Goal: Task Accomplishment & Management: Complete application form

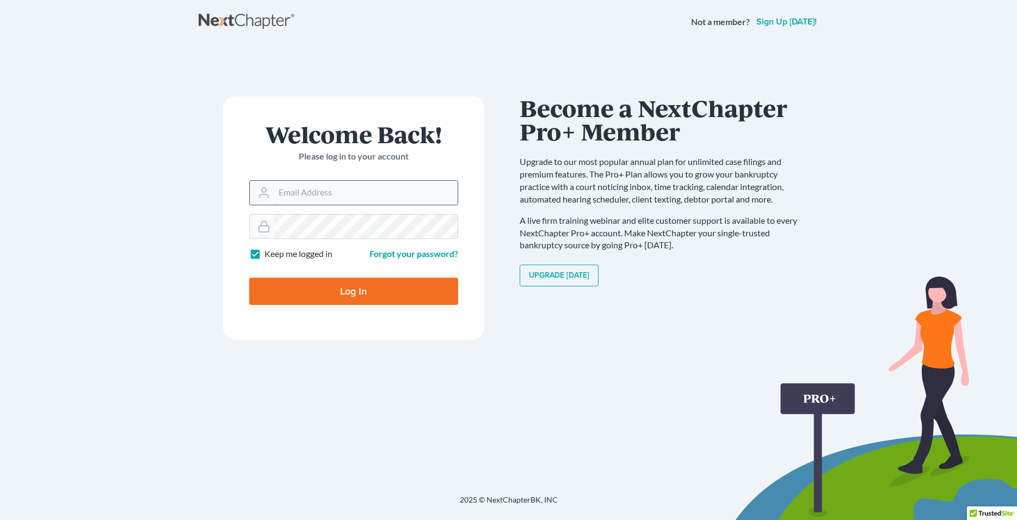
click at [326, 198] on input "Email Address" at bounding box center [365, 193] width 183 height 24
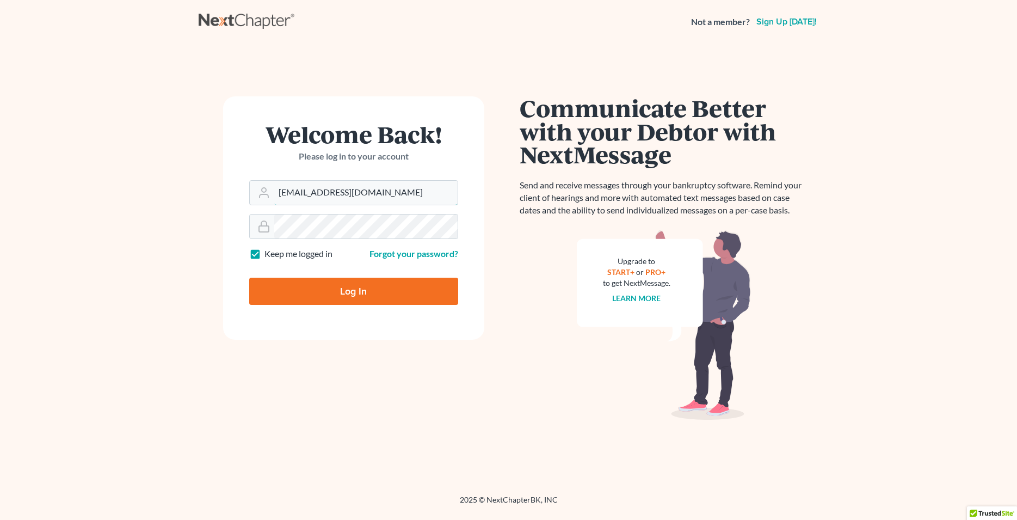
type input "[EMAIL_ADDRESS][DOMAIN_NAME]"
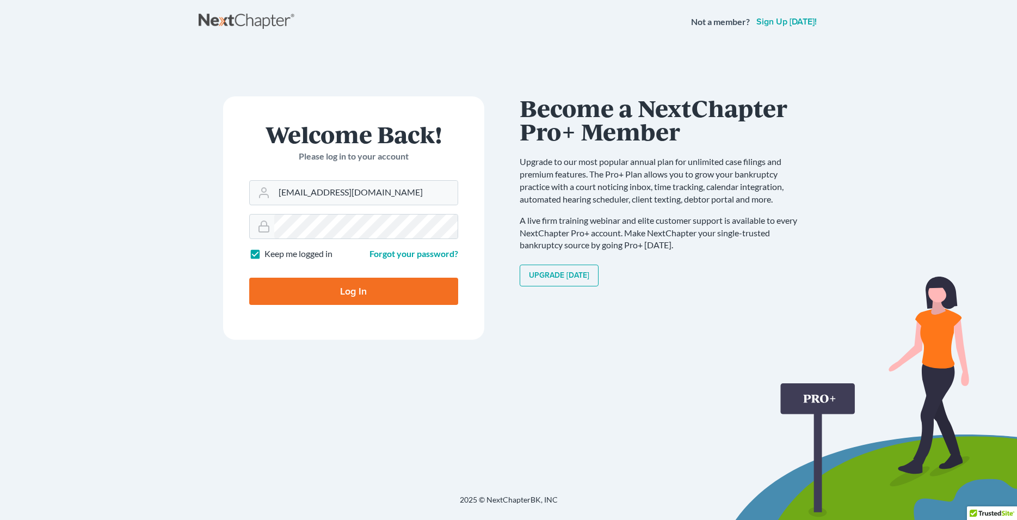
click at [331, 300] on input "Log In" at bounding box center [353, 291] width 209 height 27
type input "Thinking..."
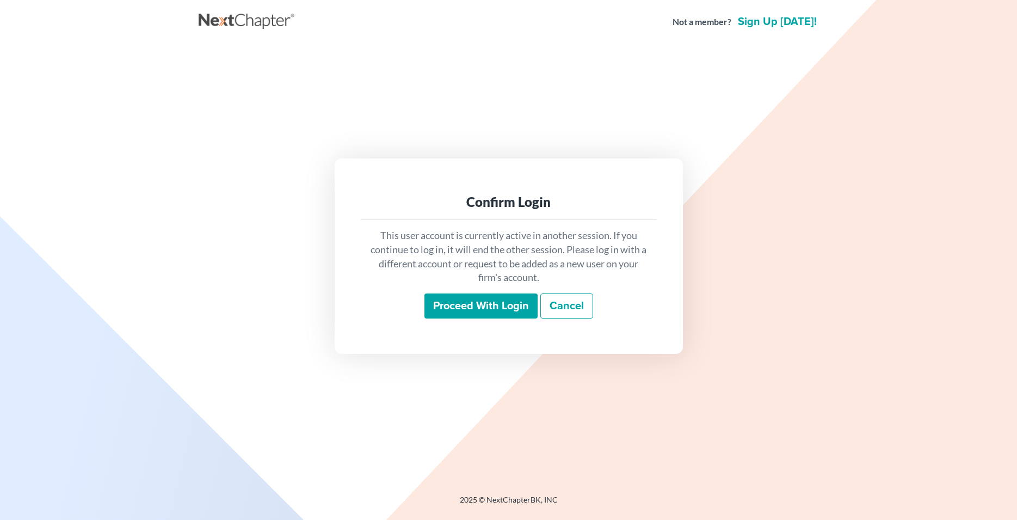
click at [481, 310] on input "Proceed with login" at bounding box center [481, 305] width 113 height 25
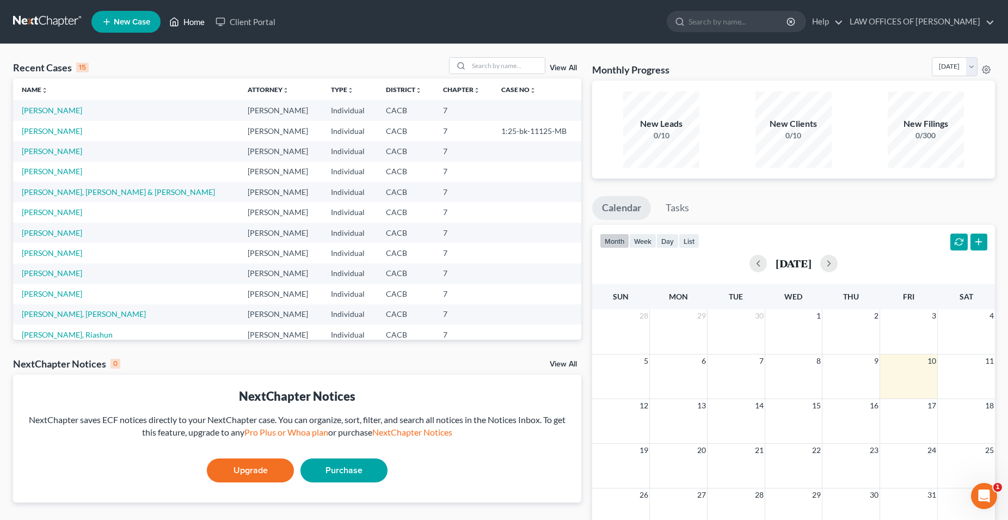
click at [196, 28] on link "Home" at bounding box center [187, 22] width 46 height 20
click at [199, 21] on link "Home" at bounding box center [187, 22] width 46 height 20
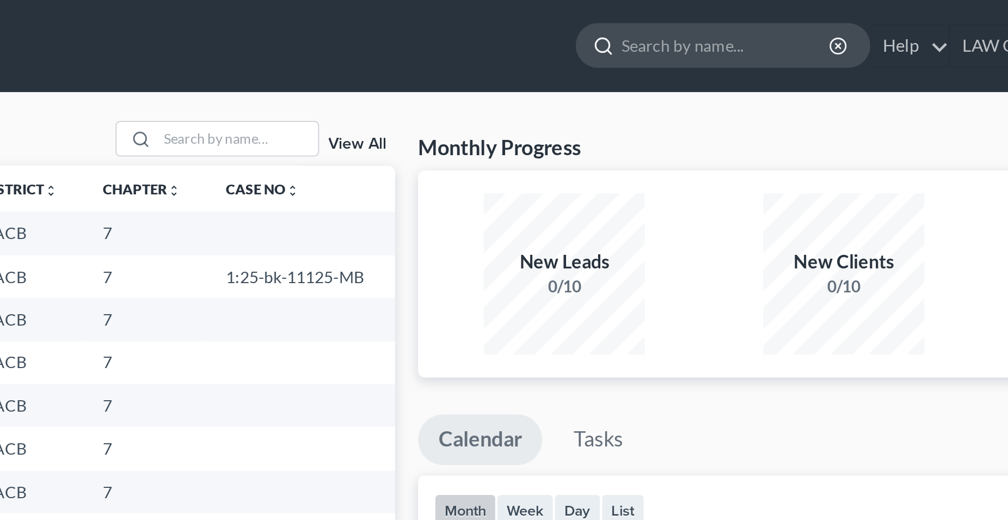
click at [689, 22] on input "search" at bounding box center [739, 21] width 100 height 20
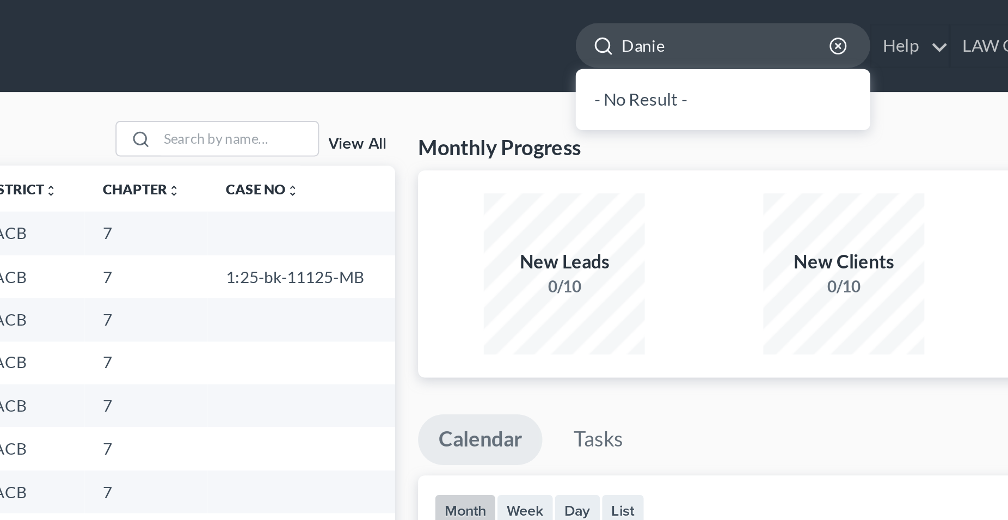
type input "Daniel"
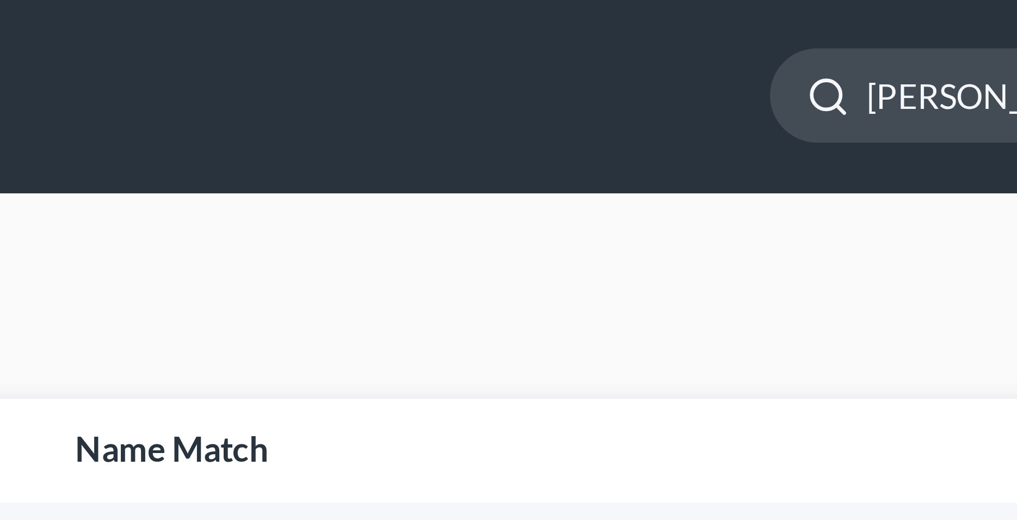
click at [698, 23] on input "Daniel" at bounding box center [748, 21] width 100 height 20
click at [698, 21] on input "Daniel" at bounding box center [748, 21] width 100 height 20
type input "D"
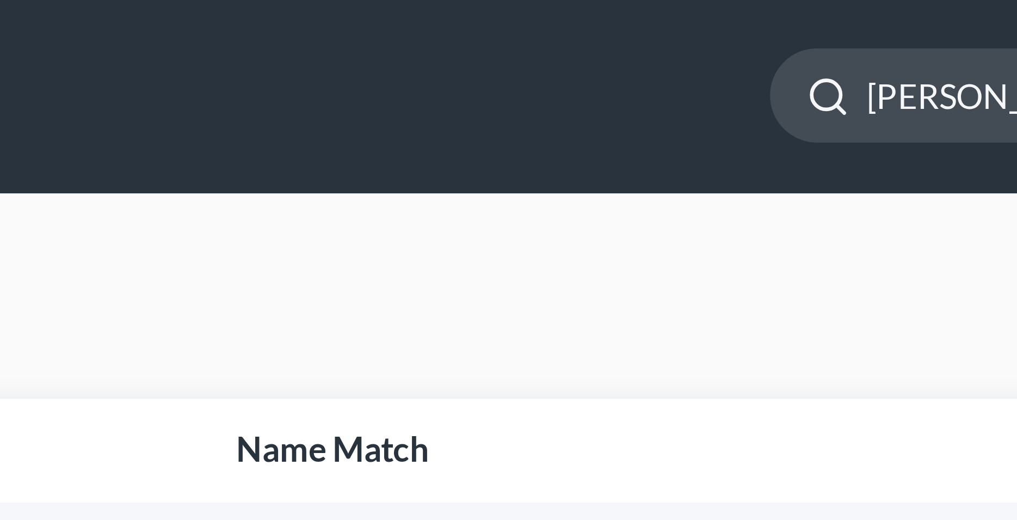
type input "hernandez"
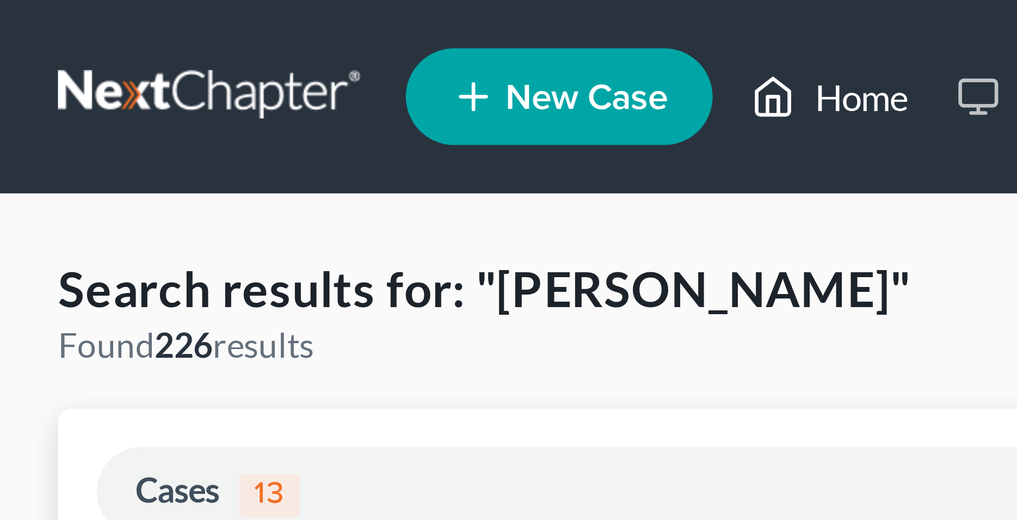
click at [205, 22] on link "Home" at bounding box center [187, 22] width 46 height 20
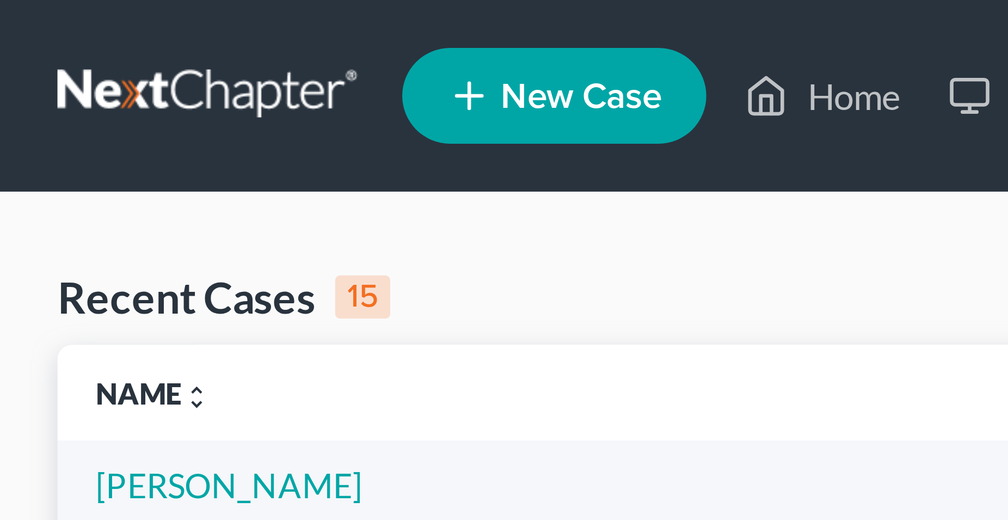
click at [129, 22] on span "New Case" at bounding box center [132, 22] width 36 height 8
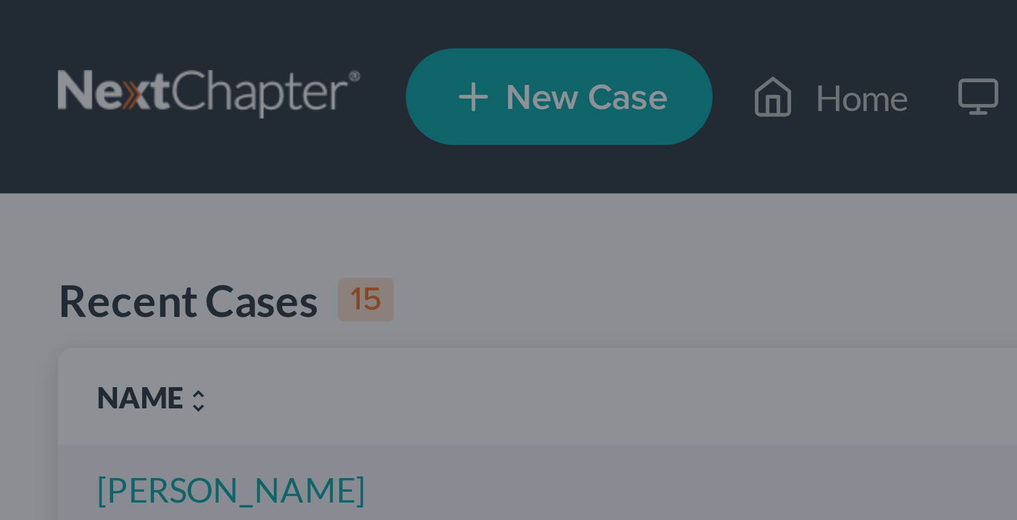
select select "7"
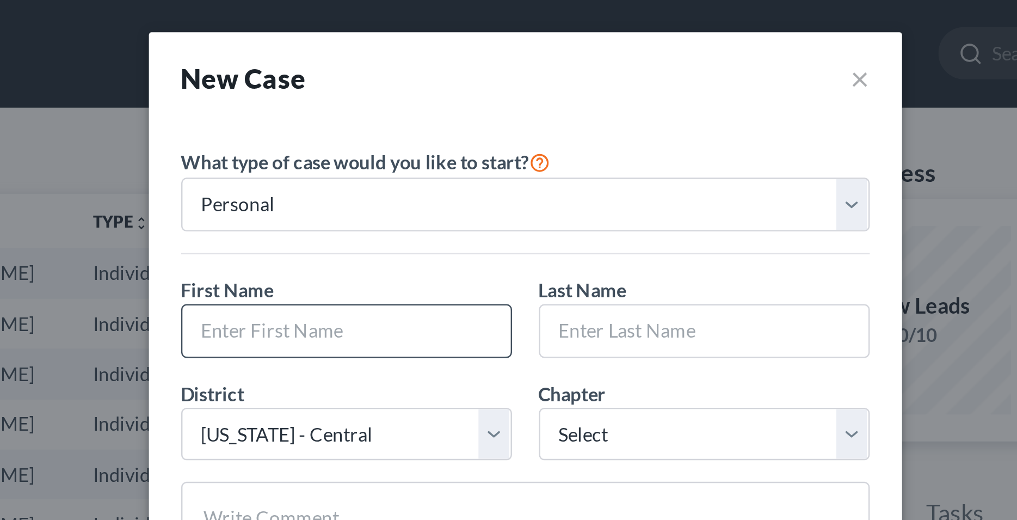
click at [395, 136] on input "text" at bounding box center [436, 134] width 133 height 21
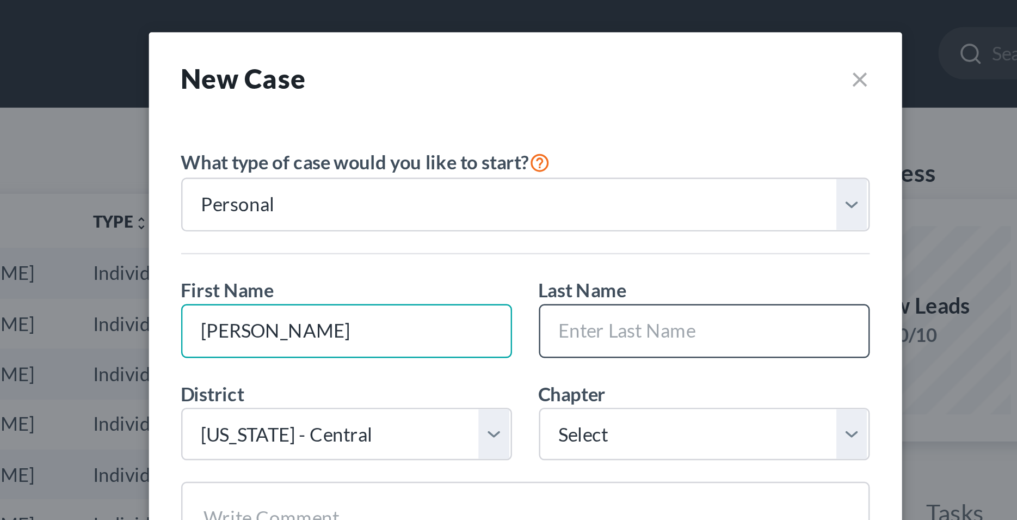
type input "Daniel"
click at [557, 132] on input "text" at bounding box center [581, 134] width 133 height 21
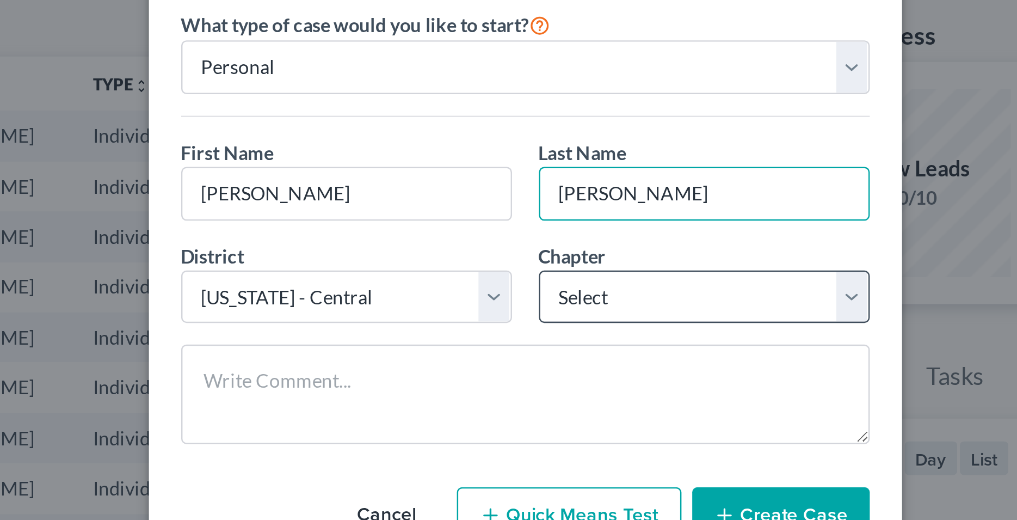
type input "Hernandez"
click at [514, 165] on select "Select 7 11 12 13" at bounding box center [581, 176] width 134 height 22
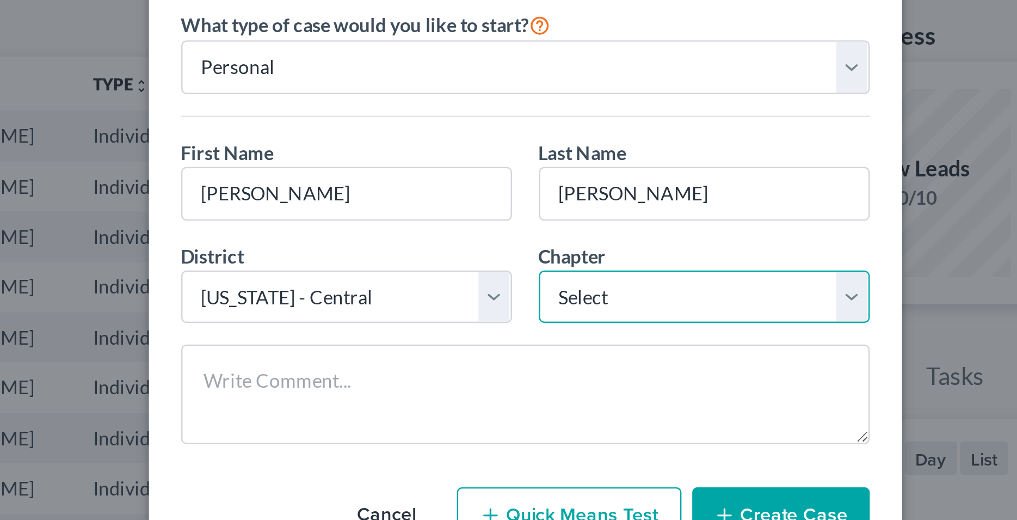
select select "0"
click option "7" at bounding box center [0, 0] width 0 height 0
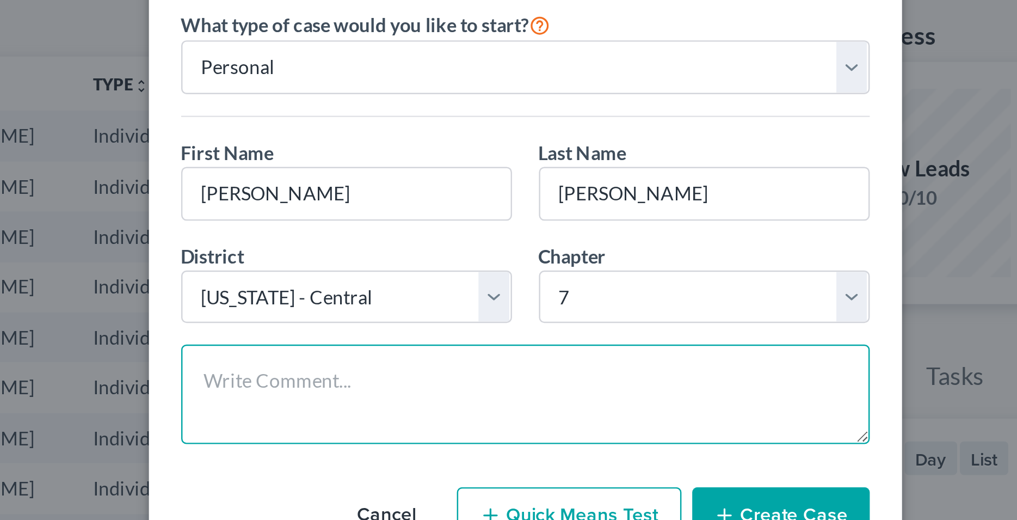
click at [407, 208] on textarea at bounding box center [509, 215] width 279 height 40
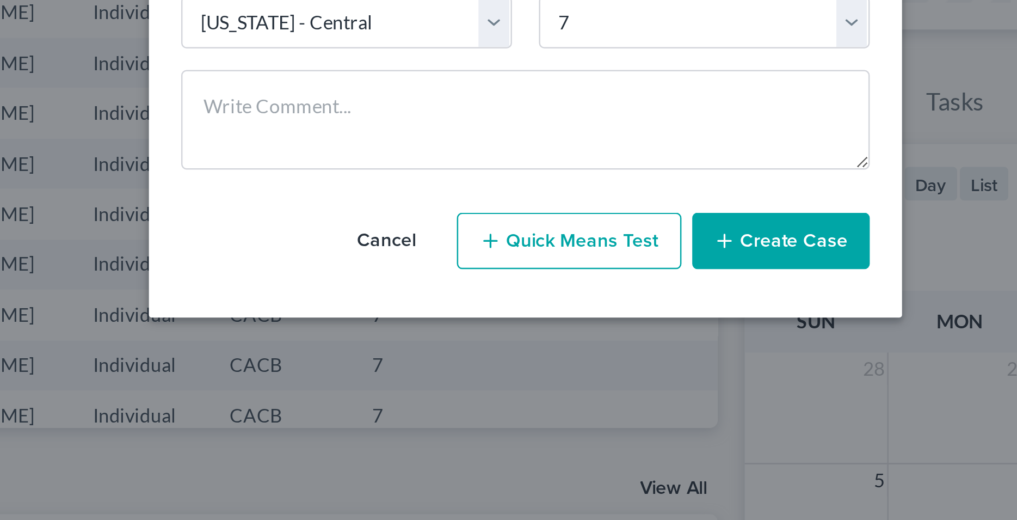
click at [610, 268] on button "Create Case" at bounding box center [612, 264] width 72 height 23
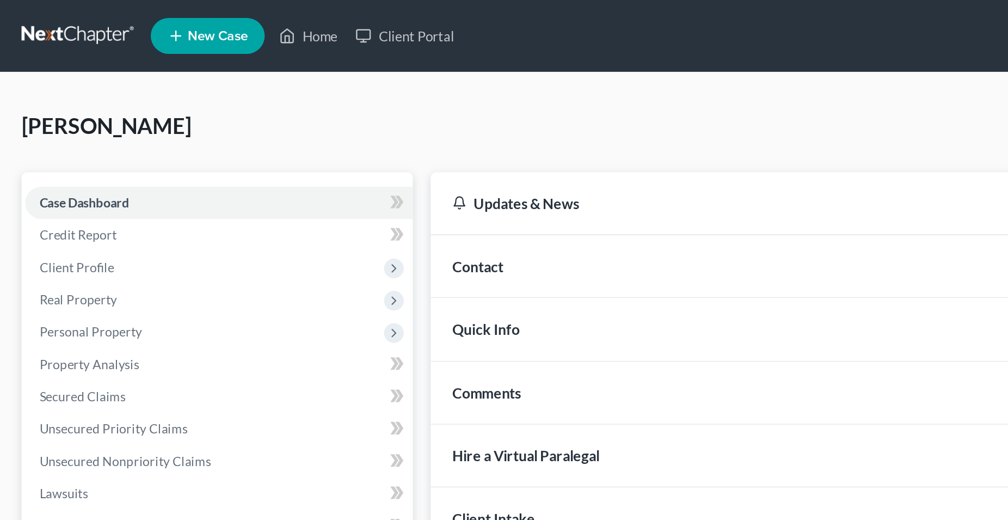
click at [213, 84] on div "Hernandez, Daniel Upgraded Chapter Chapter 7 Status Lead District CACB Preview" at bounding box center [504, 80] width 982 height 47
click at [182, 91] on div "Hernandez, Daniel Upgraded Chapter Chapter 7 Status Lead District CACB Preview" at bounding box center [504, 80] width 982 height 47
click at [183, 87] on div "Hernandez, Daniel Upgraded Chapter Chapter 7 Status Lead District CACB Preview" at bounding box center [504, 80] width 982 height 47
click at [206, 71] on div "Hernandez, Daniel Upgraded Chapter Chapter 7 Status Lead District CACB Preview" at bounding box center [504, 80] width 982 height 47
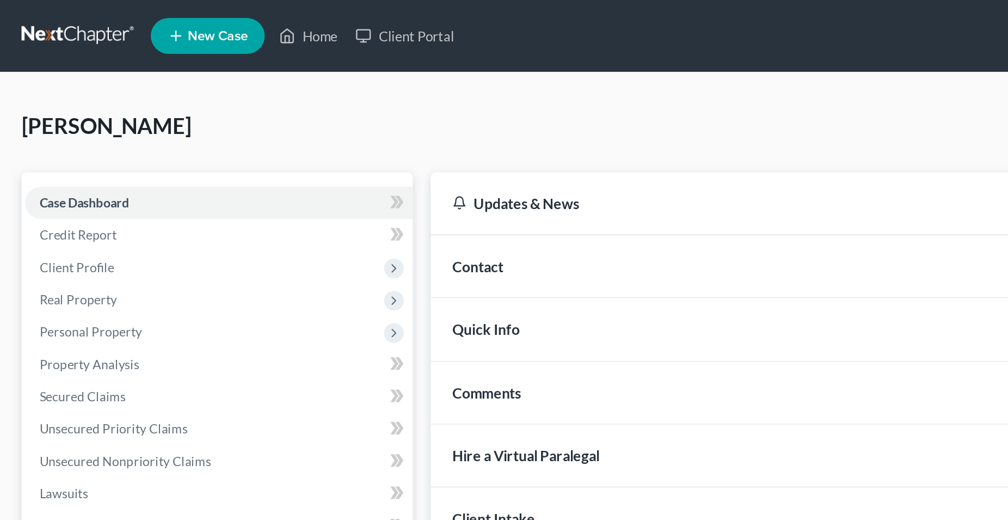
click at [190, 64] on div "Hernandez, Daniel Upgraded Chapter Chapter 7 Status Lead District CACB Preview" at bounding box center [504, 80] width 982 height 47
click at [183, 64] on div "Hernandez, Daniel Upgraded Chapter Chapter 7 Status Lead District CACB Preview" at bounding box center [504, 80] width 982 height 47
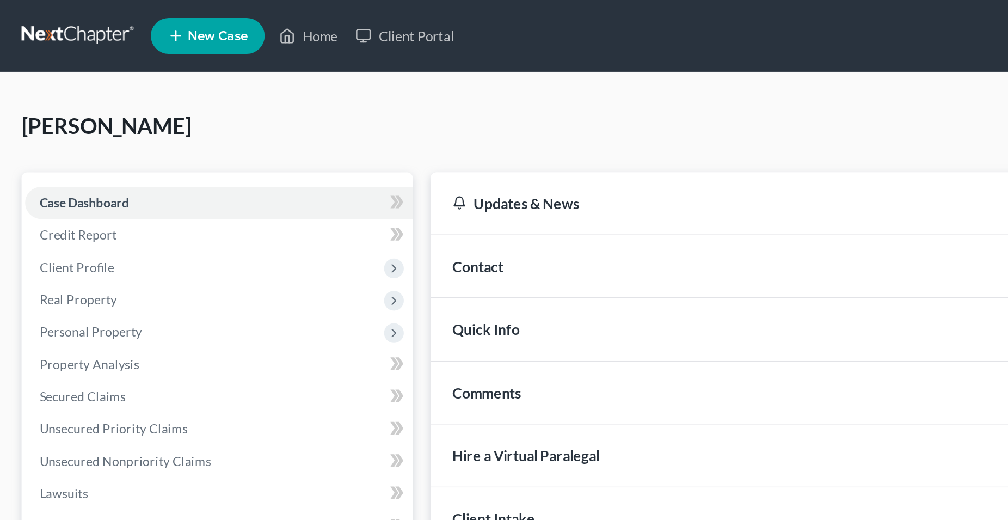
click at [179, 63] on div "Hernandez, Daniel Upgraded Chapter Chapter 7 Status Lead District CACB Preview" at bounding box center [504, 80] width 982 height 47
click at [178, 55] on div "Hernandez, Daniel Upgraded Chapter Chapter 7 Status Lead District CACB Preview …" at bounding box center [504, 301] width 1008 height 515
click at [171, 62] on div "Hernandez, Daniel Upgraded Chapter Chapter 7 Status Lead District CACB Preview" at bounding box center [504, 80] width 982 height 47
click at [155, 67] on div "Hernandez, Daniel Upgraded Chapter Chapter 7 Status Lead District CACB Preview" at bounding box center [504, 80] width 982 height 47
click at [175, 71] on div "Hernandez, Daniel Upgraded Chapter Chapter 7 Status Lead District CACB Preview" at bounding box center [504, 80] width 982 height 47
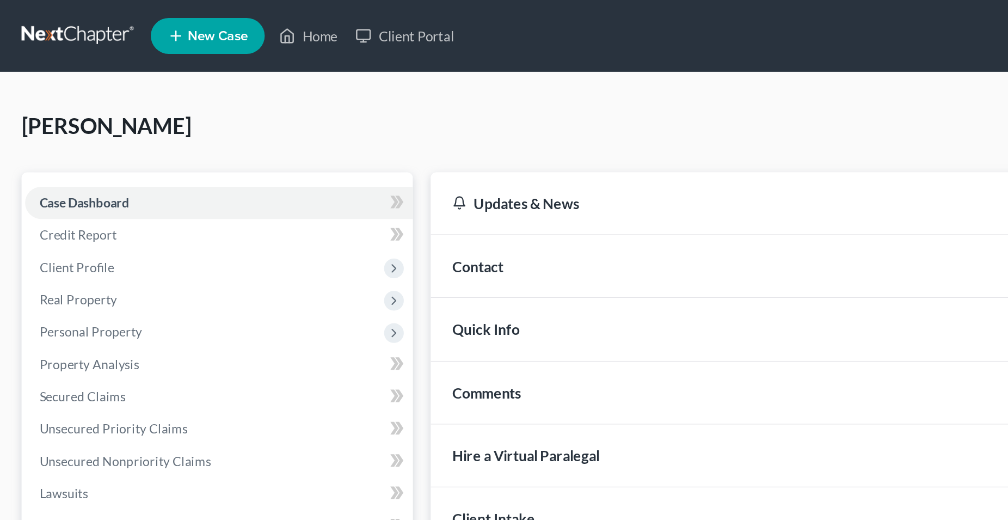
click at [158, 72] on div "Hernandez, Daniel Upgraded Chapter Chapter 7 Status Lead District CACB Preview" at bounding box center [504, 80] width 982 height 47
click at [158, 73] on div "Hernandez, Daniel Upgraded Chapter Chapter 7 Status Lead District CACB Preview" at bounding box center [504, 80] width 982 height 47
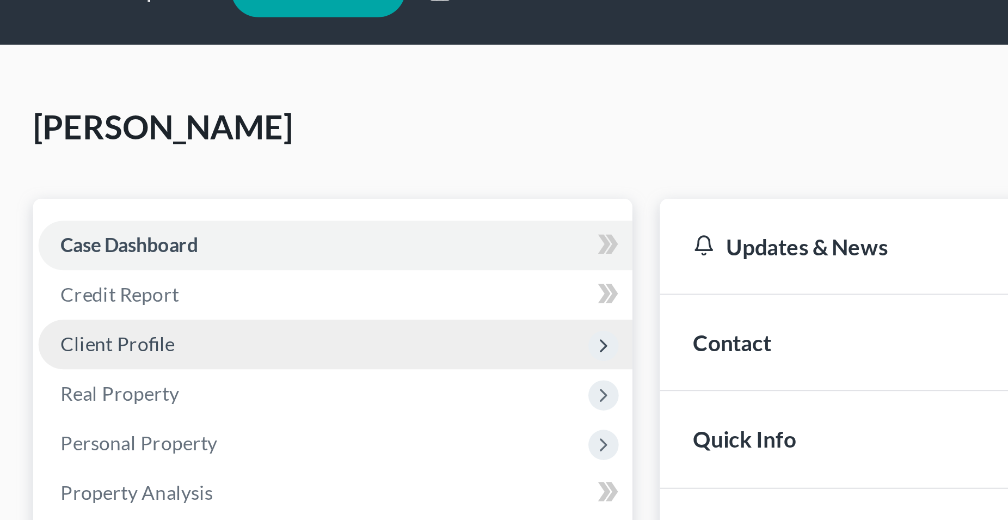
click at [64, 163] on span "Client Profile" at bounding box center [46, 161] width 45 height 9
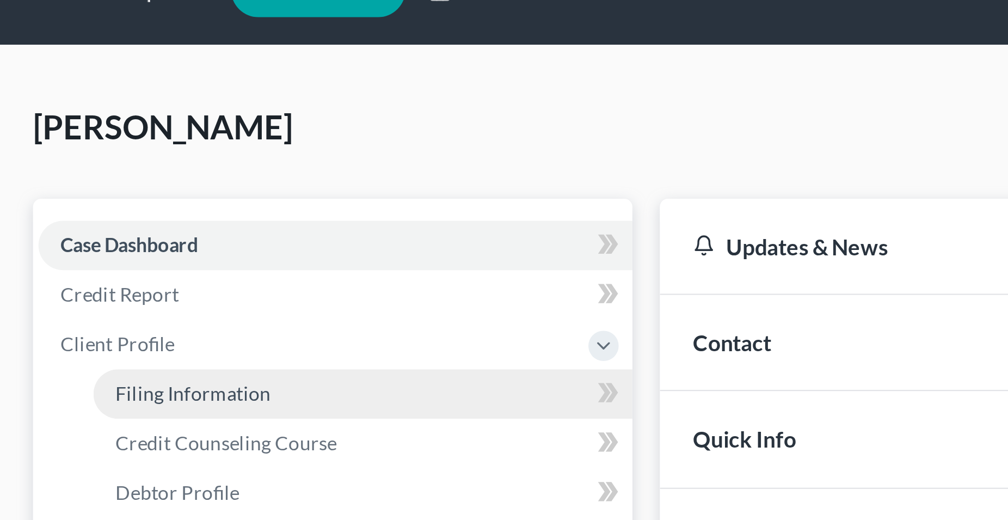
click at [79, 183] on span "Filing Information" at bounding box center [77, 181] width 62 height 9
select select "1"
select select "0"
select select "7"
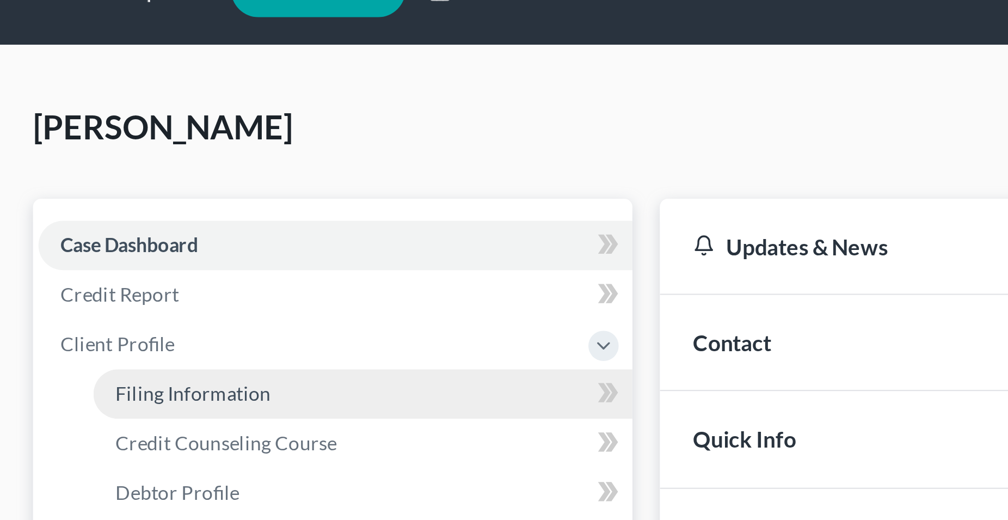
select select "4"
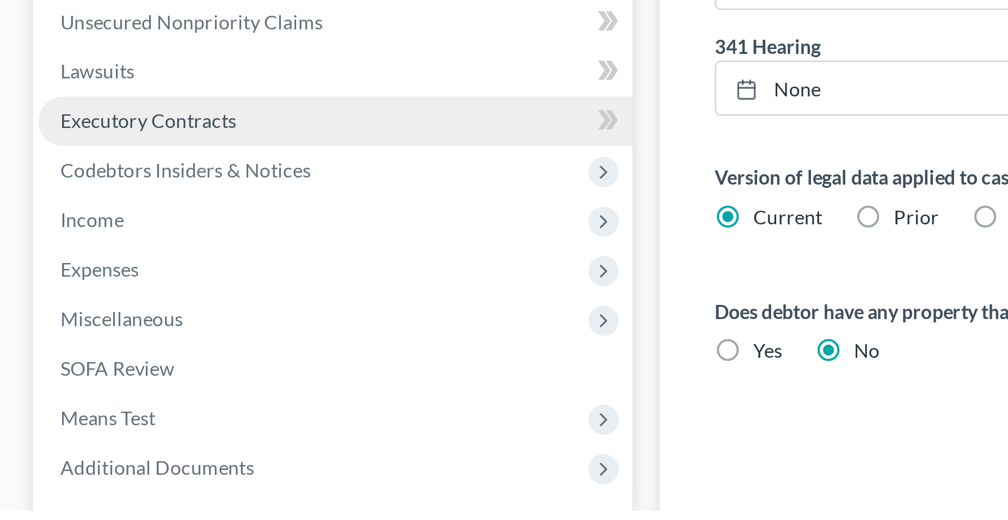
scroll to position [126, 0]
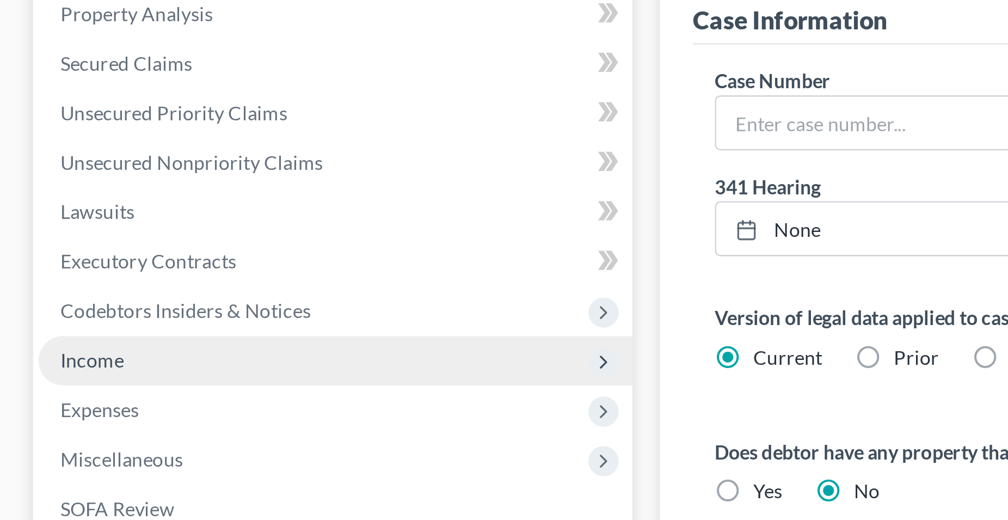
click at [34, 350] on span "Income" at bounding box center [36, 349] width 25 height 9
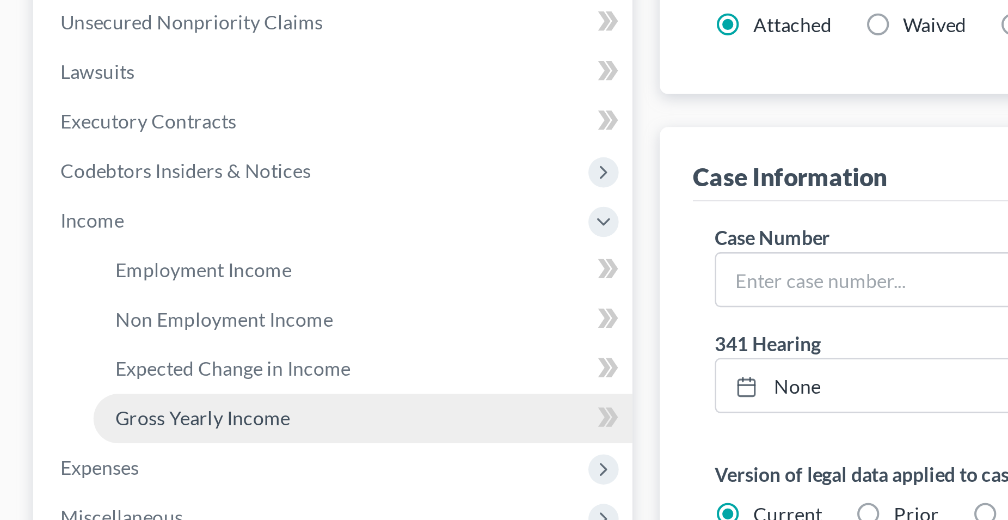
click at [95, 312] on span "Gross Yearly Income" at bounding box center [80, 309] width 69 height 9
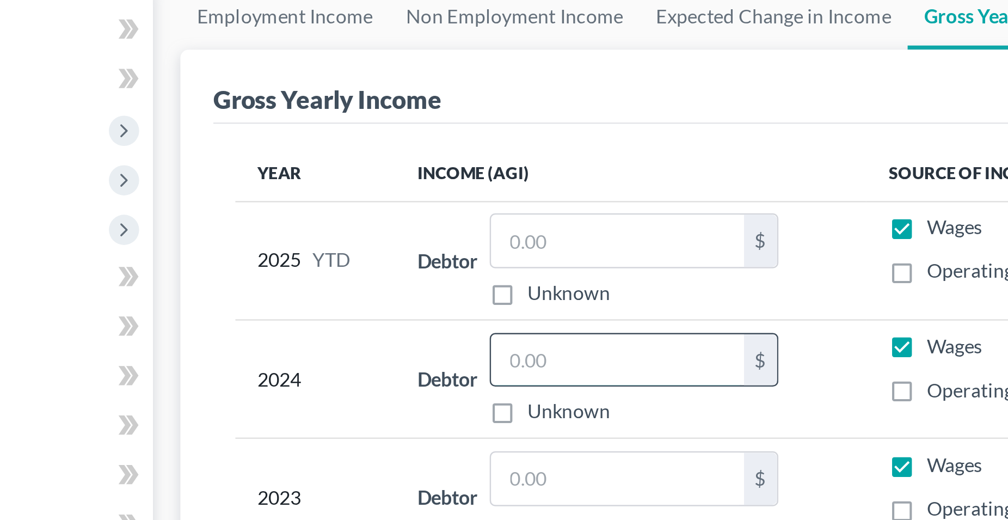
click at [400, 255] on input "text" at bounding box center [434, 253] width 100 height 21
type input "43,443"
click at [351, 241] on td "Debtor 43,443.00 $ Unknown Balance Undetermined 43,443 $ Unknown" at bounding box center [440, 260] width 187 height 47
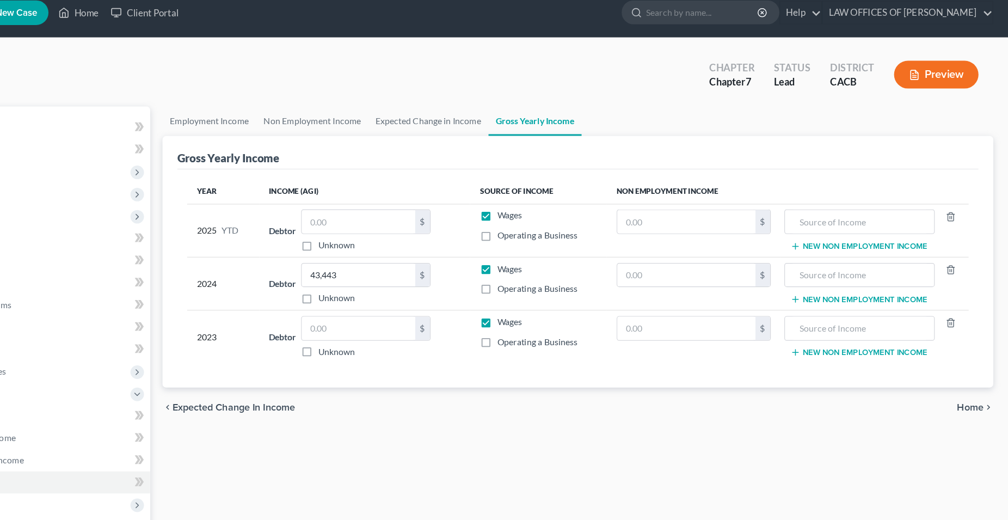
click at [980, 371] on span "Home" at bounding box center [974, 370] width 23 height 9
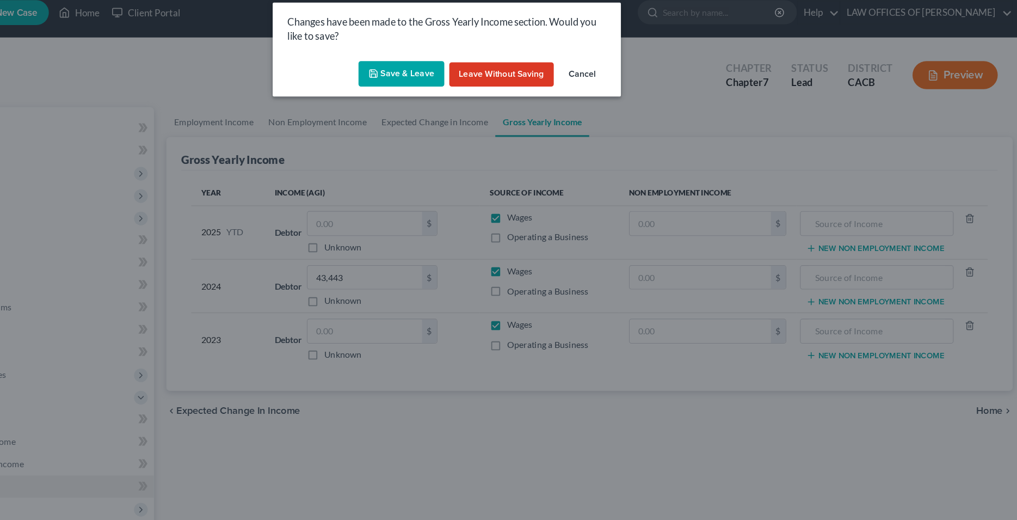
click at [468, 69] on button "Save & Leave" at bounding box center [469, 75] width 75 height 23
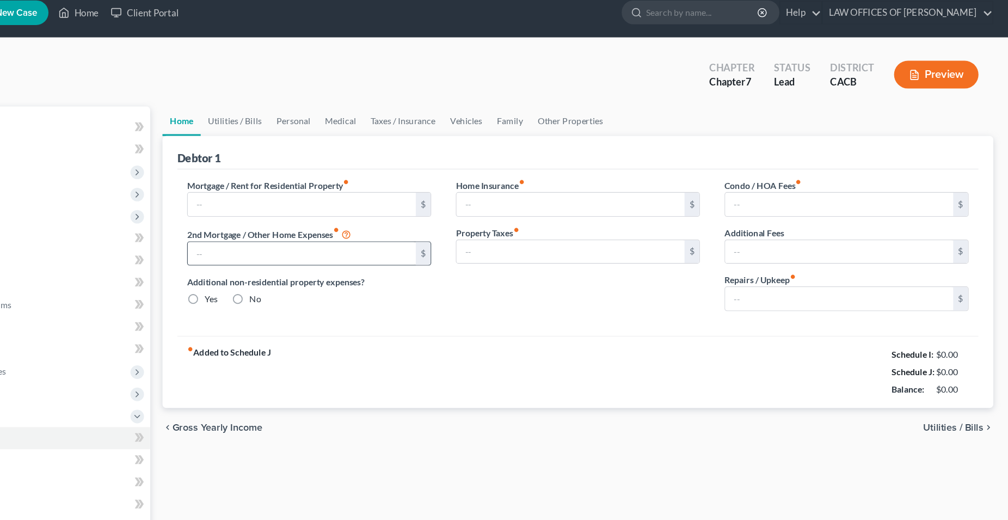
type input "0.00"
radio input "true"
type input "0.00"
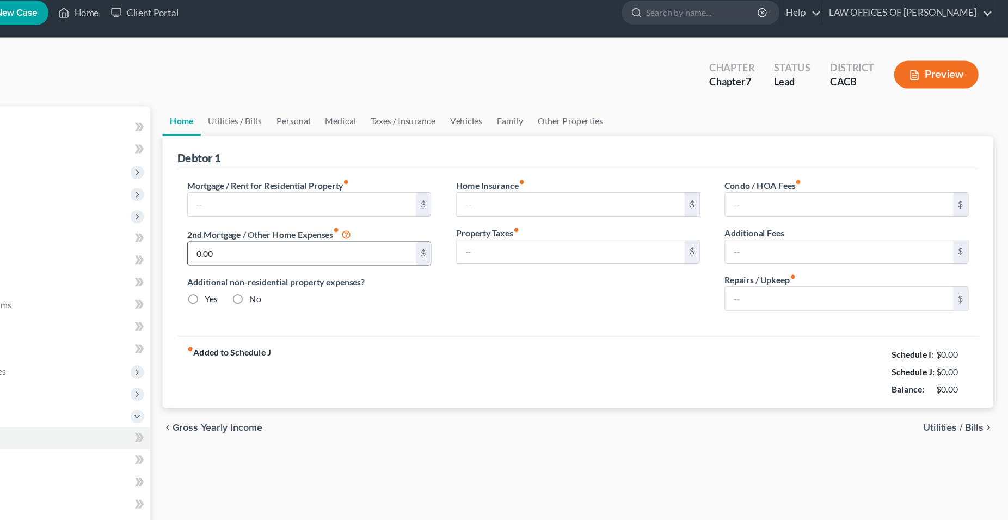
type input "0.00"
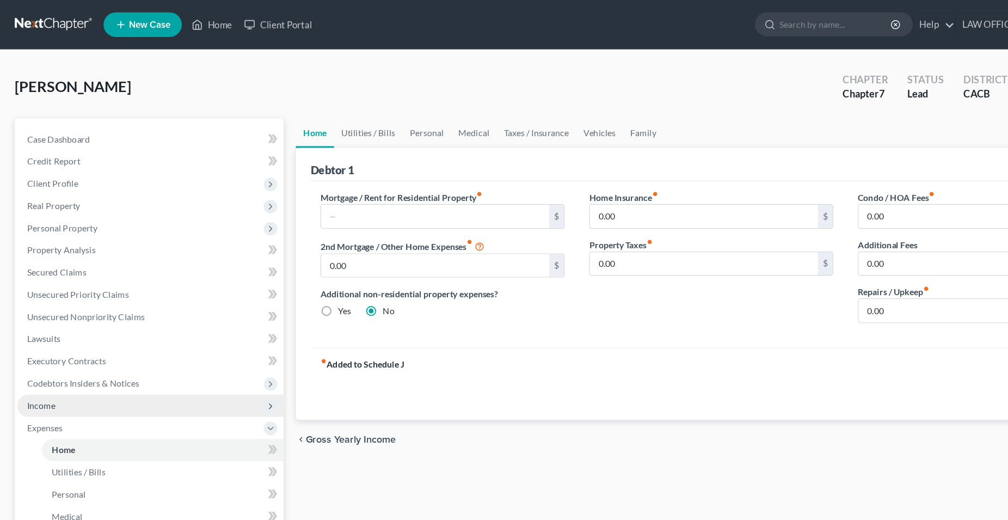
click at [47, 360] on span "Income" at bounding box center [36, 357] width 25 height 9
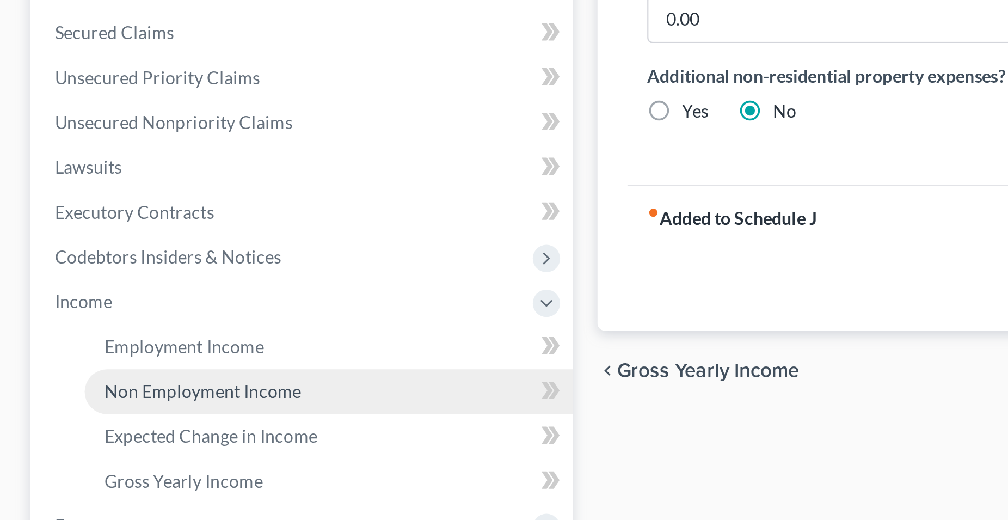
click at [89, 399] on span "Non Employment Income" at bounding box center [89, 396] width 86 height 9
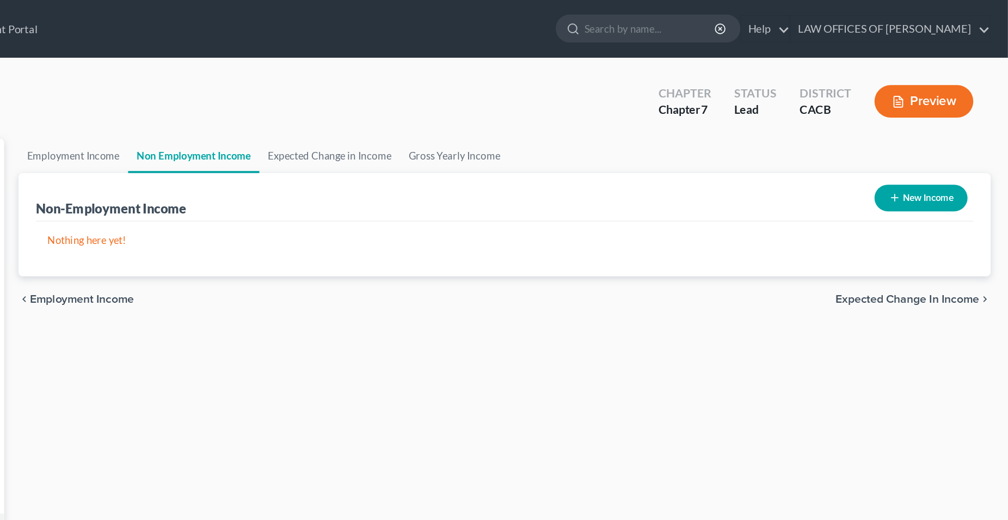
click at [948, 153] on button "New Income" at bounding box center [942, 149] width 70 height 20
select select "0"
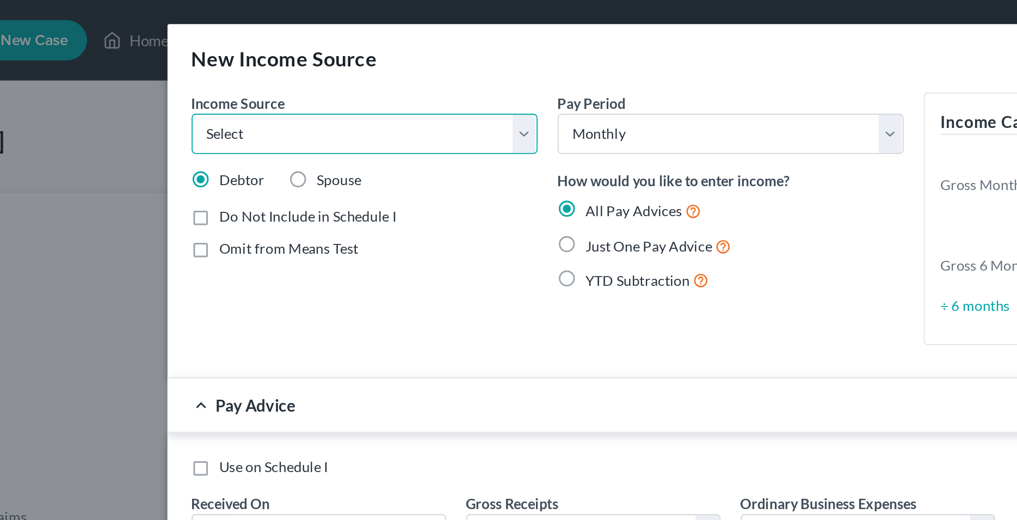
click at [217, 62] on select "Select Unemployment Disability (from employer) Pension Retirement Social Securi…" at bounding box center [310, 73] width 187 height 22
click at [169, 189] on div "New Income Source × Income Source * Select Unemployment Disability (from employ…" at bounding box center [508, 260] width 1017 height 520
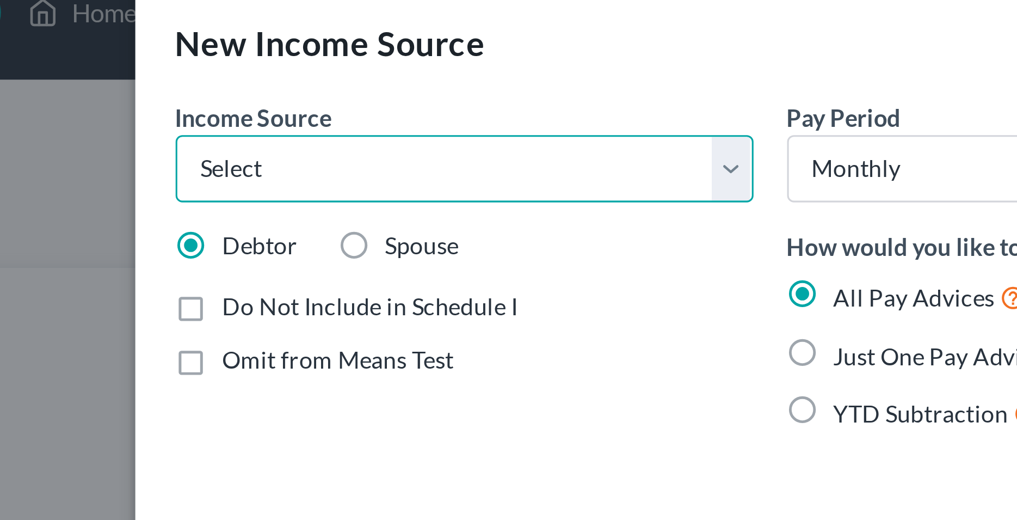
click at [217, 62] on select "Select Unemployment Disability (from employer) Pension Retirement Social Securi…" at bounding box center [310, 73] width 187 height 22
select select "9"
click option "Property / Rental" at bounding box center [0, 0] width 0 height 0
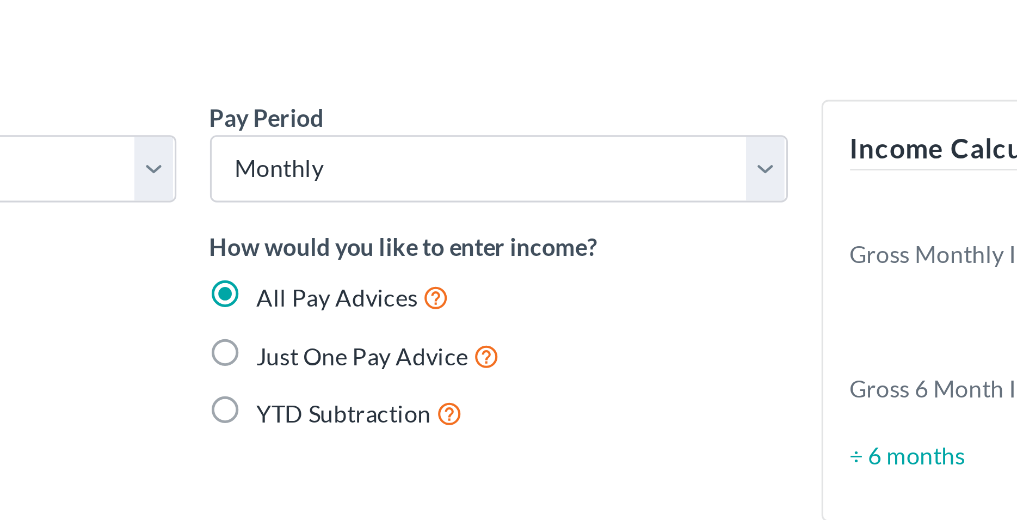
click at [431, 132] on label "Just One Pay Advice" at bounding box center [470, 133] width 79 height 13
click at [435, 132] on input "Just One Pay Advice" at bounding box center [438, 130] width 7 height 7
radio input "true"
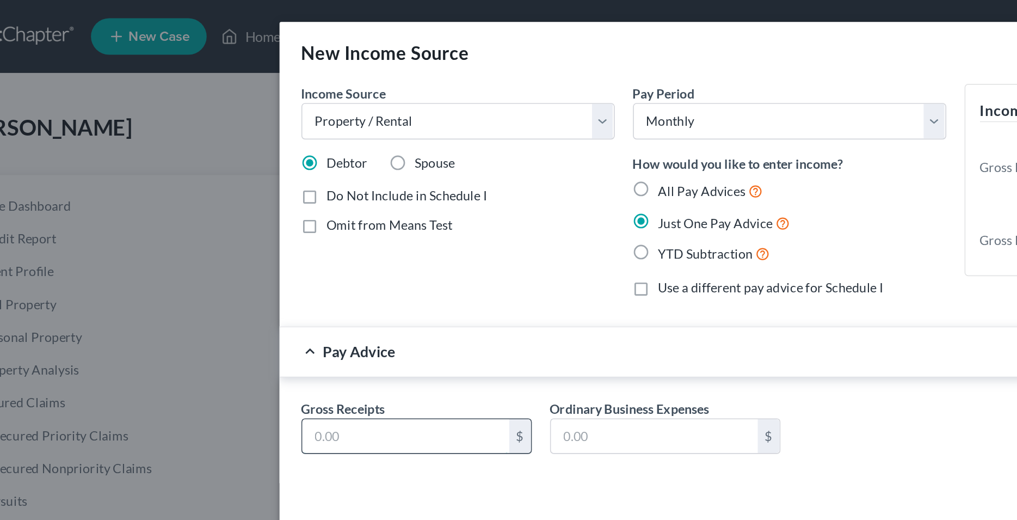
click at [275, 264] on input "text" at bounding box center [280, 260] width 124 height 21
type input "3,200"
click at [331, 299] on div "Income Source * Select Unemployment Disability (from employer) Pension Retireme…" at bounding box center [509, 174] width 610 height 249
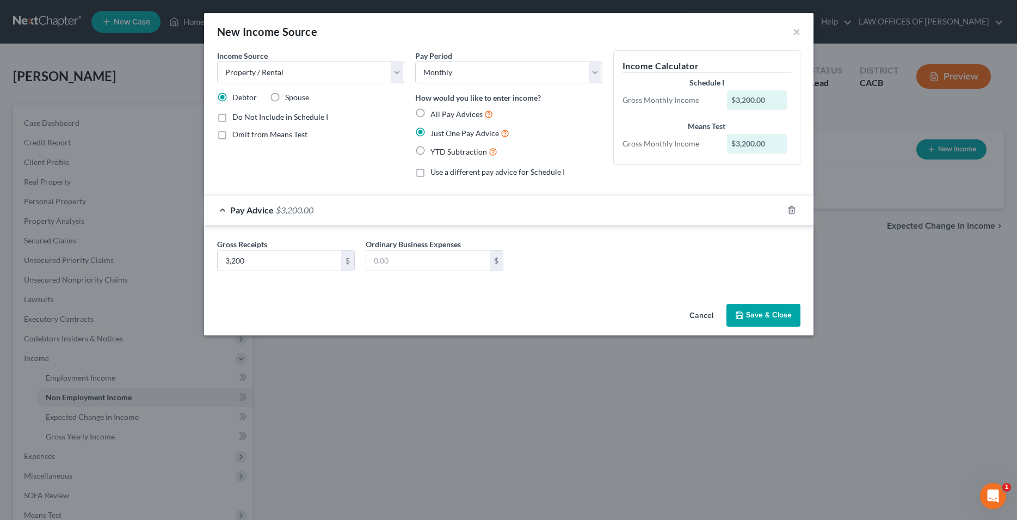
click at [750, 316] on button "Save & Close" at bounding box center [764, 315] width 74 height 23
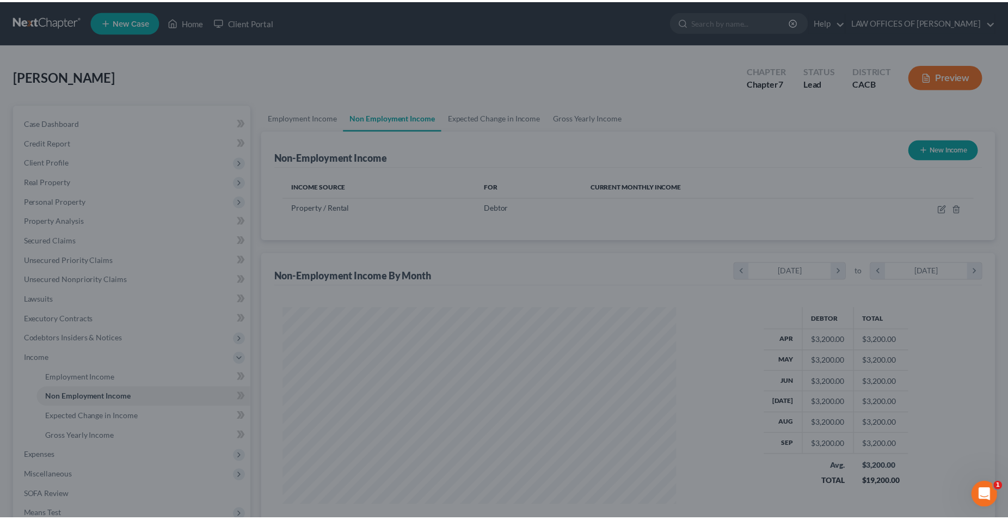
scroll to position [196, 415]
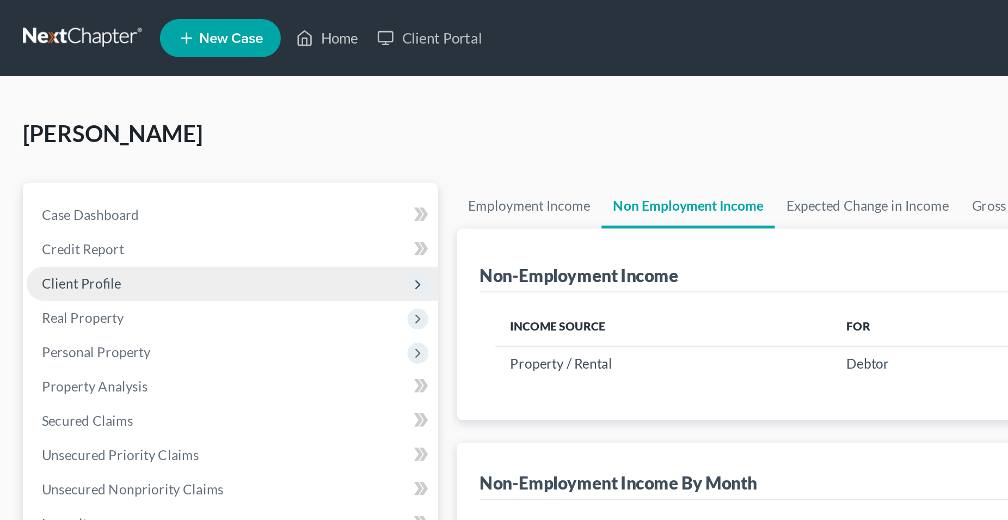
click at [59, 164] on span "Client Profile" at bounding box center [46, 161] width 45 height 9
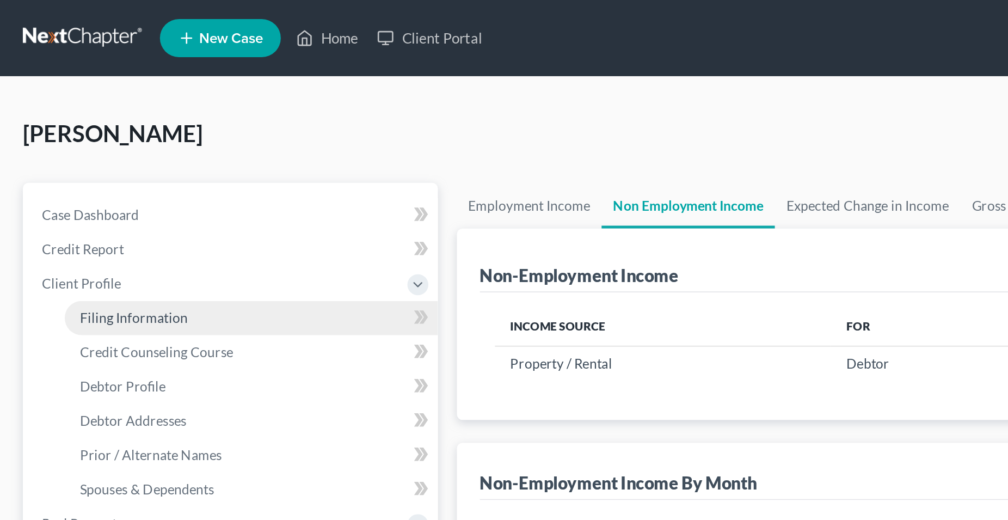
click at [76, 183] on span "Filing Information" at bounding box center [77, 181] width 62 height 9
select select "1"
select select "0"
select select "7"
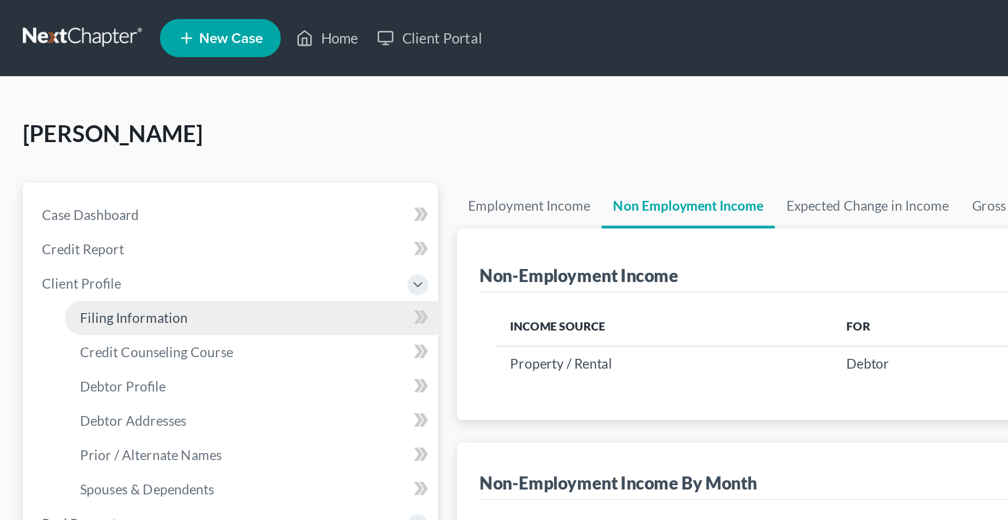
select select "0"
select select "4"
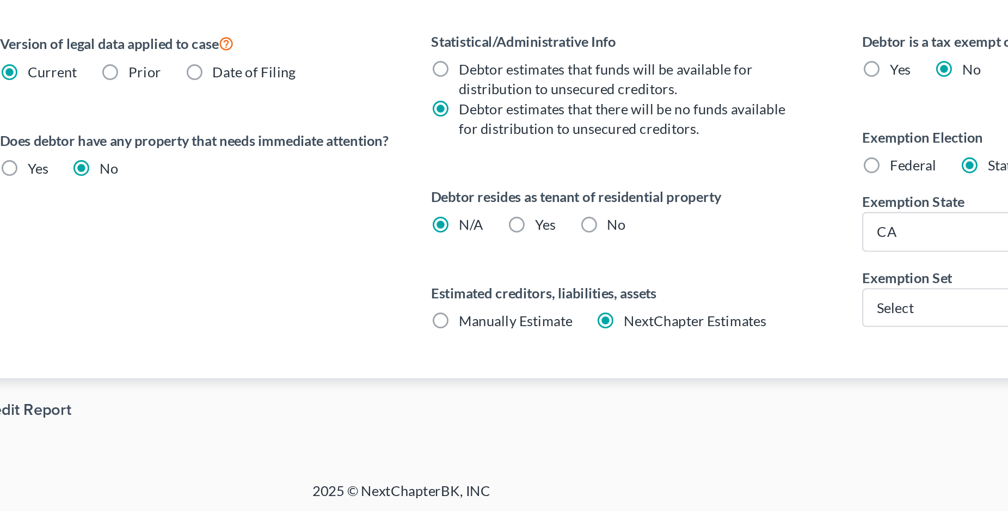
scroll to position [198, 0]
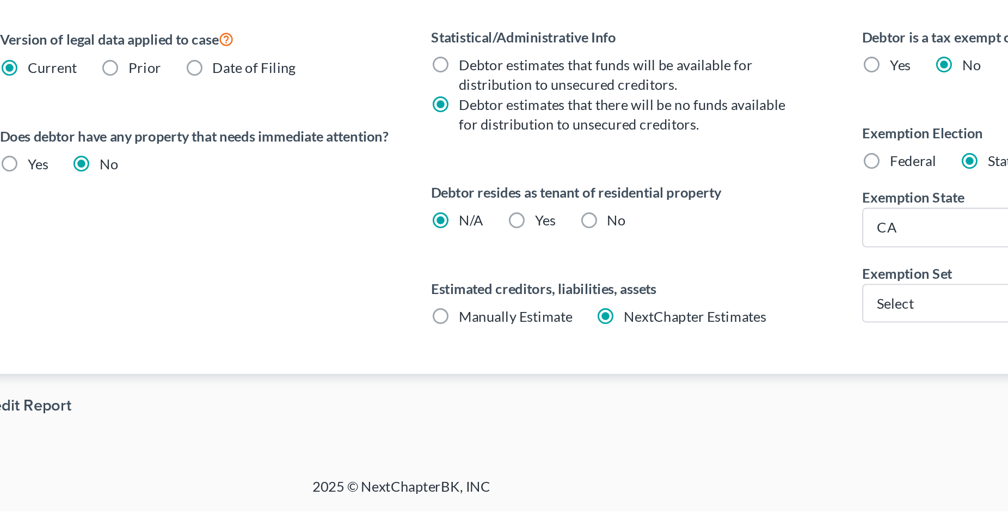
click at [617, 360] on label "No" at bounding box center [622, 360] width 10 height 11
click at [622, 360] on input "No" at bounding box center [625, 358] width 7 height 7
radio input "true"
radio input "false"
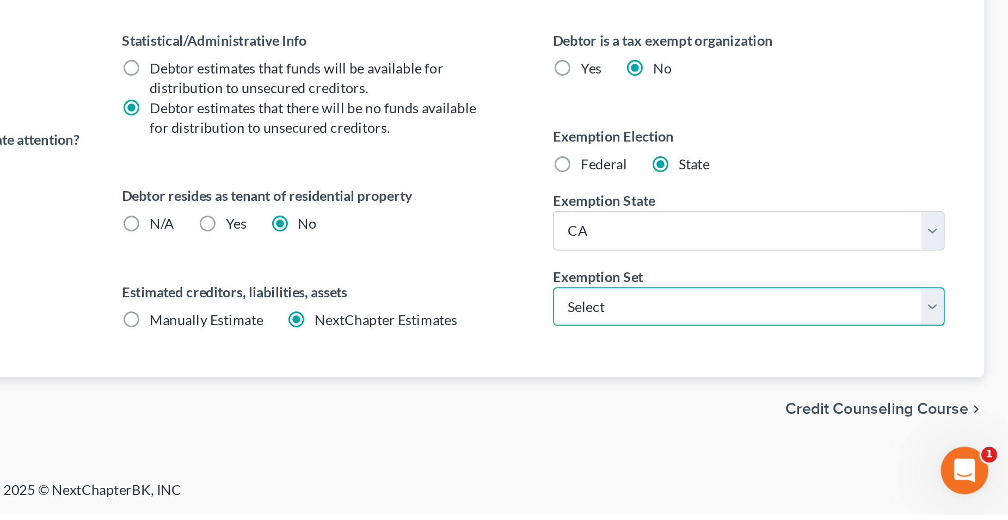
click at [758, 395] on select "Select 703 704" at bounding box center [866, 406] width 216 height 22
select select "1"
click option "704" at bounding box center [0, 0] width 0 height 0
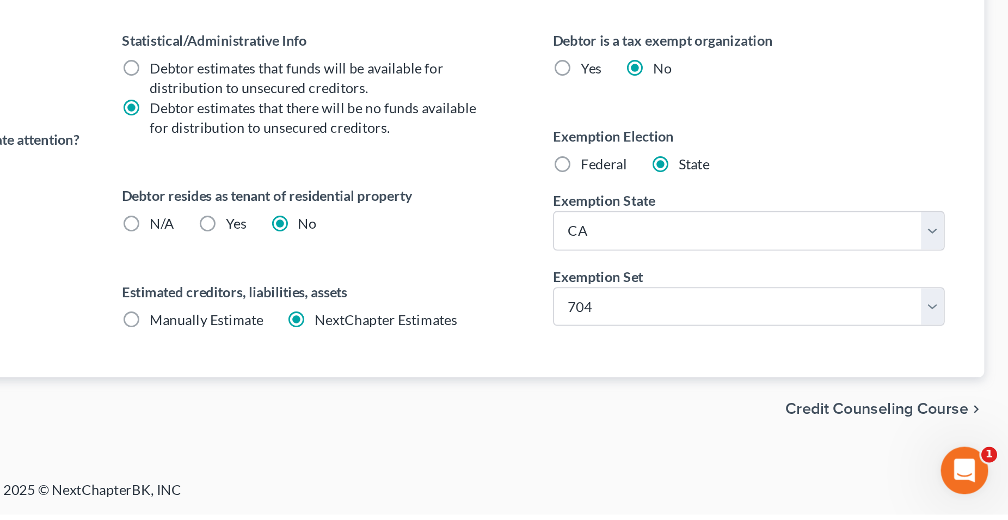
click at [755, 431] on div "Debtor is a tax exempt organization Yes No Exemption Election Federal State Exe…" at bounding box center [865, 349] width 237 height 191
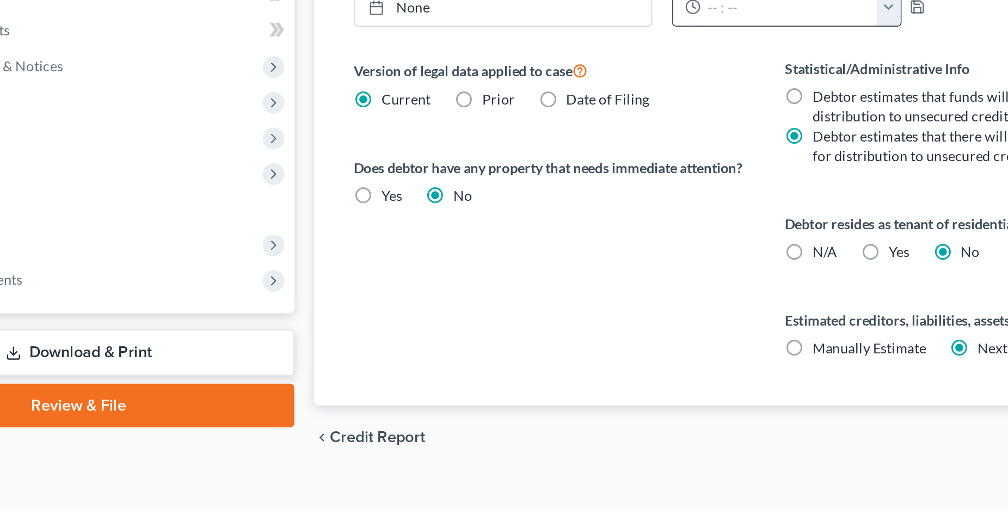
scroll to position [196, 0]
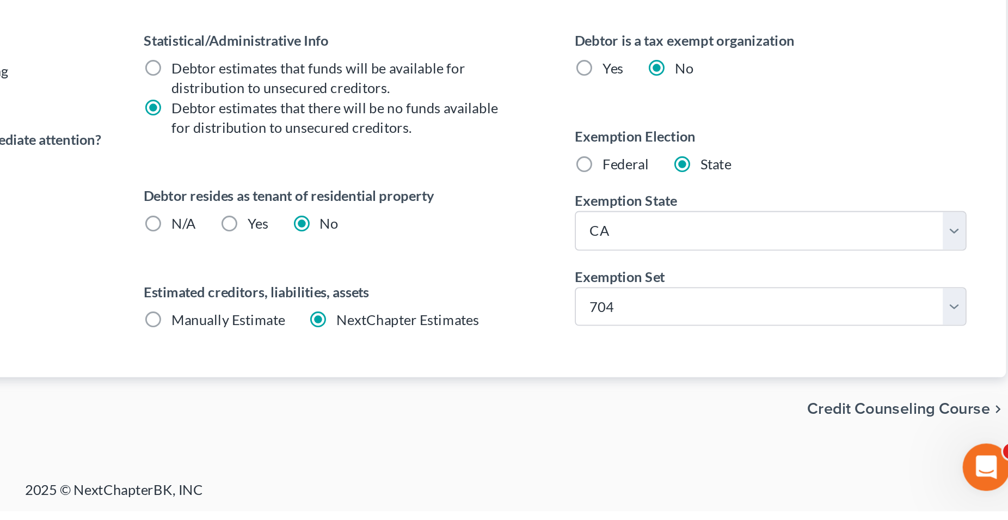
click at [927, 464] on span "Credit Counseling Course" at bounding box center [936, 463] width 101 height 9
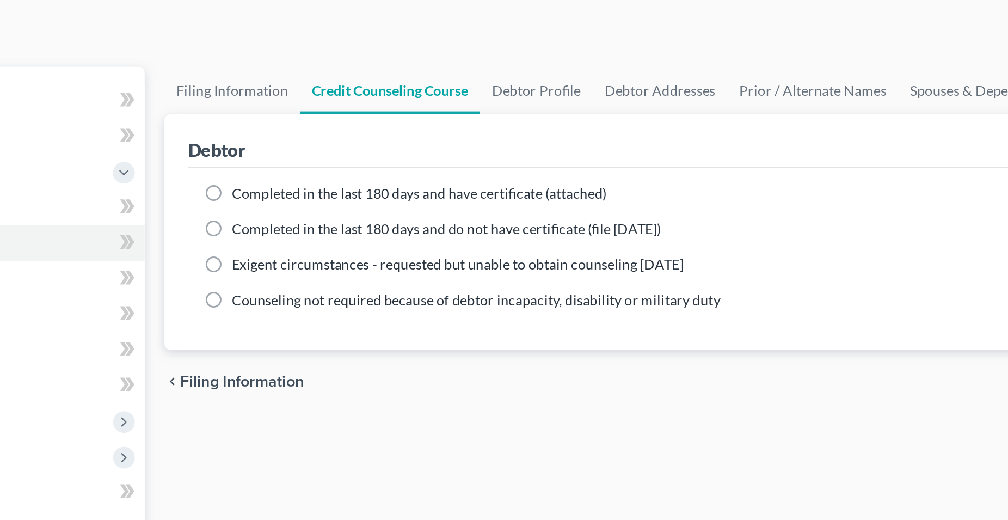
scroll to position [24, 0]
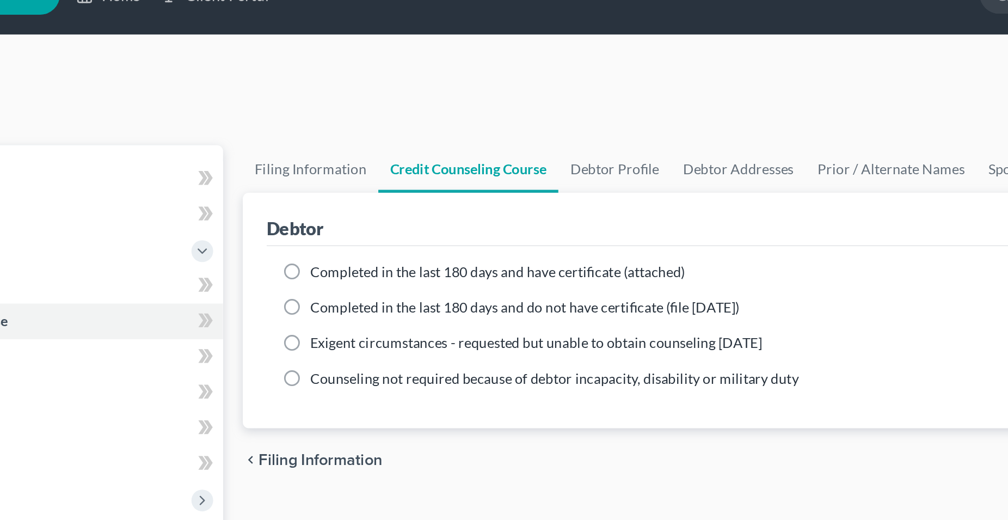
click at [298, 149] on label "Completed in the last 180 days and have certificate (attached)" at bounding box center [401, 149] width 206 height 11
click at [303, 149] on input "Completed in the last 180 days and have certificate (attached)" at bounding box center [306, 147] width 7 height 7
radio input "true"
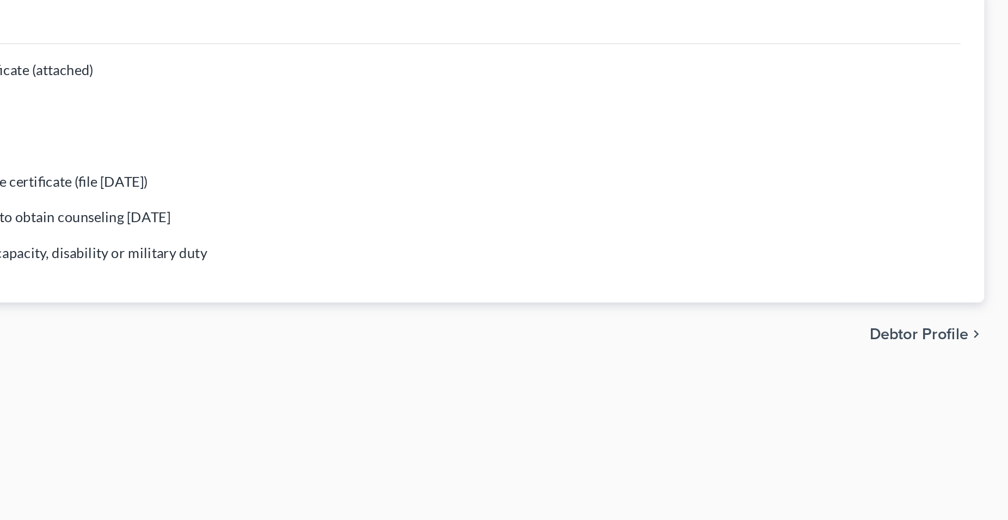
click at [952, 294] on span "Debtor Profile" at bounding box center [959, 295] width 54 height 9
select select "0"
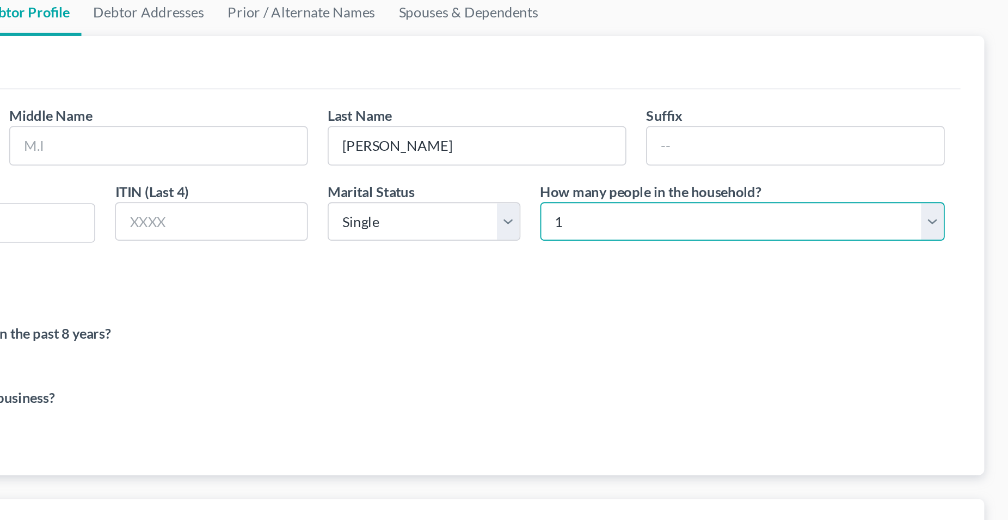
click at [751, 222] on select "Select 1 2 3 4 5 6 7 8 9 10 11 12 13 14 15 16 17 18 19 20" at bounding box center [862, 233] width 223 height 22
select select "1"
click option "2" at bounding box center [0, 0] width 0 height 0
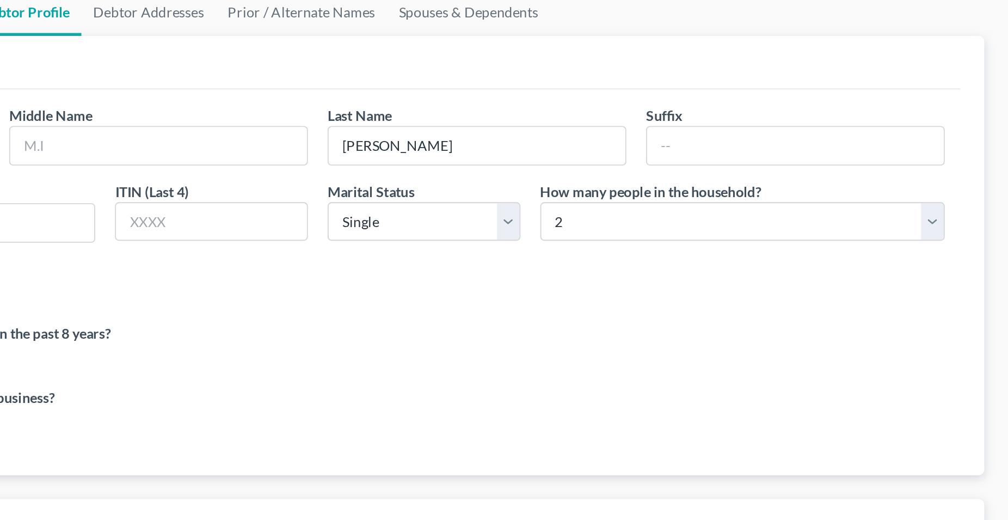
click at [745, 277] on div "Has debtor lived in jurisdiction for 180 days? Yes No Debtor must reside in jur…" at bounding box center [628, 266] width 690 height 27
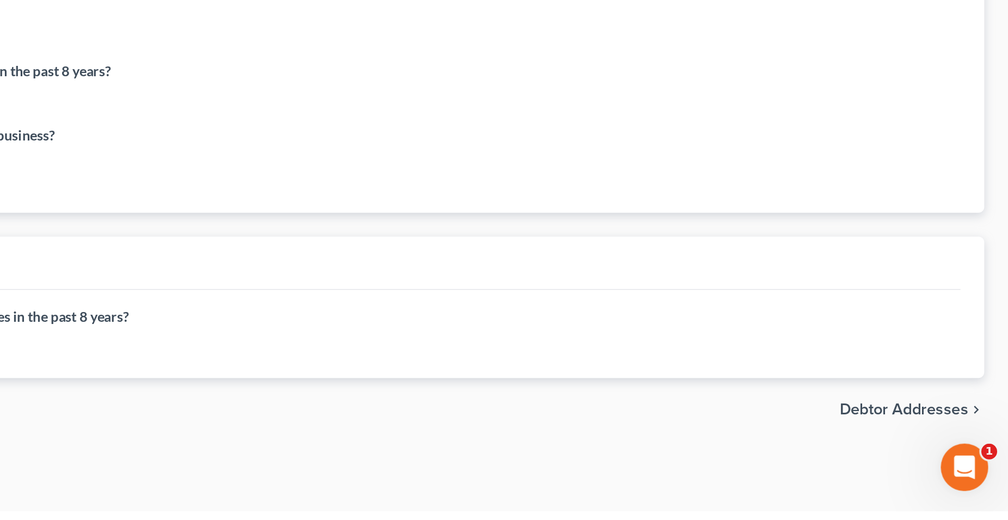
scroll to position [38, 0]
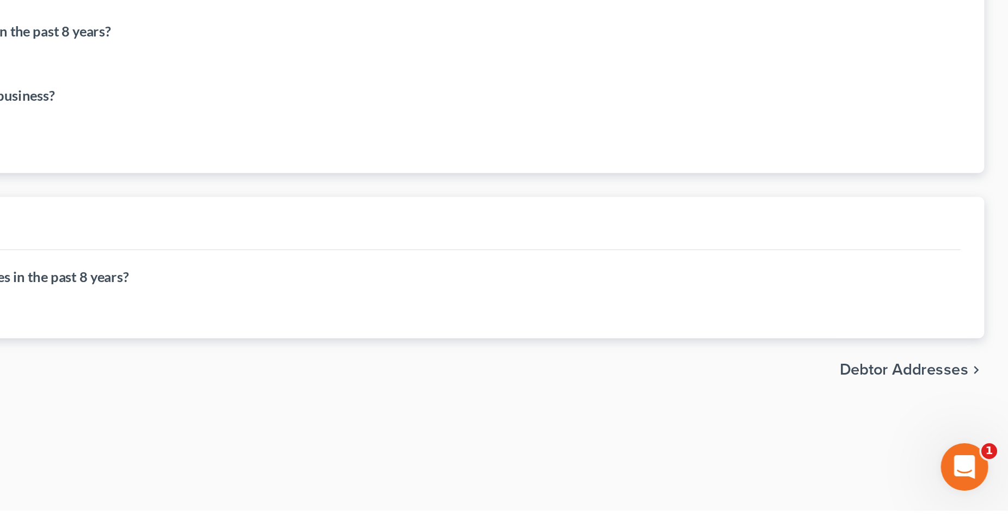
click at [938, 443] on span "Debtor Addresses" at bounding box center [951, 442] width 71 height 9
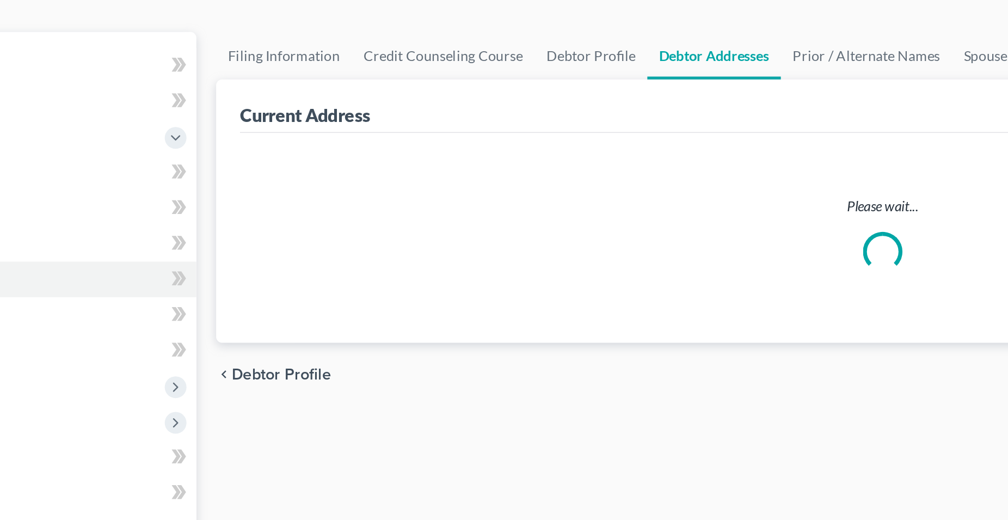
select select "0"
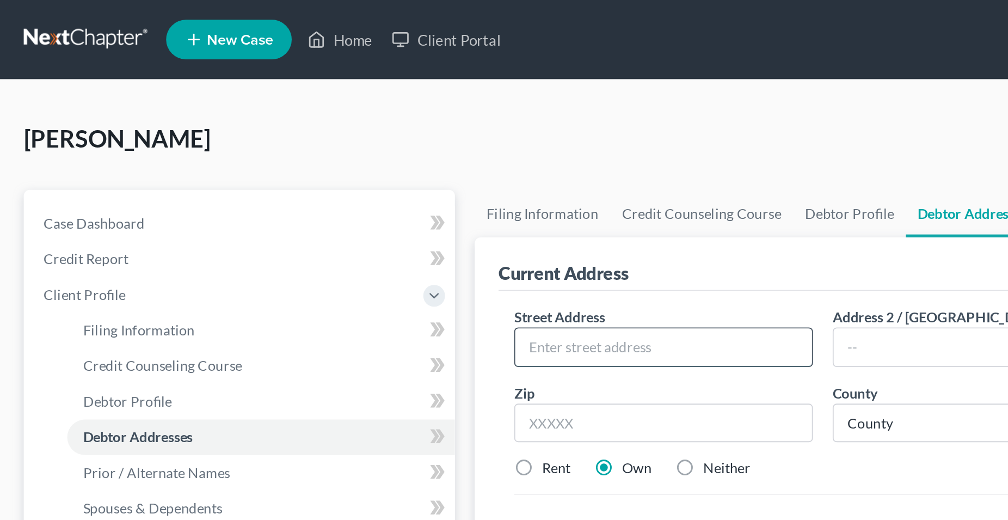
click at [329, 190] on input "text" at bounding box center [365, 191] width 163 height 21
click at [311, 197] on input "text" at bounding box center [365, 191] width 163 height 21
type input "6638 San Mateo St."
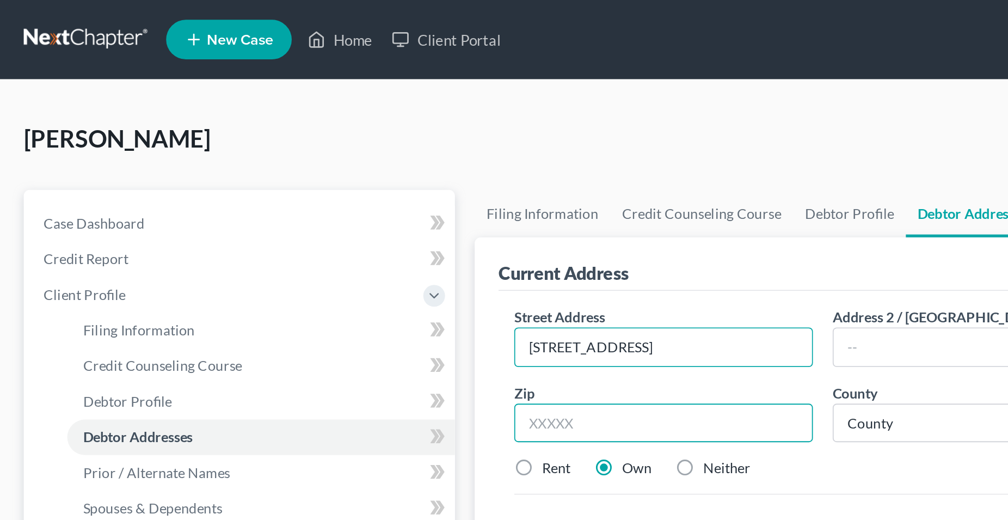
click at [351, 236] on input "text" at bounding box center [365, 233] width 164 height 22
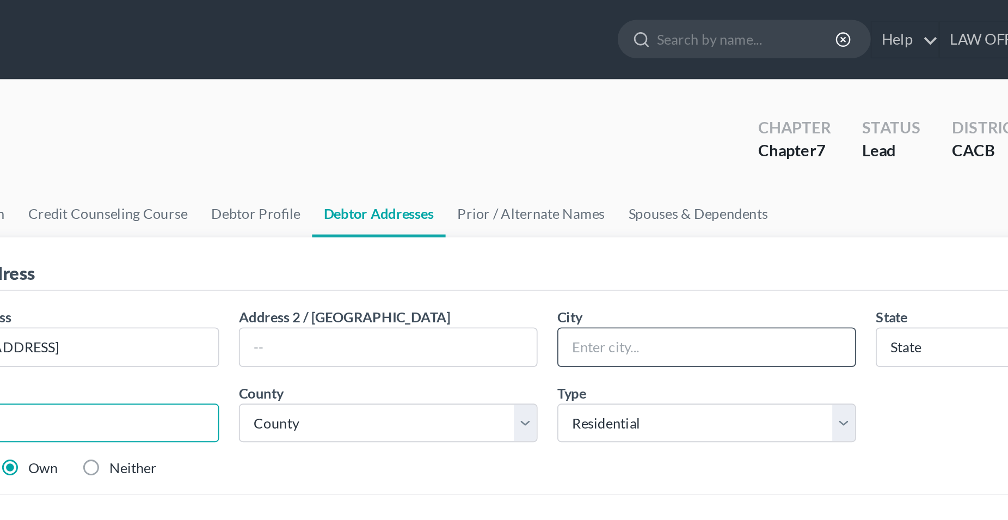
type input "90723"
click at [672, 190] on input "text" at bounding box center [715, 191] width 163 height 21
type input "Paramount"
select select "4"
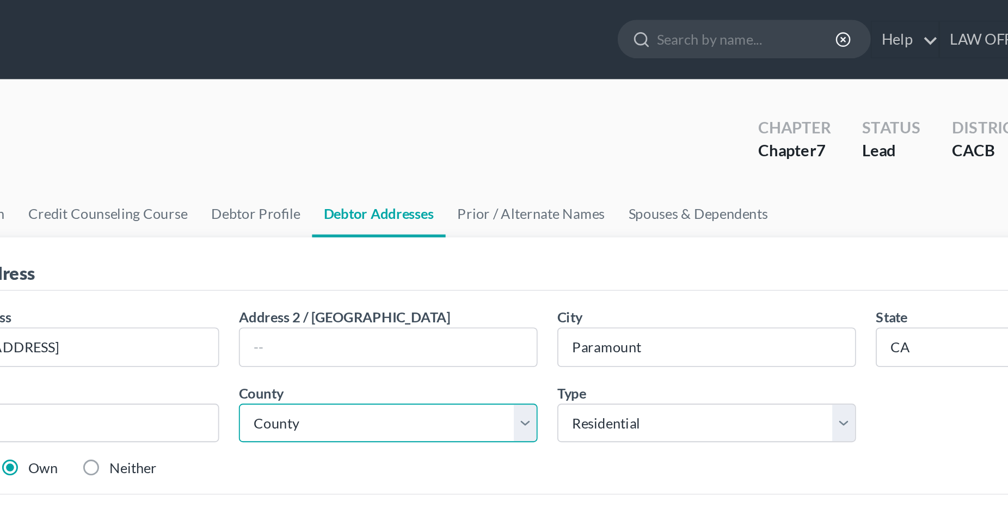
click at [458, 222] on select "County Alameda County Alpine County Amador County Butte County Calaveras County…" at bounding box center [540, 233] width 164 height 22
select select "18"
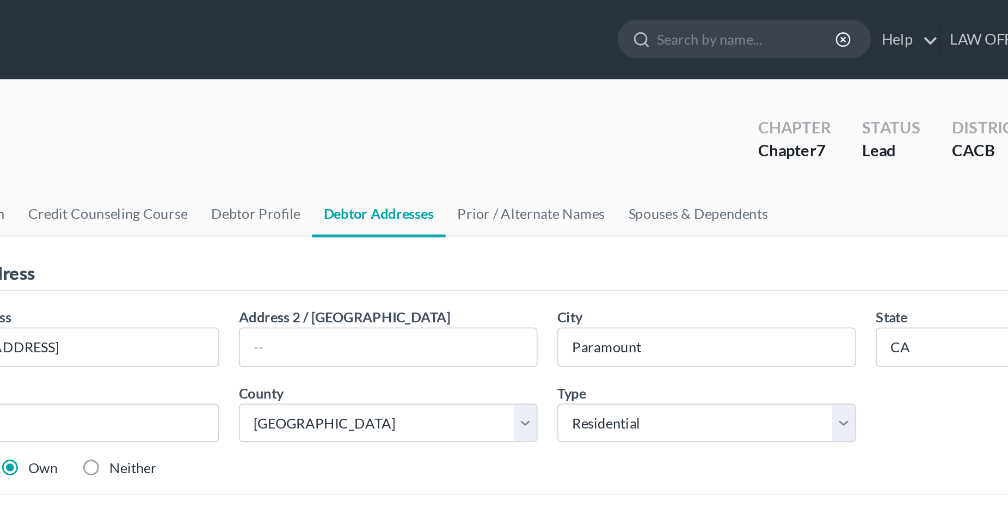
click at [647, 260] on div "Rent Own Neither" at bounding box center [628, 257] width 701 height 11
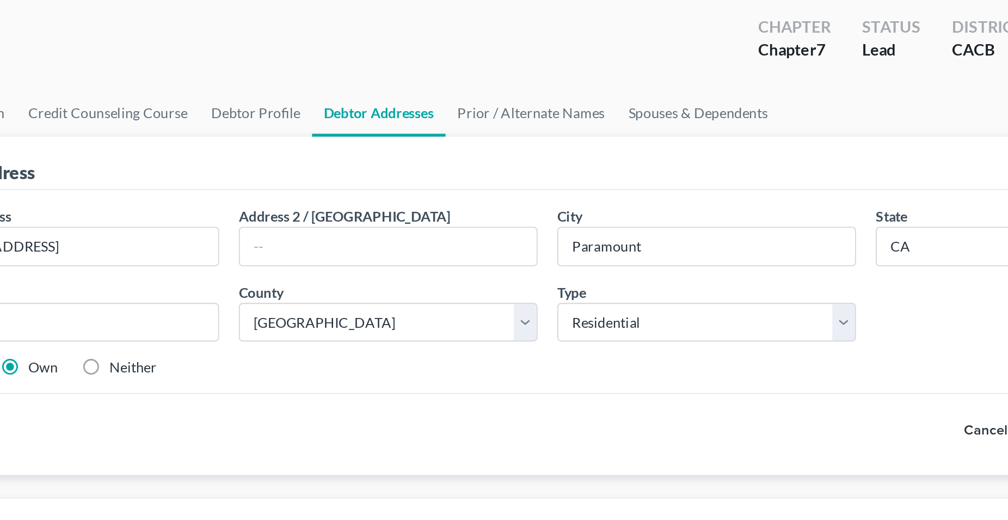
click at [875, 296] on button "Cancel" at bounding box center [869, 292] width 48 height 22
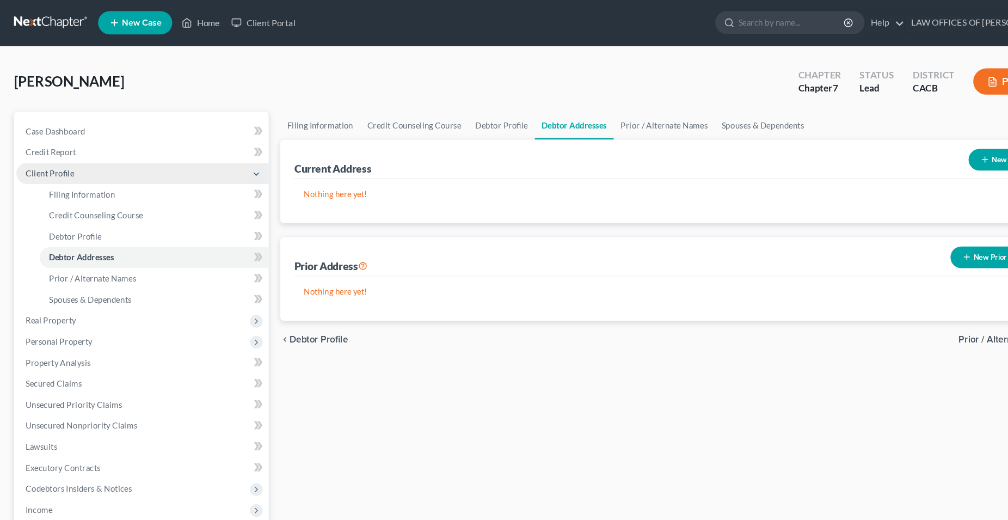
click at [49, 164] on span "Client Profile" at bounding box center [46, 161] width 45 height 9
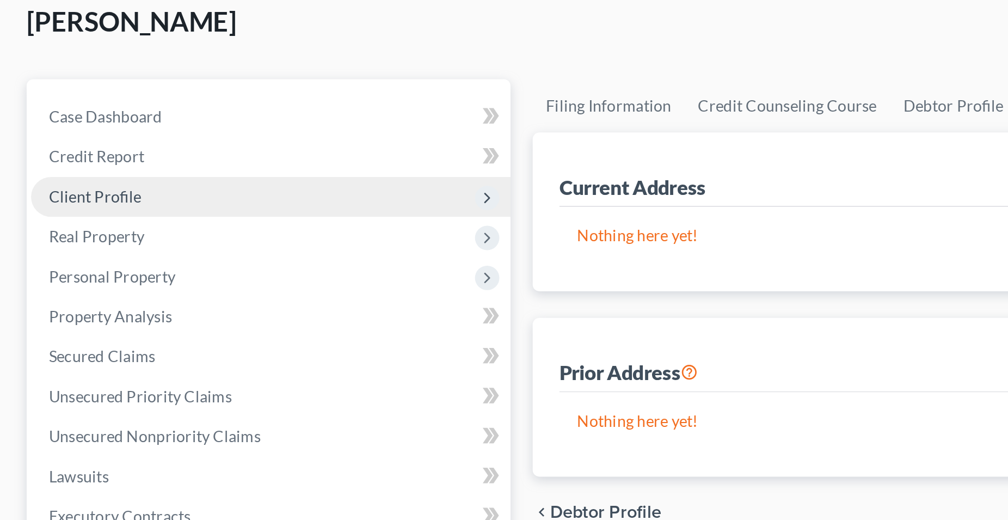
click at [59, 164] on span "Client Profile" at bounding box center [46, 161] width 45 height 9
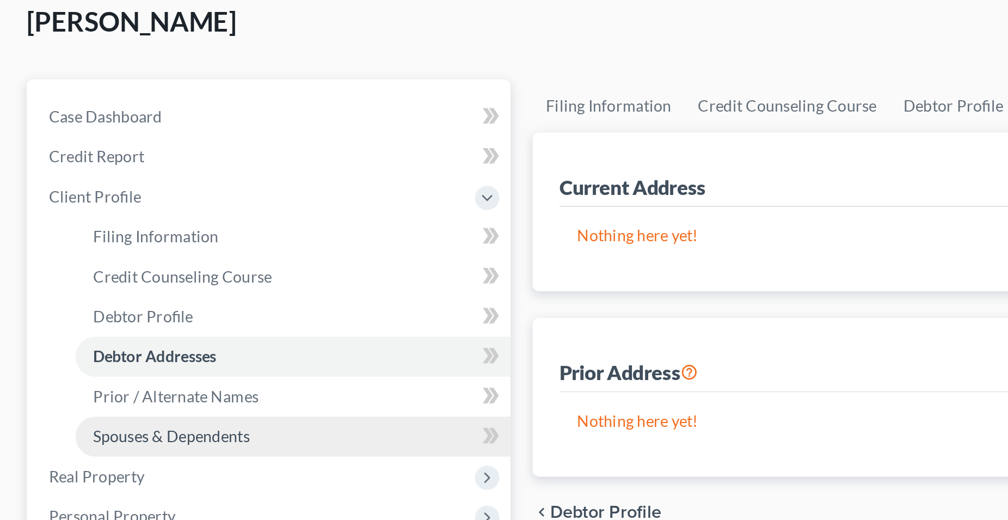
click at [99, 279] on span "Spouses & Dependents" at bounding box center [84, 279] width 77 height 9
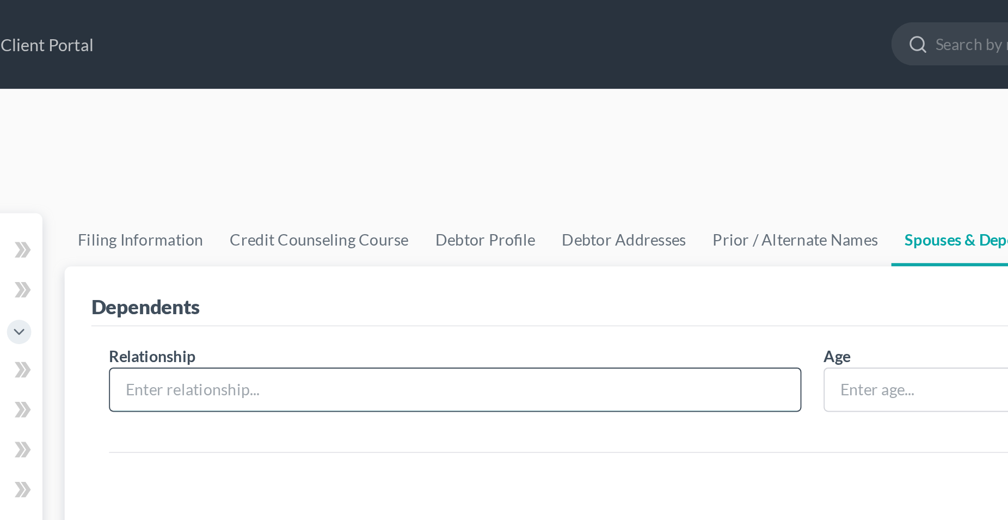
click at [325, 193] on input "text" at bounding box center [453, 191] width 339 height 21
type input "Parent"
click at [675, 191] on input "text" at bounding box center [715, 191] width 163 height 21
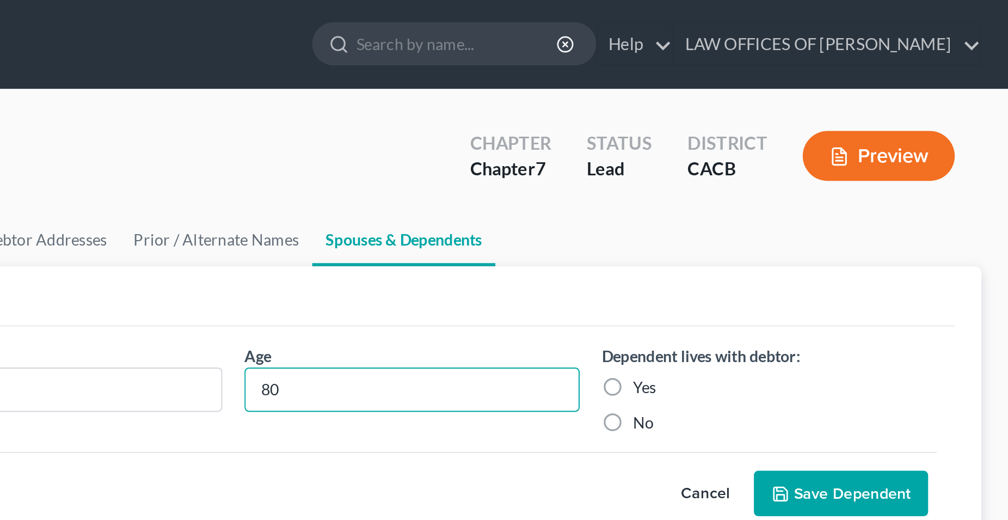
type input "80"
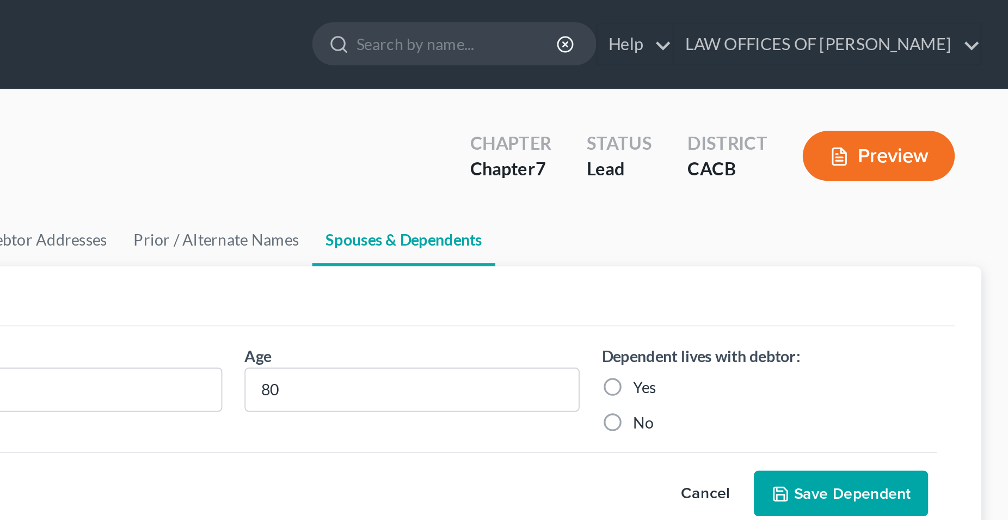
click at [824, 191] on label "Yes" at bounding box center [829, 190] width 11 height 11
click at [828, 191] on input "Yes" at bounding box center [831, 188] width 7 height 7
radio input "true"
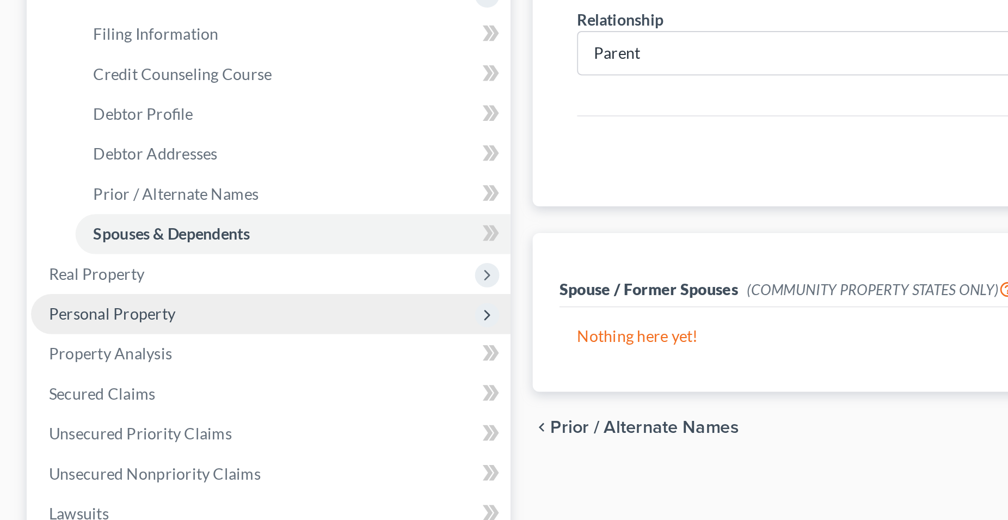
click at [70, 321] on span "Personal Property" at bounding box center [55, 318] width 62 height 9
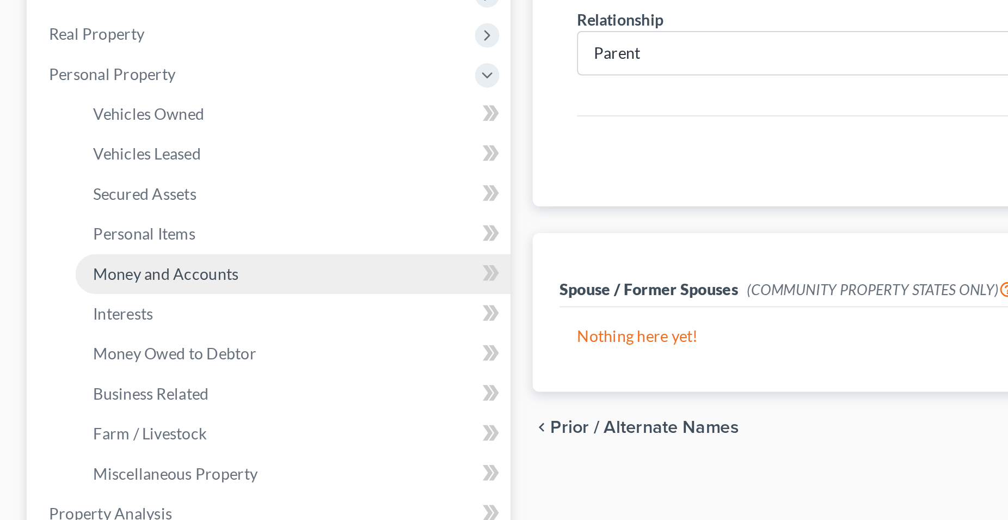
click at [97, 303] on span "Money and Accounts" at bounding box center [81, 298] width 71 height 9
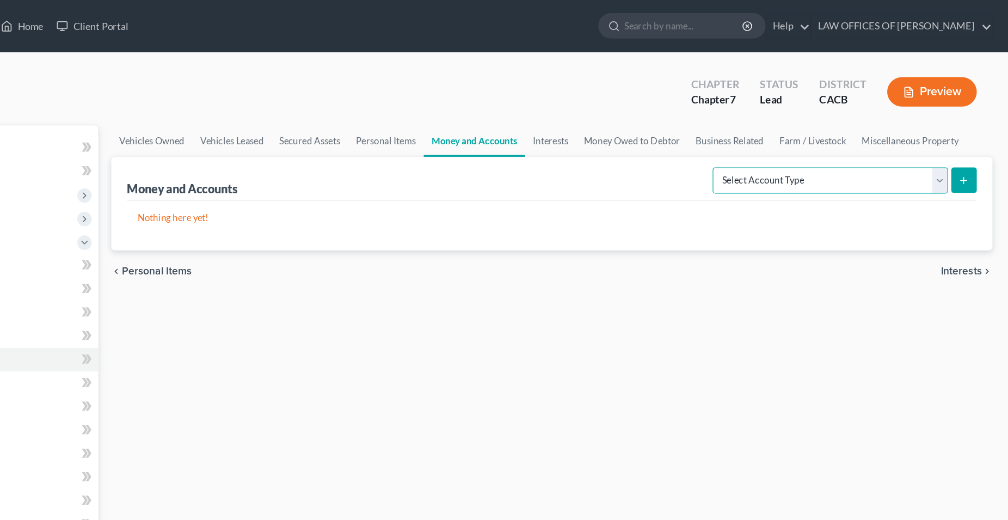
click at [762, 139] on select "Select Account Type Brokerage Cash on Hand Certificates of Deposit Checking Acc…" at bounding box center [860, 150] width 196 height 22
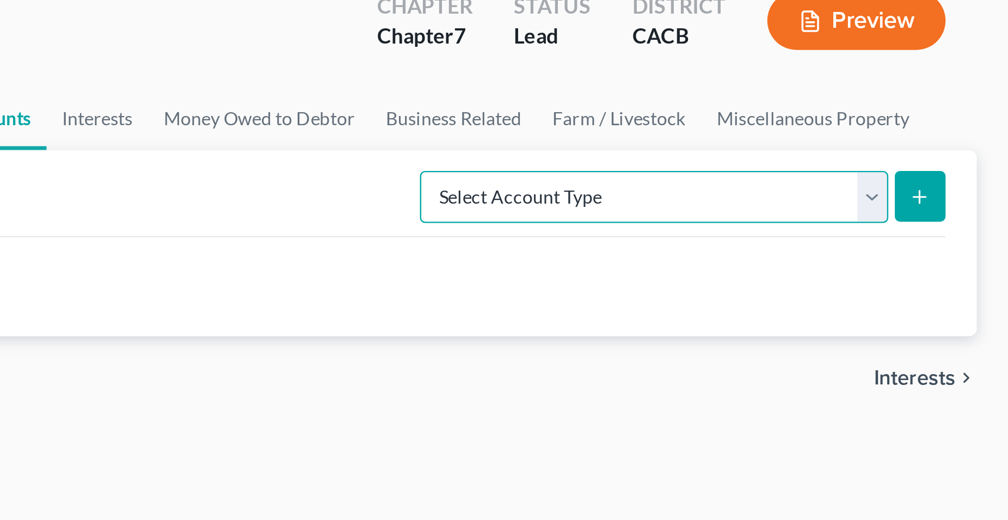
click at [762, 139] on select "Select Account Type Brokerage Cash on Hand Certificates of Deposit Checking Acc…" at bounding box center [860, 150] width 196 height 22
select select "checking"
click option "Checking Account" at bounding box center [0, 0] width 0 height 0
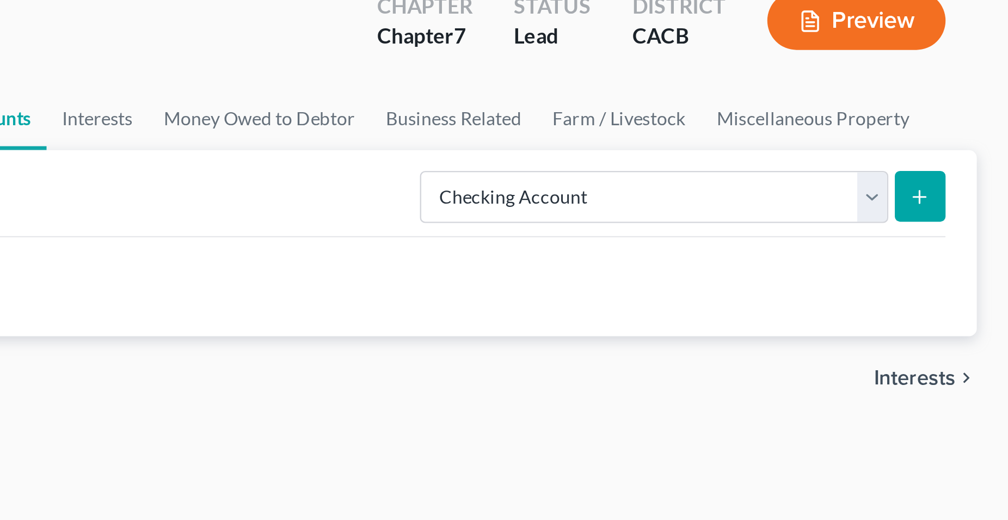
click at [976, 150] on button "submit" at bounding box center [971, 149] width 21 height 21
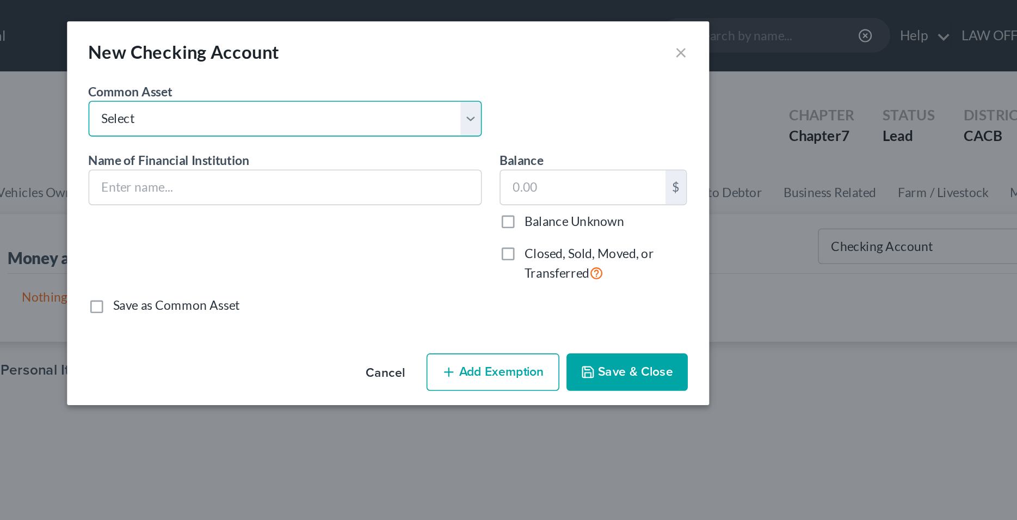
click at [326, 62] on select "Select BANK OF AMERICA (JOINT) 6347 BANK OF AMERICA (JOINT) WELLS FARGO Chase B…" at bounding box center [446, 73] width 240 height 22
select select "3"
click option "Chase Bank" at bounding box center [0, 0] width 0 height 0
type input "Chase Bank"
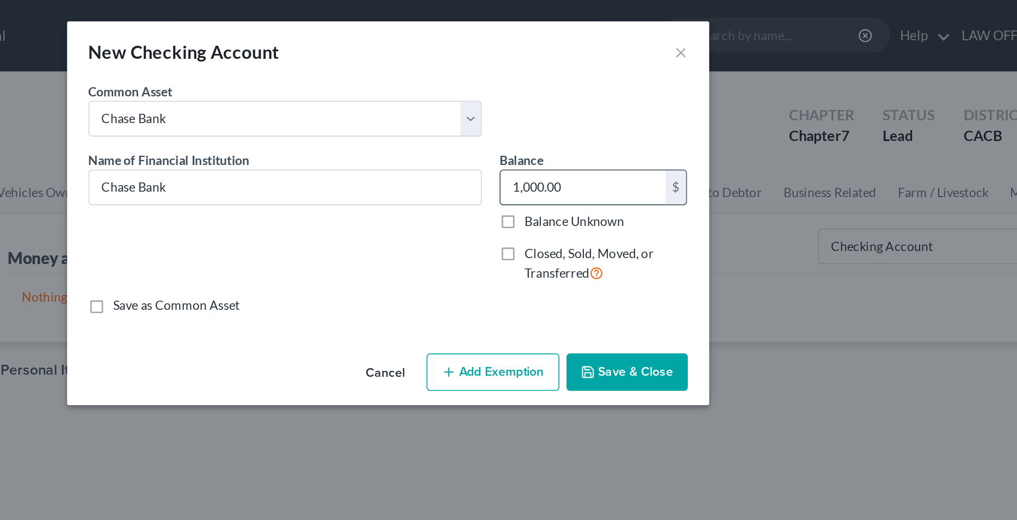
drag, startPoint x: 631, startPoint y: 115, endPoint x: 625, endPoint y: 116, distance: 6.2
click at [625, 116] on input "1,000.00" at bounding box center [628, 114] width 101 height 21
type input "150"
click at [642, 228] on button "Save & Close" at bounding box center [655, 227] width 74 height 23
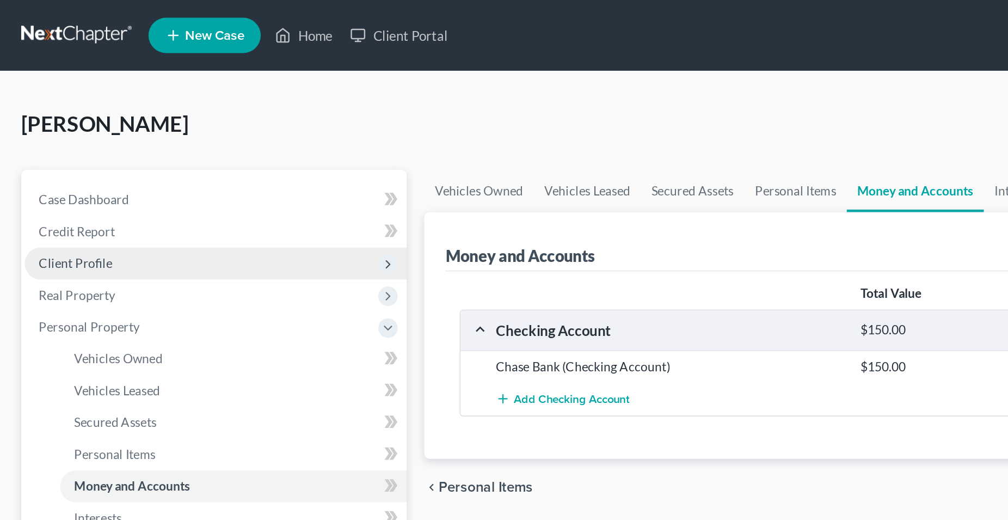
click at [53, 163] on span "Client Profile" at bounding box center [46, 161] width 45 height 9
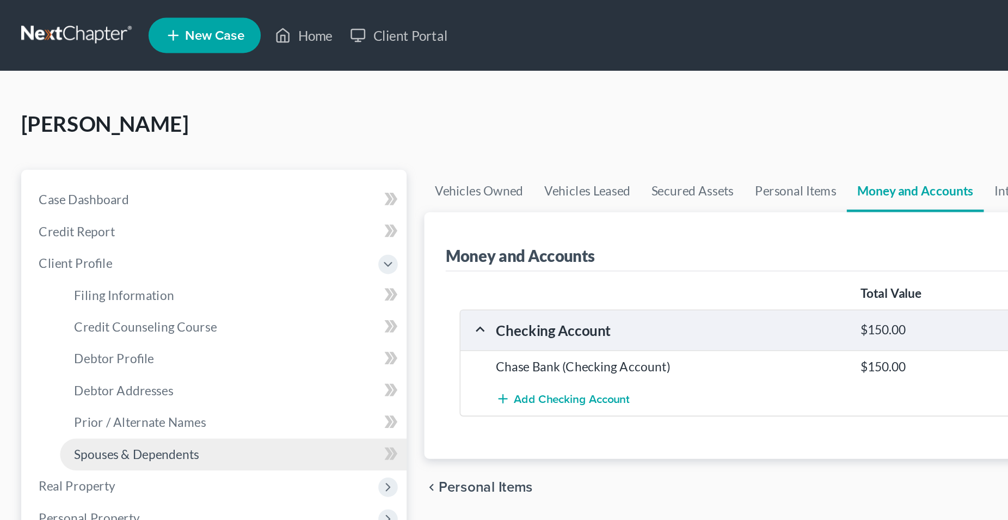
click at [109, 279] on span "Spouses & Dependents" at bounding box center [84, 279] width 77 height 9
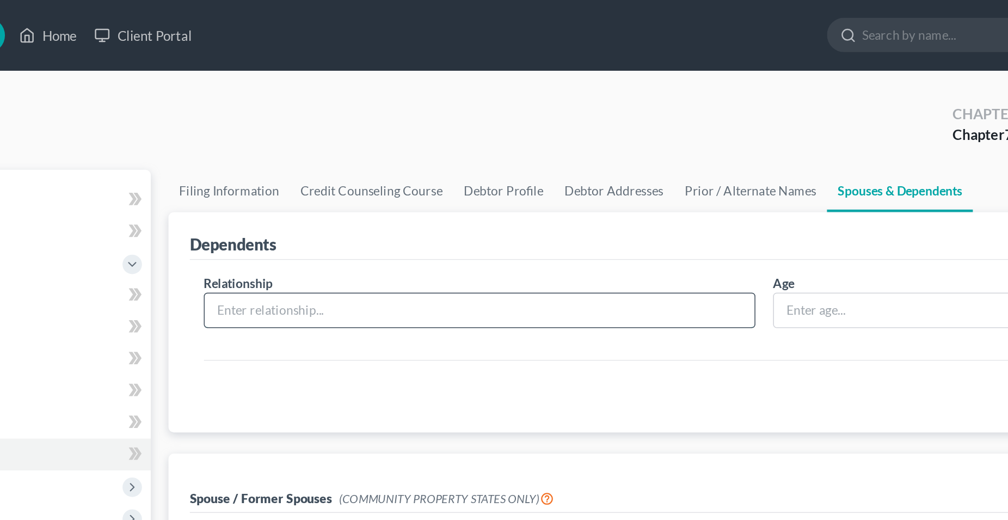
click at [324, 196] on input "text" at bounding box center [453, 191] width 339 height 21
type input "Parent"
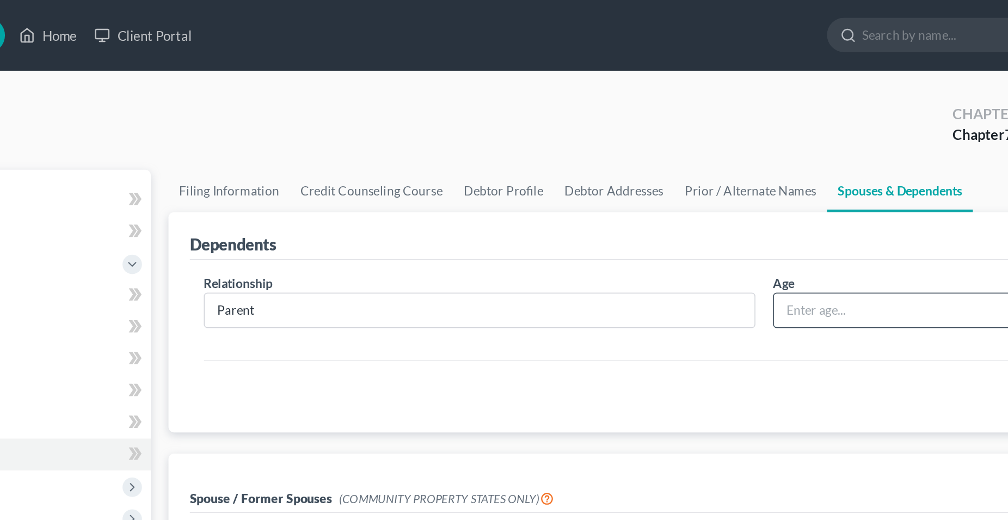
click at [651, 193] on input "text" at bounding box center [715, 191] width 163 height 21
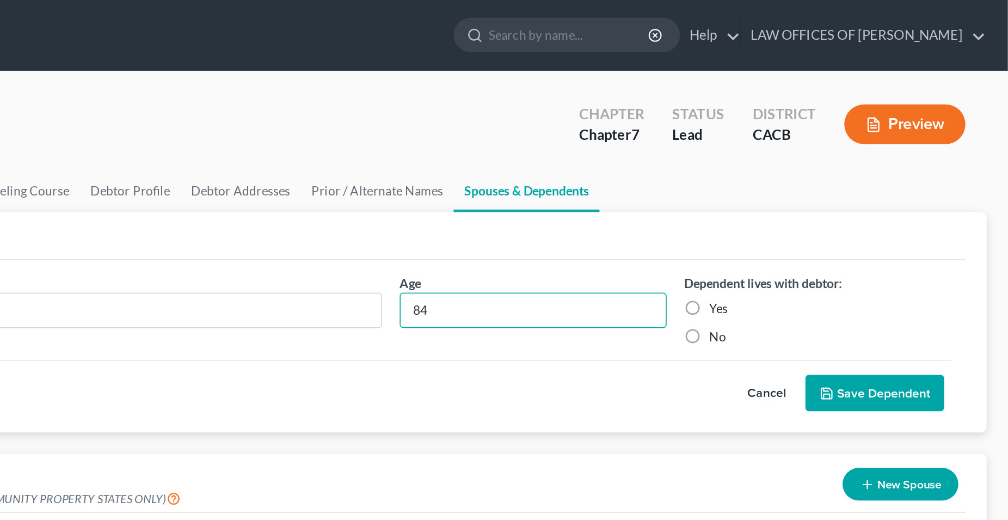
type input "84"
click at [824, 192] on label "Yes" at bounding box center [829, 190] width 11 height 11
click at [828, 192] on input "Yes" at bounding box center [831, 188] width 7 height 7
radio input "true"
click at [922, 244] on button "Save Dependent" at bounding box center [925, 242] width 85 height 23
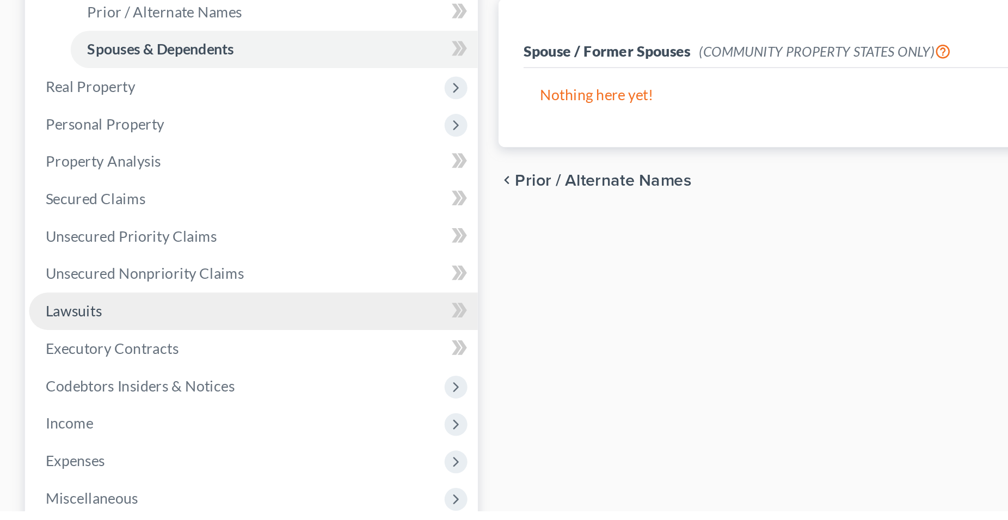
scroll to position [19, 0]
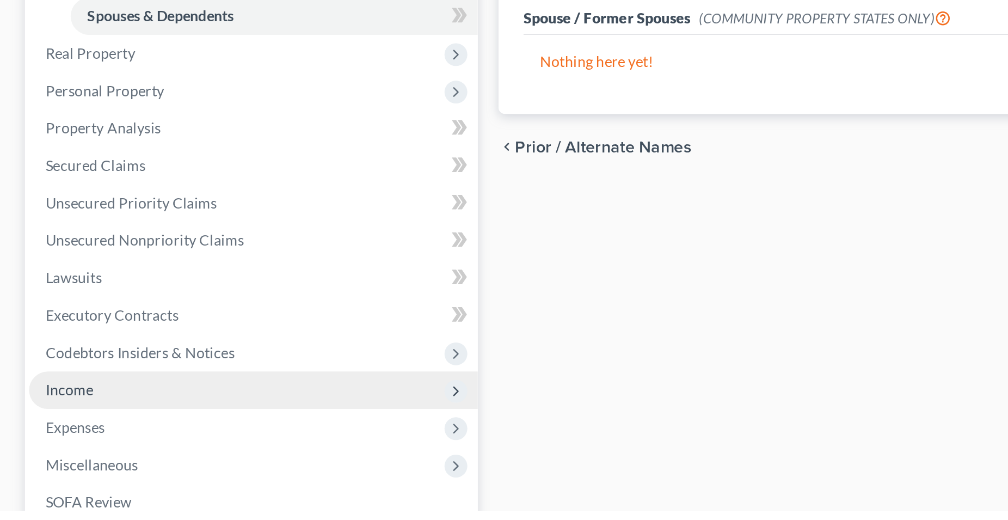
click at [45, 459] on span "Income" at bounding box center [36, 456] width 25 height 9
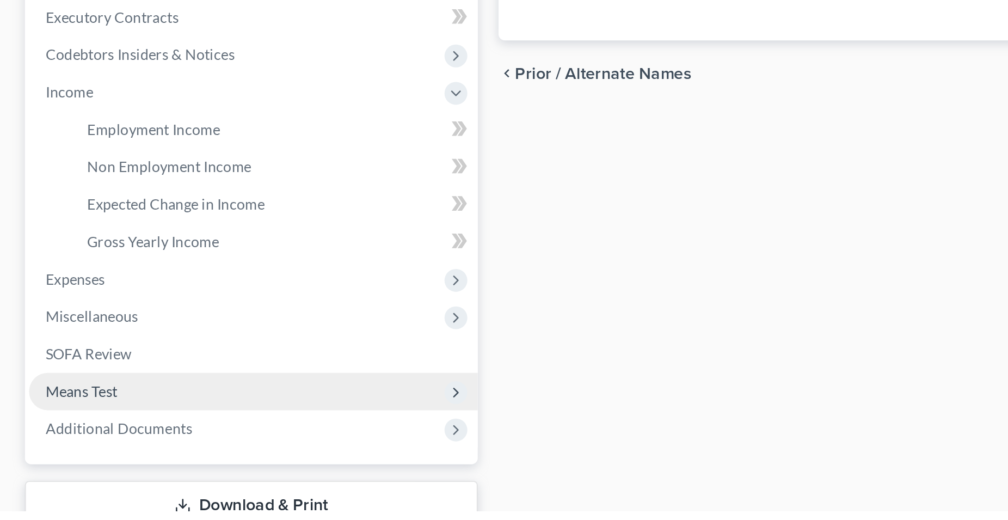
scroll to position [75, 0]
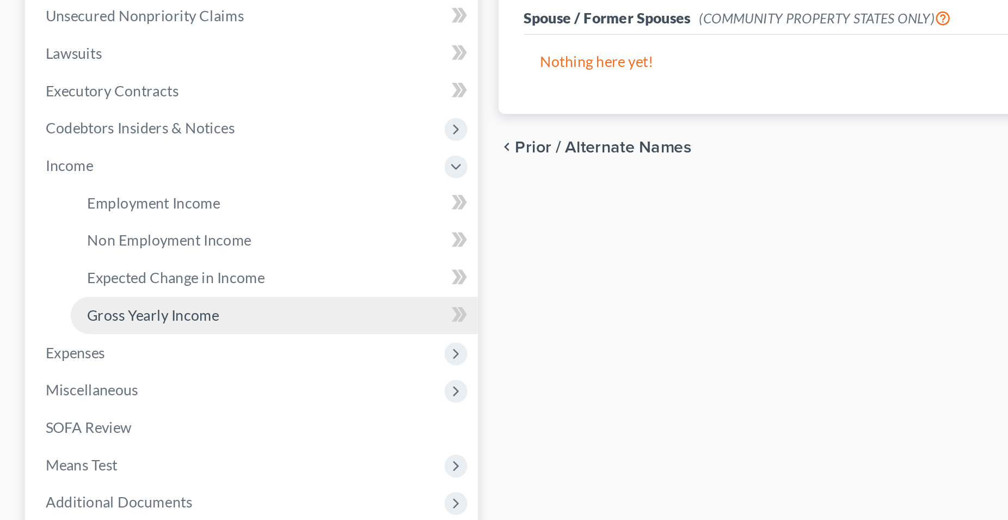
click at [100, 363] on span "Gross Yearly Income" at bounding box center [80, 361] width 69 height 9
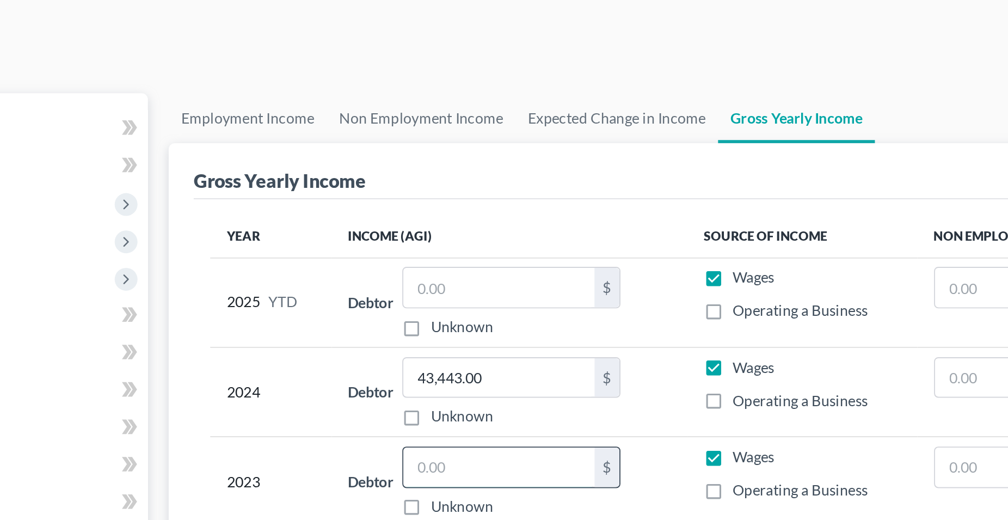
click at [416, 303] on input "text" at bounding box center [434, 300] width 100 height 21
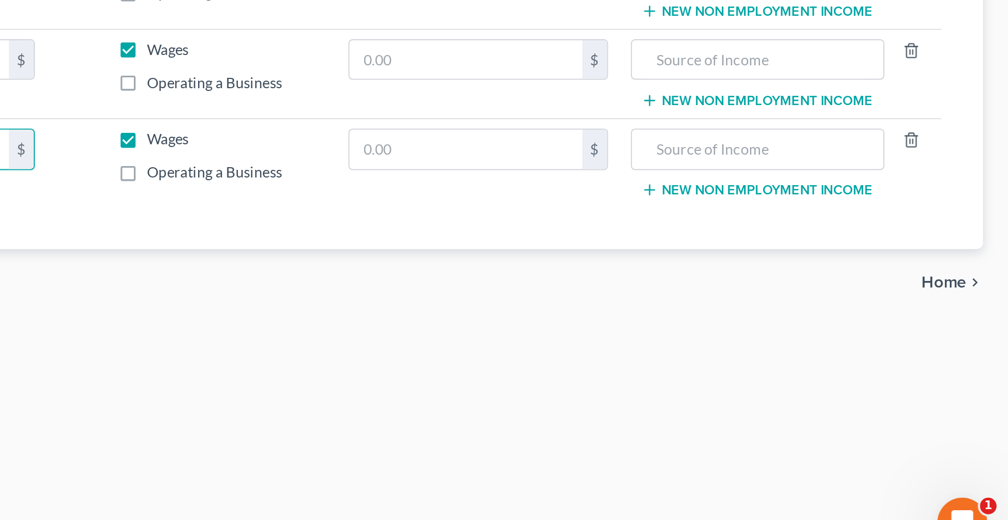
type input "149,570"
click at [977, 371] on span "Home" at bounding box center [974, 370] width 23 height 9
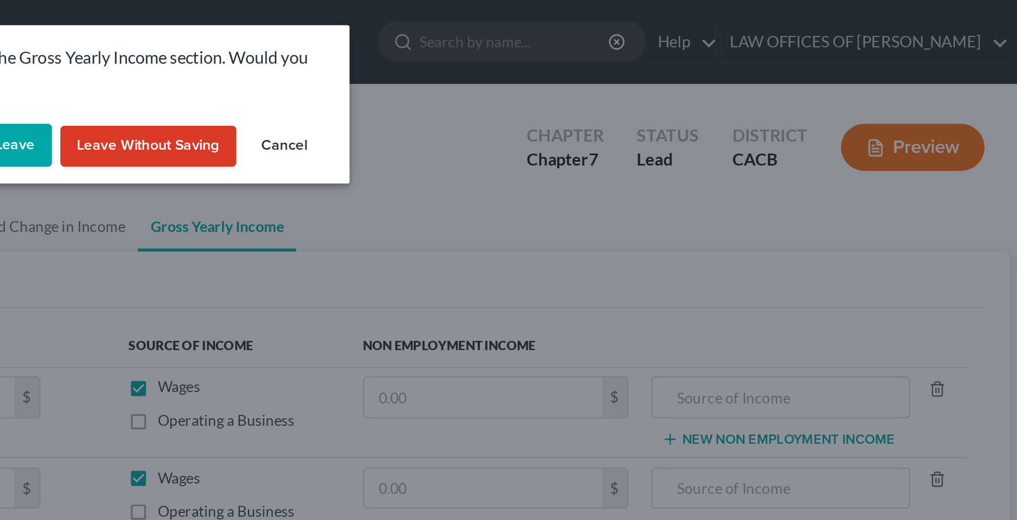
click at [491, 79] on button "Save & Leave" at bounding box center [469, 75] width 75 height 23
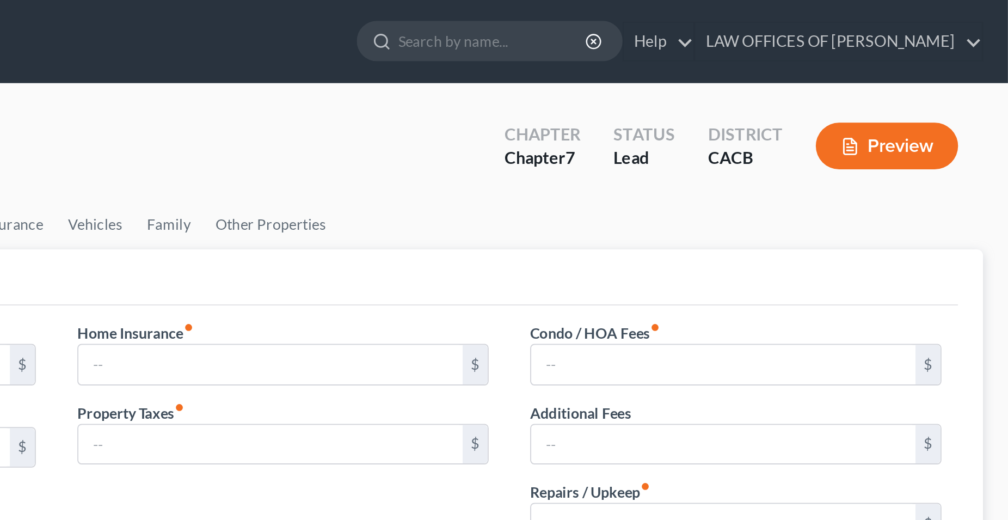
type input "0.00"
radio input "true"
type input "0.00"
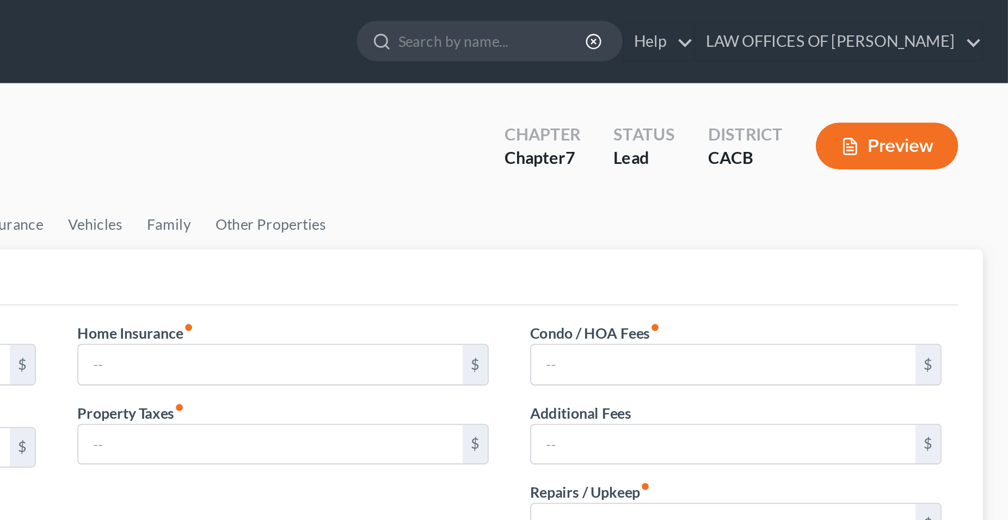
type input "0.00"
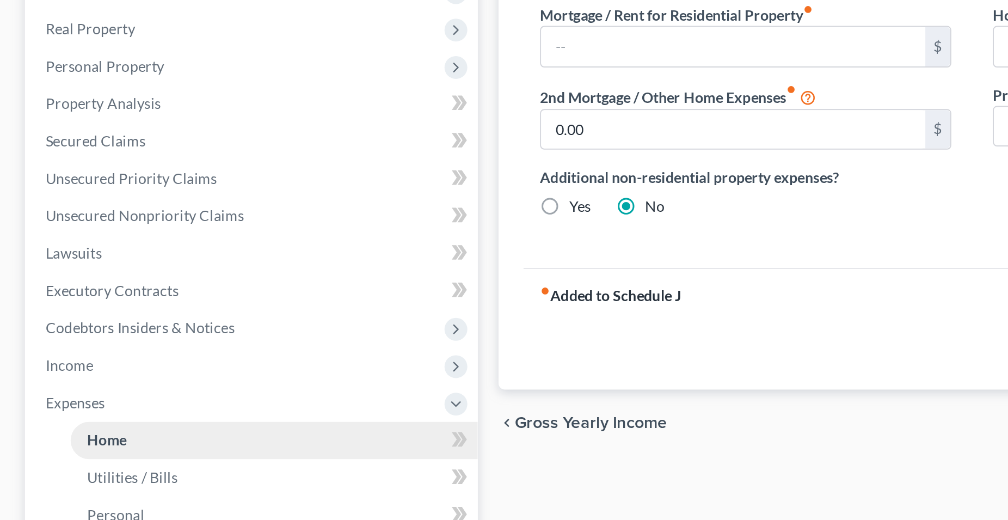
click at [55, 401] on span "Home" at bounding box center [56, 396] width 21 height 9
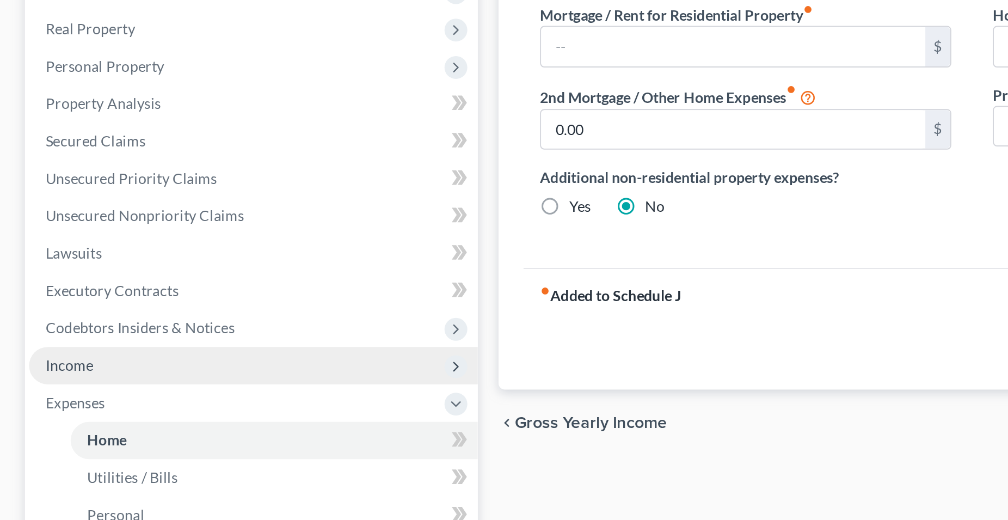
click at [41, 358] on span "Income" at bounding box center [36, 357] width 25 height 9
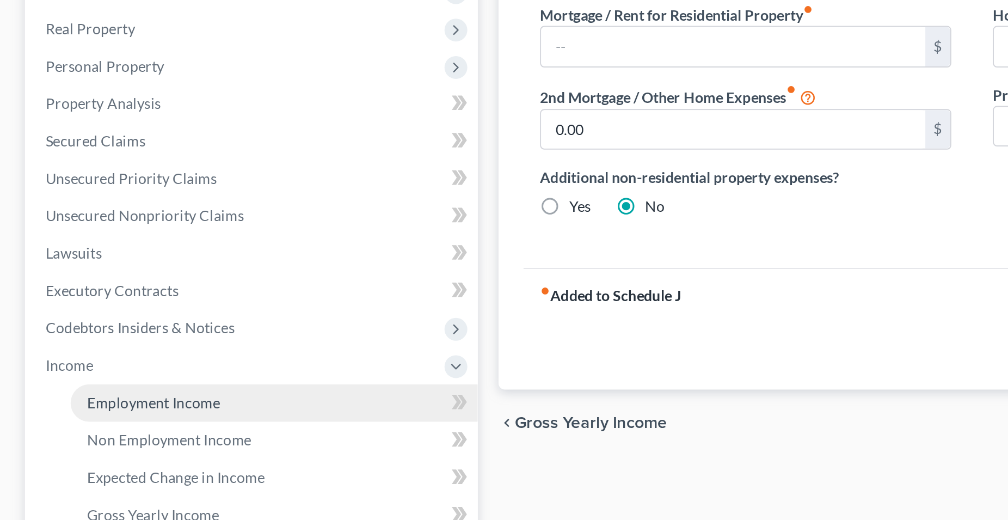
click at [70, 379] on span "Employment Income" at bounding box center [81, 377] width 70 height 9
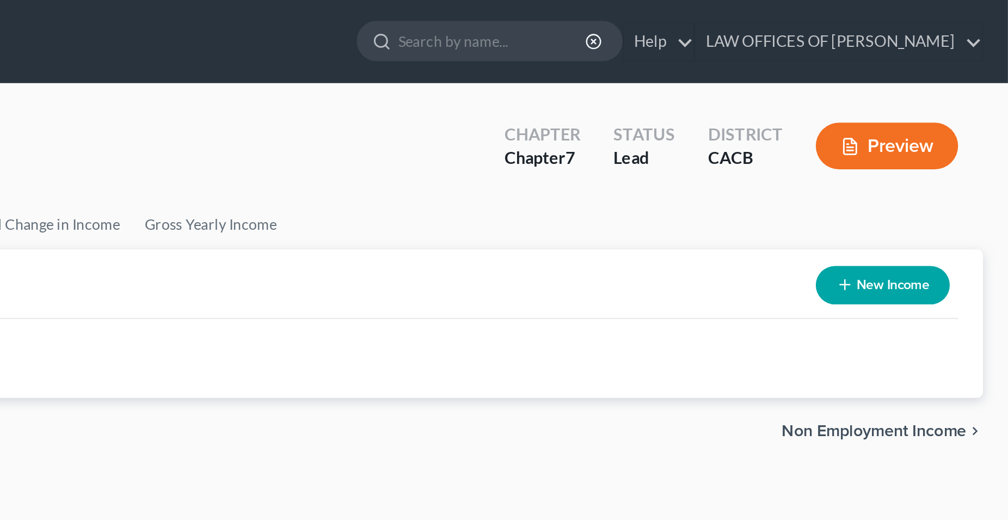
click at [941, 149] on button "New Income" at bounding box center [942, 149] width 70 height 20
select select "0"
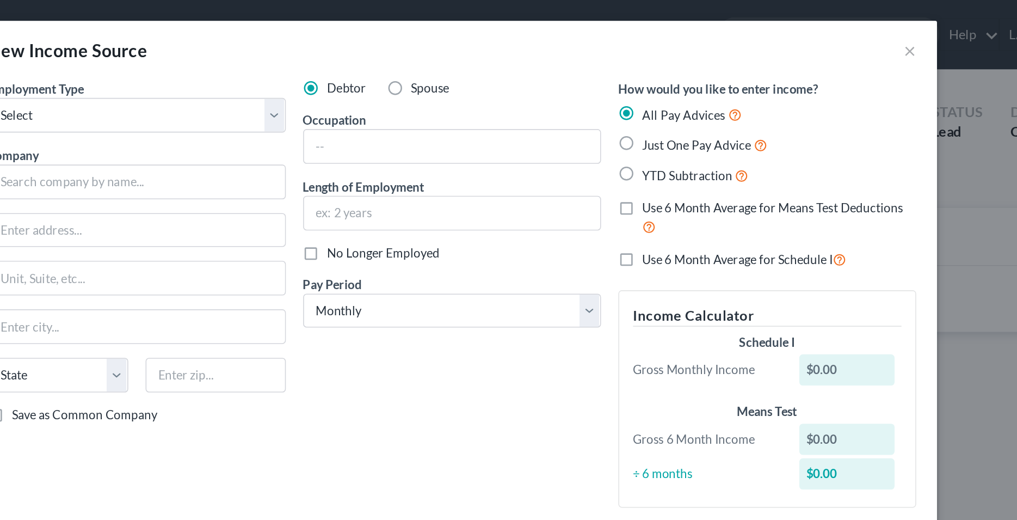
click at [629, 90] on label "Just One Pay Advice" at bounding box center [668, 91] width 79 height 13
click at [633, 90] on input "Just One Pay Advice" at bounding box center [636, 88] width 7 height 7
radio input "true"
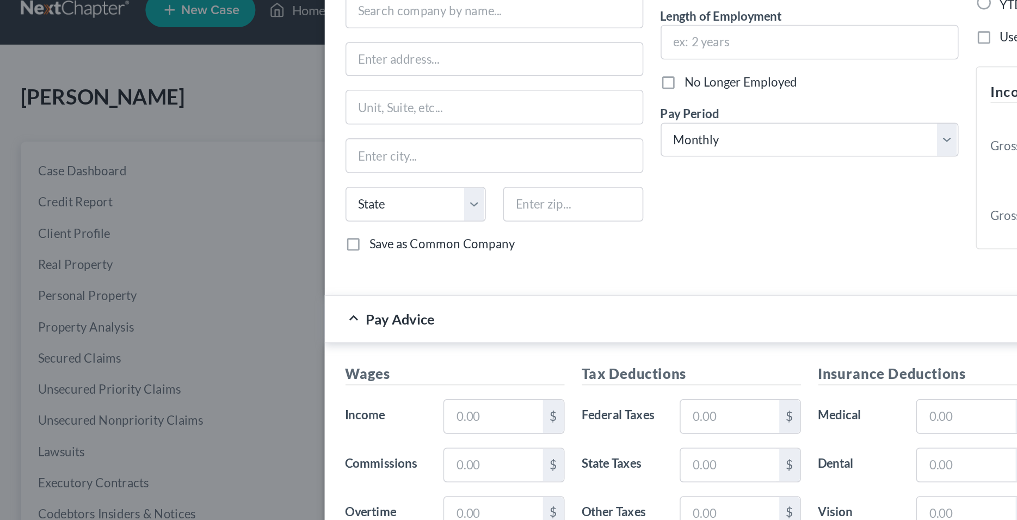
scroll to position [111, 0]
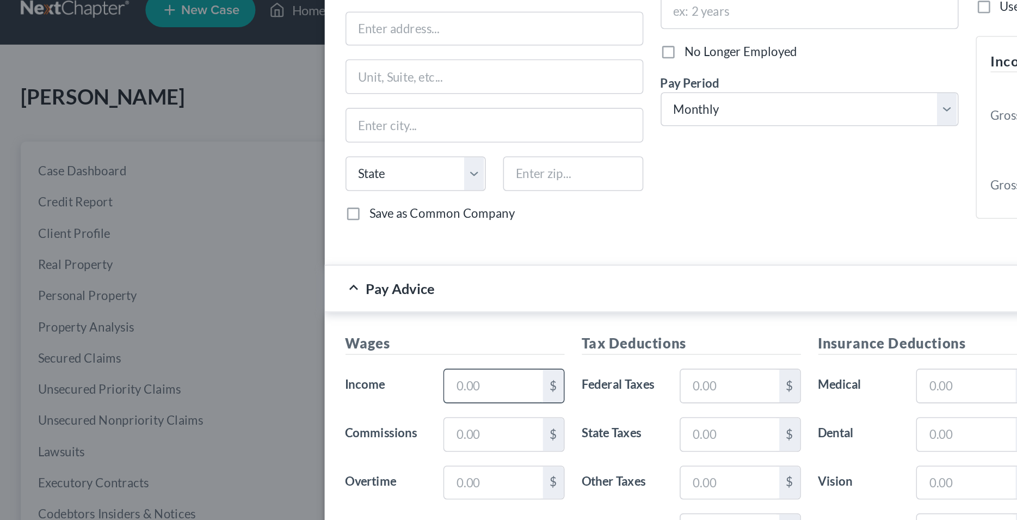
click at [299, 262] on input "text" at bounding box center [310, 258] width 62 height 21
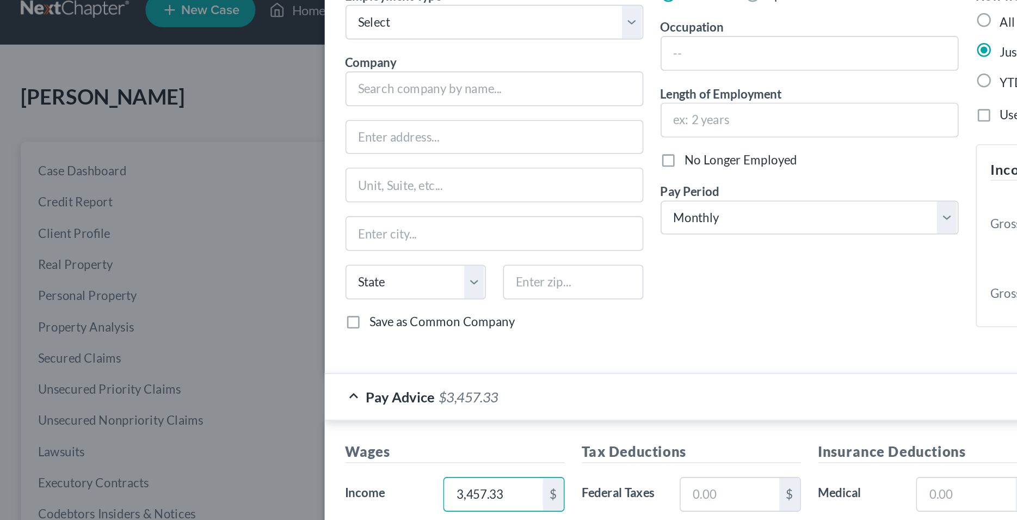
scroll to position [0, 0]
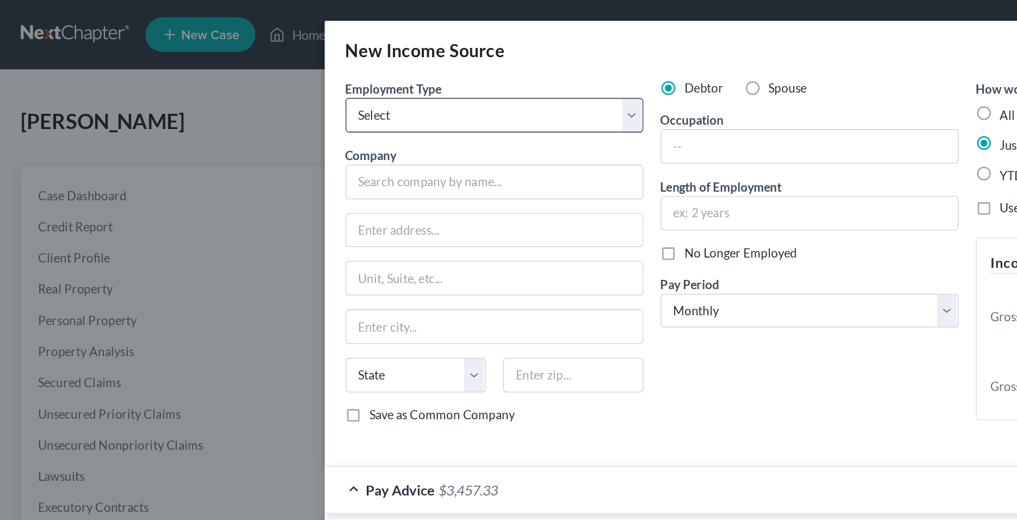
type input "3,457.33"
click at [217, 62] on select "Select Full or Part Time Employment Self Employment" at bounding box center [310, 73] width 187 height 22
select select "0"
click option "Full or Part Time Employment" at bounding box center [0, 0] width 0 height 0
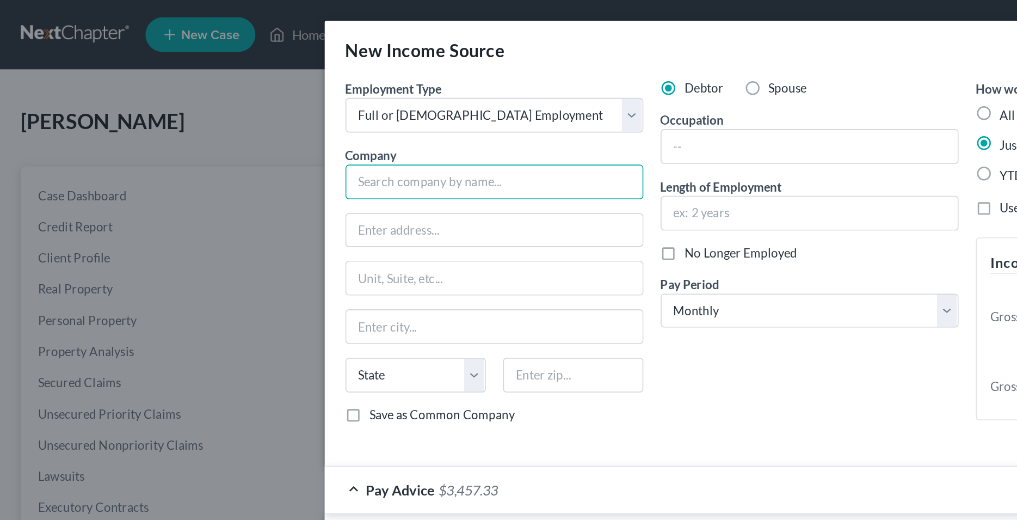
click at [272, 119] on input "text" at bounding box center [310, 114] width 187 height 22
click at [273, 110] on input "text" at bounding box center [310, 114] width 187 height 22
type input "Bradley Tanks Inc."
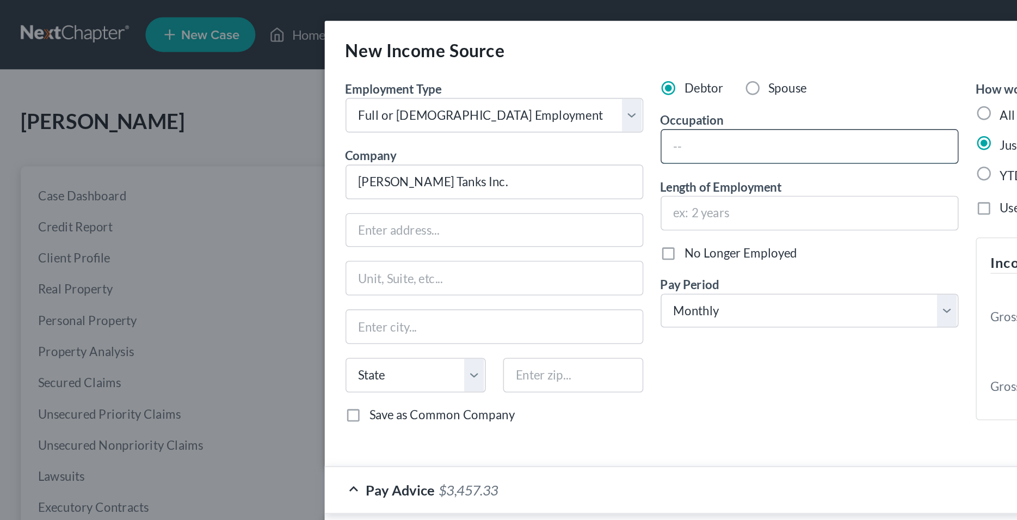
click at [444, 93] on input "text" at bounding box center [509, 92] width 186 height 21
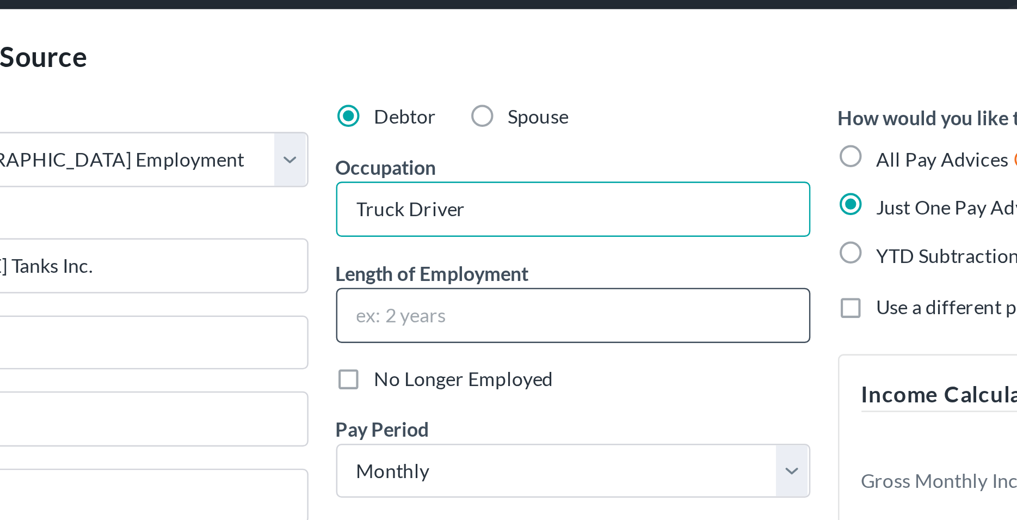
type input "Truck Driver"
click at [447, 136] on input "text" at bounding box center [509, 134] width 186 height 21
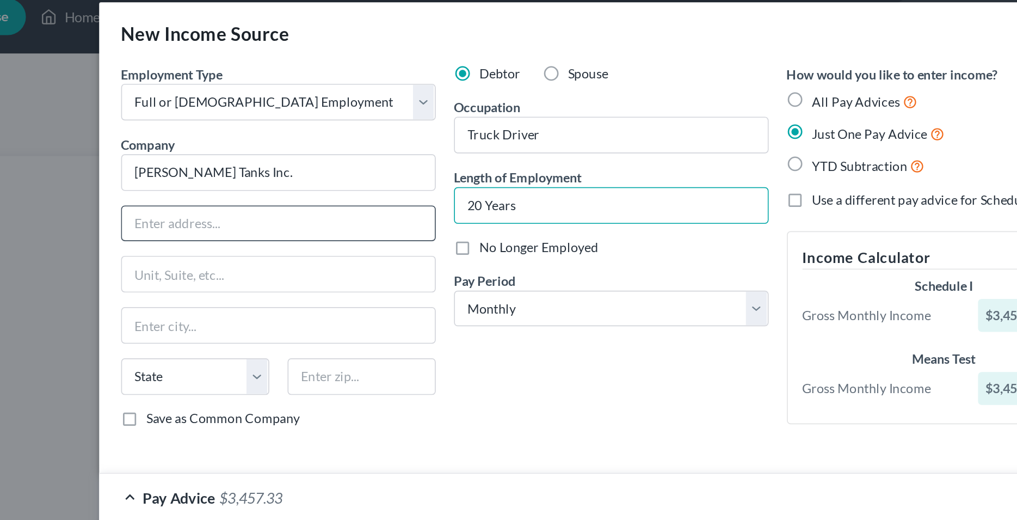
type input "20 Years"
click at [260, 142] on input "text" at bounding box center [311, 144] width 186 height 21
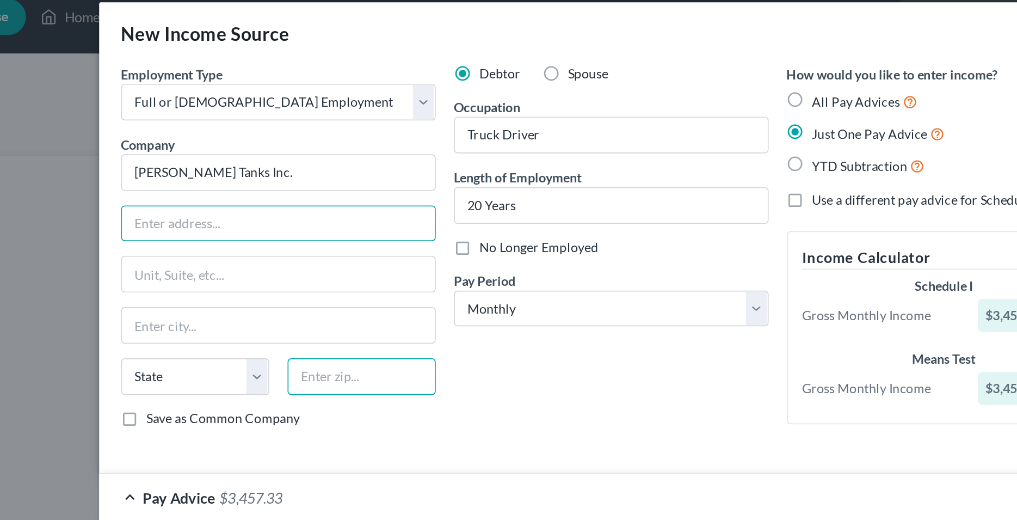
click at [348, 239] on input "text" at bounding box center [360, 236] width 88 height 22
type input "94526"
click at [306, 136] on input "text" at bounding box center [311, 144] width 186 height 21
type input "Danville"
select select "4"
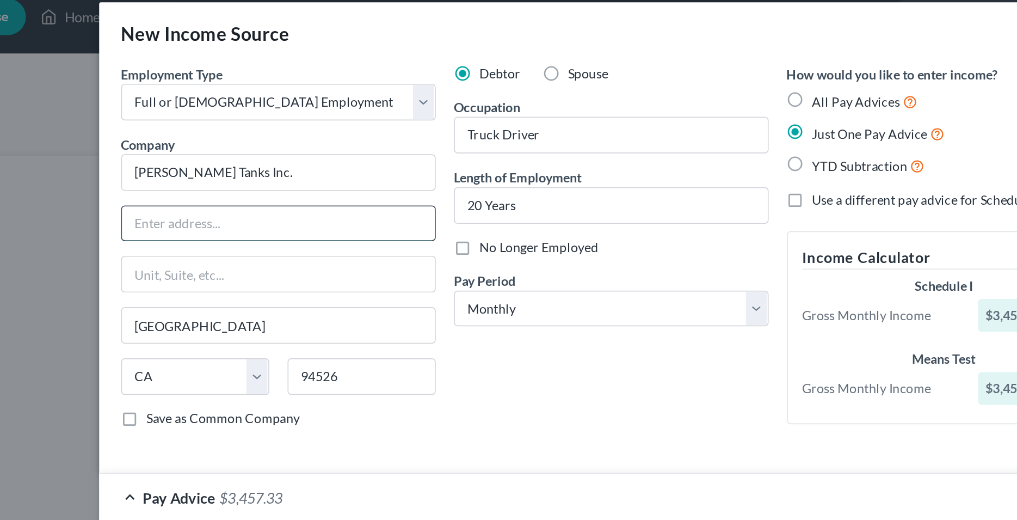
click at [263, 148] on input "text" at bounding box center [311, 144] width 186 height 21
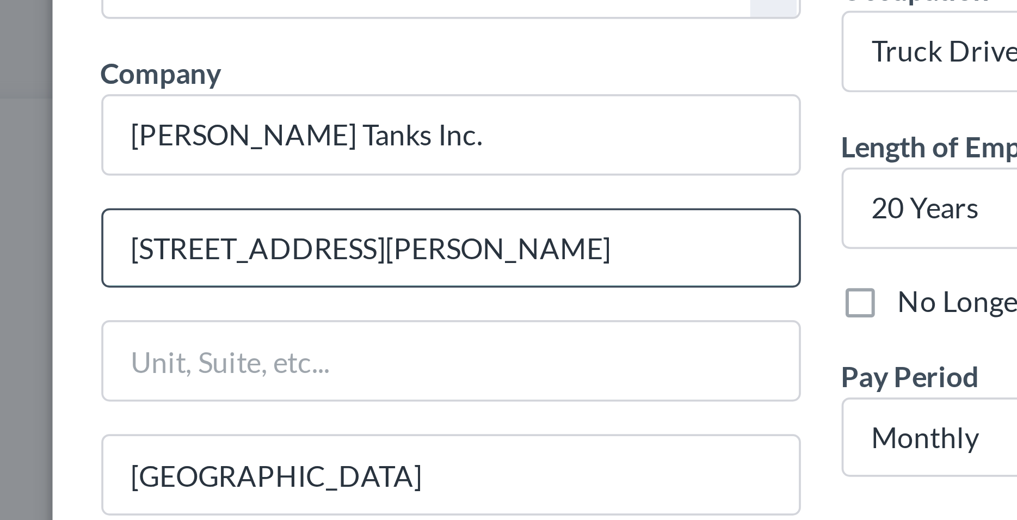
click at [293, 145] on input "402 Hartz Avenue" at bounding box center [311, 144] width 186 height 21
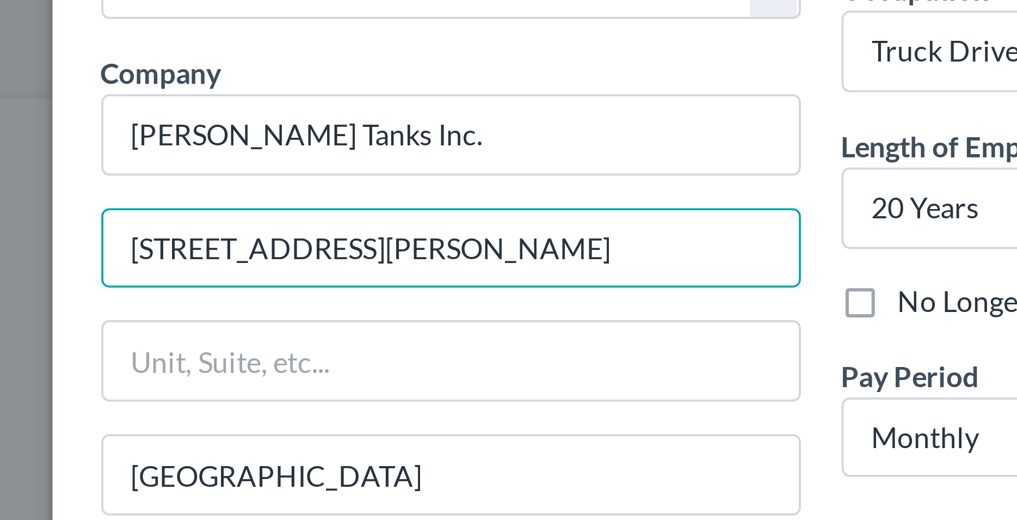
type input "402 Hartz Avenue, Bldg C"
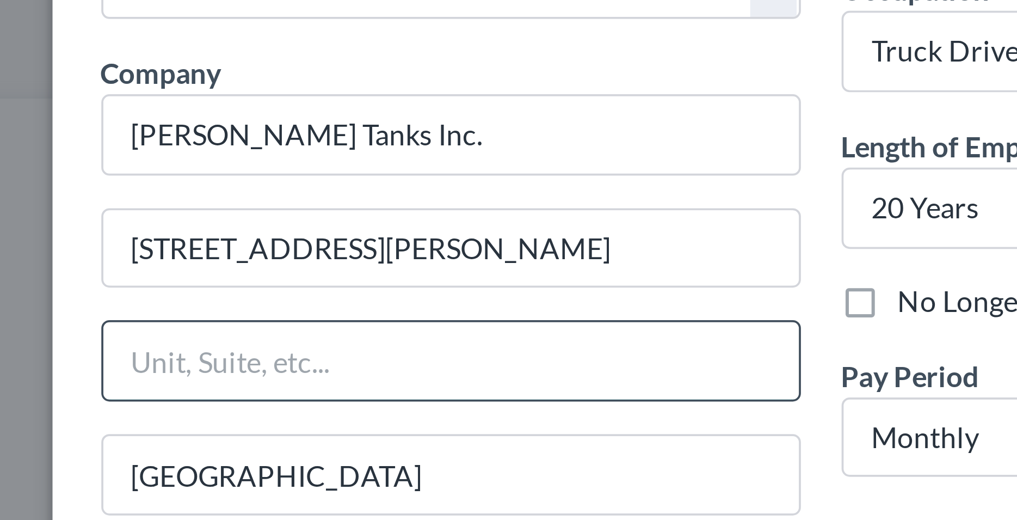
click at [295, 173] on input "text" at bounding box center [311, 174] width 186 height 21
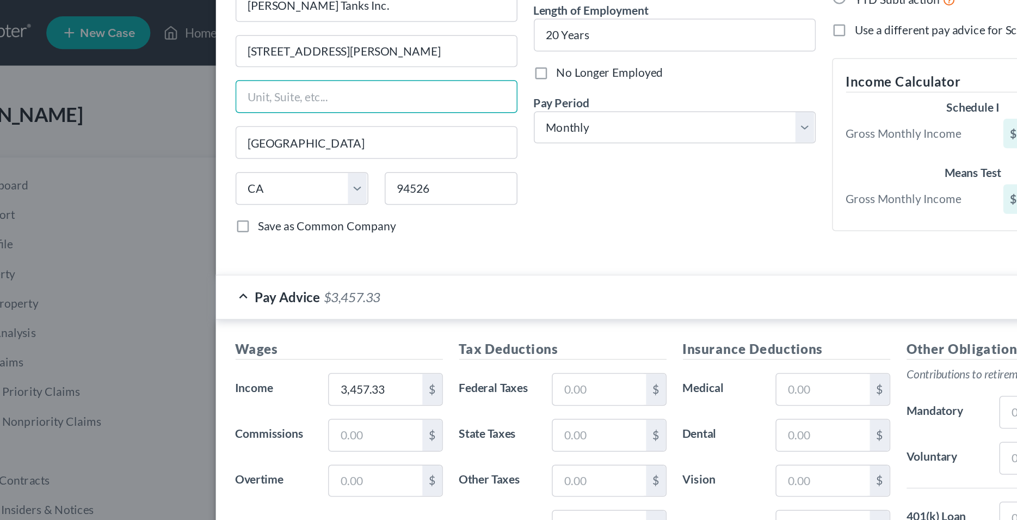
scroll to position [128, 0]
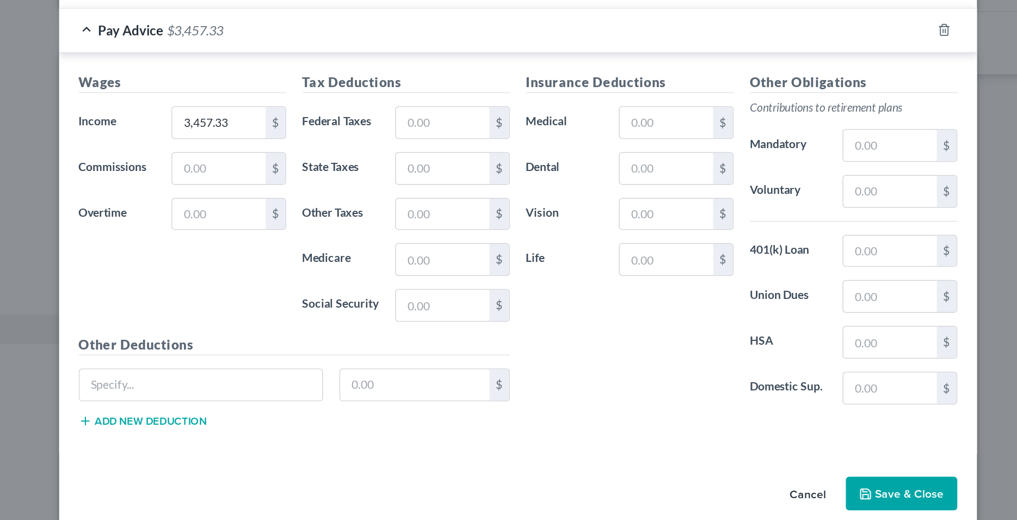
click at [738, 482] on button "Save & Close" at bounding box center [764, 487] width 74 height 23
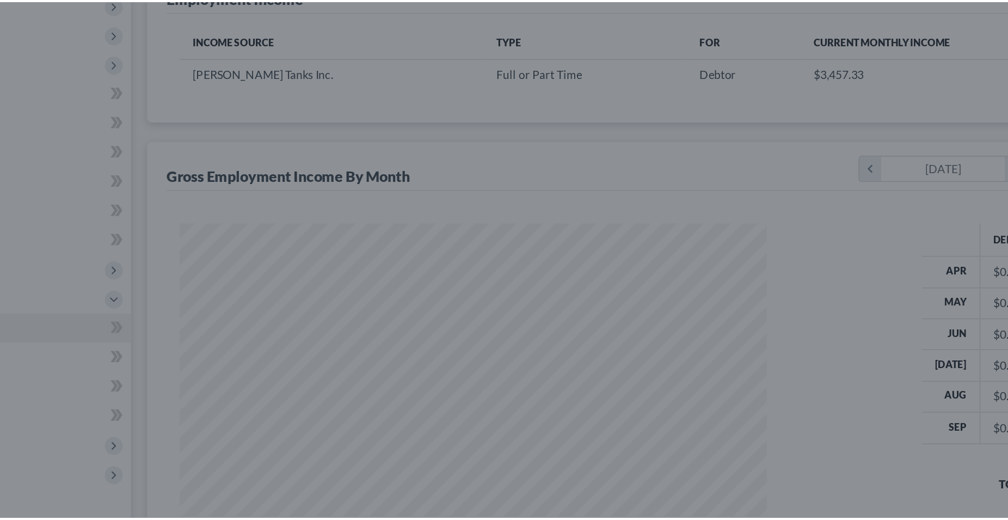
scroll to position [544108, 543889]
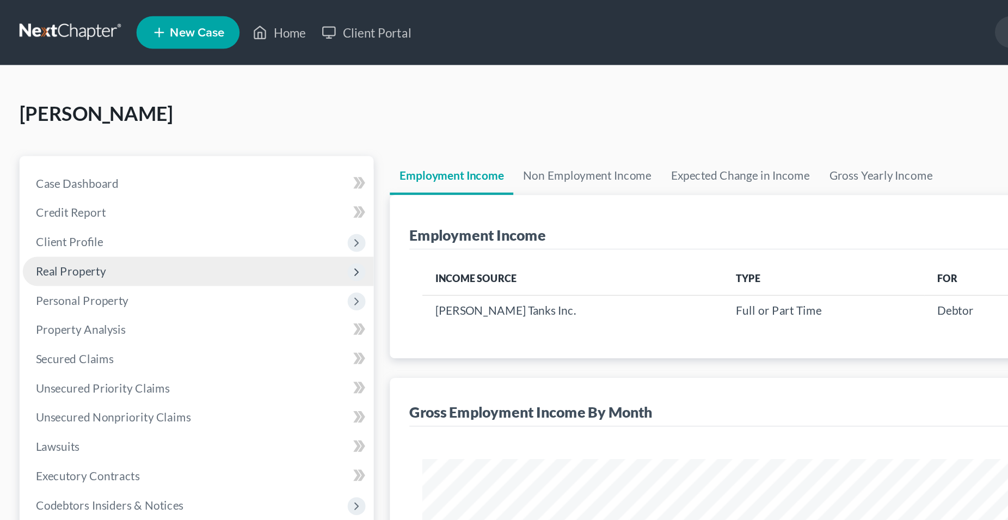
click at [63, 184] on span "Real Property" at bounding box center [47, 181] width 47 height 9
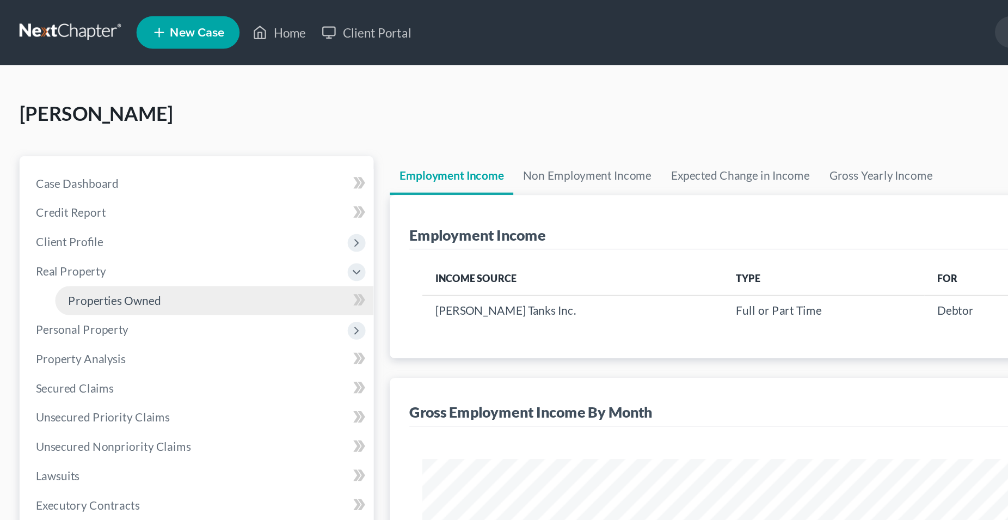
click at [83, 203] on span "Properties Owned" at bounding box center [77, 200] width 62 height 9
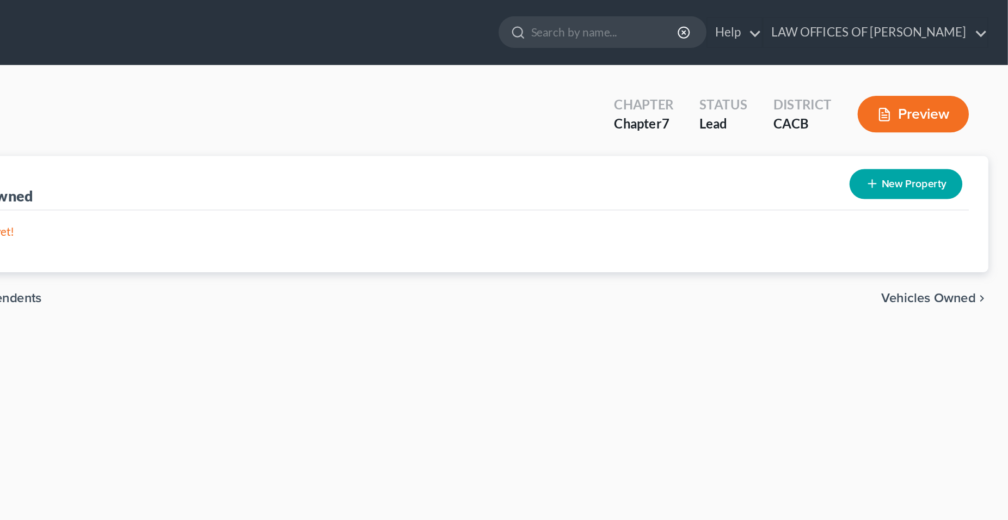
click at [939, 124] on button "New Property" at bounding box center [940, 123] width 76 height 20
select select "0"
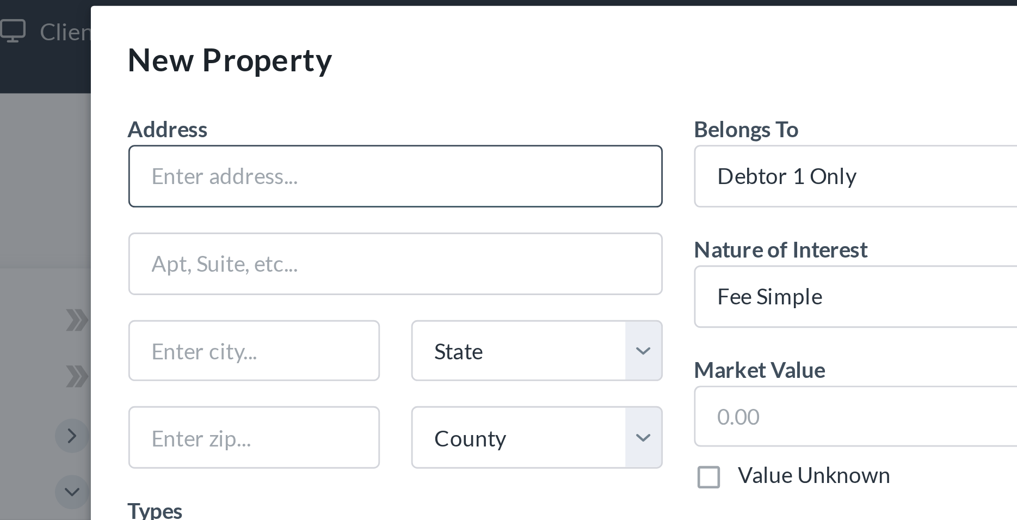
click at [301, 69] on input "text" at bounding box center [353, 72] width 185 height 21
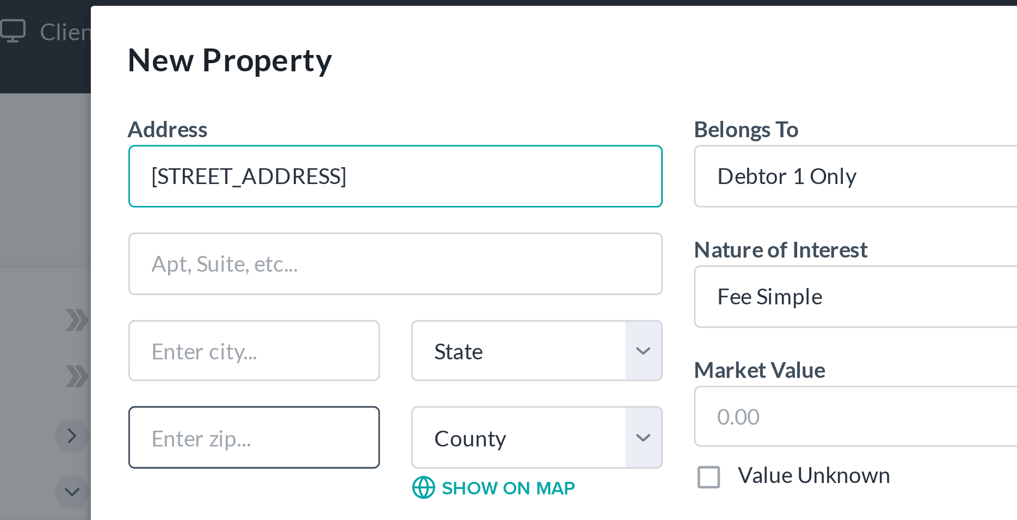
type input "6636 - 6638 San Mateo St."
click at [311, 165] on input "text" at bounding box center [305, 163] width 88 height 22
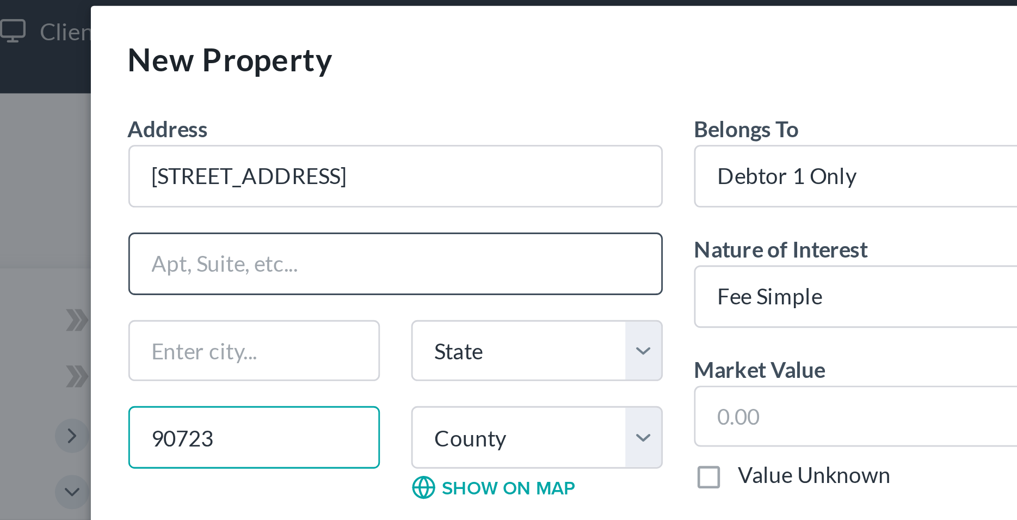
type input "90723"
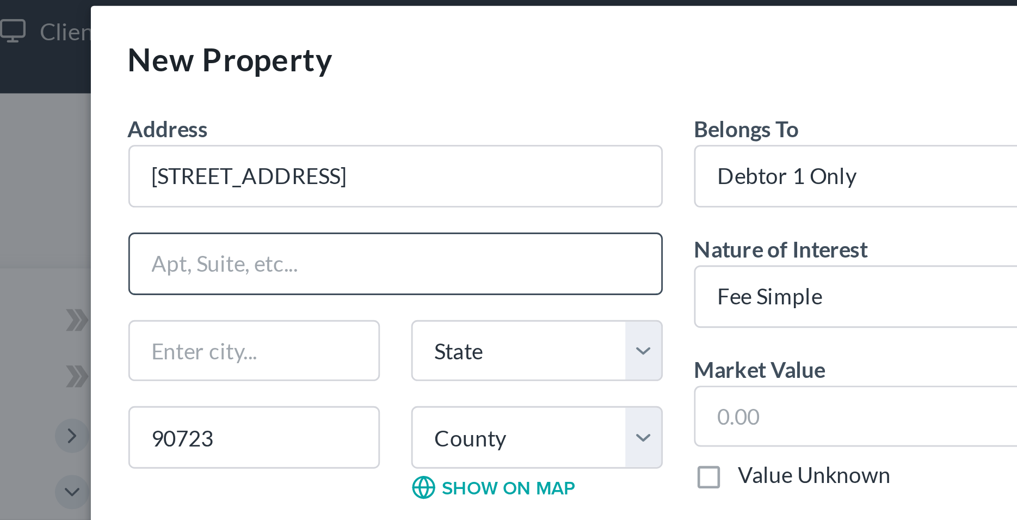
click at [325, 105] on input "text" at bounding box center [353, 103] width 185 height 21
type input "Paramount"
select select "4"
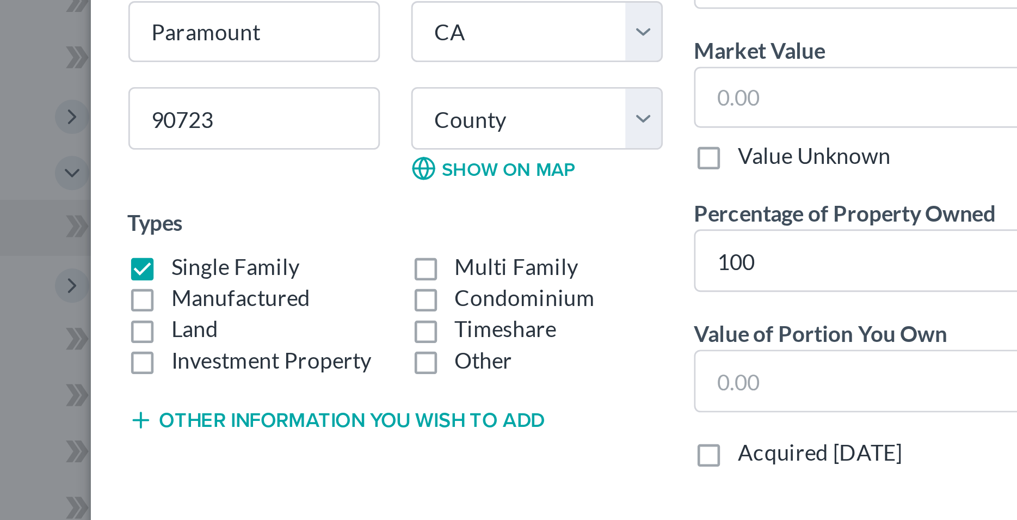
click at [374, 216] on label "Multi Family" at bounding box center [395, 215] width 43 height 11
click at [379, 216] on input "Multi Family" at bounding box center [382, 213] width 7 height 7
checkbox input "true"
click at [276, 216] on label "Single Family" at bounding box center [298, 215] width 45 height 11
click at [280, 216] on input "Single Family" at bounding box center [283, 213] width 7 height 7
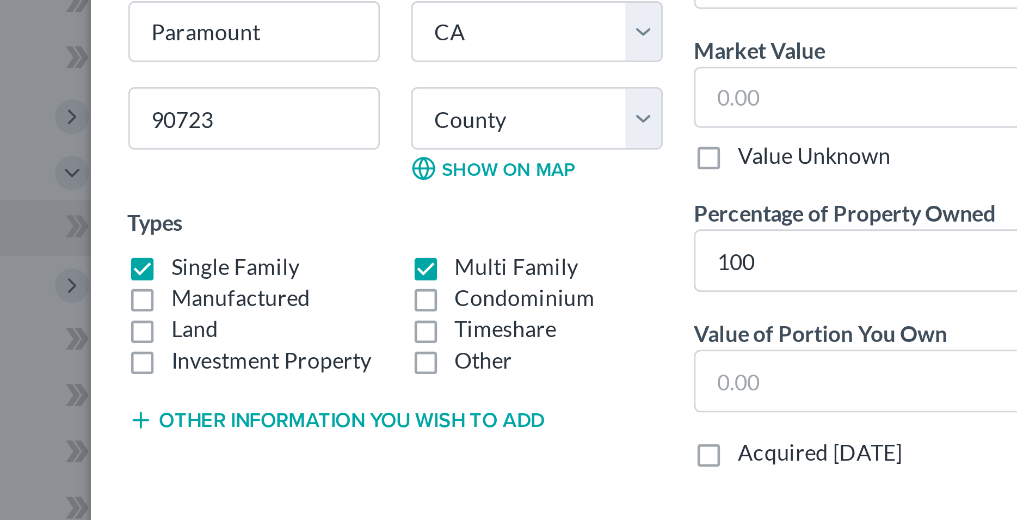
checkbox input "false"
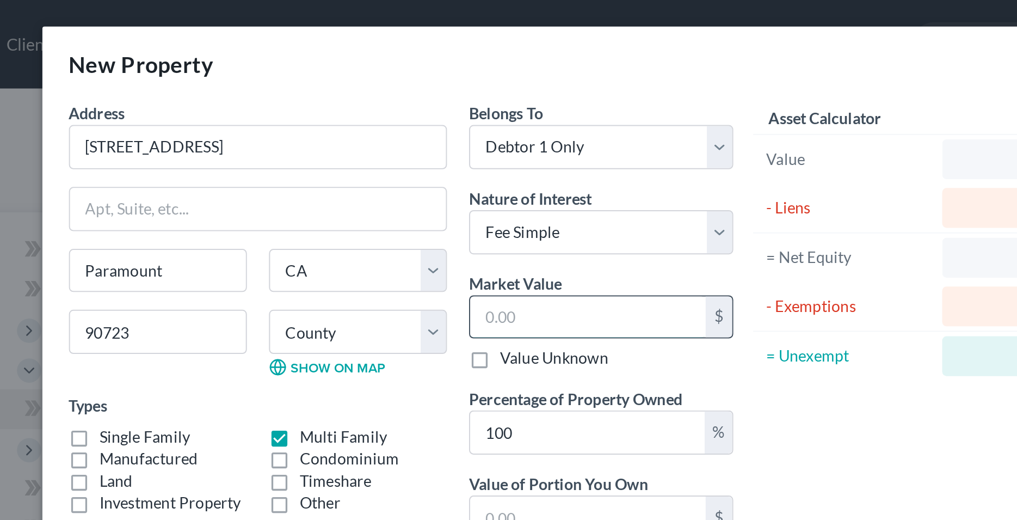
click at [480, 159] on input "text" at bounding box center [516, 156] width 116 height 21
type input "7"
type input "7.00"
type input "74"
type input "74.00"
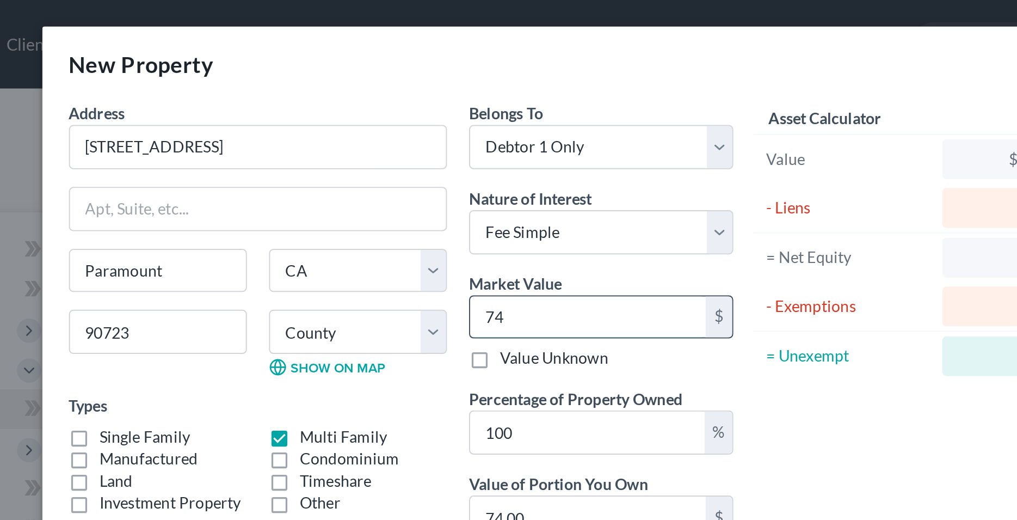
type input "740"
type input "740.00"
type input "7400"
type input "7,400.00"
type input "7,4000"
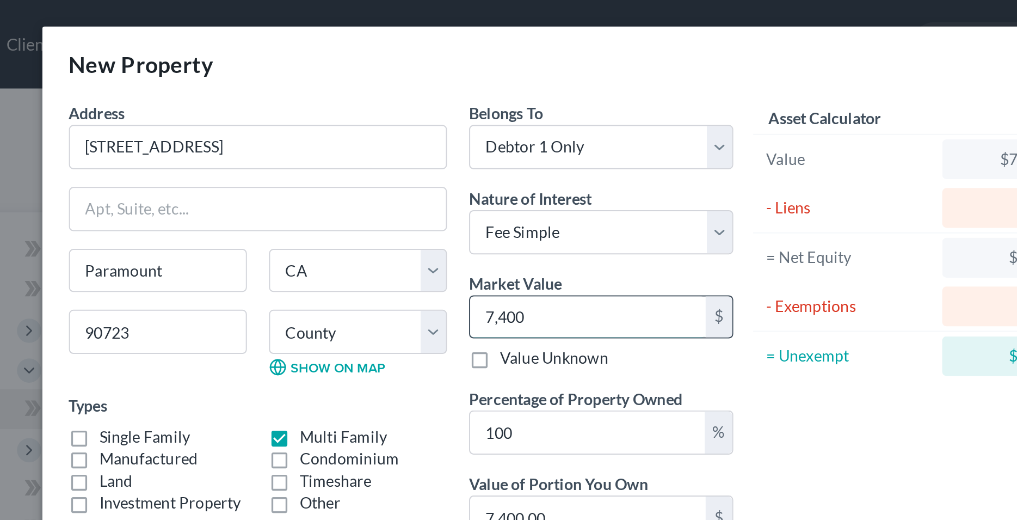
type input "74,000.00"
type input "74,0000"
type input "740,000.00"
click at [426, 199] on div "Types Single Family Multi Family Manufactured Condominium Land Timeshare Invest…" at bounding box center [354, 223] width 186 height 59
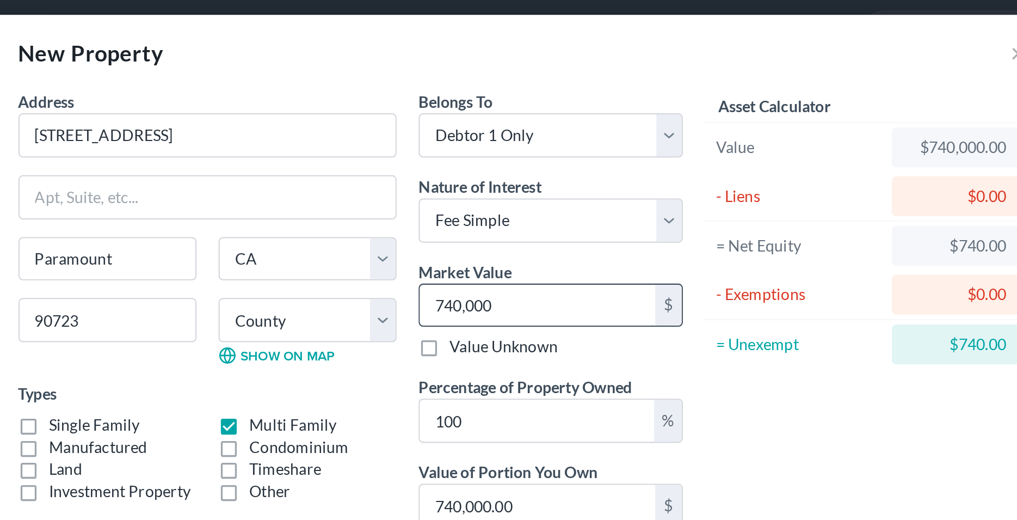
drag, startPoint x: 514, startPoint y: 155, endPoint x: 505, endPoint y: 157, distance: 9.0
click at [505, 157] on input "740,000" at bounding box center [516, 156] width 116 height 21
type input "7"
type input "7.00"
type input "74"
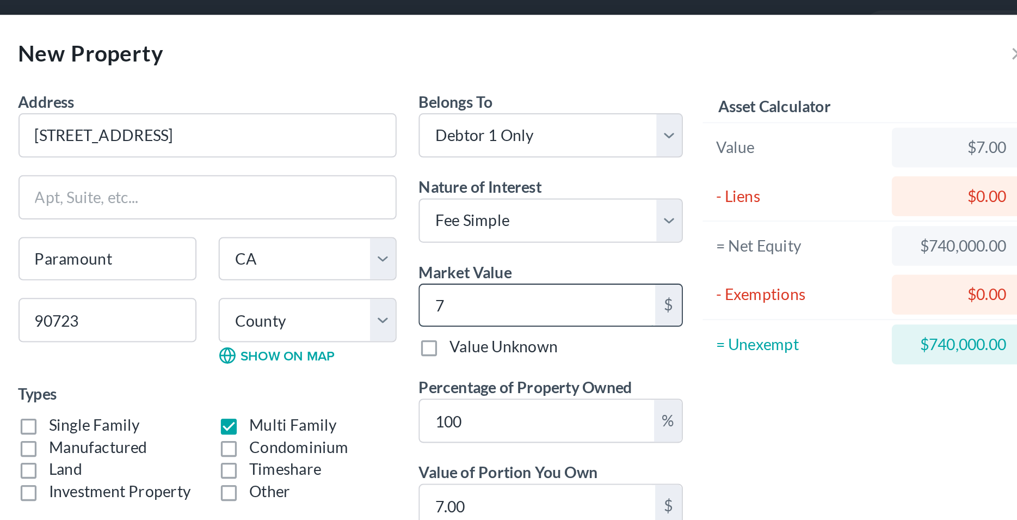
type input "74.00"
type input "744"
type input "744.00"
type input "7440"
type input "7,440.00"
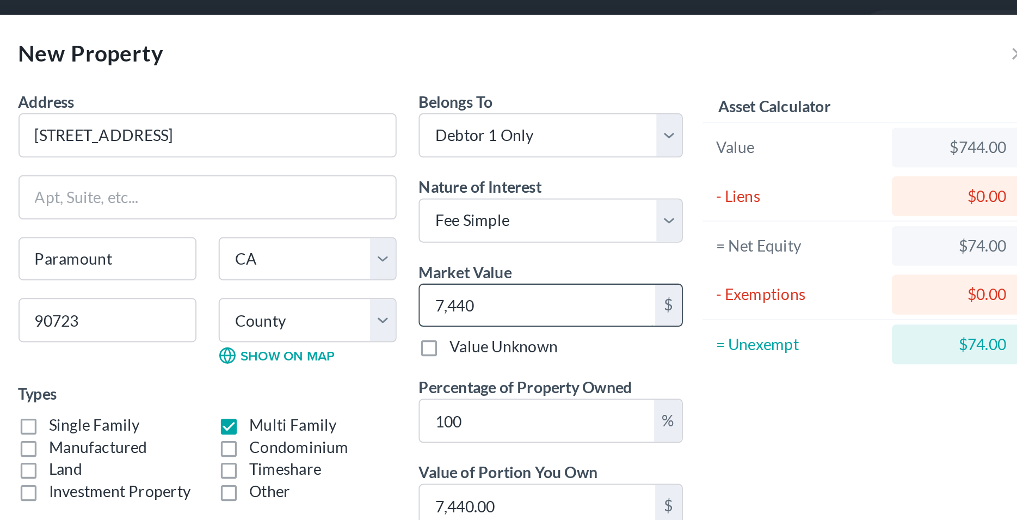
type input "7,4400"
type input "74,400.00"
type input "74,4000"
type input "744,000.00"
type input "744,000"
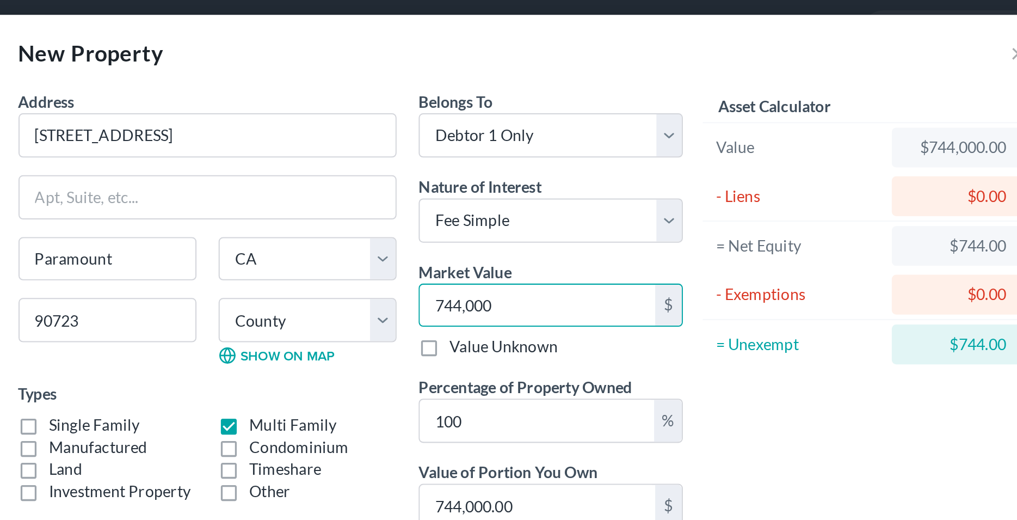
click at [629, 217] on div "Asset Calculator Value $744,000.00 - Liens $0.00 = Net Equity $744.00 - Exempti…" at bounding box center [677, 172] width 169 height 244
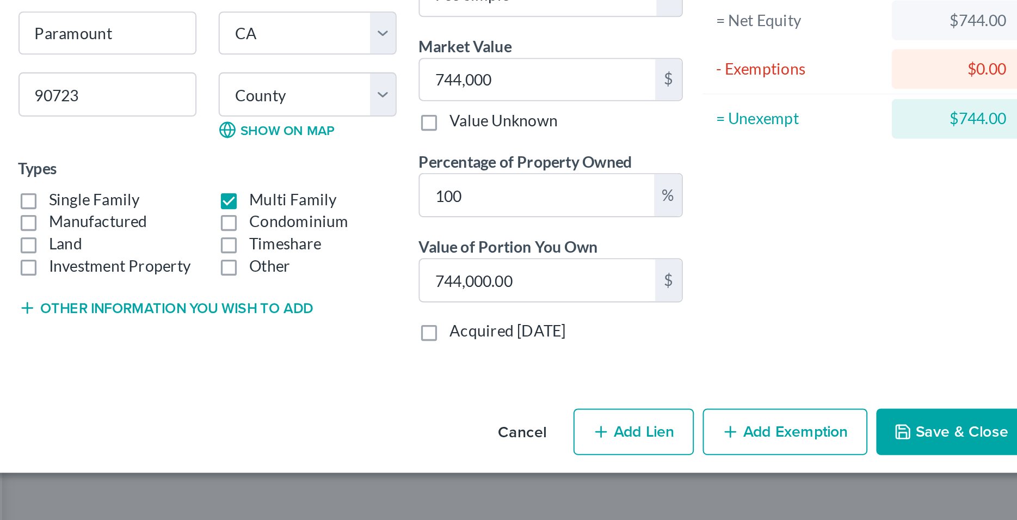
click at [712, 330] on button "Save & Close" at bounding box center [720, 329] width 74 height 23
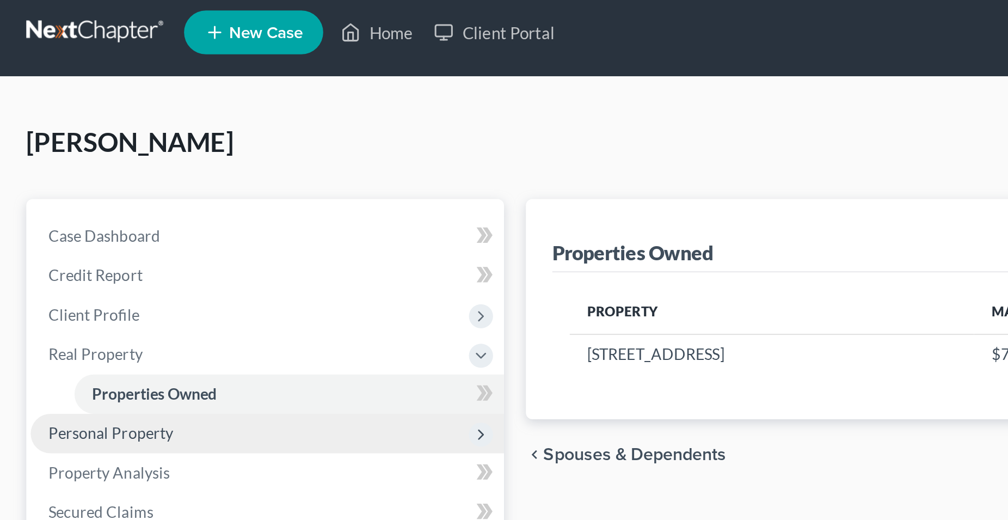
click at [63, 224] on span "Personal Property" at bounding box center [55, 220] width 62 height 9
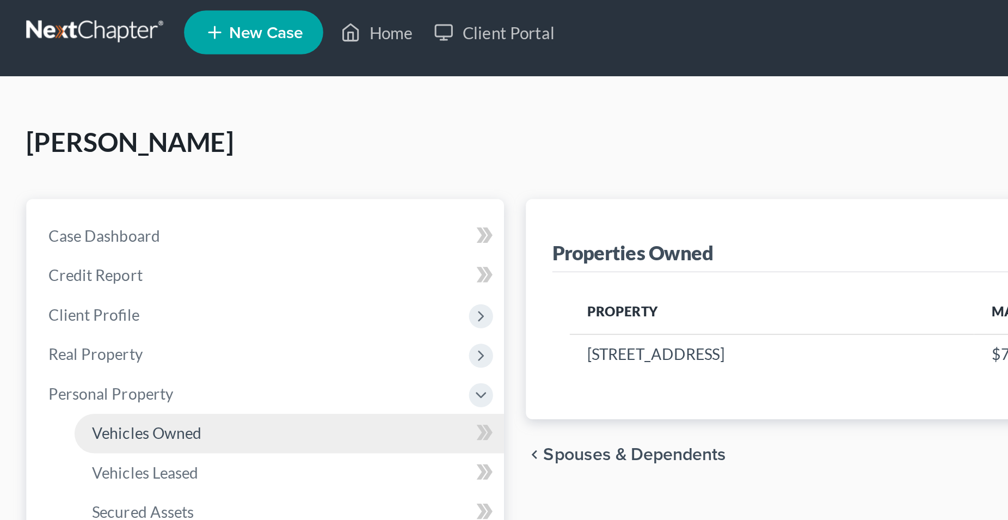
click at [86, 222] on span "Vehicles Owned" at bounding box center [73, 220] width 54 height 9
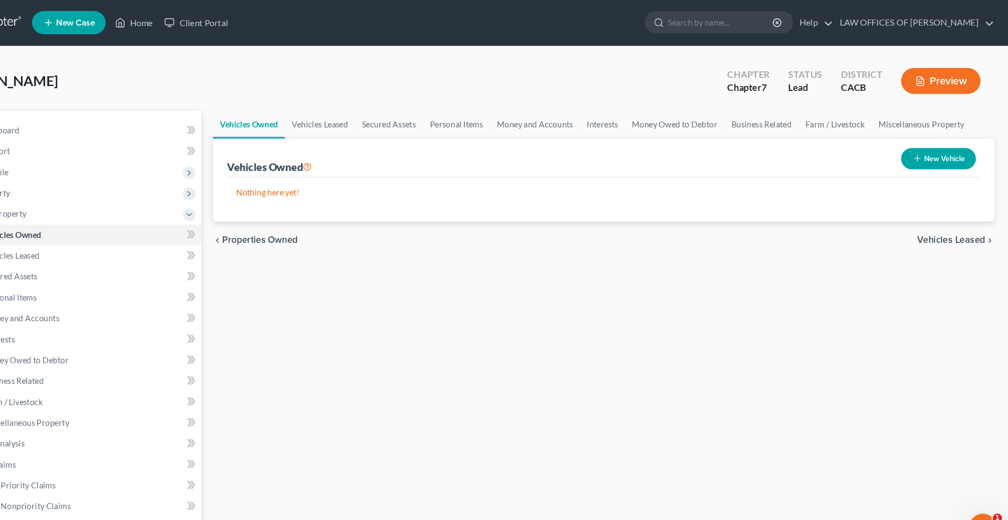
click at [942, 141] on button "New Vehicle" at bounding box center [942, 149] width 70 height 20
select select "0"
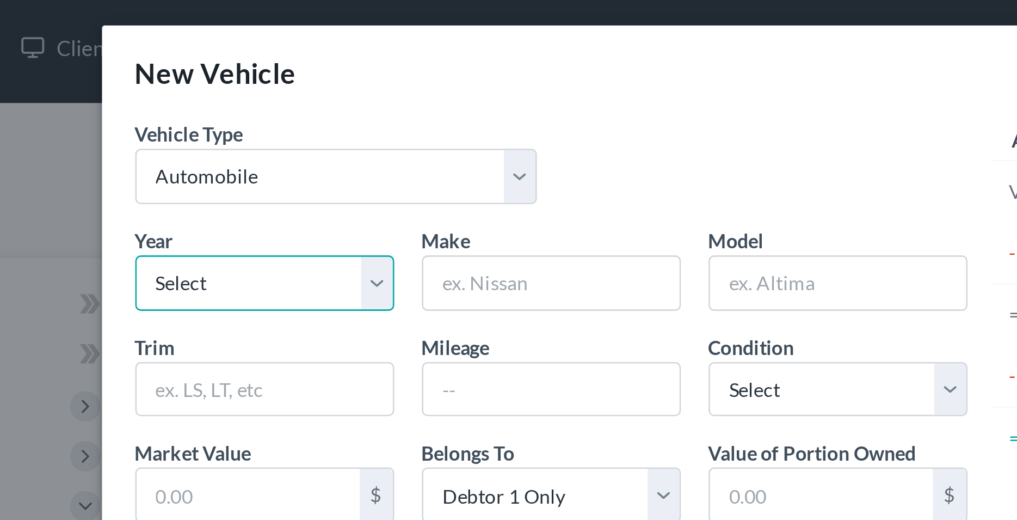
click at [261, 103] on select "Select 2026 2025 2024 2023 2022 2021 2020 2019 2018 2017 2016 2015 2014 2013 20…" at bounding box center [312, 114] width 102 height 22
select select "60"
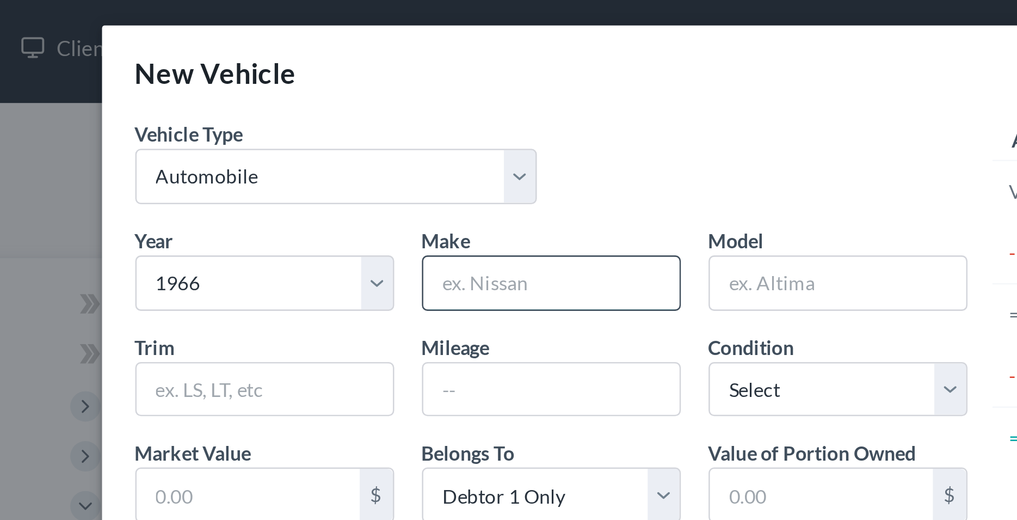
click at [391, 118] on input "text" at bounding box center [424, 114] width 101 height 21
type input "Ford"
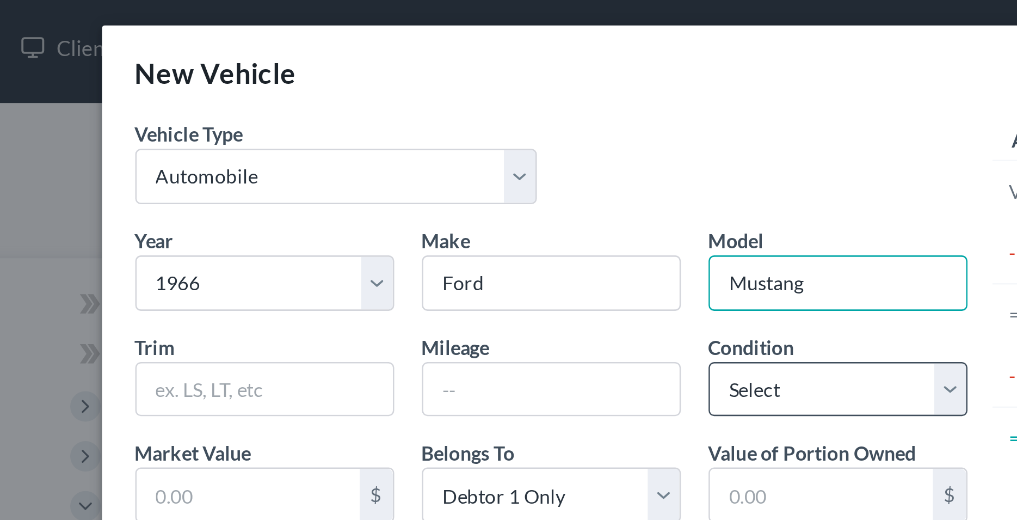
type input "Mustang"
click at [486, 145] on select "Select Excellent Very Good Good Fair Poor" at bounding box center [537, 156] width 102 height 22
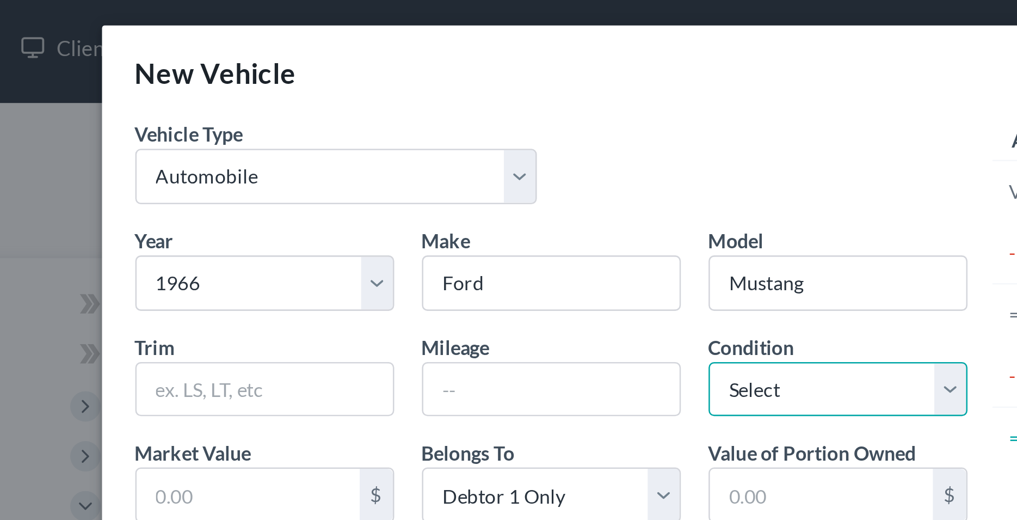
select select "4"
click option "Poor" at bounding box center [0, 0] width 0 height 0
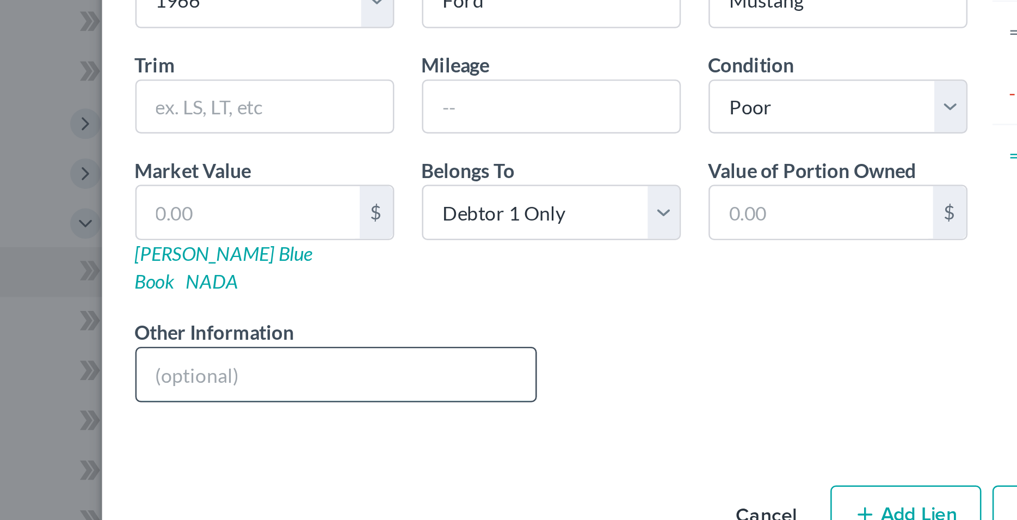
click at [303, 251] on input "text" at bounding box center [339, 261] width 157 height 21
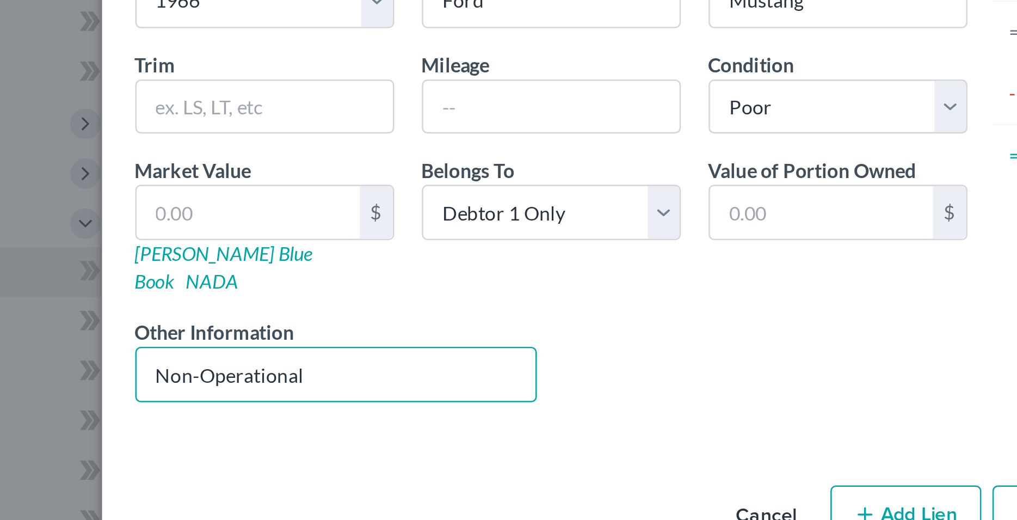
type input "Non-Operational"
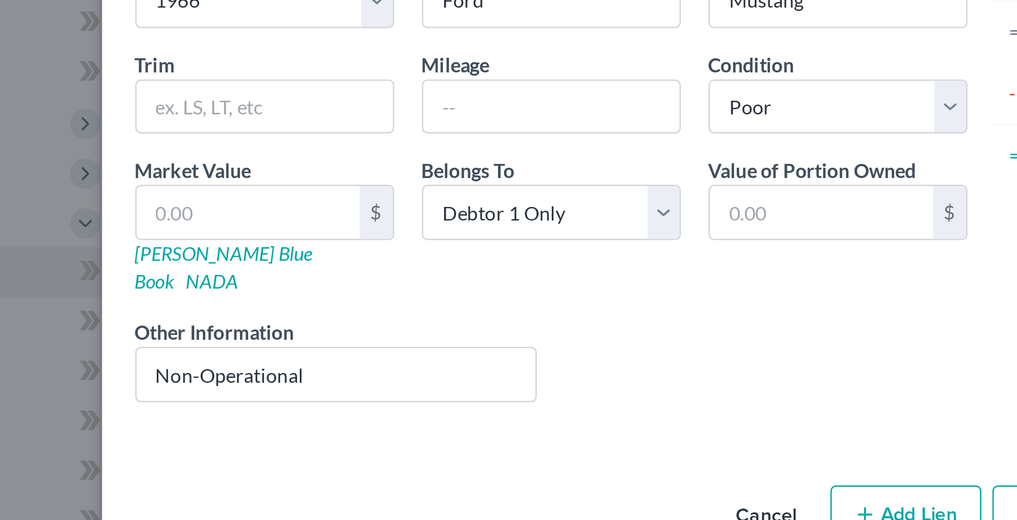
click at [309, 281] on div "Vehicle Type Select Automobile Truck Trailer Watercraft Aircraft Motor Home Atv…" at bounding box center [509, 175] width 523 height 250
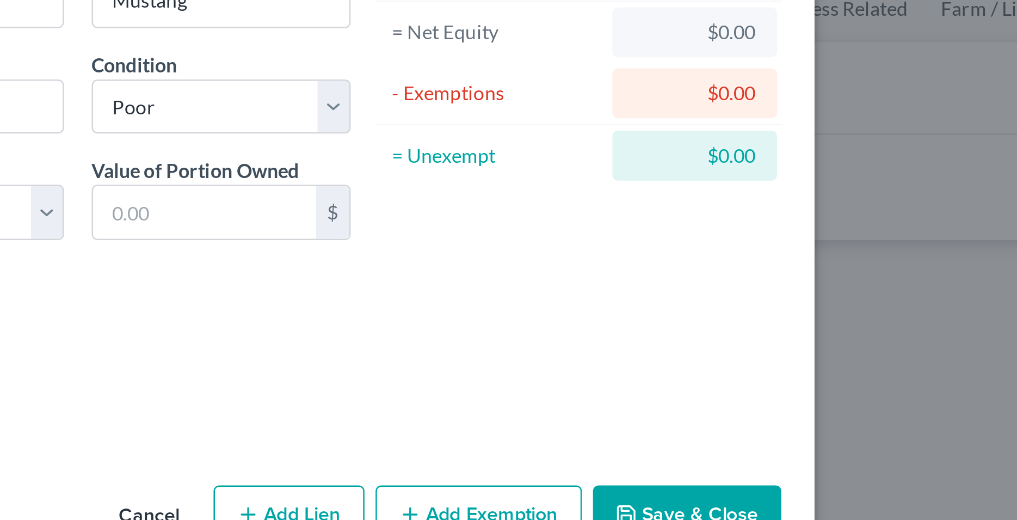
click at [732, 305] on button "Save & Close" at bounding box center [720, 316] width 74 height 23
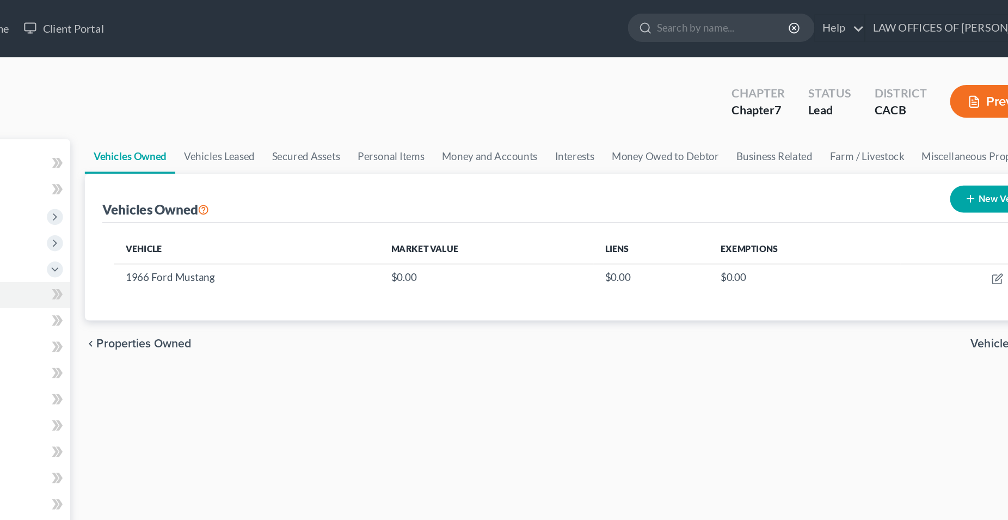
click at [924, 150] on icon "button" at bounding box center [922, 149] width 9 height 9
select select "0"
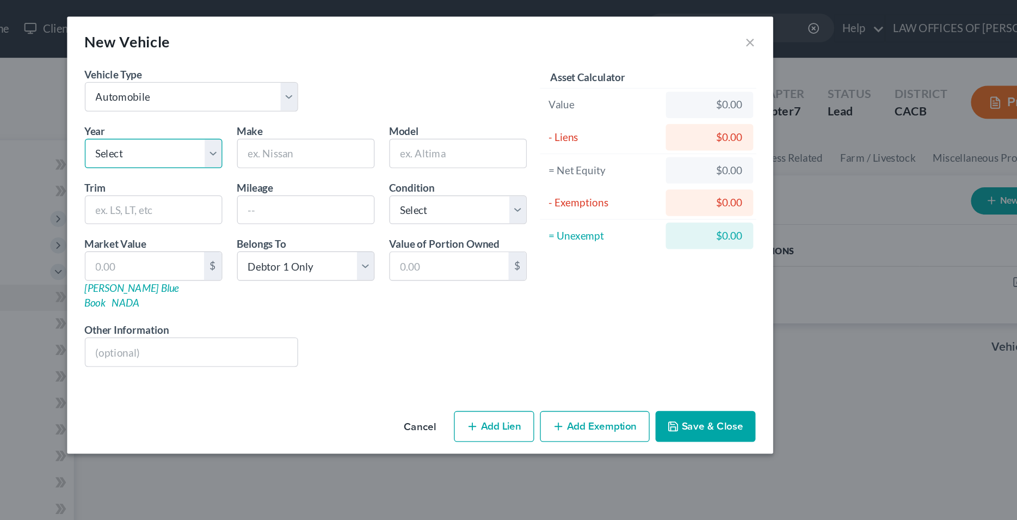
click at [261, 103] on select "Select 2026 2025 2024 2023 2022 2021 2020 2019 2018 2017 2016 2015 2014 2013 20…" at bounding box center [312, 114] width 102 height 22
select select "24"
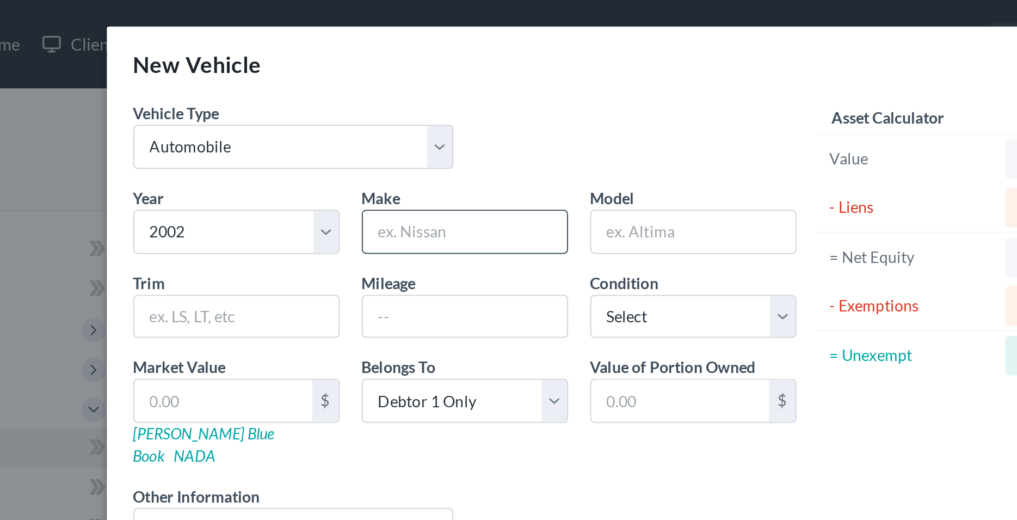
click at [394, 113] on input "text" at bounding box center [424, 114] width 101 height 21
type input "Ford Focus"
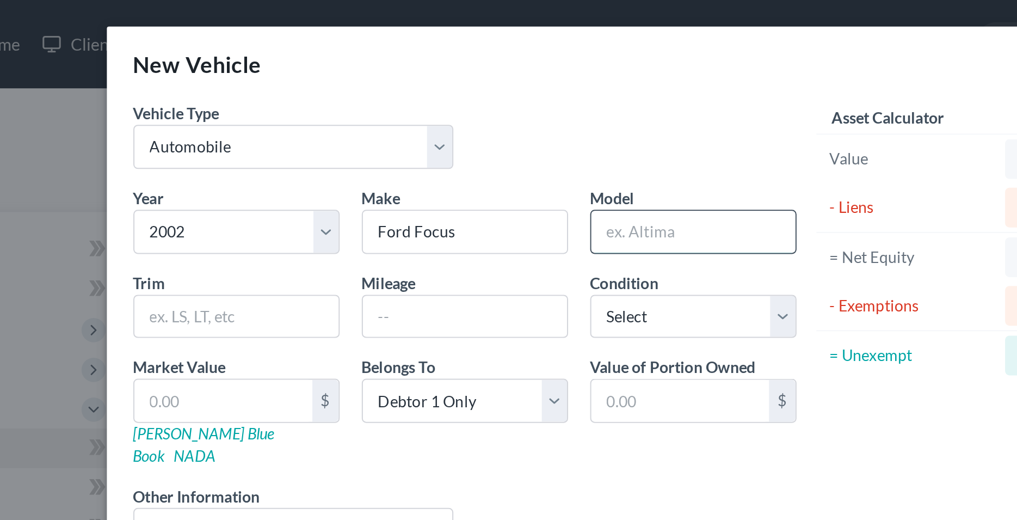
click at [510, 117] on input "text" at bounding box center [537, 114] width 101 height 21
type input "Focus"
click at [440, 115] on input "Ford Focus" at bounding box center [424, 114] width 101 height 21
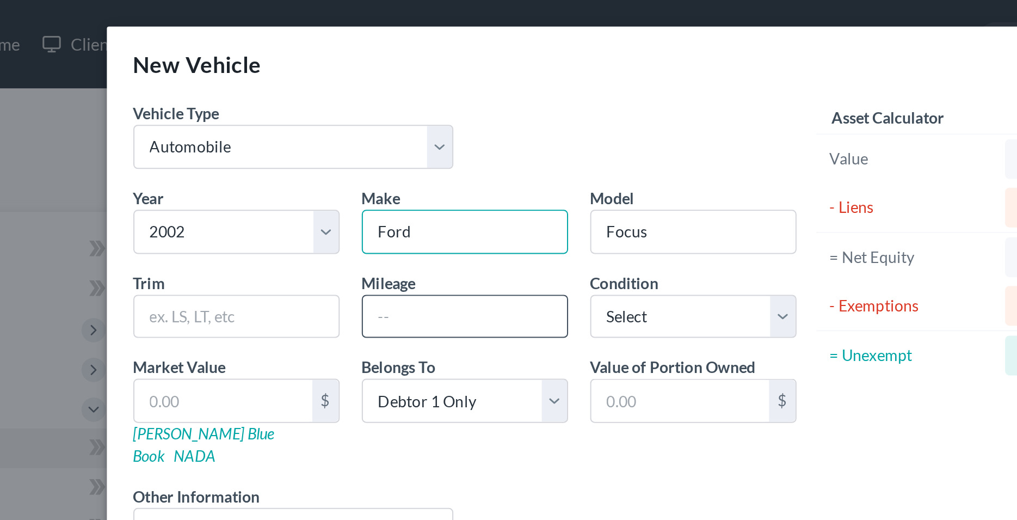
type input "Ford"
click at [412, 161] on input "text" at bounding box center [424, 156] width 101 height 21
type input "140000"
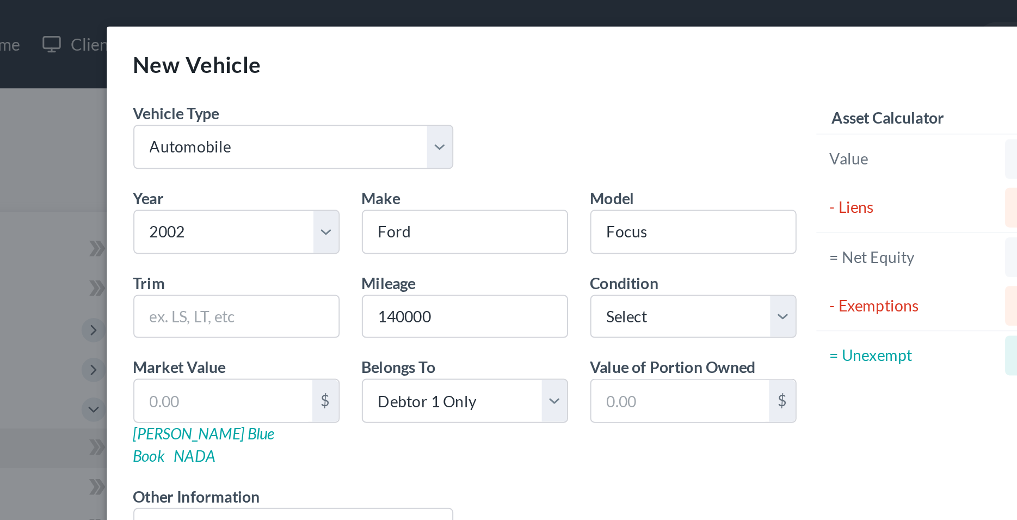
click at [397, 227] on div "Year Select 2026 2025 2024 2023 2022 2021 2020 2019 2018 2017 2016 2015 2014 20…" at bounding box center [424, 186] width 338 height 189
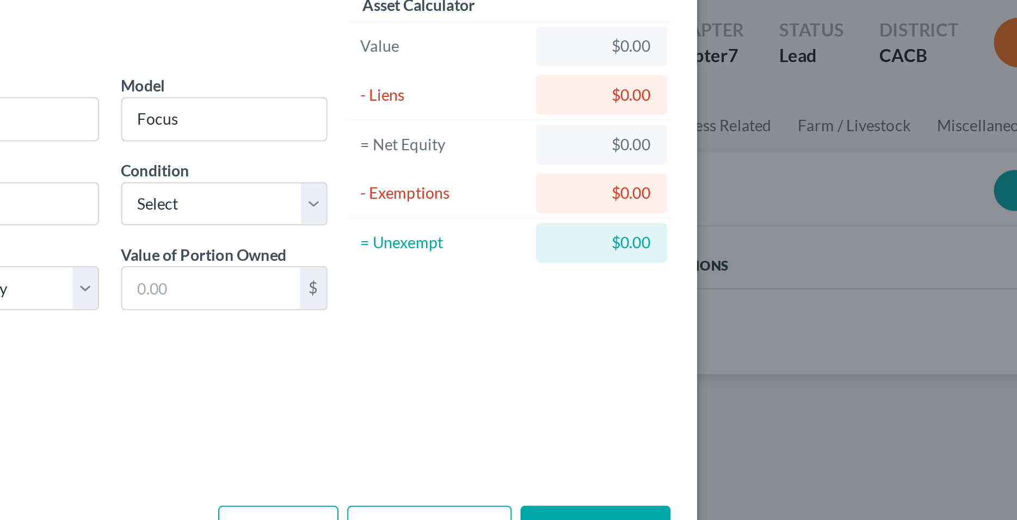
click at [741, 305] on button "Save & Close" at bounding box center [720, 316] width 74 height 23
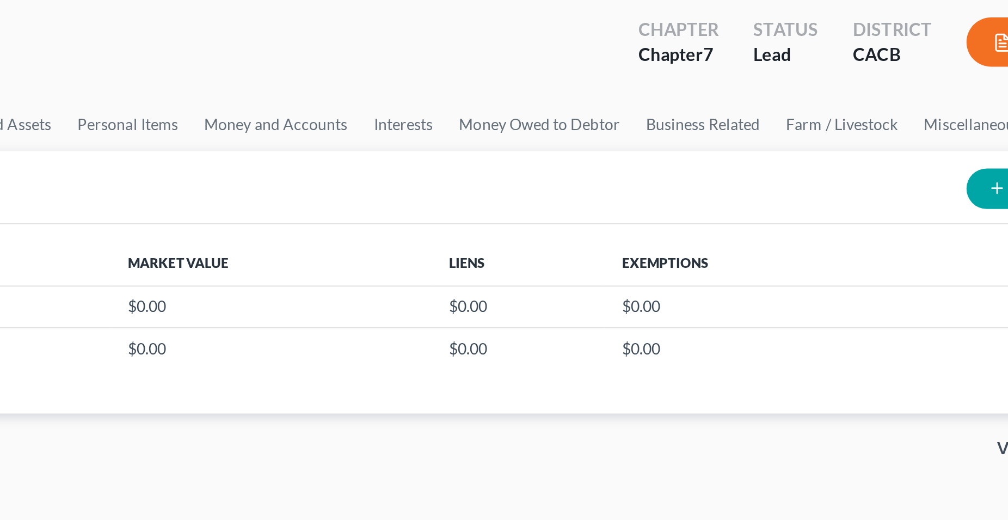
click at [914, 144] on button "New Vehicle" at bounding box center [942, 149] width 70 height 20
select select "0"
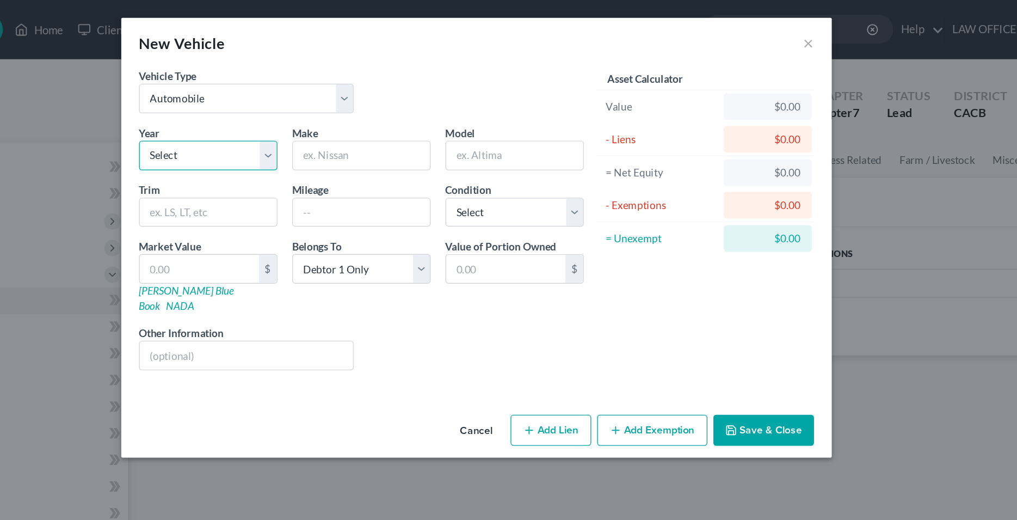
click at [261, 103] on select "Select 2026 2025 2024 2023 2022 2021 2020 2019 2018 2017 2016 2015 2014 2013 20…" at bounding box center [312, 114] width 102 height 22
select select "20"
click at [427, 119] on input "text" at bounding box center [424, 114] width 101 height 21
type input "Che"
click at [513, 306] on button "Cancel" at bounding box center [508, 317] width 41 height 22
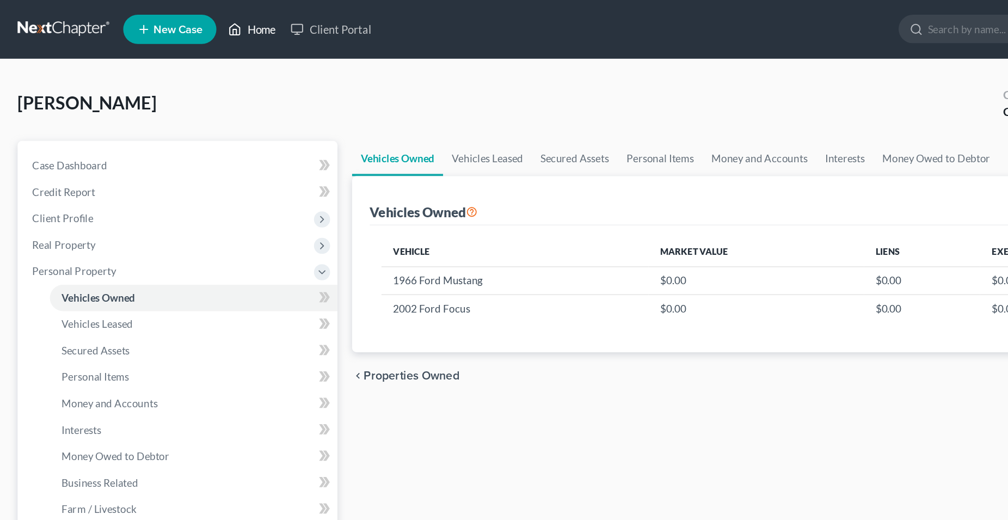
click at [200, 24] on link "Home" at bounding box center [187, 22] width 46 height 20
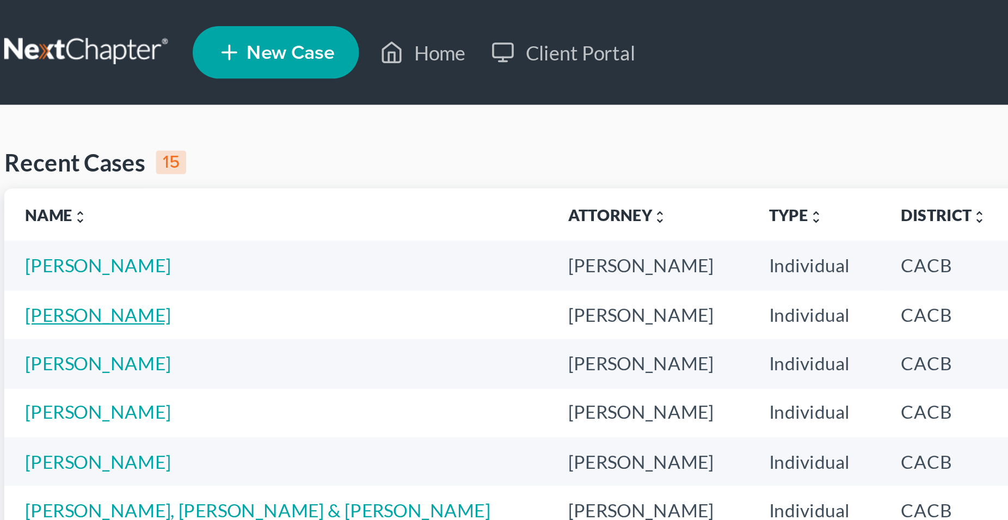
click at [82, 133] on link "Amador-Santos, Diluvina" at bounding box center [52, 130] width 60 height 9
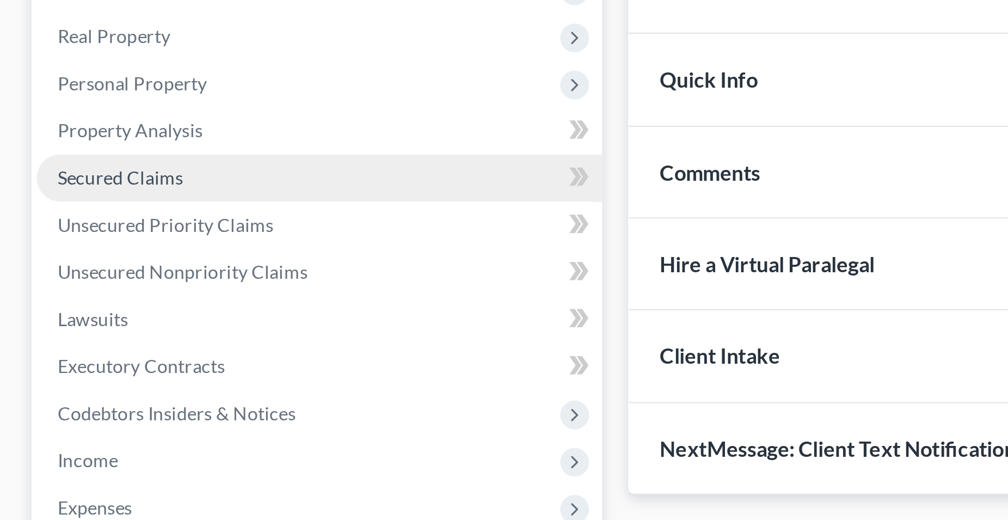
click at [55, 242] on span "Secured Claims" at bounding box center [50, 240] width 52 height 9
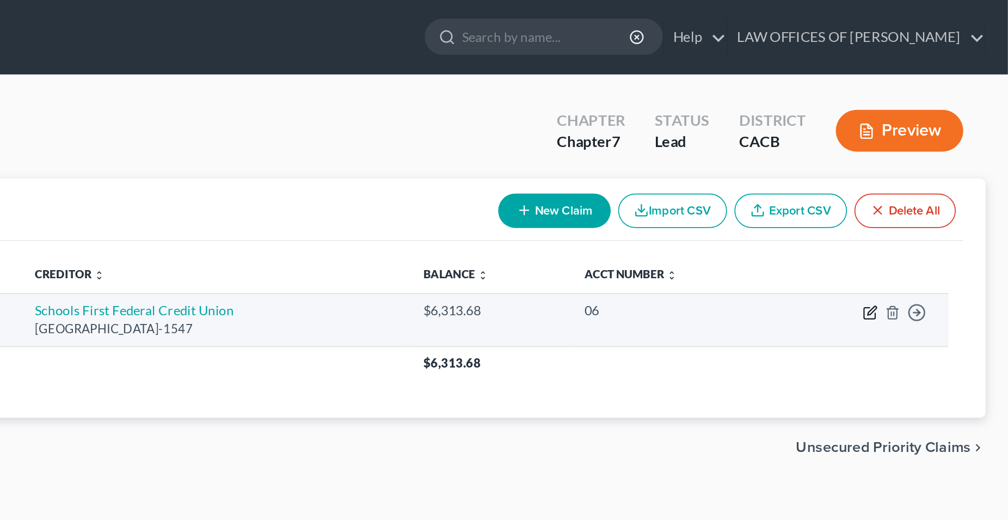
click at [929, 185] on icon "button" at bounding box center [927, 183] width 9 height 9
select select "4"
select select "0"
select select "4"
select select "0"
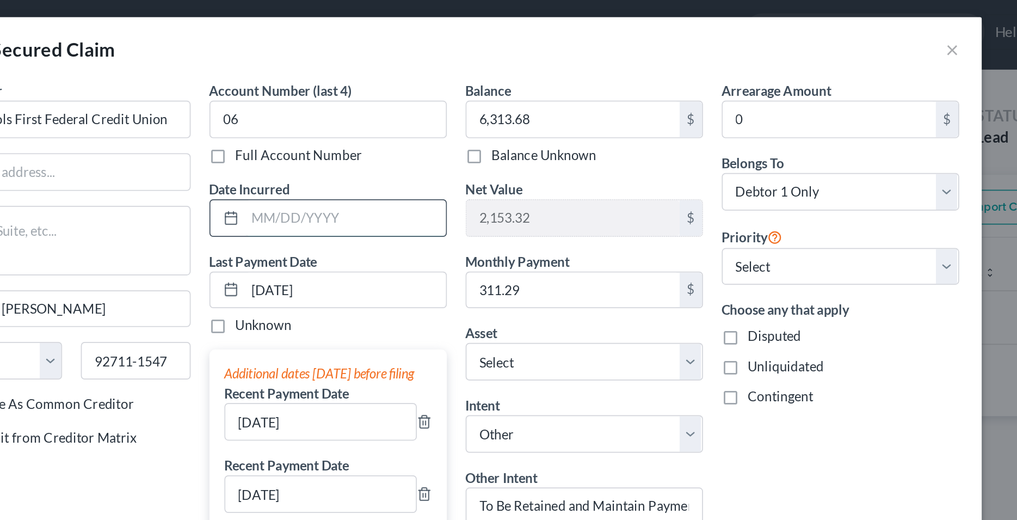
click at [416, 127] on input "text" at bounding box center [444, 129] width 116 height 21
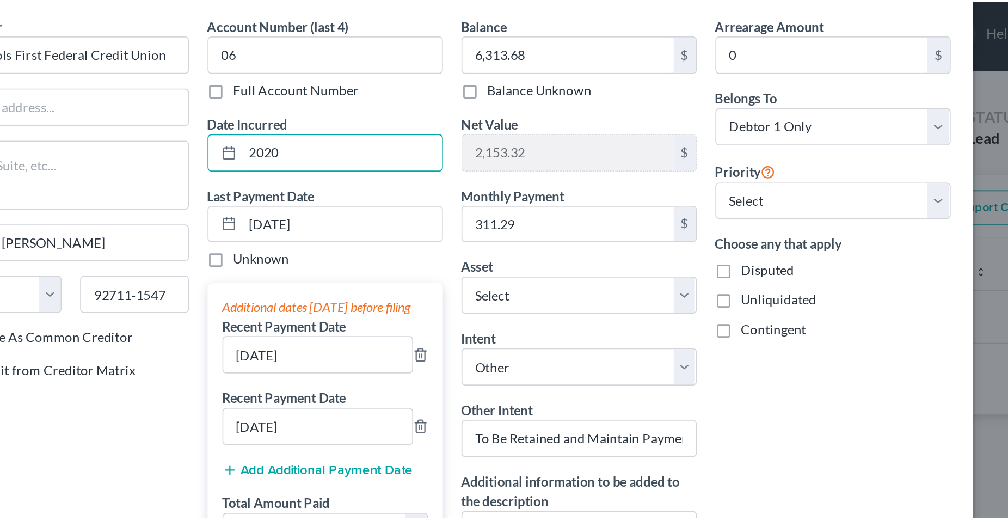
scroll to position [96, 0]
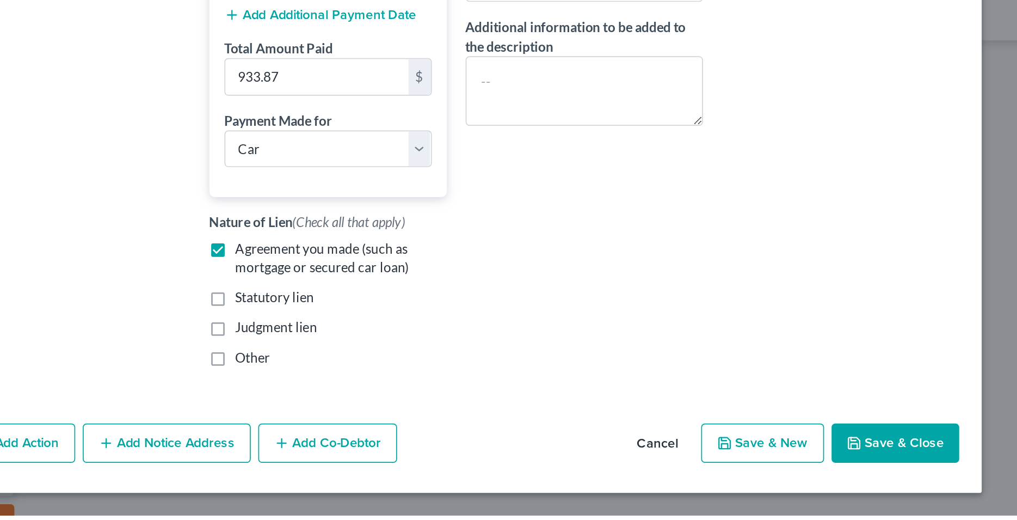
type input "2020"
click at [746, 478] on button "Save & Close" at bounding box center [764, 477] width 74 height 23
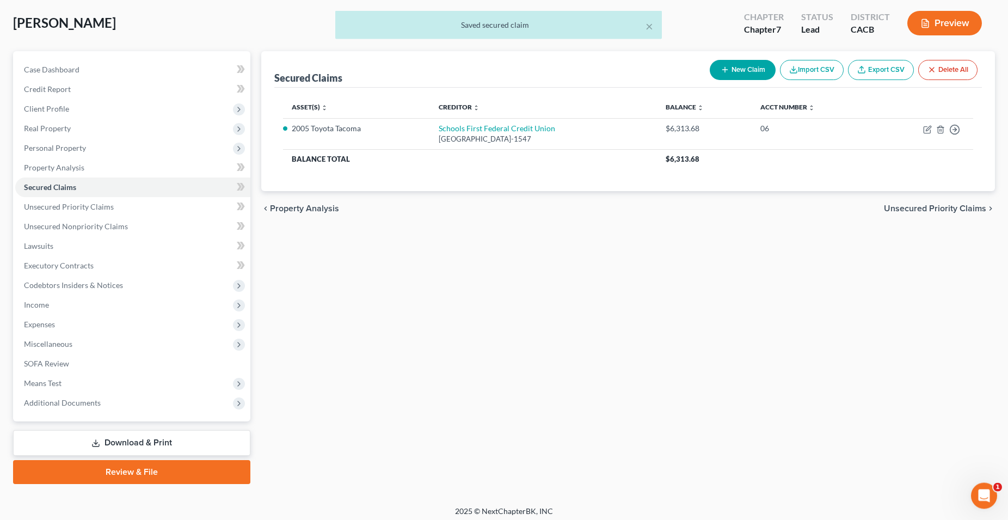
scroll to position [0, 0]
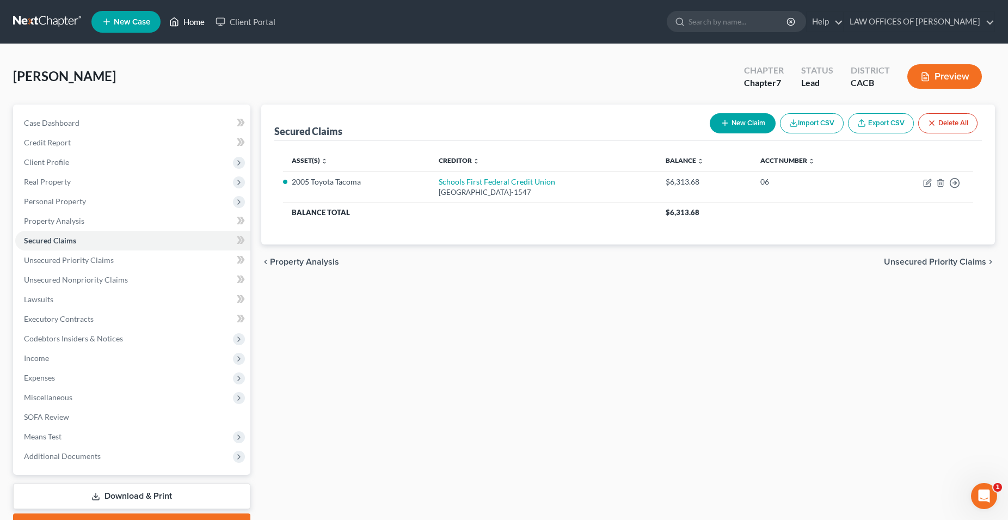
click at [198, 23] on link "Home" at bounding box center [187, 22] width 46 height 20
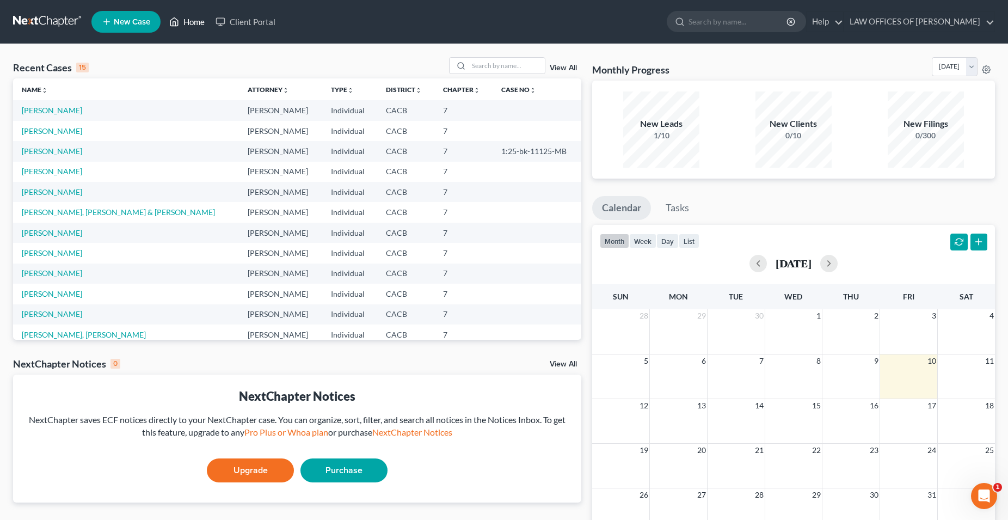
click at [184, 22] on link "Home" at bounding box center [187, 22] width 46 height 20
click at [73, 134] on link "Hernandez, Daniel" at bounding box center [52, 130] width 60 height 9
click at [73, 133] on link "Hernandez, Daniel" at bounding box center [52, 130] width 60 height 9
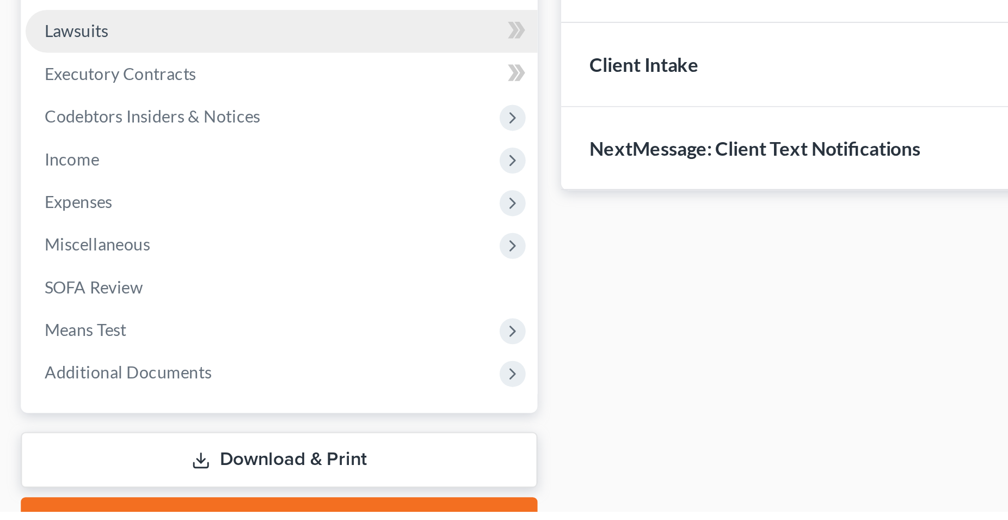
scroll to position [3, 0]
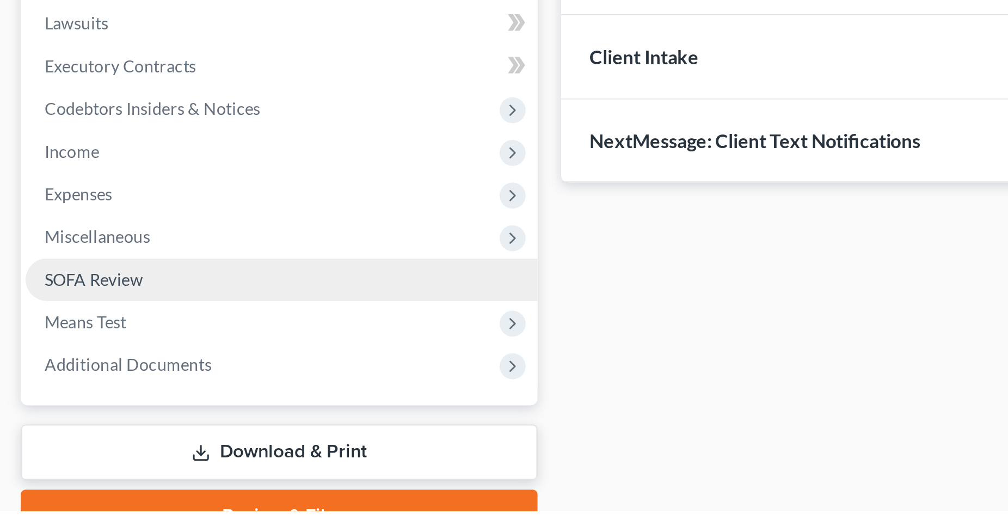
click at [50, 414] on span "SOFA Review" at bounding box center [46, 413] width 45 height 9
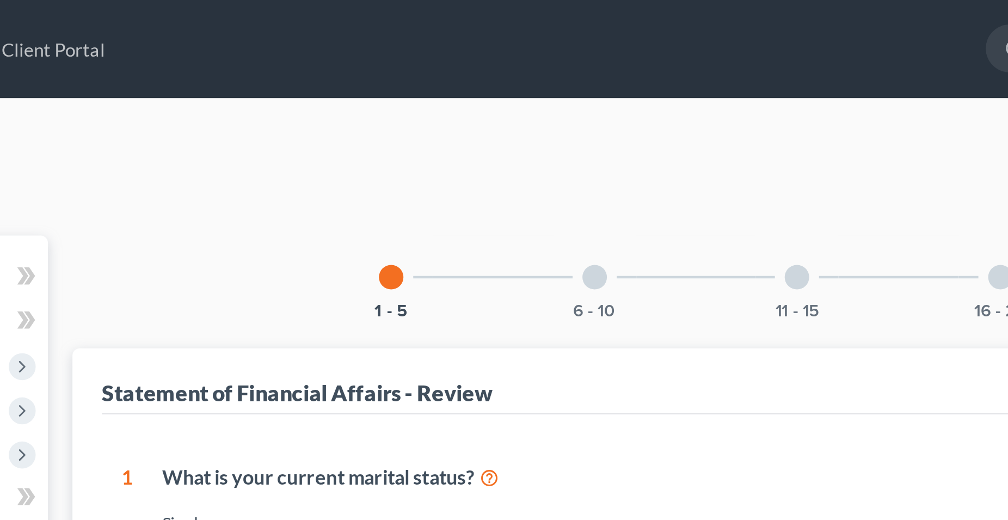
click at [492, 124] on div at bounding box center [493, 123] width 11 height 11
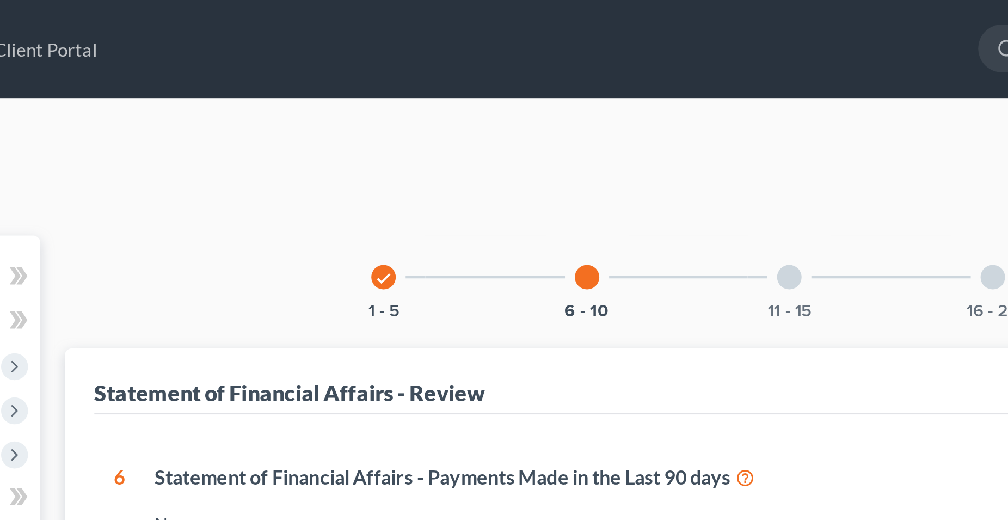
click at [584, 122] on div at bounding box center [583, 123] width 11 height 11
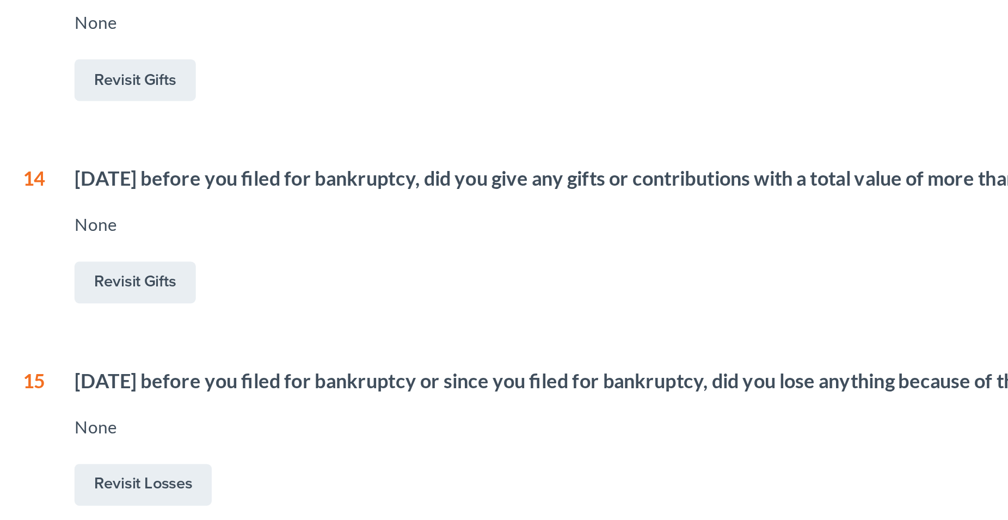
scroll to position [151, 0]
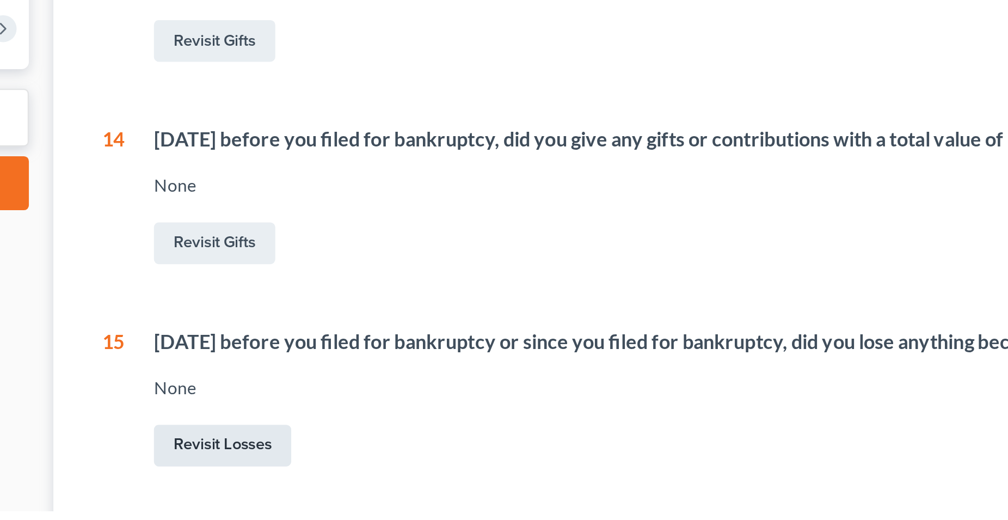
click at [349, 491] on link "Revisit Losses" at bounding box center [336, 491] width 61 height 19
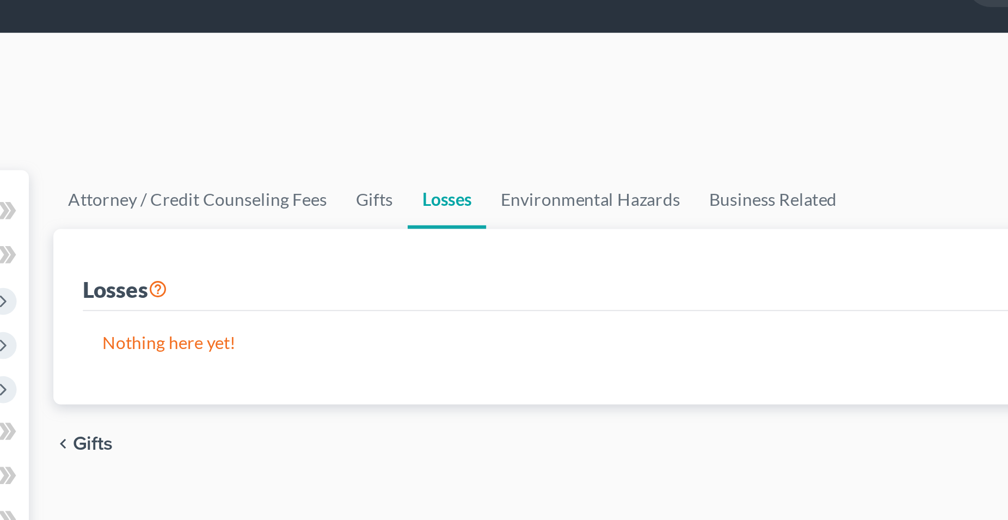
scroll to position [17, 0]
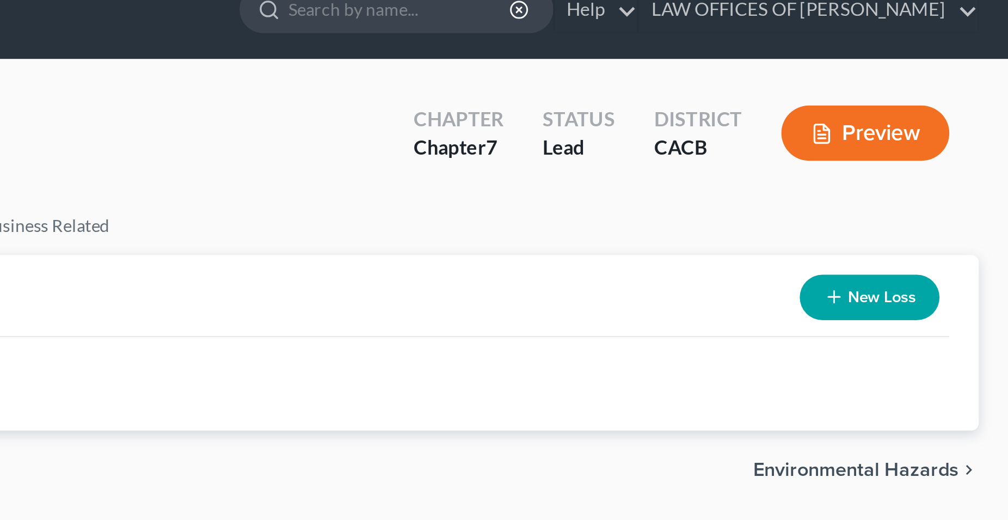
click at [947, 131] on button "New Loss" at bounding box center [947, 132] width 62 height 20
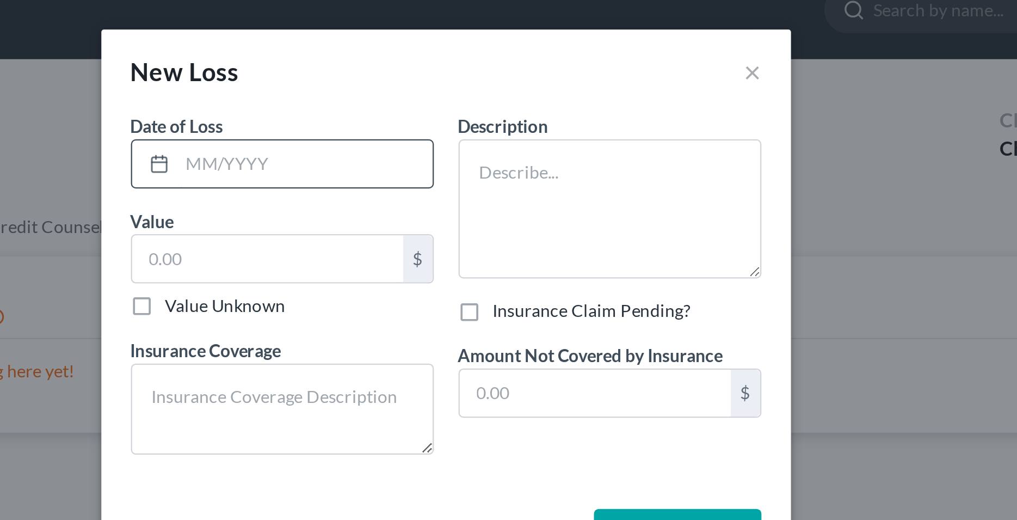
click at [417, 72] on input "text" at bounding box center [446, 72] width 113 height 21
type input "2024"
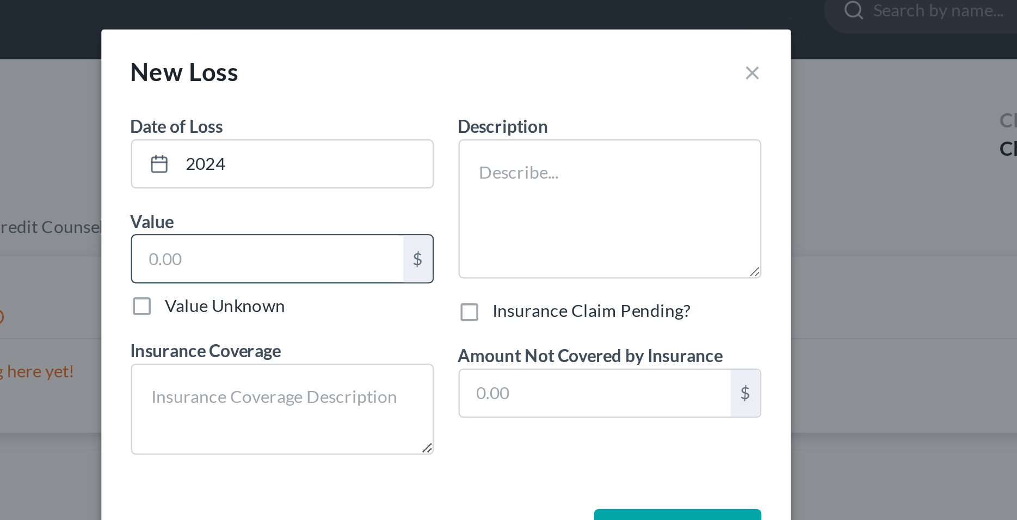
click at [425, 114] on input "text" at bounding box center [430, 114] width 120 height 21
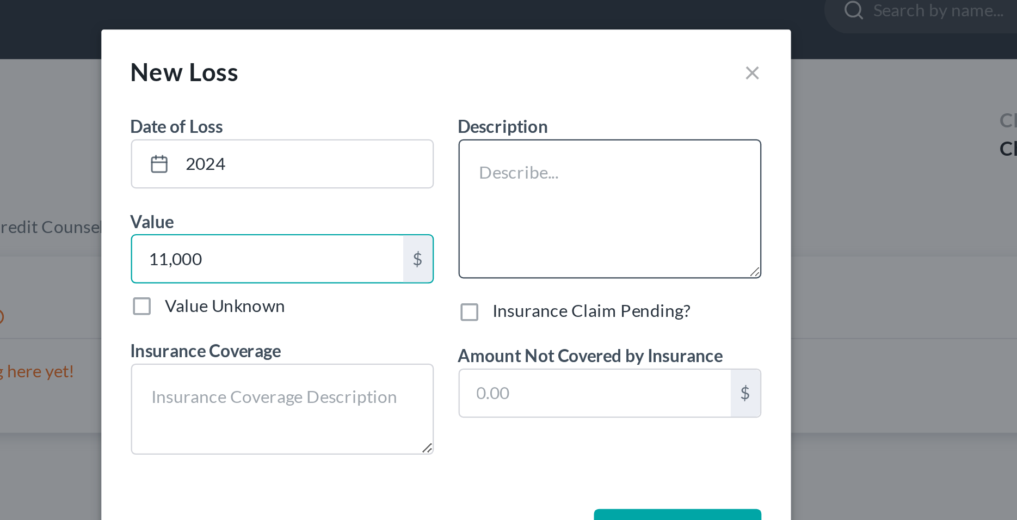
type input "11,000"
click at [542, 76] on textarea at bounding box center [581, 93] width 134 height 62
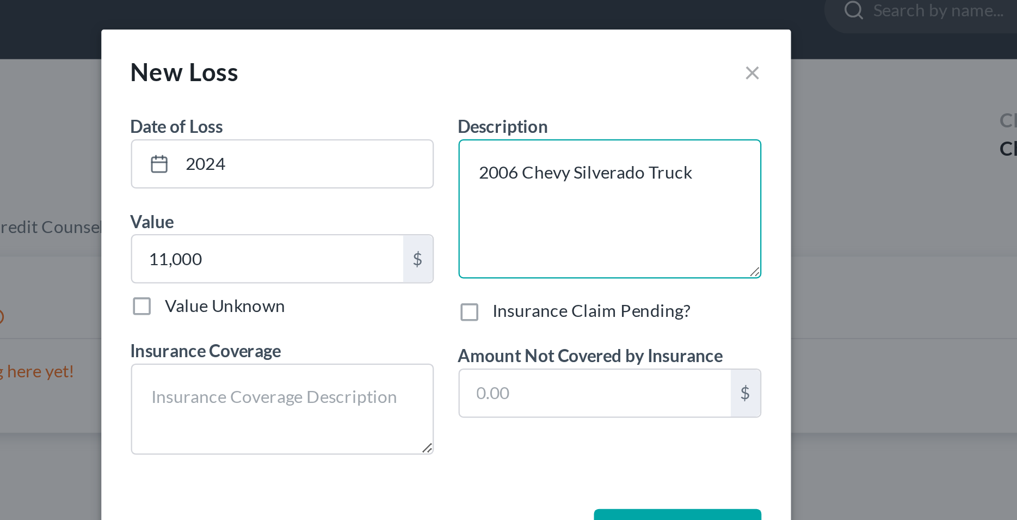
click at [574, 78] on textarea "2006 Chevy Silverado Truck" at bounding box center [581, 93] width 134 height 62
type textarea "2006 Chevy Silverado Truck"
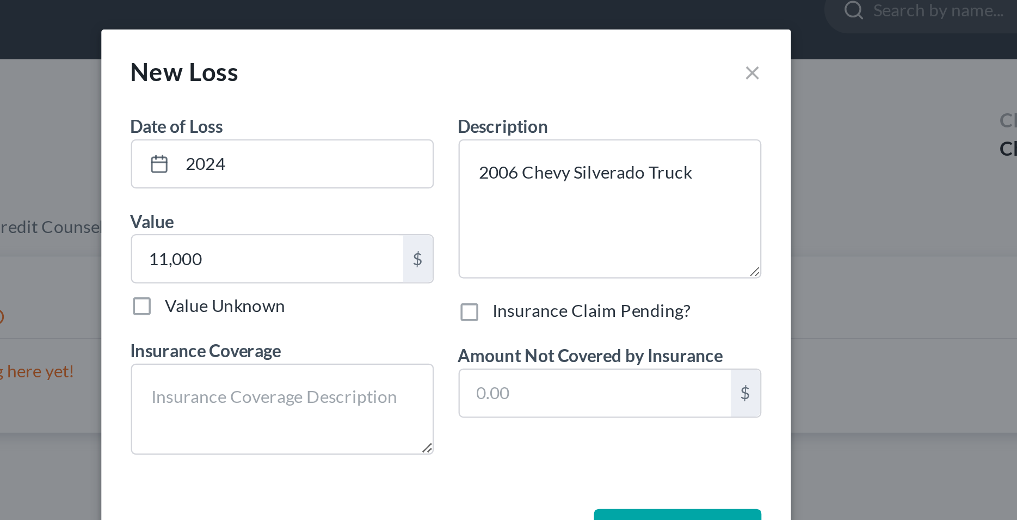
click at [530, 139] on label "Insurance Claim Pending?" at bounding box center [574, 137] width 88 height 11
click at [534, 139] on input "Insurance Claim Pending?" at bounding box center [537, 135] width 7 height 7
checkbox input "true"
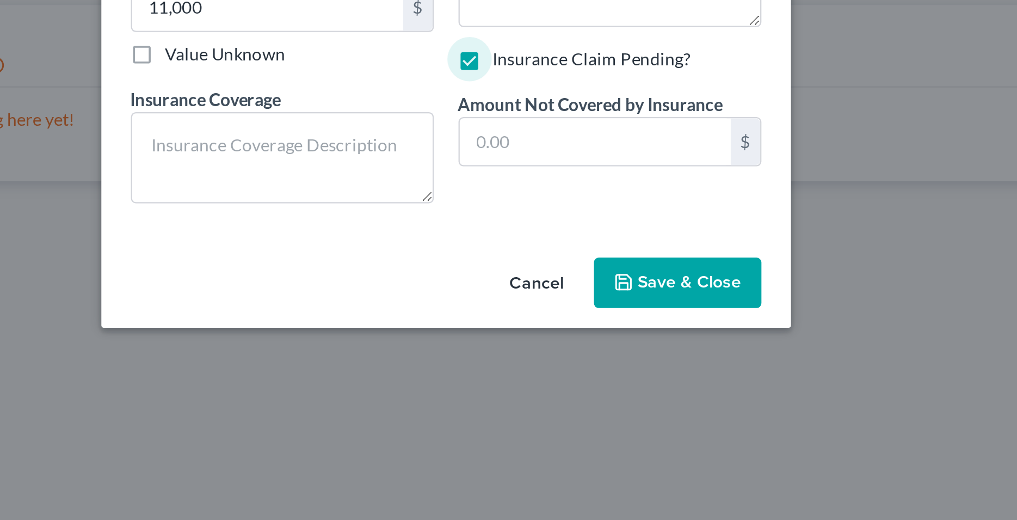
click at [615, 237] on span "Save & Close" at bounding box center [617, 235] width 46 height 9
click at [605, 238] on span "Save & Close" at bounding box center [617, 235] width 46 height 9
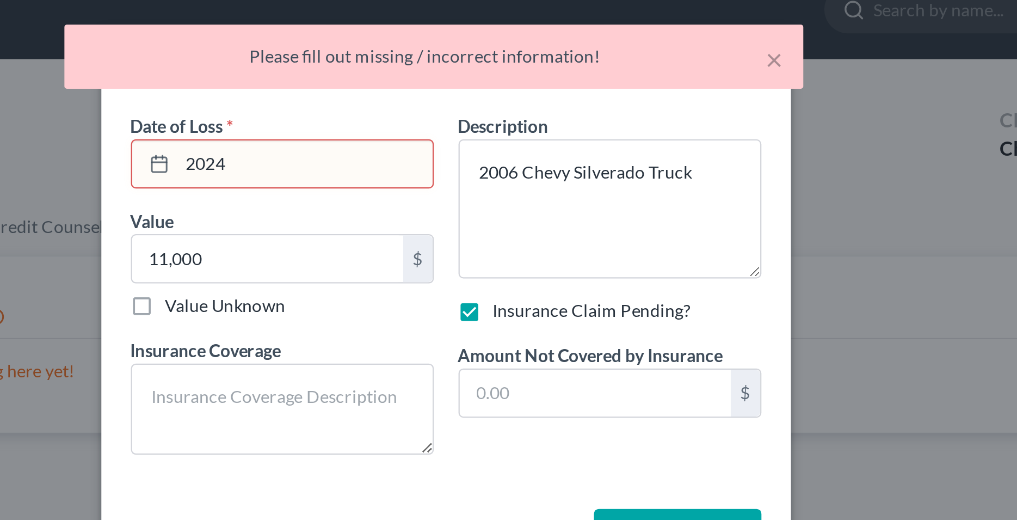
click at [434, 69] on input "2024" at bounding box center [446, 72] width 113 height 21
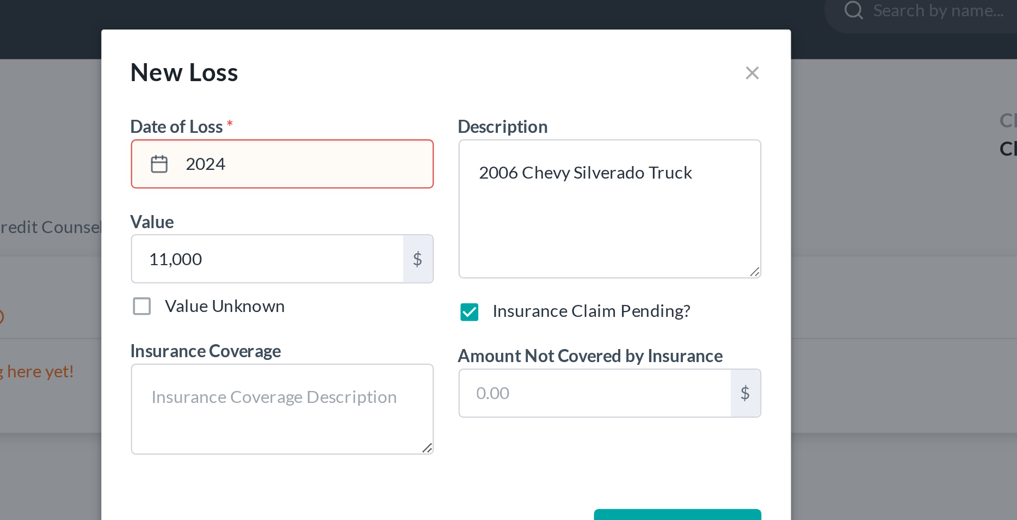
drag, startPoint x: 434, startPoint y: 69, endPoint x: 391, endPoint y: 70, distance: 43.0
click at [391, 70] on input "2024" at bounding box center [446, 72] width 113 height 21
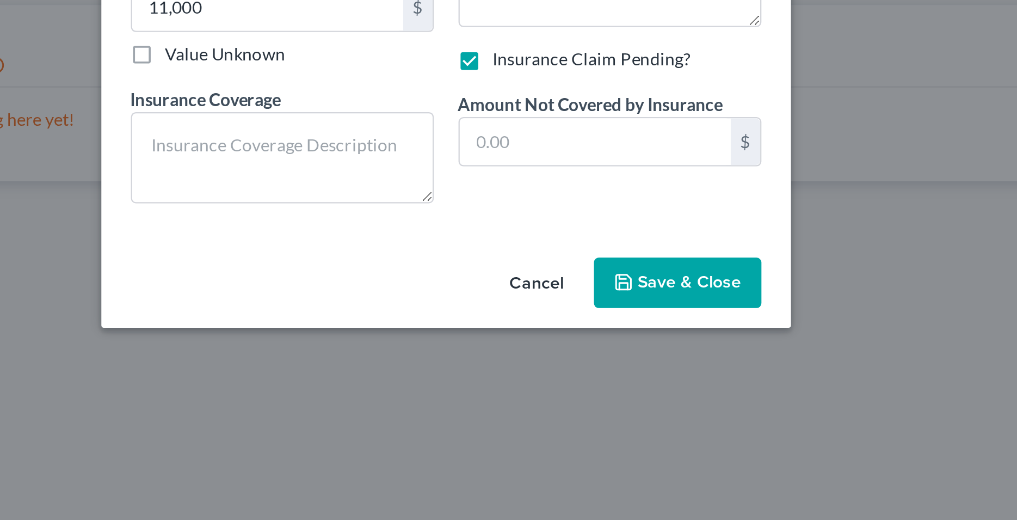
type input "07/01/2024"
click at [612, 234] on span "Save & Close" at bounding box center [617, 235] width 46 height 9
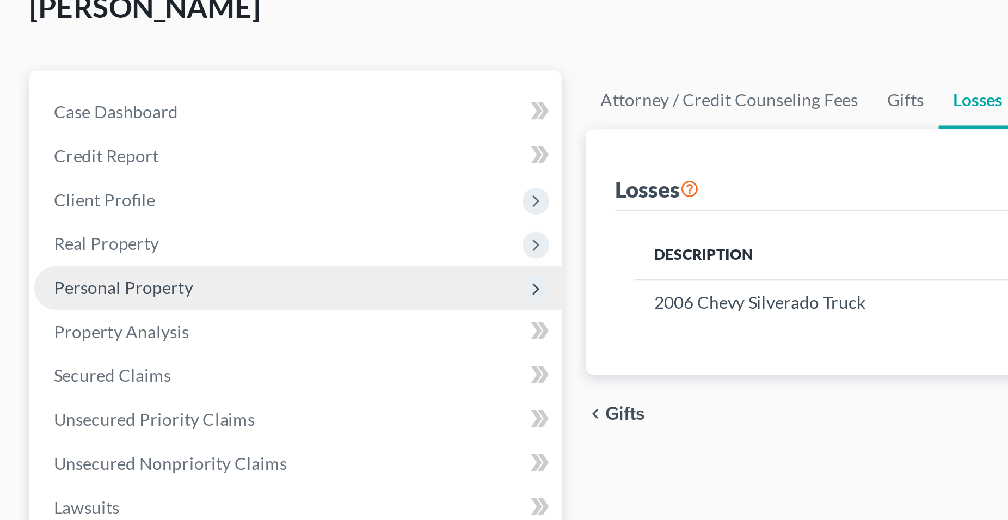
click at [62, 184] on span "Personal Property" at bounding box center [55, 183] width 62 height 9
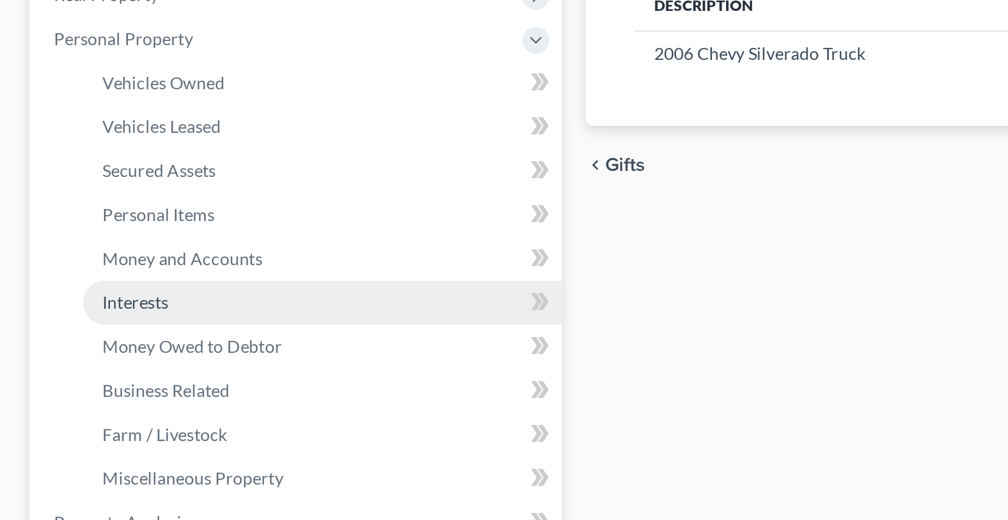
click at [69, 304] on span "Interests" at bounding box center [60, 301] width 29 height 9
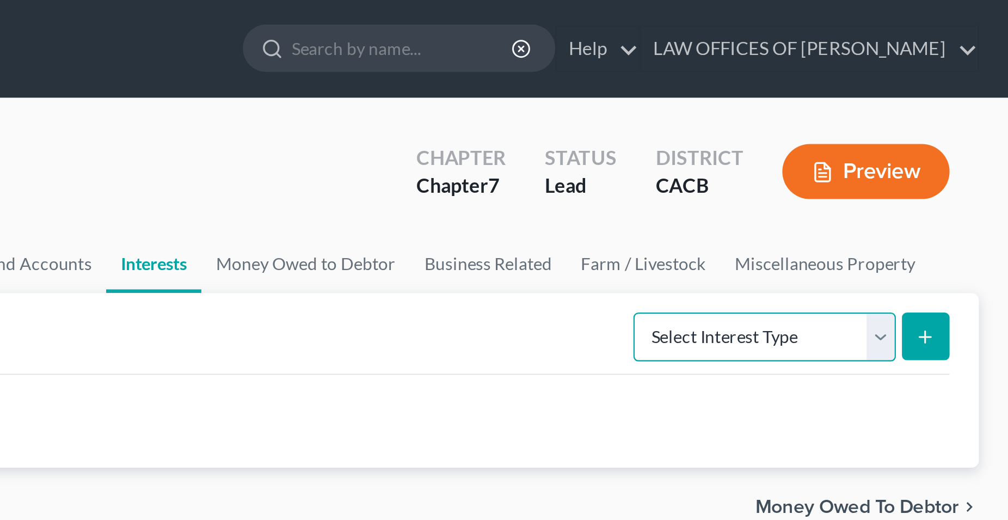
click at [841, 139] on select "Select Interest Type 401K Annuity Bond Education IRA Government Bond Government…" at bounding box center [899, 150] width 117 height 22
click at [779, 182] on p "Nothing here yet!" at bounding box center [628, 181] width 690 height 11
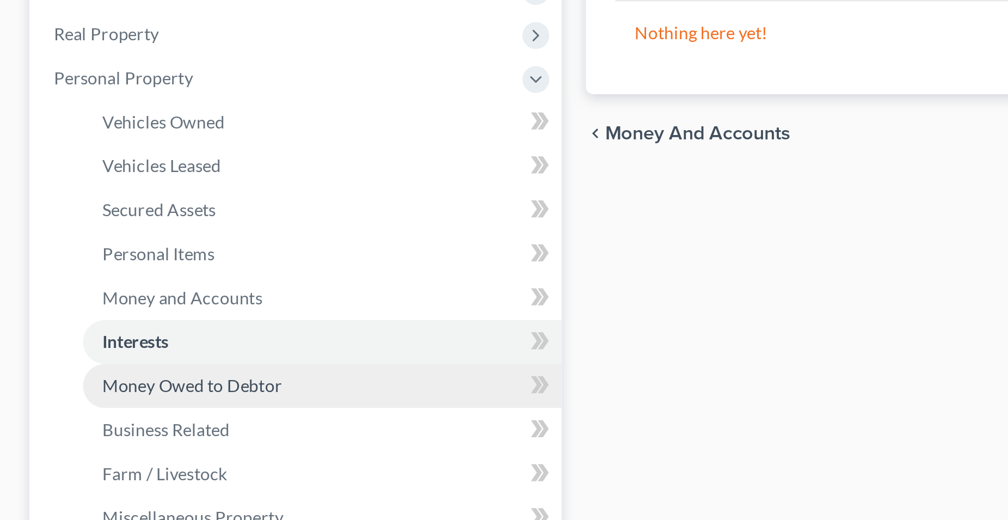
click at [93, 341] on span "Money Owed to Debtor" at bounding box center [86, 338] width 80 height 9
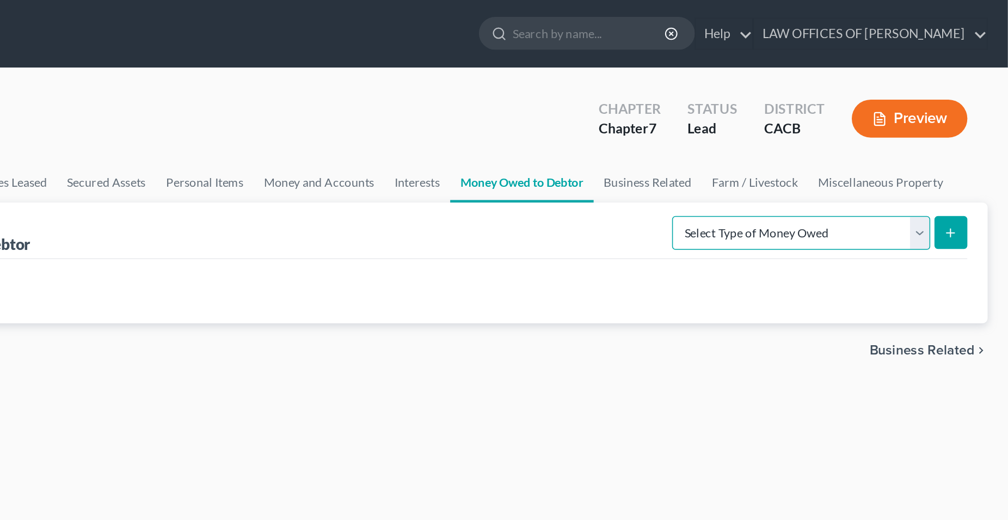
click at [791, 139] on select "Select Type of Money Owed Accounts Receivable Alimony Child Support Claims Agai…" at bounding box center [874, 150] width 167 height 22
select select "claims_against_third_parties"
click option "Claims Against Third Parties" at bounding box center [0, 0] width 0 height 0
click at [975, 151] on icon "submit" at bounding box center [971, 150] width 9 height 9
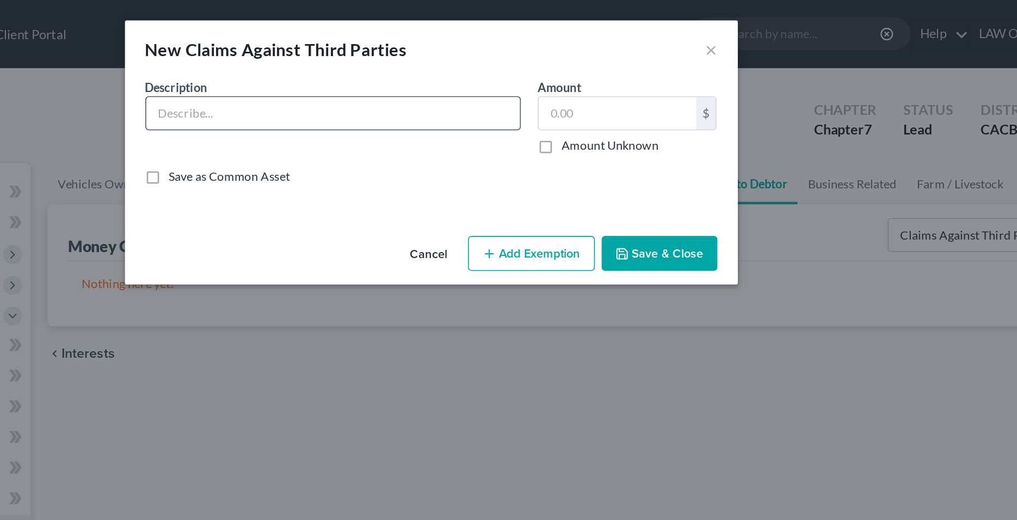
click at [370, 71] on input "text" at bounding box center [446, 72] width 239 height 21
click at [382, 76] on input "text" at bounding box center [446, 72] width 239 height 21
type input "Disability Claim Against Employer"
click at [592, 94] on label "Amount Unknown" at bounding box center [623, 93] width 62 height 11
click at [597, 94] on input "Amount Unknown" at bounding box center [600, 91] width 7 height 7
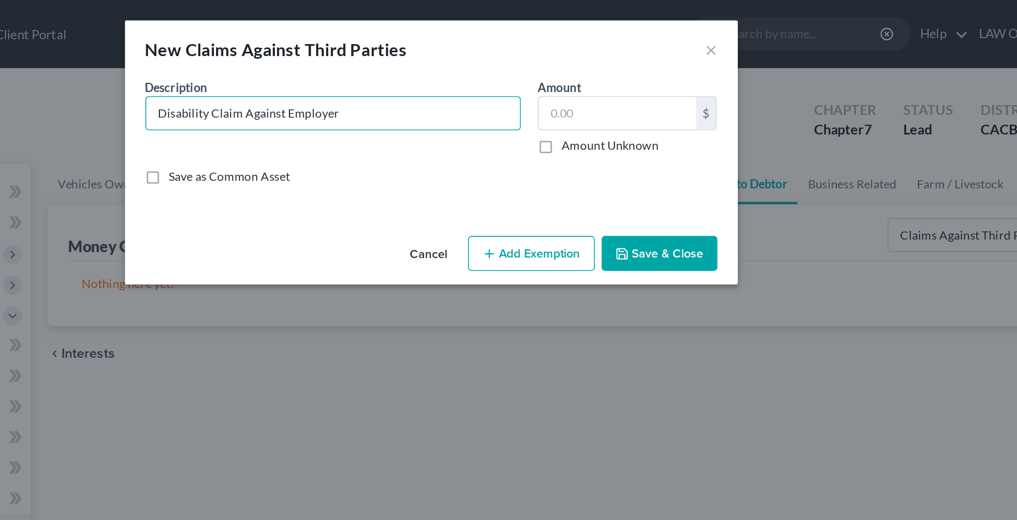
checkbox input "true"
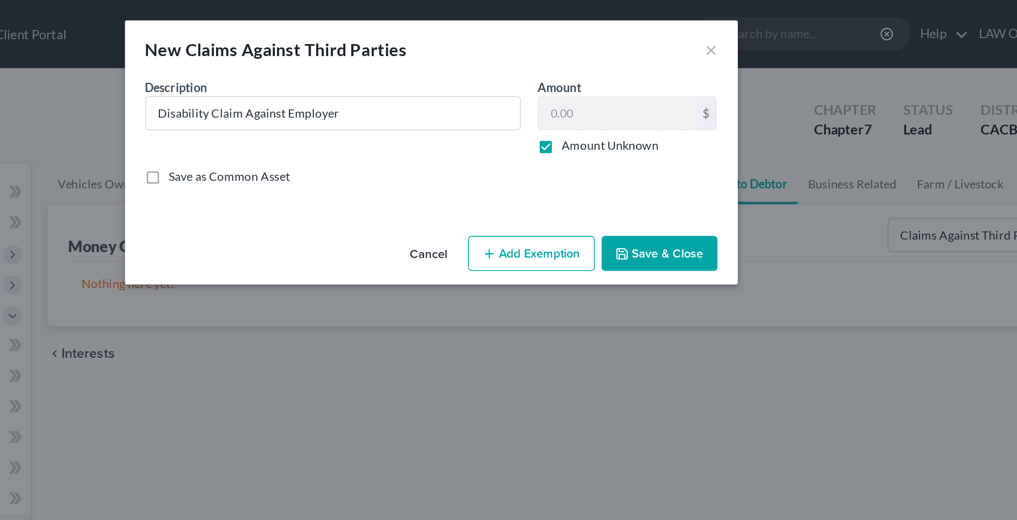
type input "0.00"
click at [646, 164] on button "Save & Close" at bounding box center [655, 162] width 74 height 23
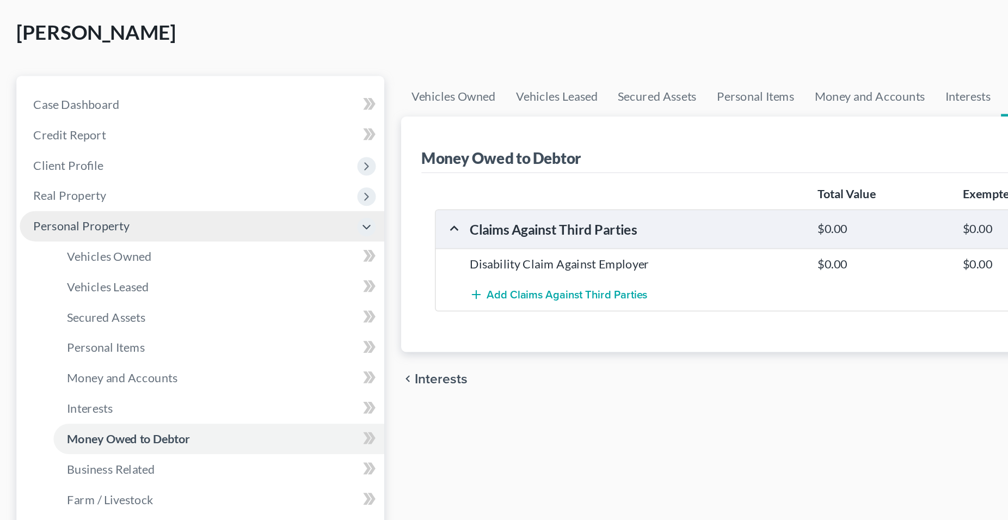
click at [69, 202] on span "Personal Property" at bounding box center [55, 200] width 62 height 9
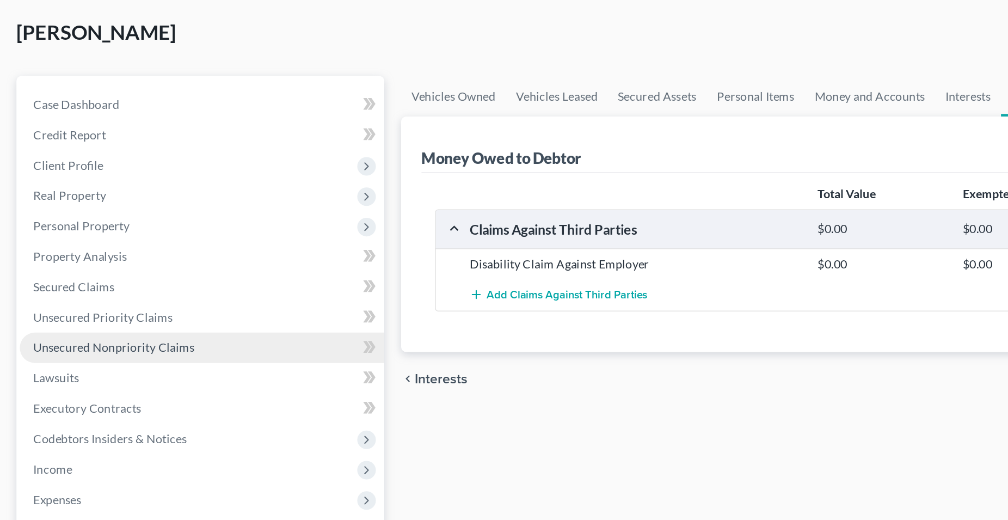
click at [97, 281] on span "Unsecured Nonpriority Claims" at bounding box center [76, 279] width 104 height 9
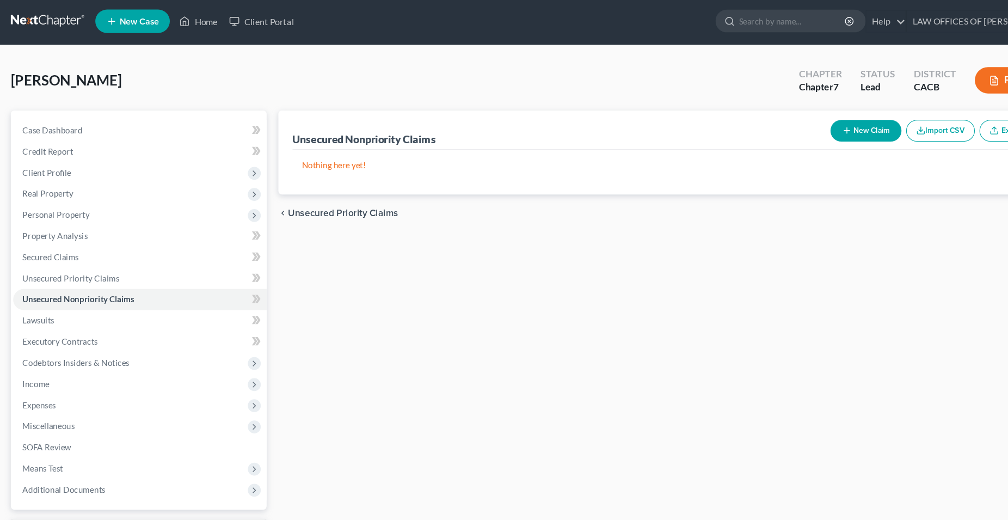
click at [792, 118] on button "New Claim" at bounding box center [806, 123] width 66 height 20
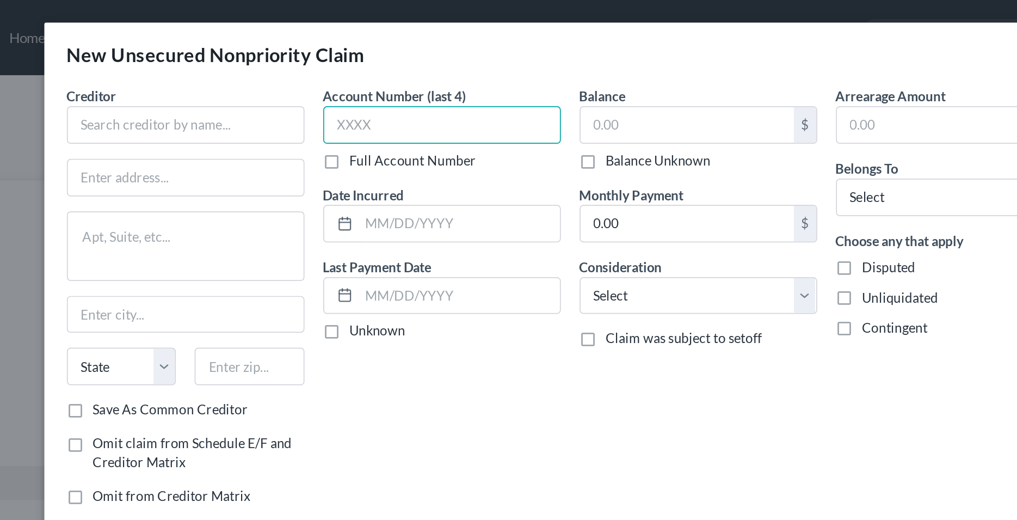
click at [412, 70] on input "text" at bounding box center [435, 73] width 138 height 22
type input "1373"
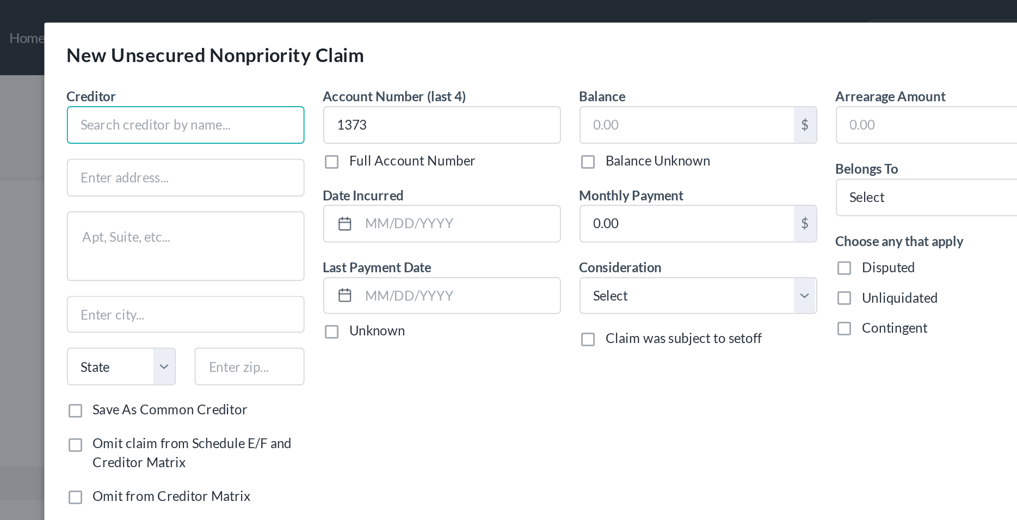
click at [277, 72] on input "text" at bounding box center [286, 73] width 138 height 22
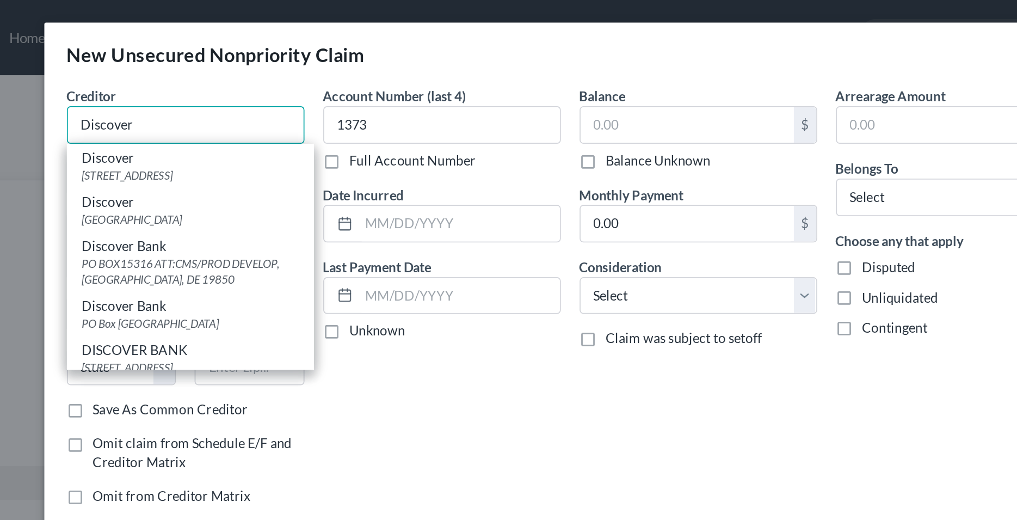
type input "Discover"
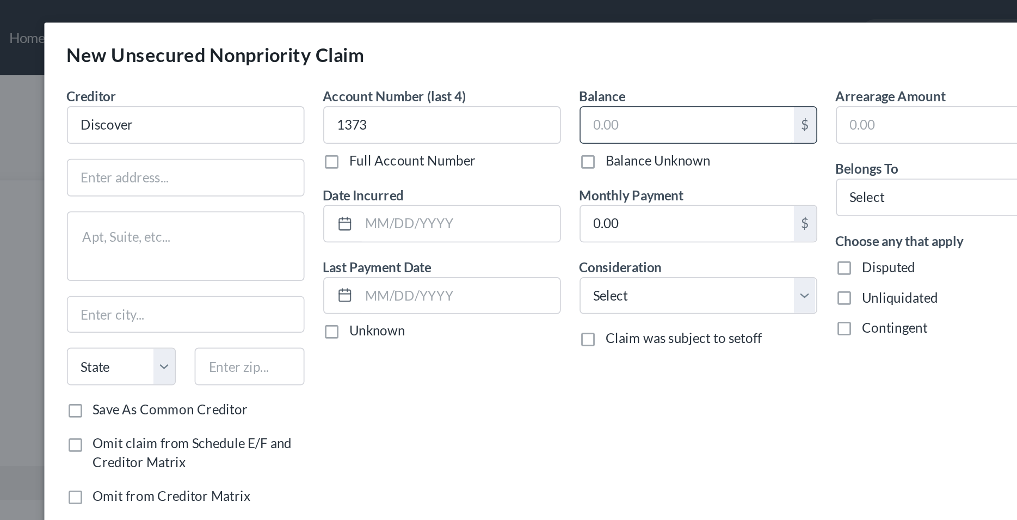
click at [528, 77] on input "text" at bounding box center [577, 72] width 124 height 21
type input "2,276.41"
click at [423, 132] on input "text" at bounding box center [444, 129] width 116 height 21
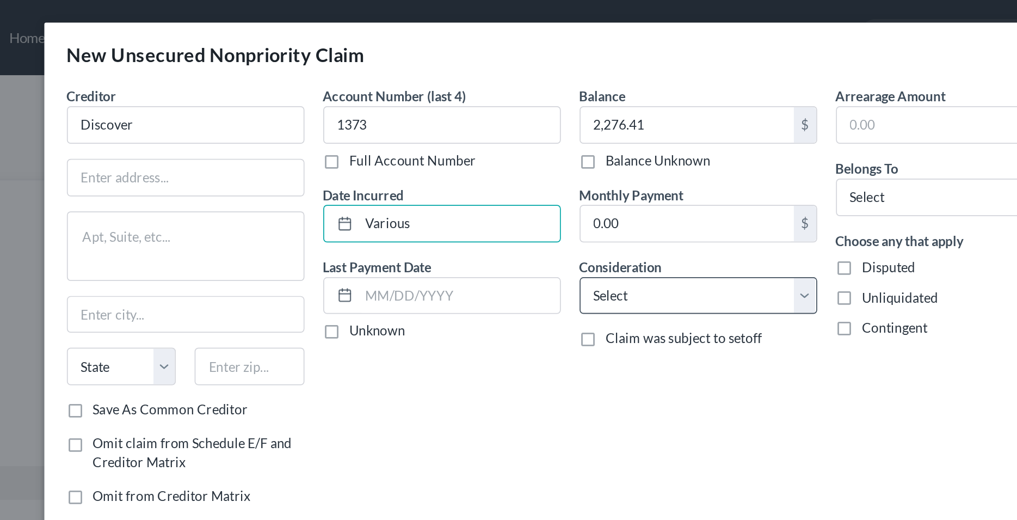
type input "Various"
click at [514, 161] on select "Select Cable / Satellite Services Collection Agency Credit Card Debt Debt Couns…" at bounding box center [583, 172] width 138 height 22
click at [491, 230] on div "Account Number (last 4) 1373 Full Account Number Date Incurred Various Last Pay…" at bounding box center [434, 175] width 149 height 251
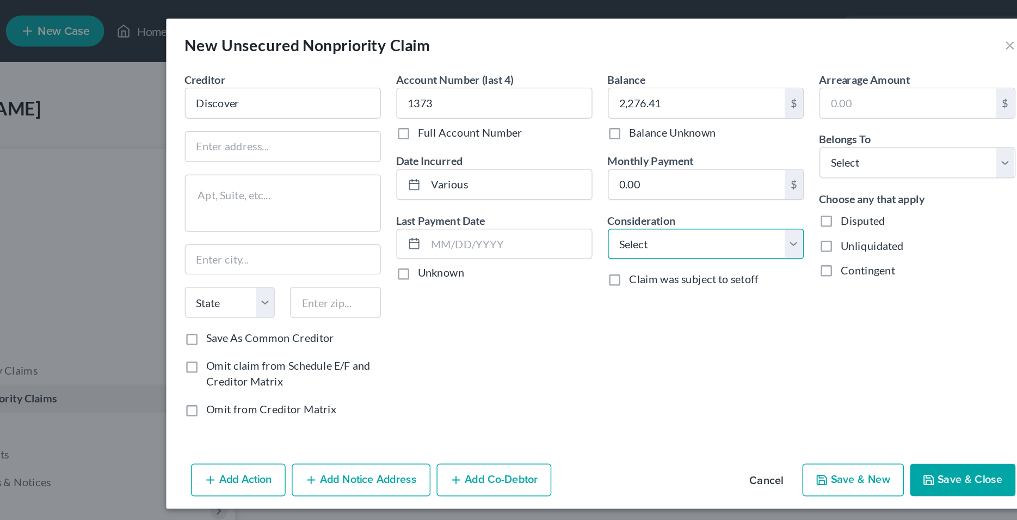
click at [514, 161] on select "Select Cable / Satellite Services Collection Agency Credit Card Debt Debt Couns…" at bounding box center [583, 172] width 138 height 22
select select "2"
click option "Credit Card Debt" at bounding box center [0, 0] width 0 height 0
click at [558, 220] on div "Balance 2,276.41 $ Balance Unknown Balance Undetermined 2,276.41 $ Balance Unkn…" at bounding box center [583, 175] width 149 height 251
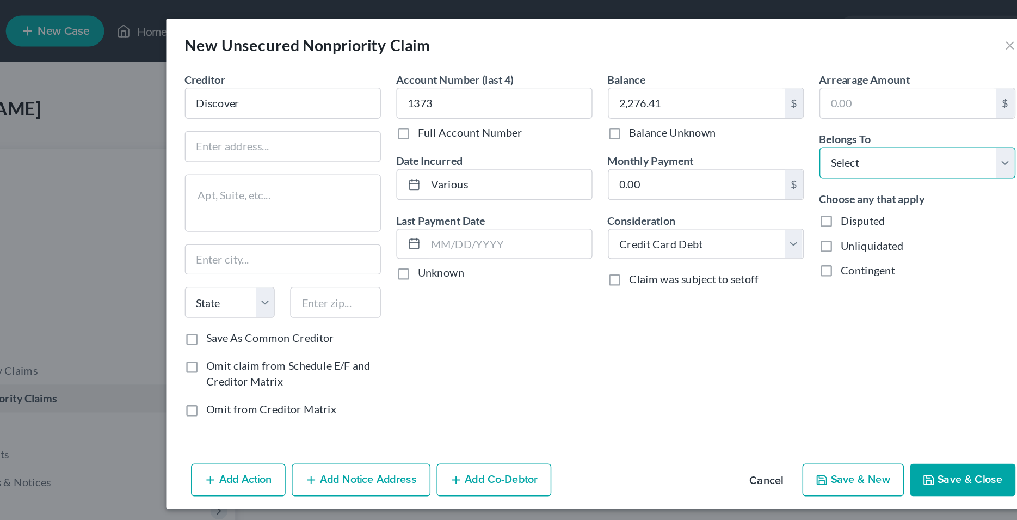
click at [663, 103] on select "Select Debtor 1 Only Debtor 2 Only Debtor 1 And Debtor 2 Only At Least One Of T…" at bounding box center [732, 114] width 138 height 22
select select "0"
click option "Debtor 1 Only" at bounding box center [0, 0] width 0 height 0
click at [506, 243] on div "Account Number (last 4) 1373 Full Account Number Date Incurred Various Last Pay…" at bounding box center [434, 175] width 149 height 251
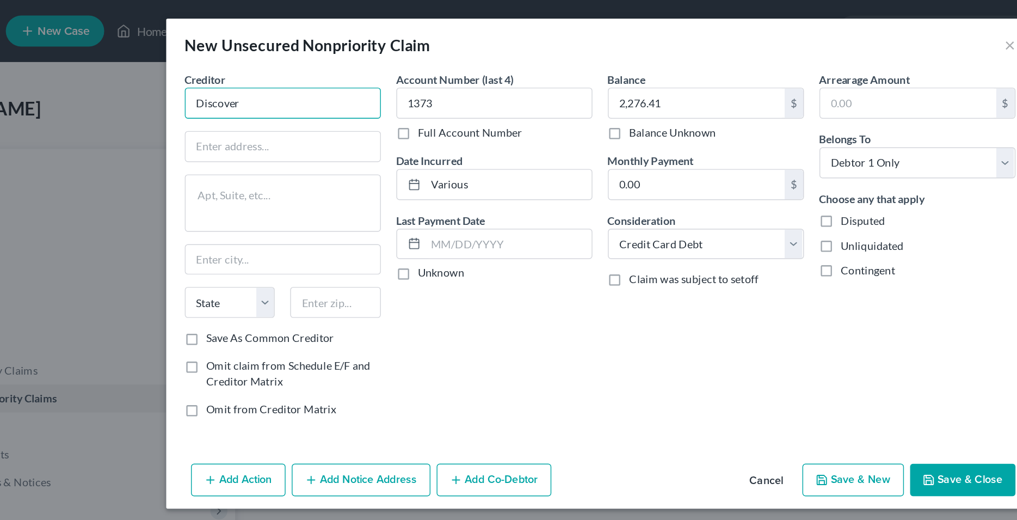
click at [290, 76] on input "Discover" at bounding box center [286, 73] width 138 height 22
click at [304, 70] on input "Discover" at bounding box center [286, 73] width 138 height 22
type input "Discover"
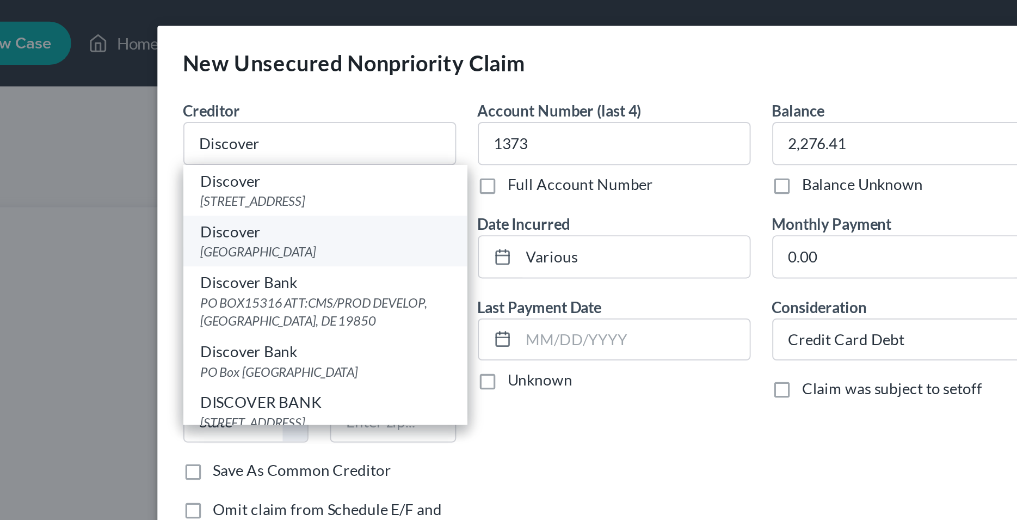
click at [286, 128] on div "PO Box 29013, Phoenix, AZ 85038" at bounding box center [289, 126] width 126 height 9
type input "PO Box 29013"
type input "Phoenix"
select select "3"
type input "85038"
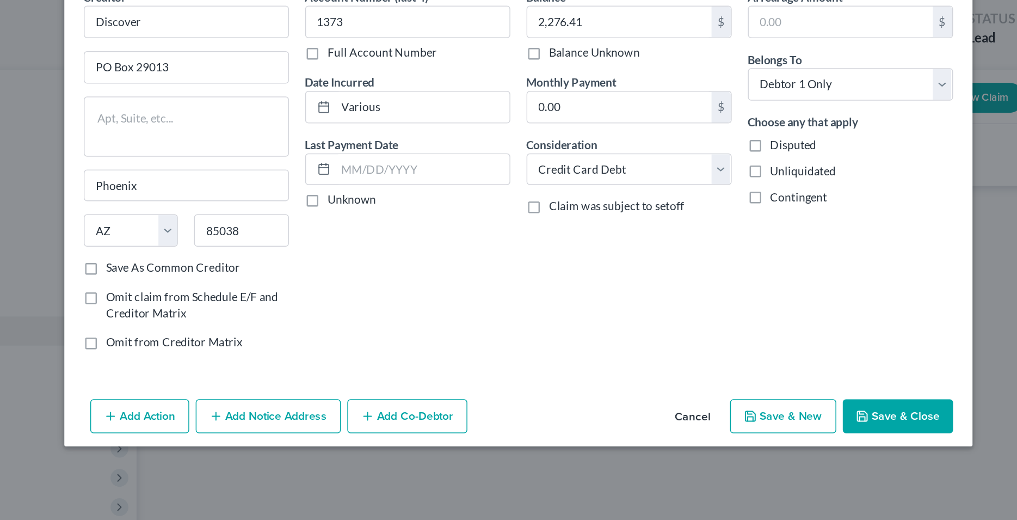
click at [750, 337] on button "Save & Close" at bounding box center [764, 336] width 74 height 23
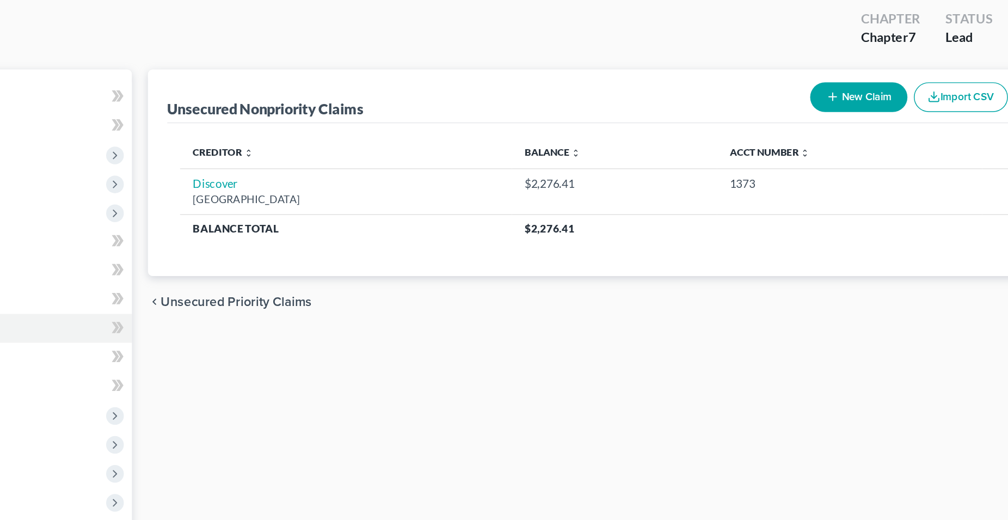
click at [733, 129] on button "New Claim" at bounding box center [743, 123] width 66 height 20
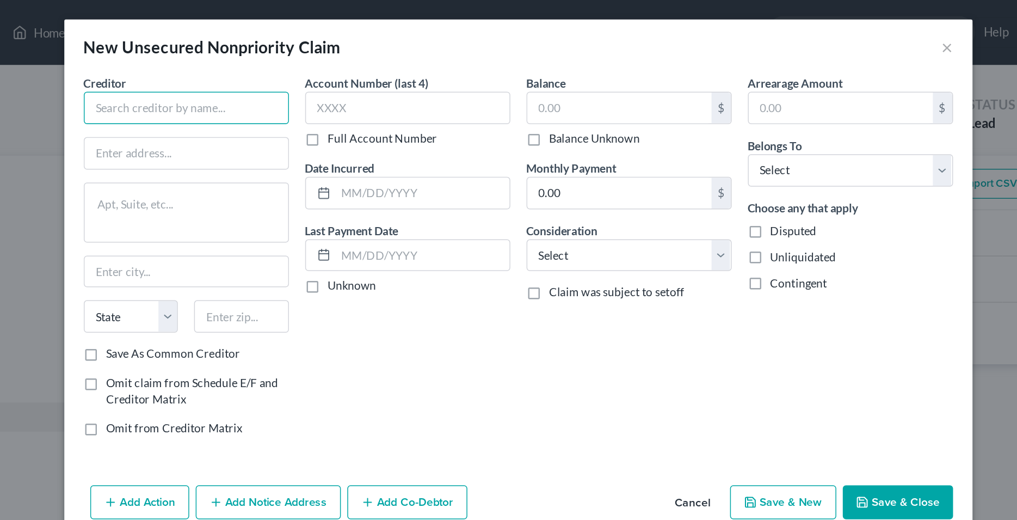
click at [324, 72] on input "text" at bounding box center [286, 73] width 138 height 22
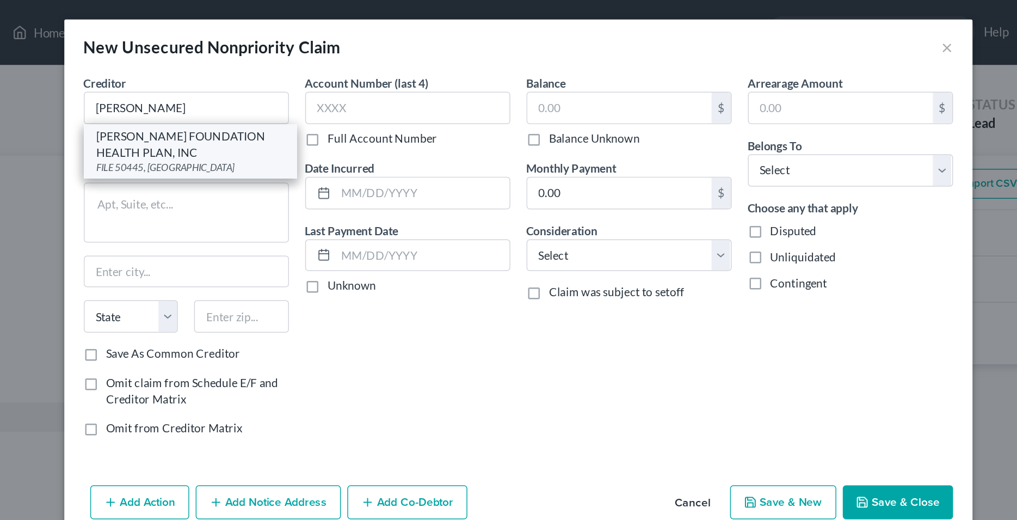
click at [310, 92] on div "KAISER FOUNDATION HEALTH PLAN, INC" at bounding box center [289, 97] width 126 height 22
type input "KAISER FOUNDATION HEALTH PLAN, INC"
type input "FILE 50445"
type input "Los Angeles"
select select "4"
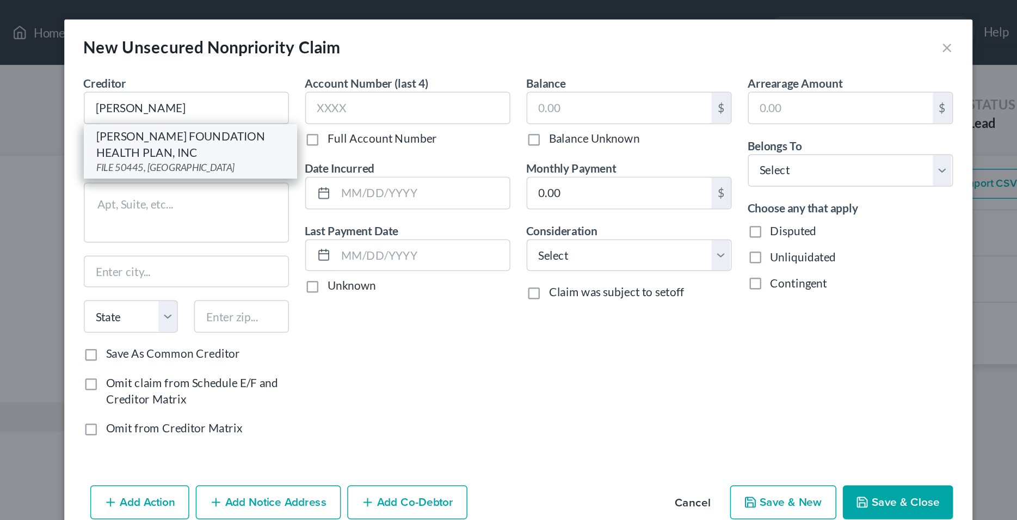
type input "90074"
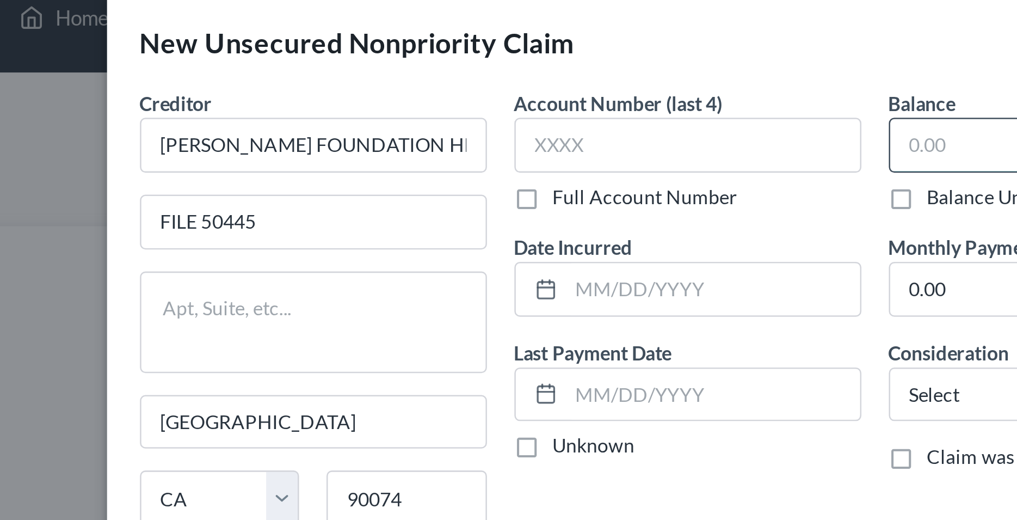
click at [538, 74] on input "text" at bounding box center [577, 72] width 124 height 21
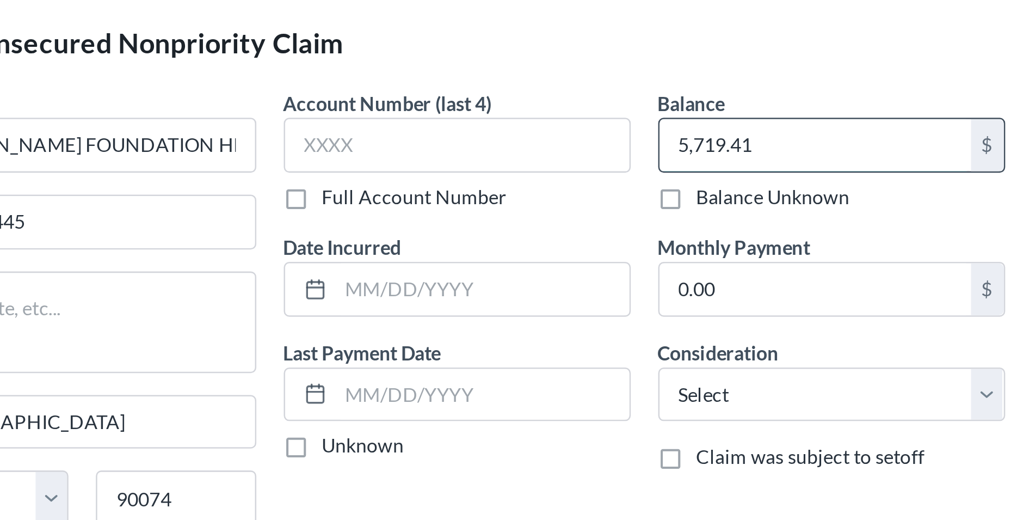
click at [570, 73] on input "5,719.41" at bounding box center [577, 72] width 124 height 21
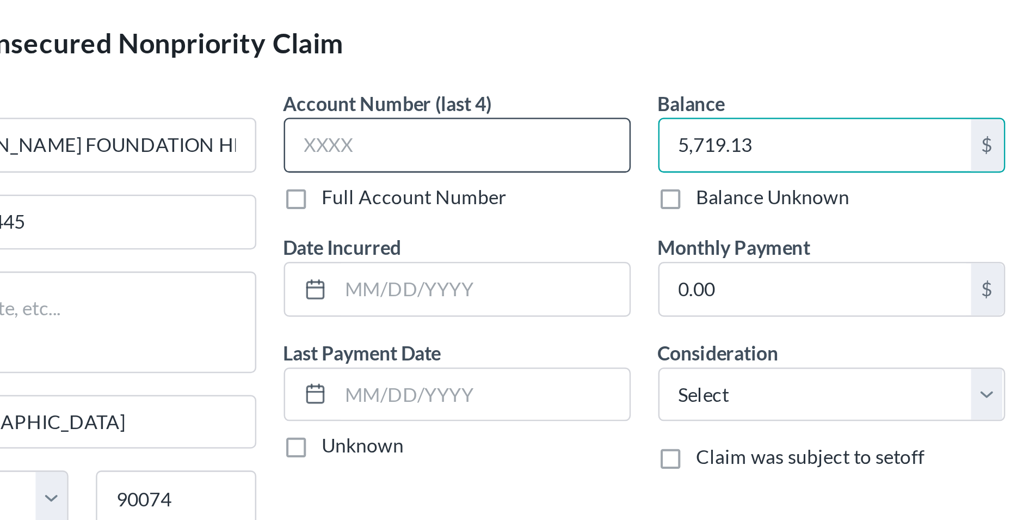
type input "5,719.13"
click at [401, 71] on input "text" at bounding box center [435, 73] width 138 height 22
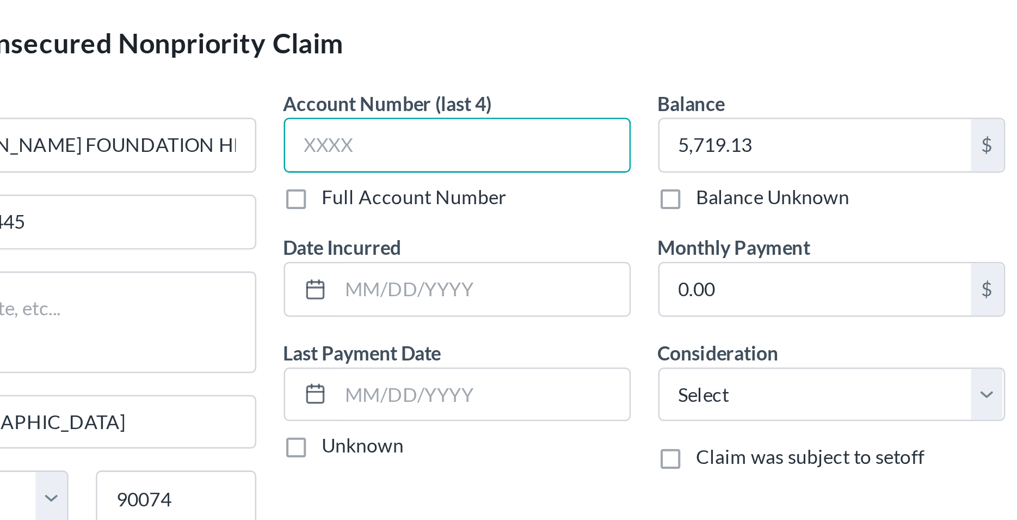
click at [386, 70] on input "text" at bounding box center [435, 73] width 138 height 22
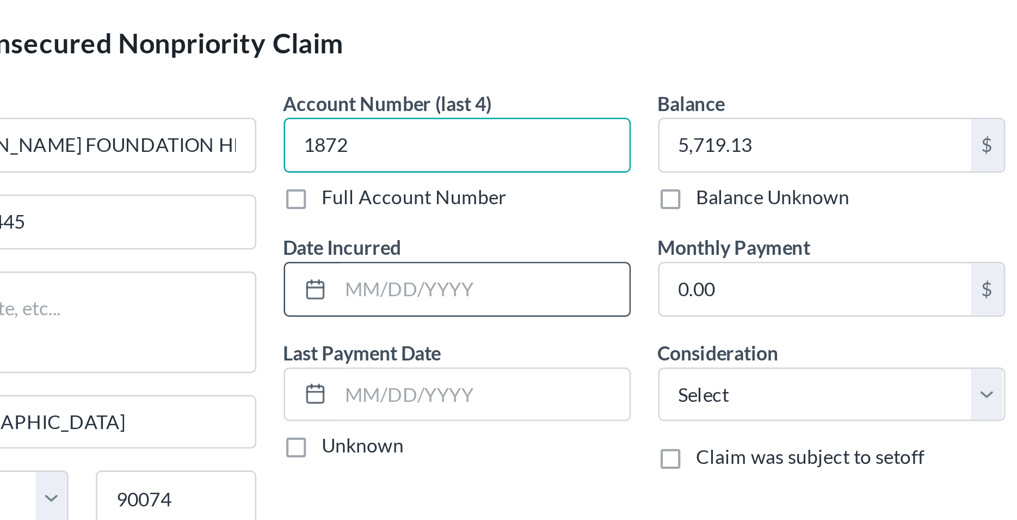
type input "1872"
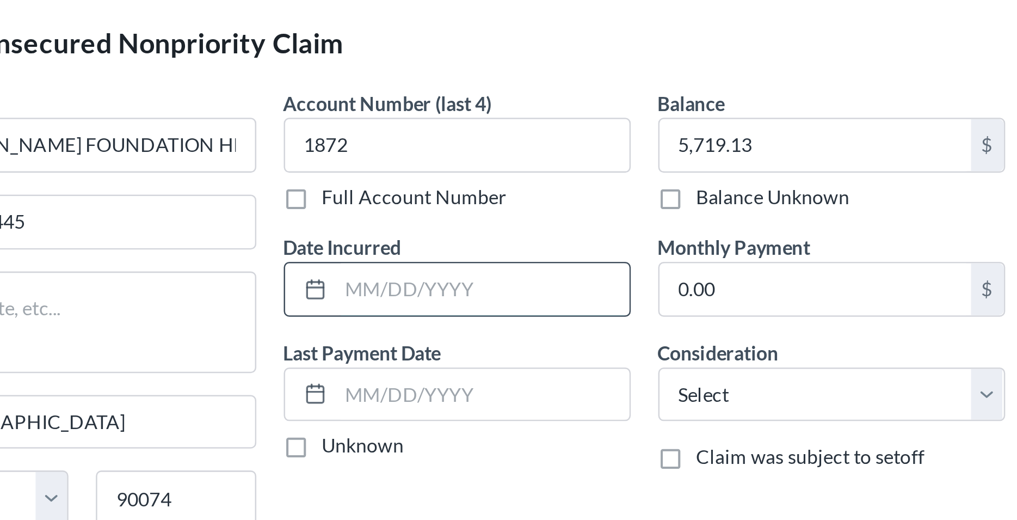
click at [401, 130] on input "text" at bounding box center [444, 129] width 116 height 21
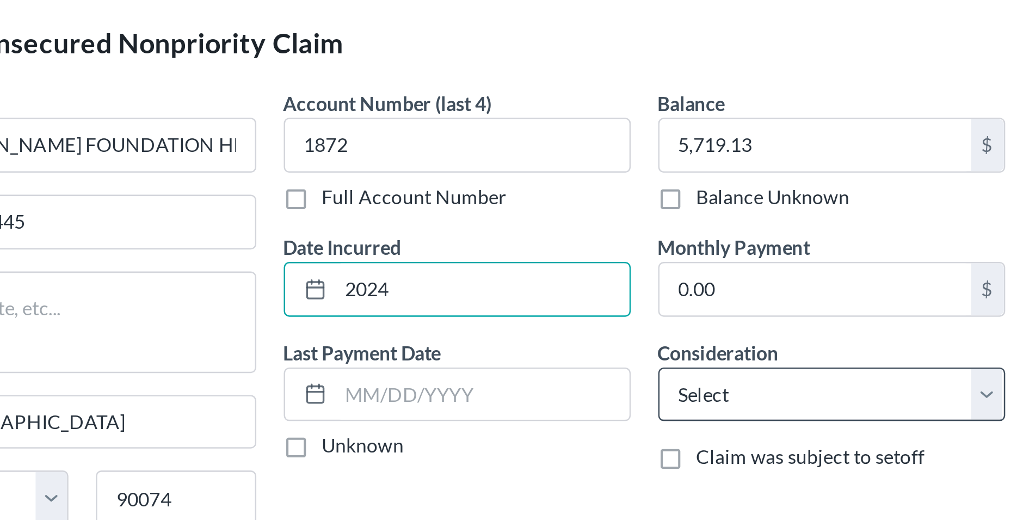
type input "2024"
click at [514, 161] on select "Select Cable / Satellite Services Collection Agency Credit Card Debt Debt Couns…" at bounding box center [583, 172] width 138 height 22
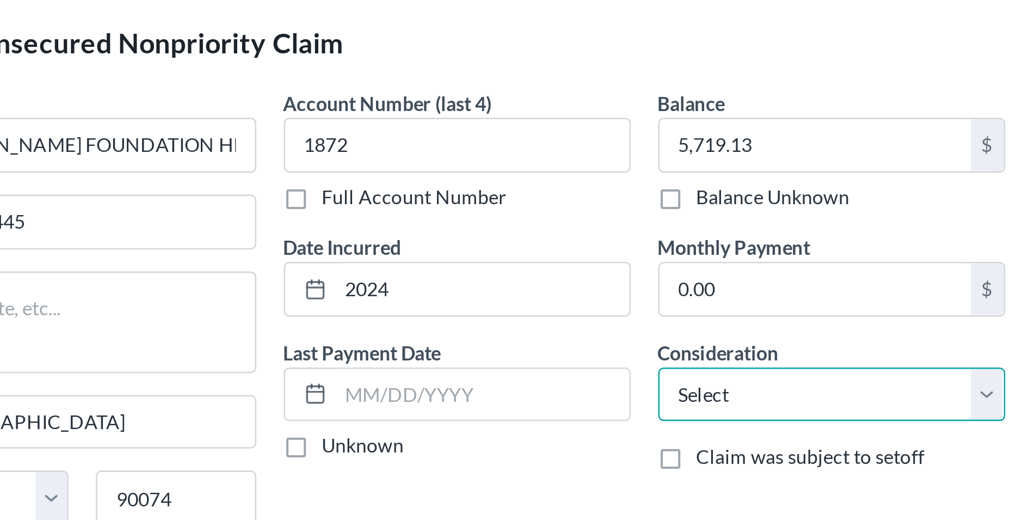
select select "9"
click option "Medical Services" at bounding box center [0, 0] width 0 height 0
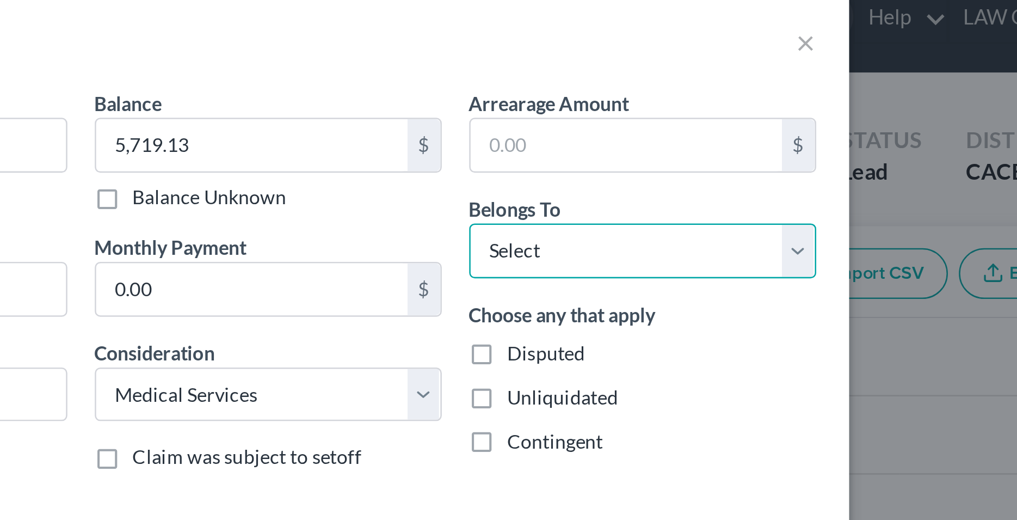
click at [663, 103] on select "Select Debtor 1 Only Debtor 2 Only Debtor 1 And Debtor 2 Only At Least One Of T…" at bounding box center [732, 114] width 138 height 22
select select "0"
click option "Debtor 1 Only" at bounding box center [0, 0] width 0 height 0
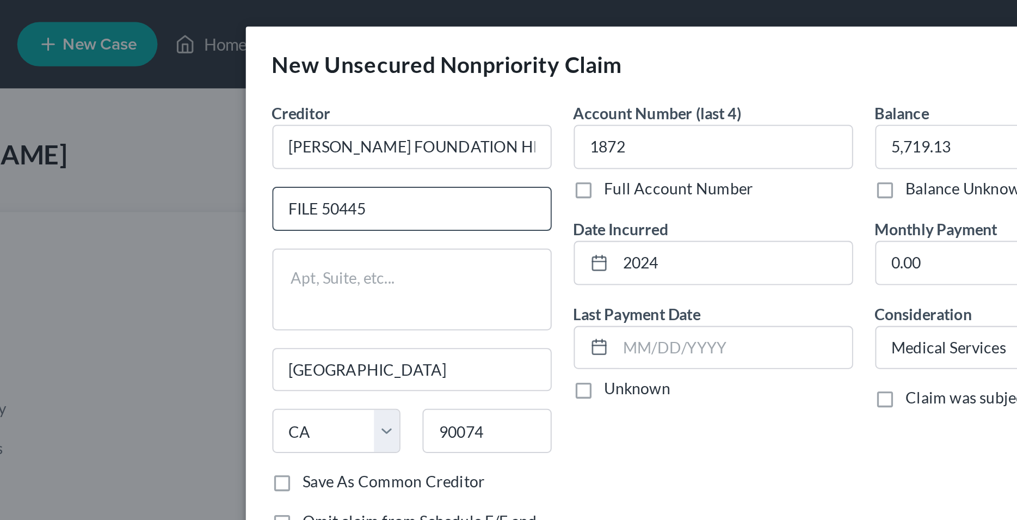
drag, startPoint x: 277, startPoint y: 103, endPoint x: 217, endPoint y: 108, distance: 60.6
click at [218, 108] on input "FILE 50445" at bounding box center [286, 103] width 137 height 21
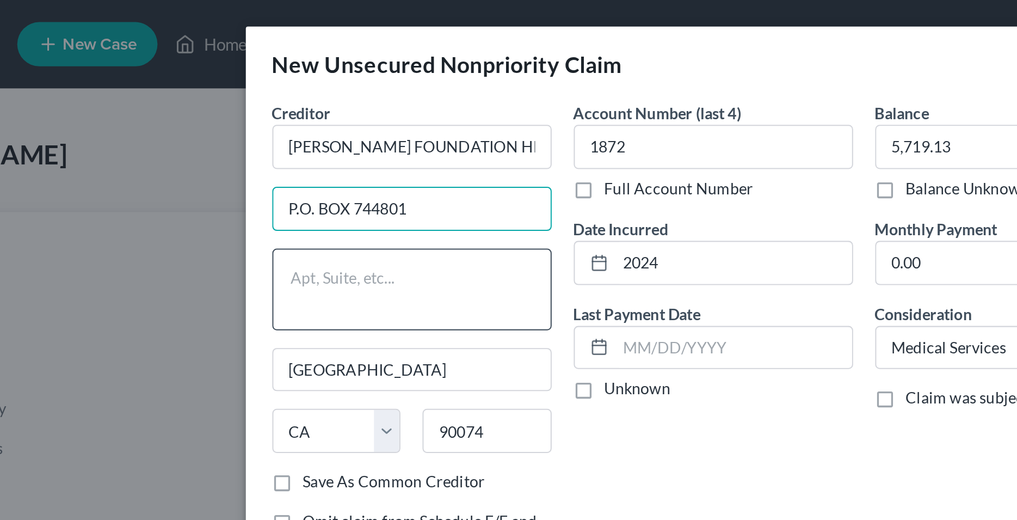
type input "P.O. BOX 744801"
click at [256, 144] on textarea at bounding box center [286, 142] width 138 height 40
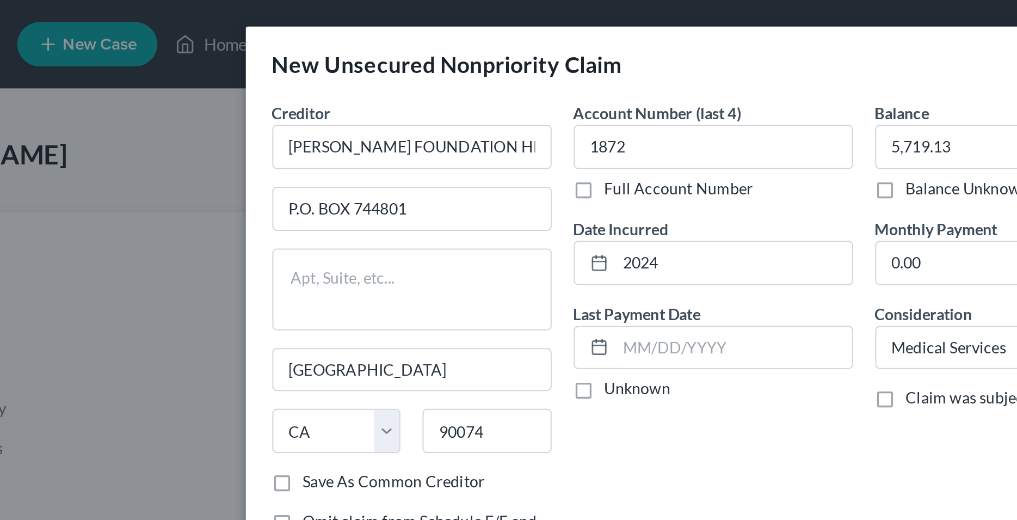
click at [232, 238] on label "Save As Common Creditor" at bounding box center [277, 237] width 90 height 11
click at [237, 238] on input "Save As Common Creditor" at bounding box center [240, 235] width 7 height 7
click at [408, 222] on div "Account Number (last 4) 1872 Full Account Number Date Incurred 2024 Last Paymen…" at bounding box center [434, 175] width 149 height 251
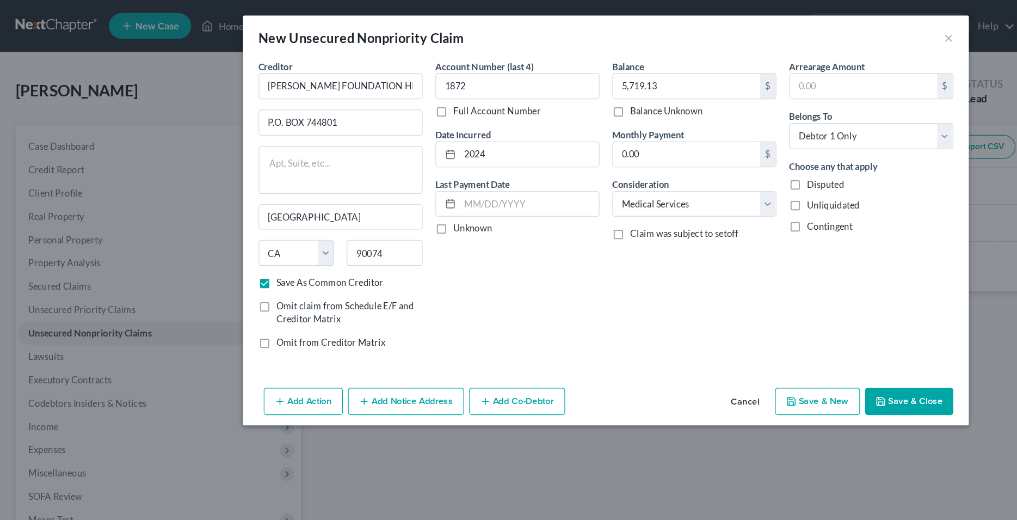
click at [697, 337] on button "Save & New" at bounding box center [686, 336] width 71 height 23
checkbox input "false"
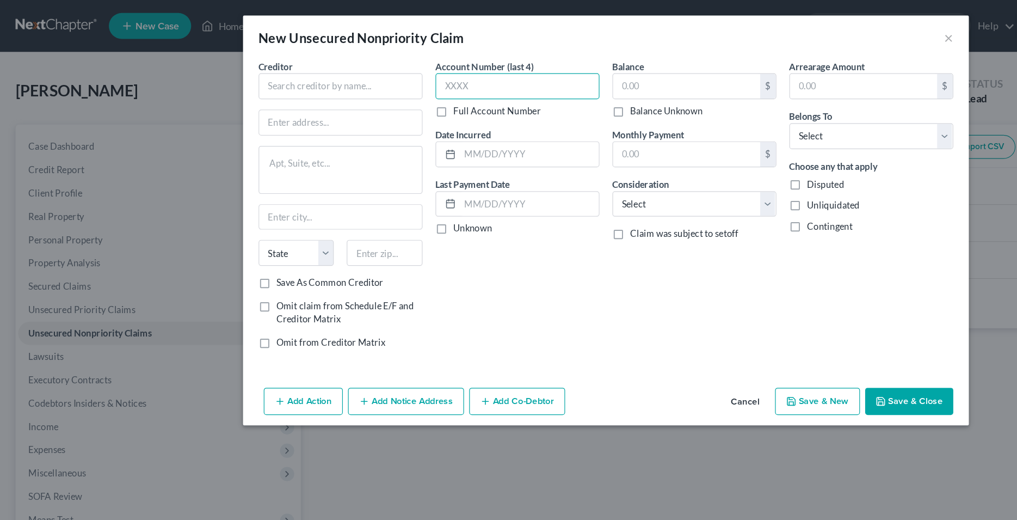
click at [429, 68] on input "text" at bounding box center [435, 73] width 138 height 22
type input "l21"
click at [340, 76] on input "text" at bounding box center [286, 73] width 138 height 22
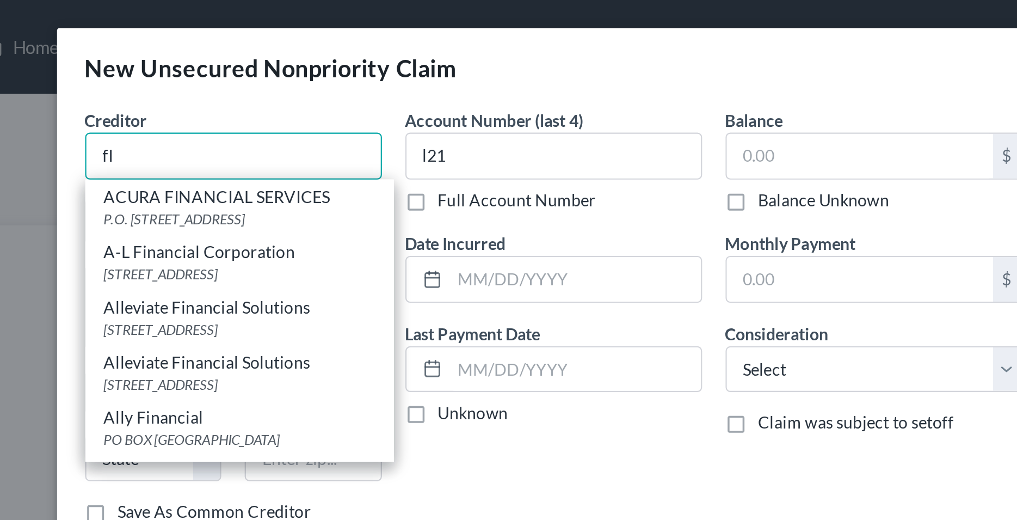
type input "f"
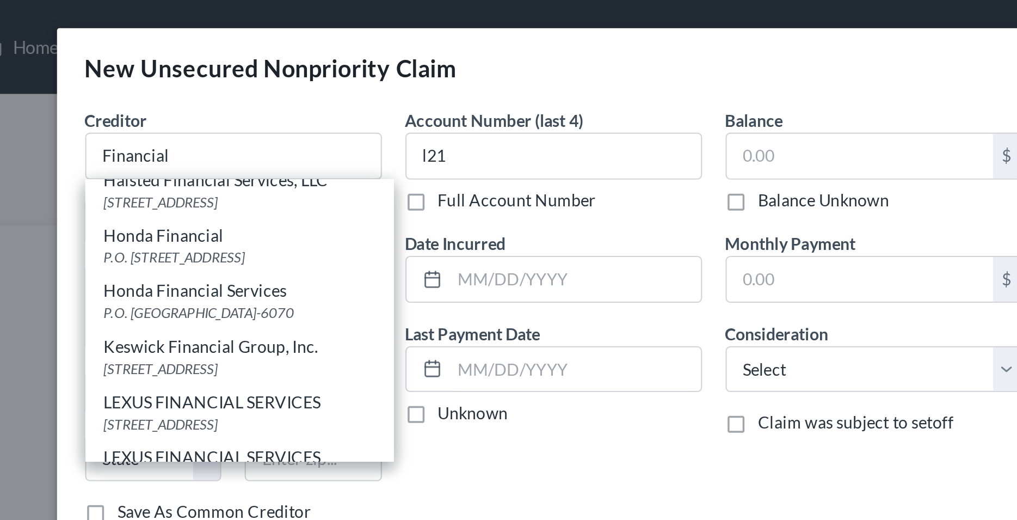
scroll to position [611, 0]
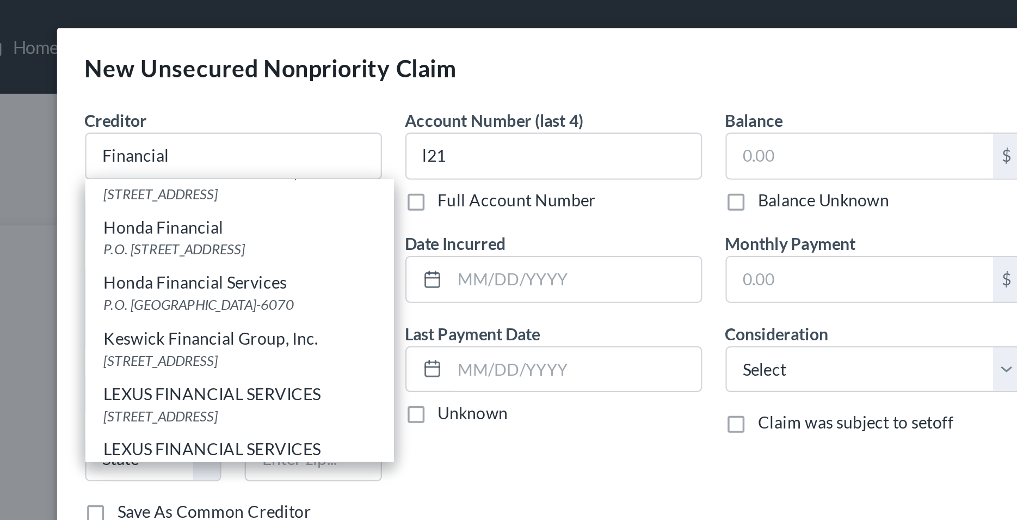
click at [395, 213] on div "Account Number (last 4) l21 Full Account Number Date Incurred Last Payment Date…" at bounding box center [434, 175] width 149 height 251
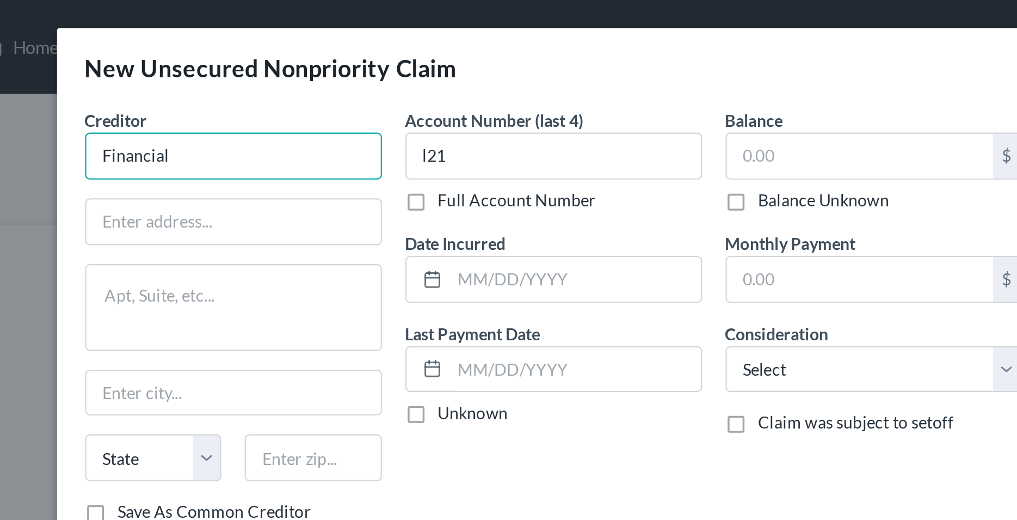
click at [293, 69] on input "Financial" at bounding box center [286, 73] width 138 height 22
click at [308, 76] on input "Financial" at bounding box center [286, 73] width 138 height 22
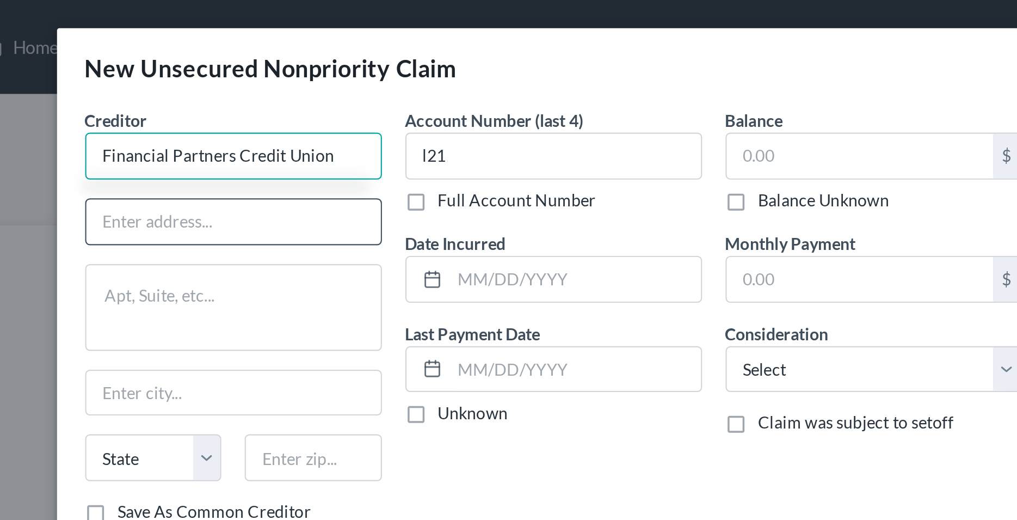
type input "Financial Partners Credit Union"
click at [278, 106] on input "text" at bounding box center [286, 103] width 137 height 21
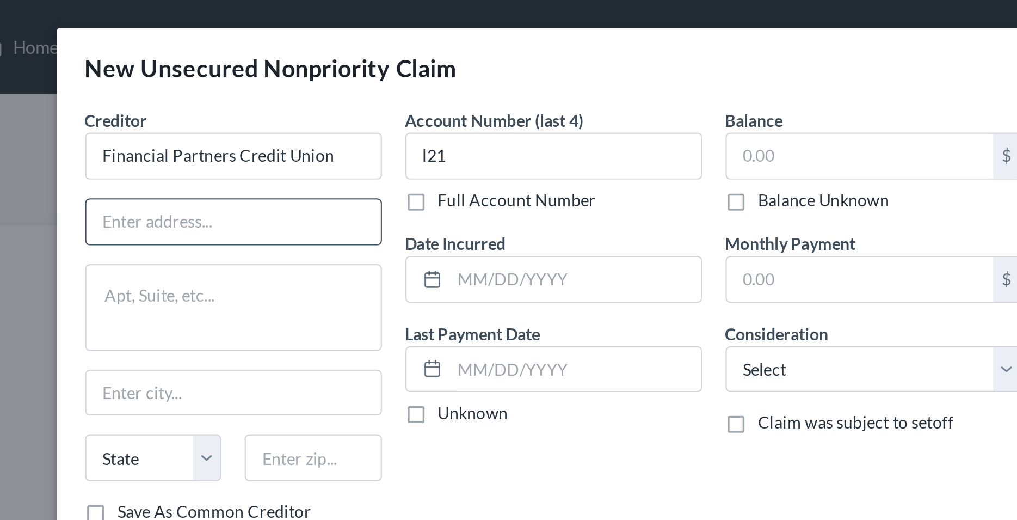
click at [284, 99] on input "text" at bounding box center [286, 103] width 137 height 21
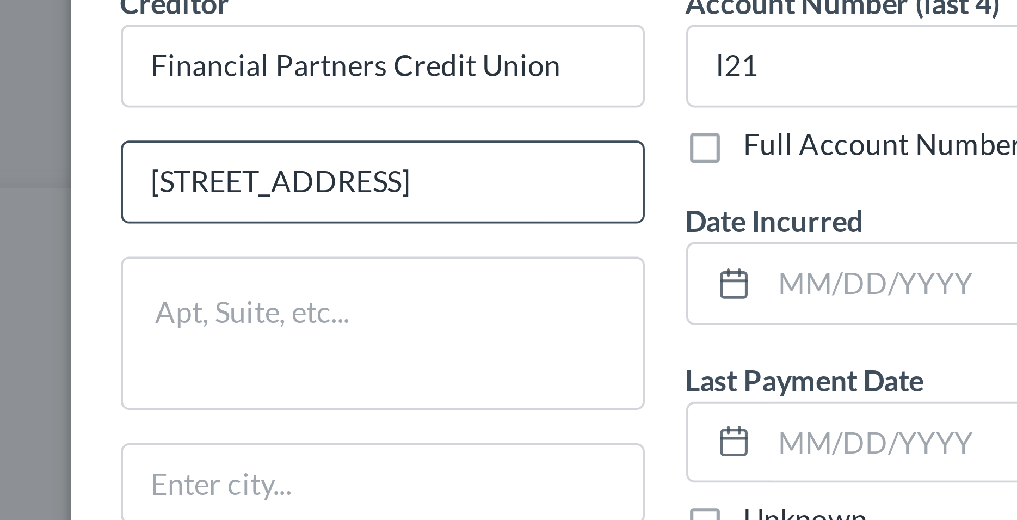
click at [279, 105] on input "7800 E. Imperia Hwy" at bounding box center [286, 103] width 137 height 21
type input "7800 E. Imperial Hwy"
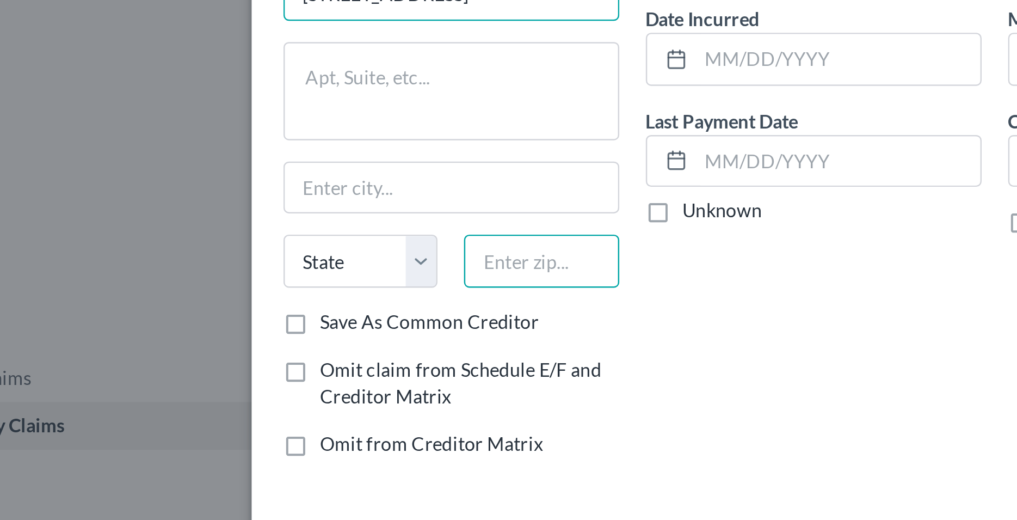
click at [312, 210] on input "text" at bounding box center [323, 212] width 64 height 22
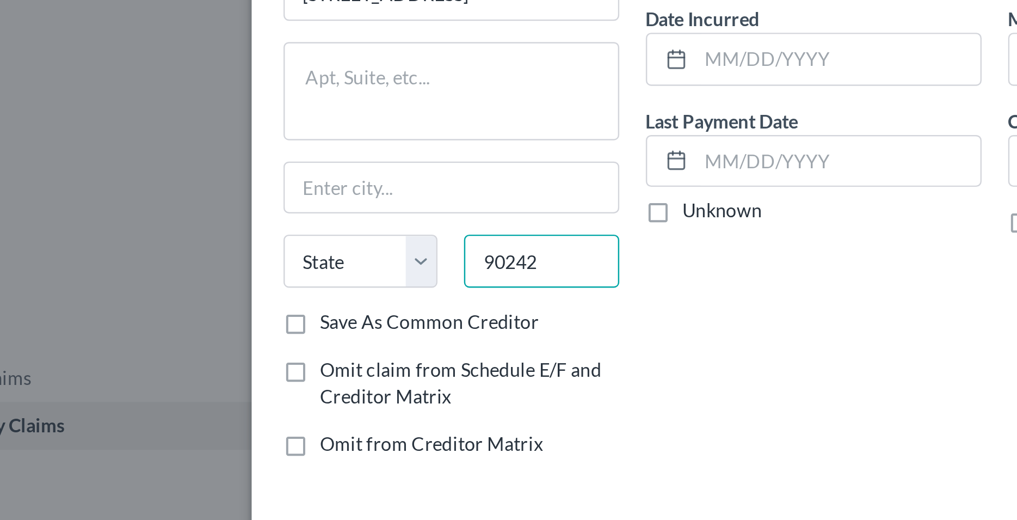
type input "90242"
click at [232, 237] on label "Save As Common Creditor" at bounding box center [277, 237] width 90 height 11
click at [237, 237] on input "Save As Common Creditor" at bounding box center [240, 235] width 7 height 7
checkbox input "true"
type input "Downey"
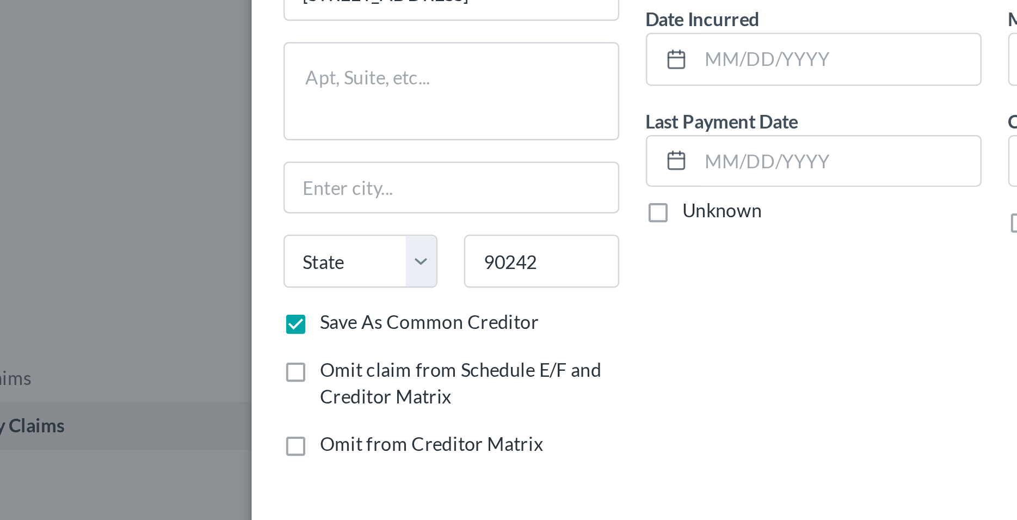
select select "4"
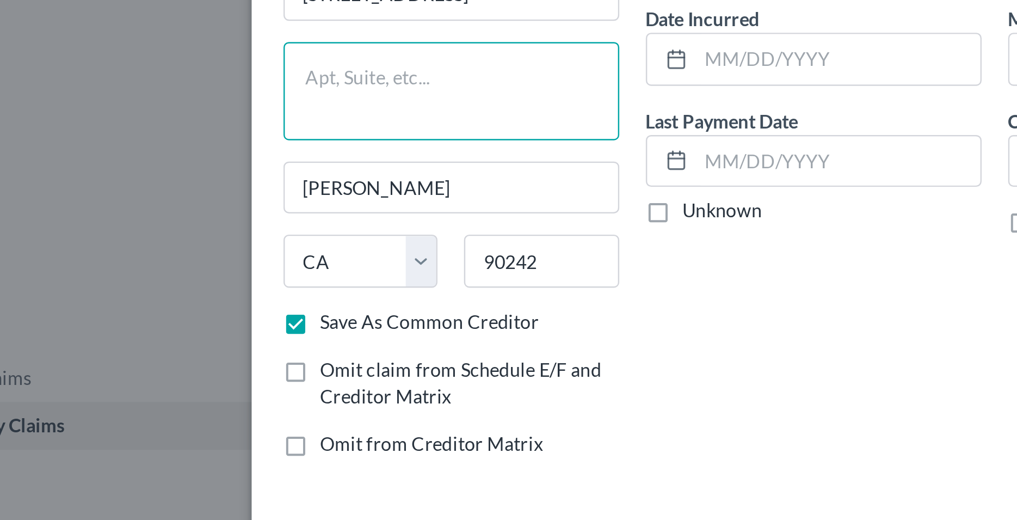
click at [277, 150] on textarea at bounding box center [286, 142] width 138 height 40
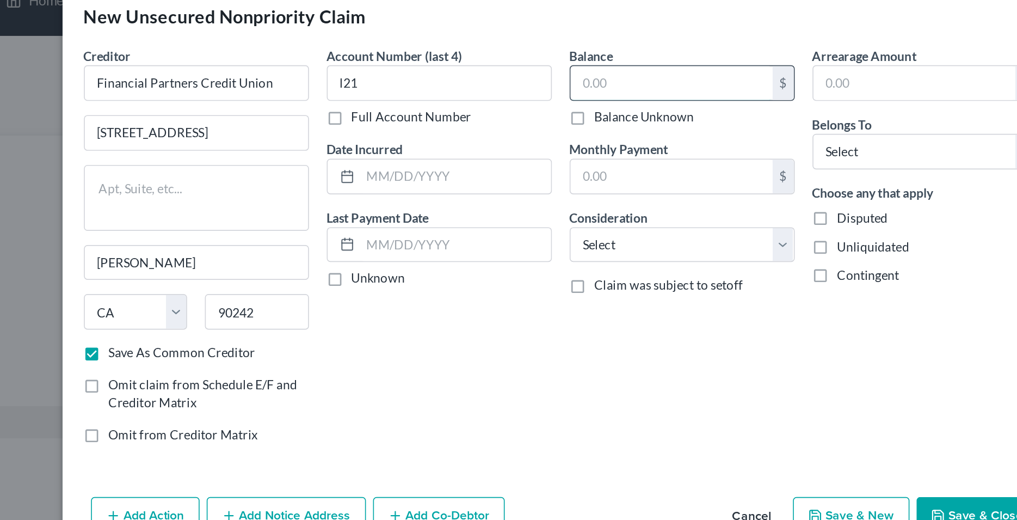
click at [547, 70] on input "text" at bounding box center [577, 72] width 124 height 21
type input "703.39"
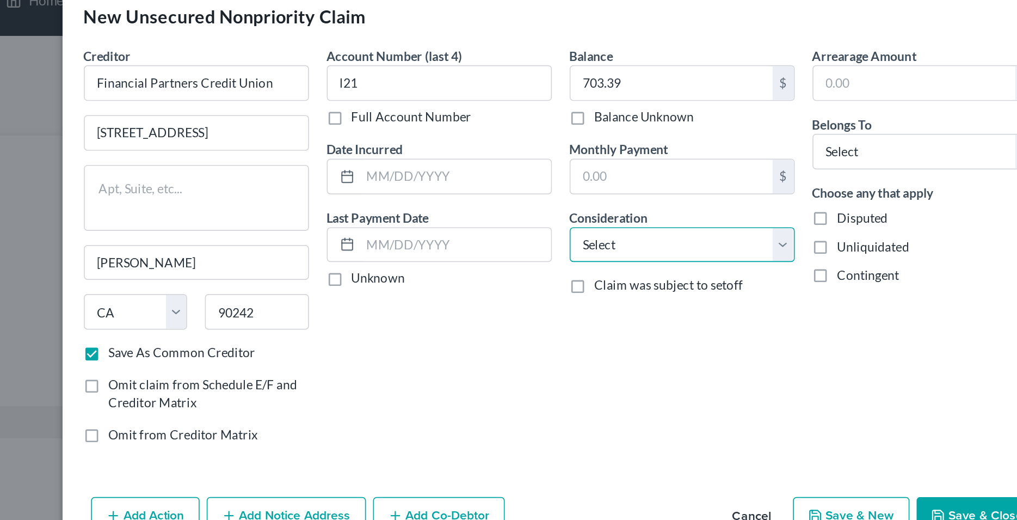
click at [514, 161] on select "Select Cable / Satellite Services Collection Agency Credit Card Debt Debt Couns…" at bounding box center [583, 172] width 138 height 22
select select "2"
click option "Credit Card Debt" at bounding box center [0, 0] width 0 height 0
click at [562, 216] on div "Balance 703.39 $ Balance Unknown Balance Undetermined 703.39 $ Balance Unknown …" at bounding box center [583, 175] width 149 height 251
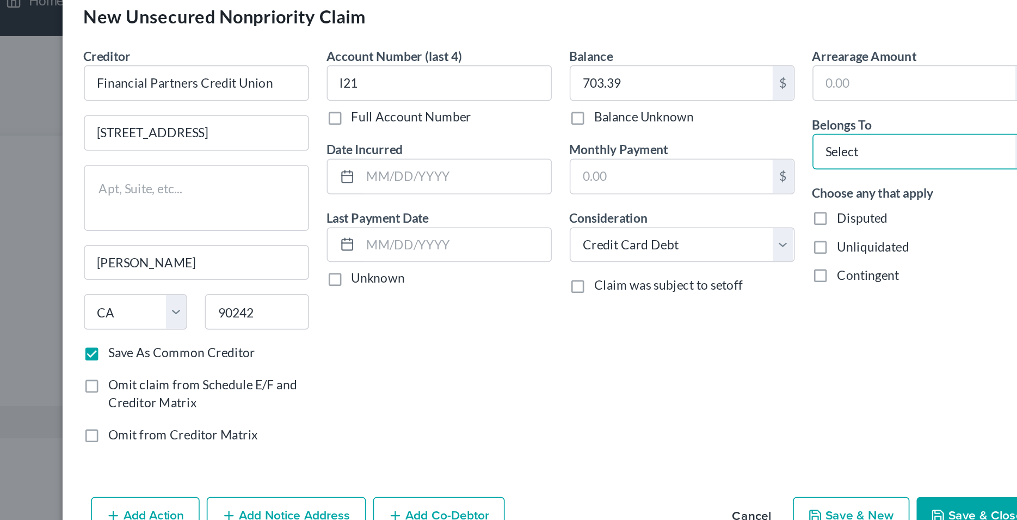
click at [663, 103] on select "Select Debtor 1 Only Debtor 2 Only Debtor 1 And Debtor 2 Only At Least One Of T…" at bounding box center [732, 114] width 138 height 22
select select "0"
click option "Debtor 1 Only" at bounding box center [0, 0] width 0 height 0
click at [487, 247] on div "Account Number (last 4) l21 Full Account Number Date Incurred Last Payment Date…" at bounding box center [434, 175] width 149 height 251
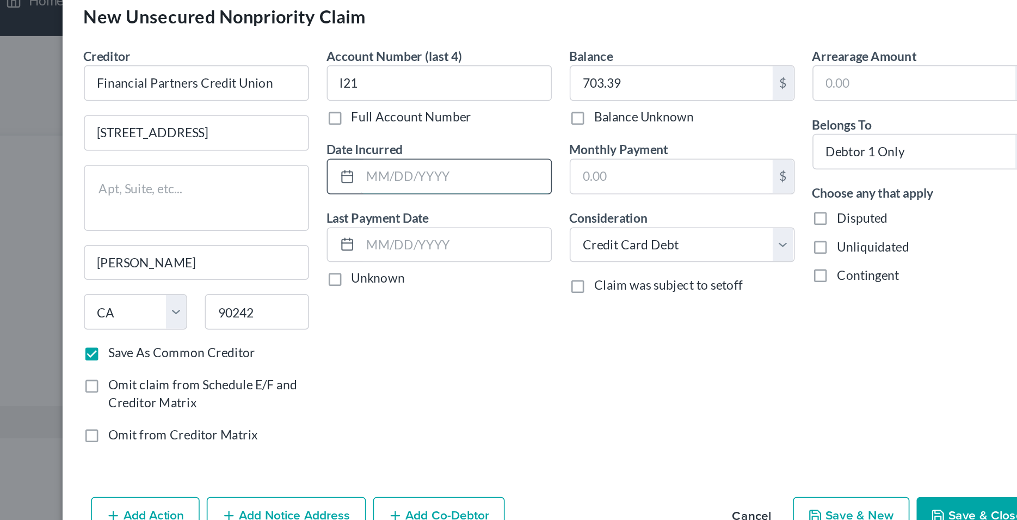
click at [419, 128] on input "text" at bounding box center [444, 129] width 116 height 21
click at [439, 247] on div "Account Number (last 4) l21 Full Account Number Date Incurred Various Last Paym…" at bounding box center [434, 175] width 149 height 251
drag, startPoint x: 421, startPoint y: 127, endPoint x: 381, endPoint y: 131, distance: 40.5
click at [386, 131] on input "Various" at bounding box center [444, 129] width 116 height 21
type input "Various"
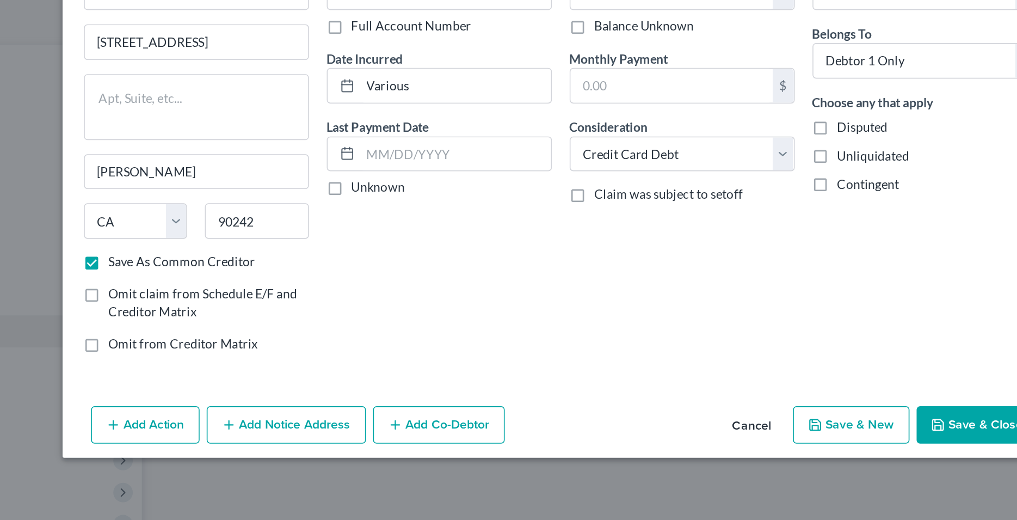
click at [680, 338] on button "Save & New" at bounding box center [686, 336] width 71 height 23
checkbox input "false"
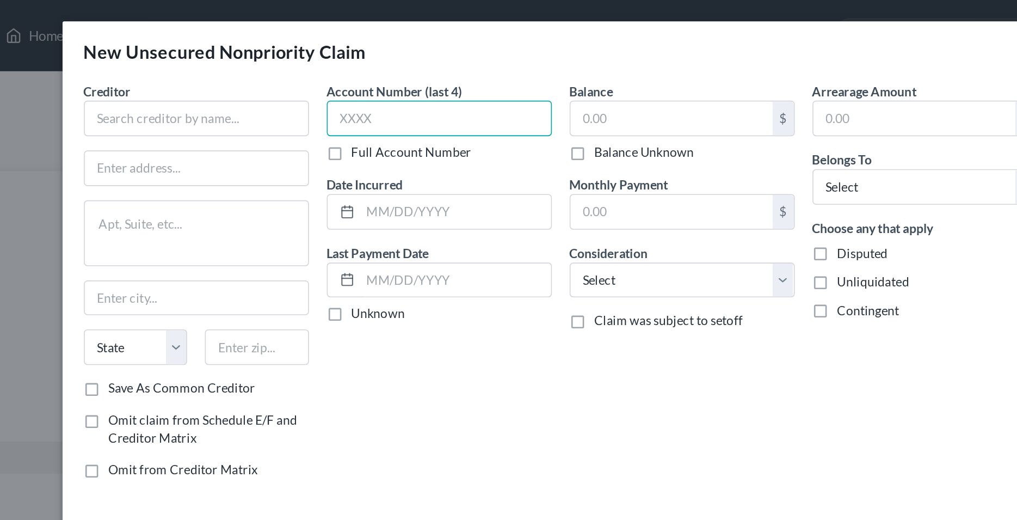
click at [424, 71] on input "text" at bounding box center [435, 73] width 138 height 22
type input "7880"
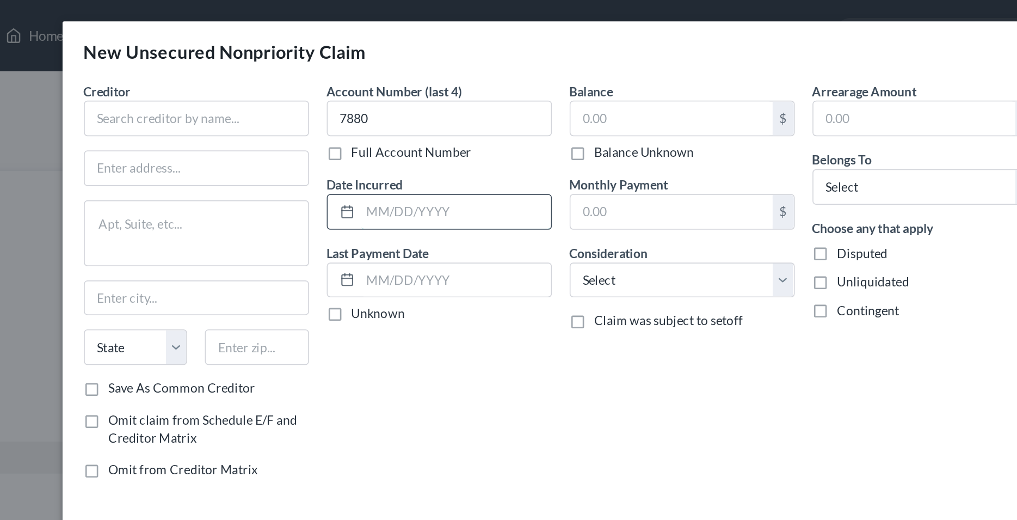
click at [441, 129] on input "text" at bounding box center [444, 129] width 116 height 21
type input "Various"
click at [514, 161] on select "Select Cable / Satellite Services Collection Agency Credit Card Debt Debt Couns…" at bounding box center [583, 172] width 138 height 22
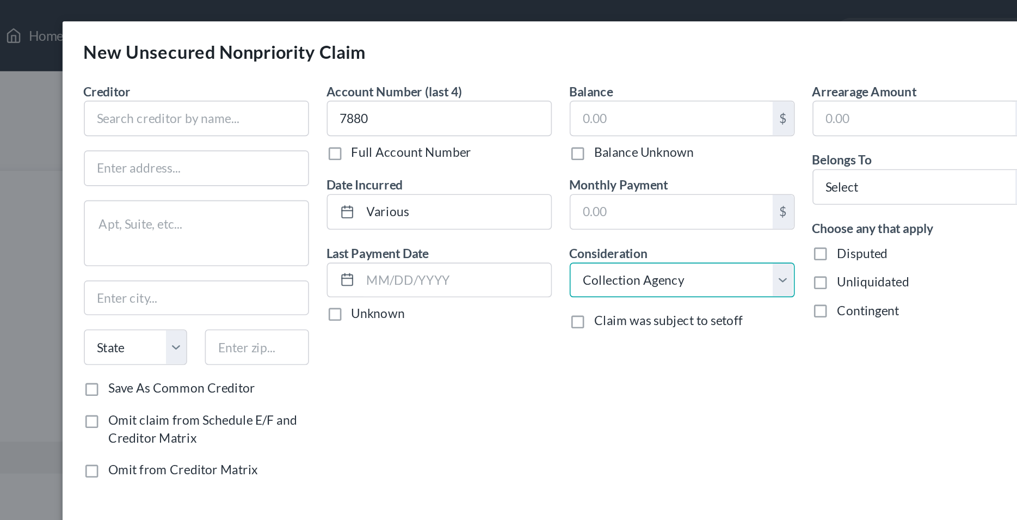
click option "Collection Agency" at bounding box center [0, 0] width 0 height 0
click at [514, 161] on select "Select Cable / Satellite Services Collection Agency Credit Card Debt Debt Couns…" at bounding box center [583, 172] width 138 height 22
select select "2"
click option "Credit Card Debt" at bounding box center [0, 0] width 0 height 0
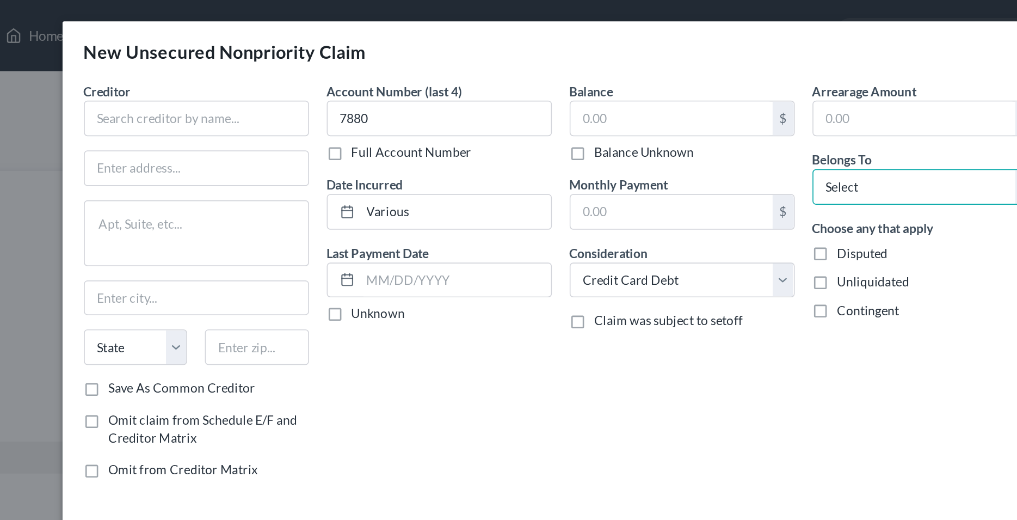
click at [663, 103] on select "Select Debtor 1 Only Debtor 2 Only Debtor 1 And Debtor 2 Only At Least One Of T…" at bounding box center [732, 114] width 138 height 22
select select "0"
click option "Debtor 1 Only" at bounding box center [0, 0] width 0 height 0
click at [481, 226] on div "Account Number (last 4) 7880 Full Account Number Date Incurred Various Last Pay…" at bounding box center [434, 175] width 149 height 251
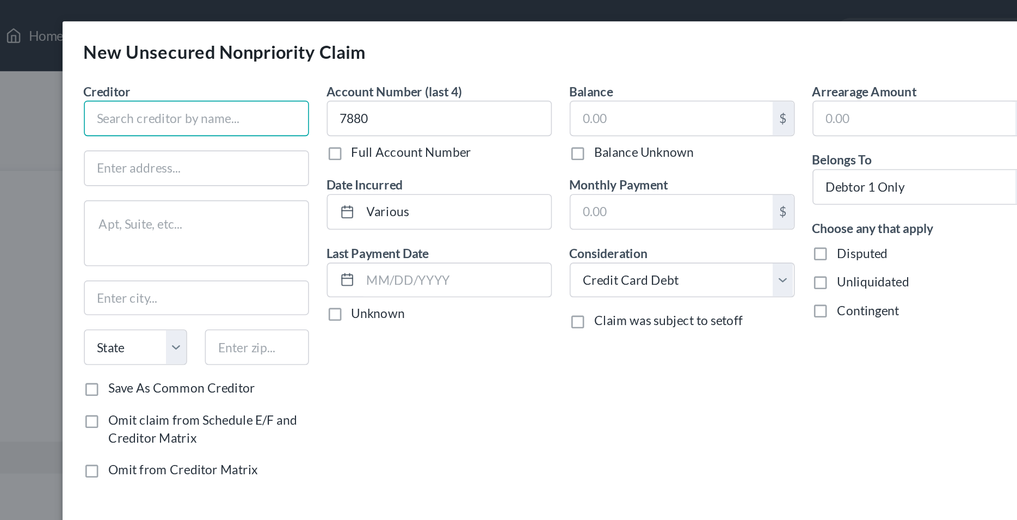
click at [288, 72] on input "text" at bounding box center [286, 73] width 138 height 22
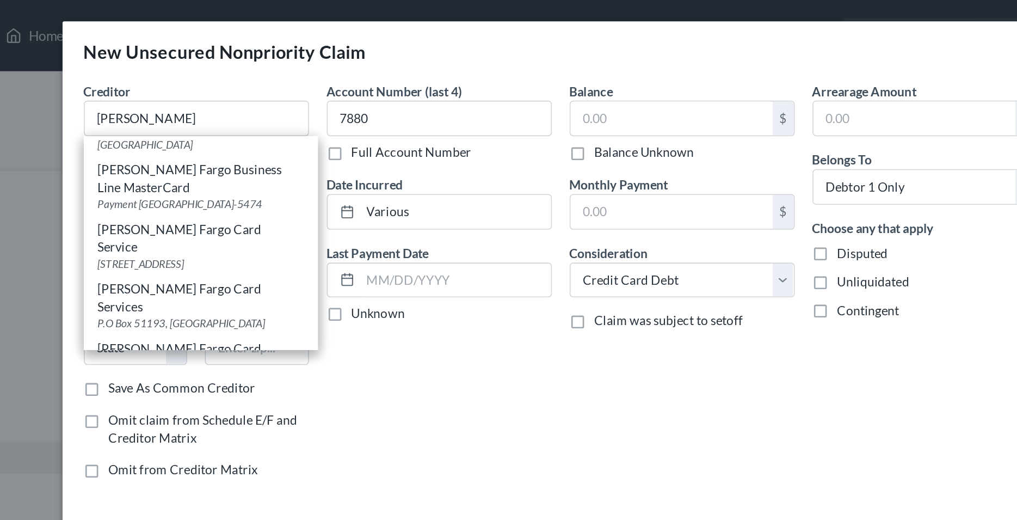
scroll to position [139, 0]
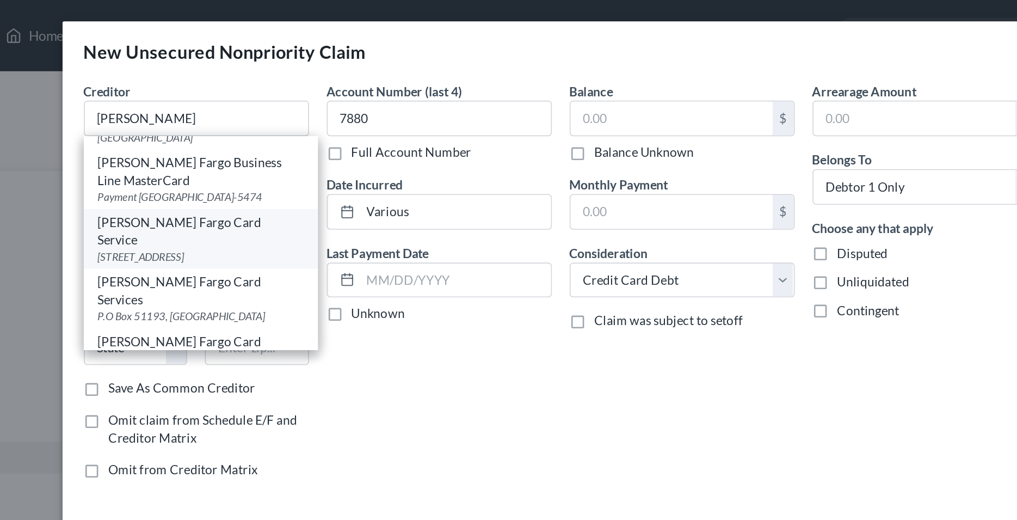
click at [285, 162] on div "P.O Box 14517, Des Moines, IA 50306" at bounding box center [289, 156] width 126 height 9
type input "Wells Fargo Card Service"
type input "P.O Box 14517"
type input "Des Moines"
select select "16"
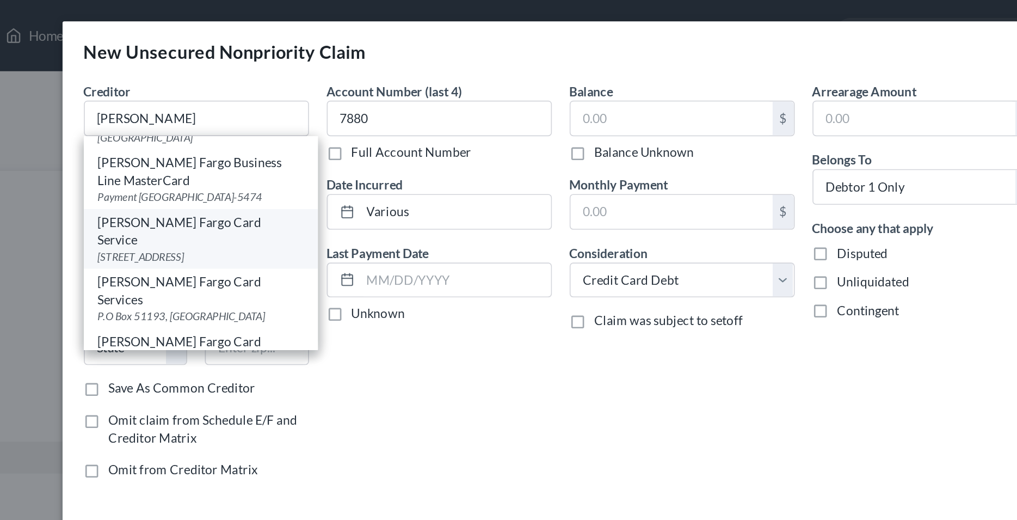
type input "50306"
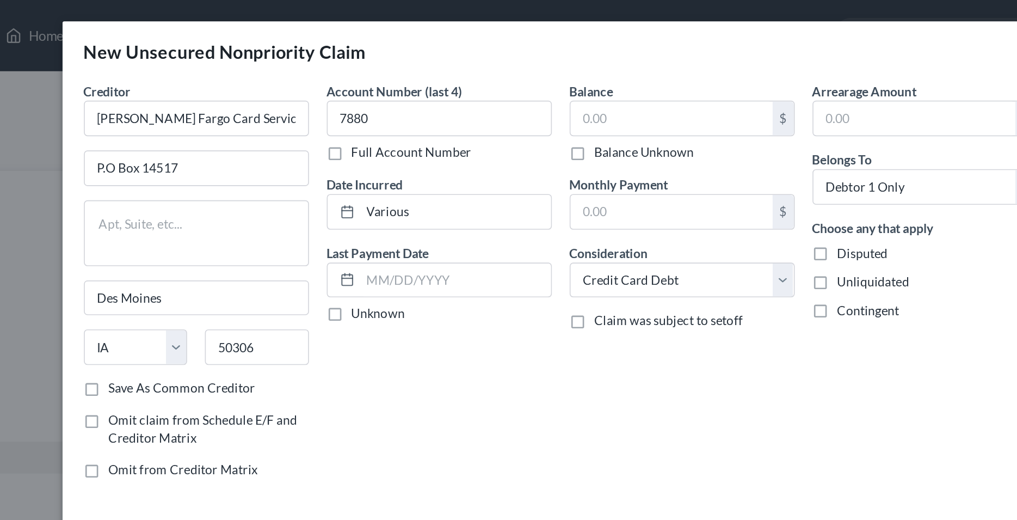
scroll to position [0, 0]
click at [540, 75] on input "text" at bounding box center [577, 72] width 124 height 21
type input "5,672.08"
click at [466, 250] on div "Account Number (last 4) 7880 Full Account Number Date Incurred Various Last Pay…" at bounding box center [434, 175] width 149 height 251
click at [293, 104] on input "P.O Box 14517" at bounding box center [286, 103] width 137 height 21
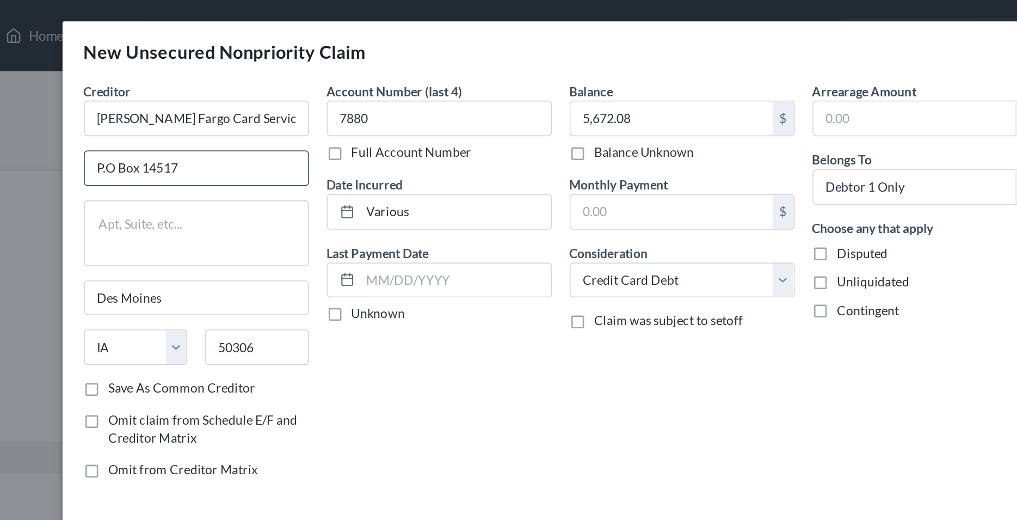
click at [329, 101] on input "P.O Box 14517" at bounding box center [286, 103] width 137 height 21
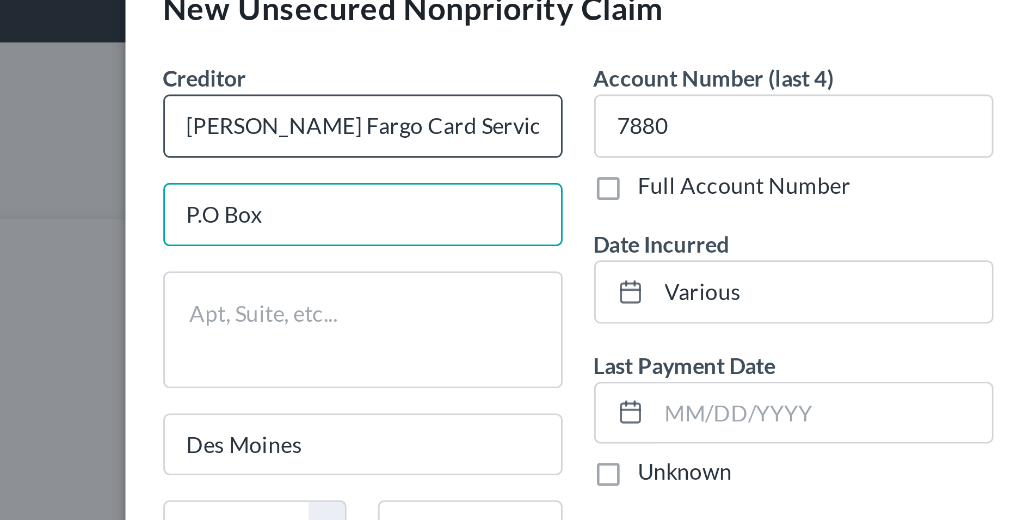
type input "P.O Box"
click at [328, 71] on input "Wells Fargo Card Service" at bounding box center [286, 73] width 138 height 22
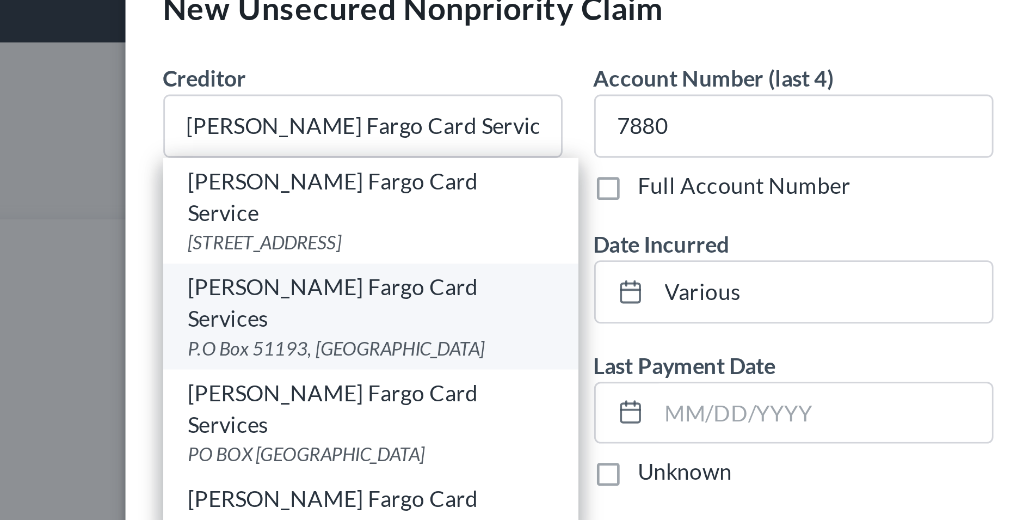
click at [257, 122] on div "Wells Fargo Card Services" at bounding box center [289, 133] width 126 height 22
type input "Wells Fargo Card Services"
type input "P.O Box 51193"
type input "Los Angeles"
select select "4"
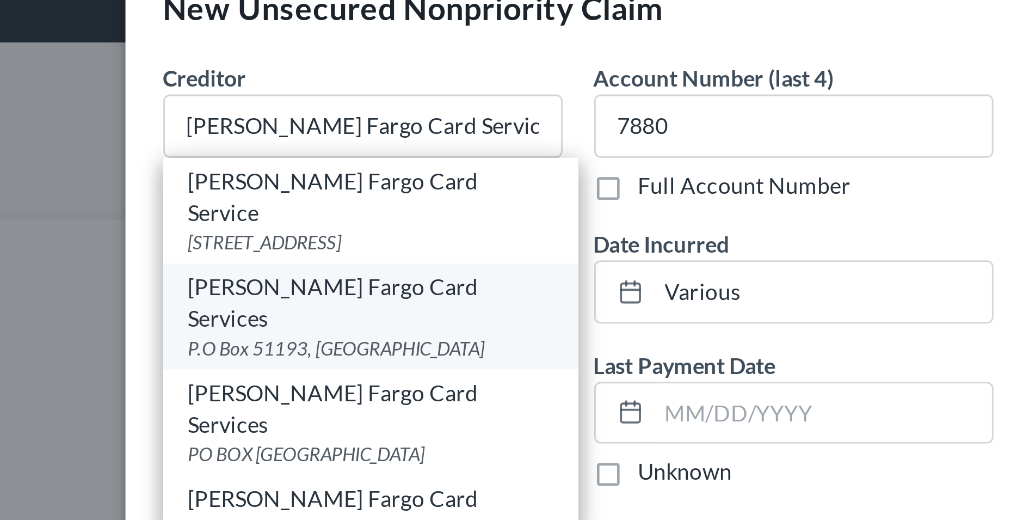
type input "90051"
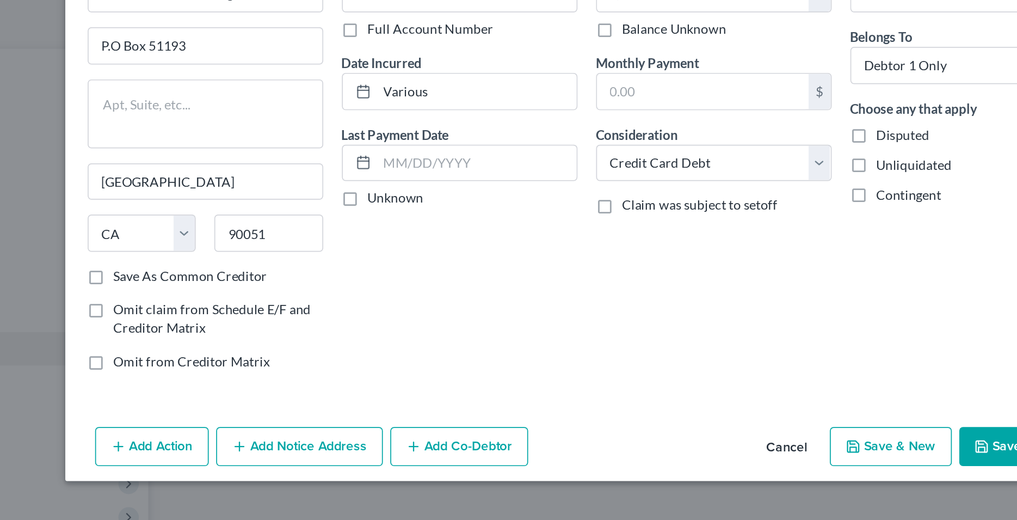
click at [681, 341] on button "Save & New" at bounding box center [686, 336] width 71 height 23
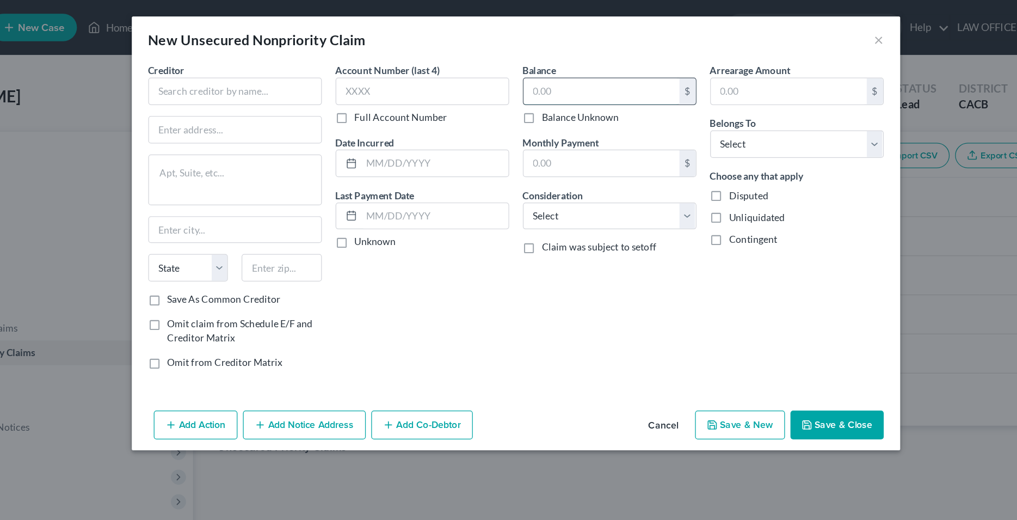
click at [530, 76] on input "text" at bounding box center [577, 72] width 124 height 21
type input "4,518.76"
click at [442, 130] on input "text" at bounding box center [444, 129] width 116 height 21
type input "Various"
click at [514, 161] on select "Select Cable / Satellite Services Collection Agency Credit Card Debt Debt Couns…" at bounding box center [583, 172] width 138 height 22
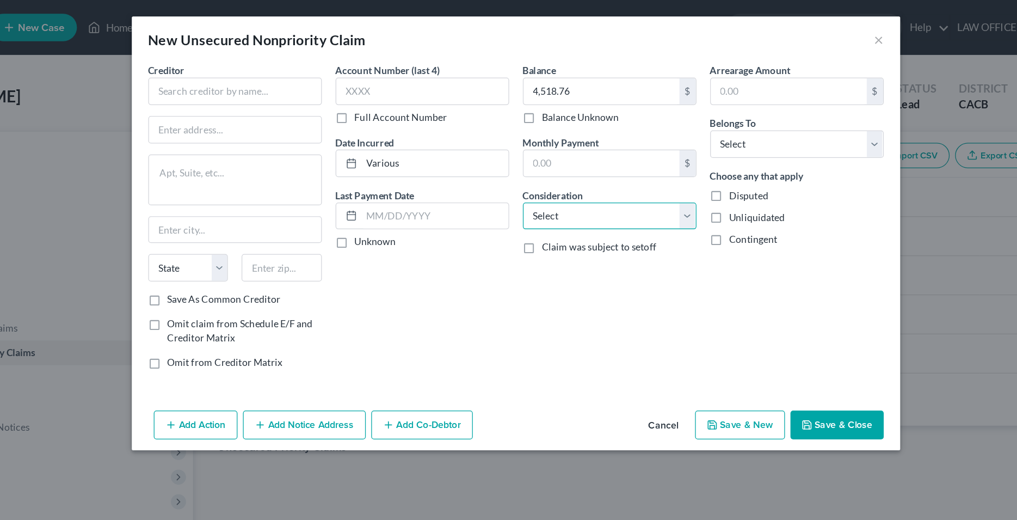
select select "2"
click option "Credit Card Debt" at bounding box center [0, 0] width 0 height 0
click at [579, 227] on div "Balance 4,518.76 $ Balance Unknown Balance Undetermined 4,518.76 $ Balance Unkn…" at bounding box center [583, 175] width 149 height 251
click at [663, 103] on select "Select Debtor 1 Only Debtor 2 Only Debtor 1 And Debtor 2 Only At Least One Of T…" at bounding box center [732, 114] width 138 height 22
select select "0"
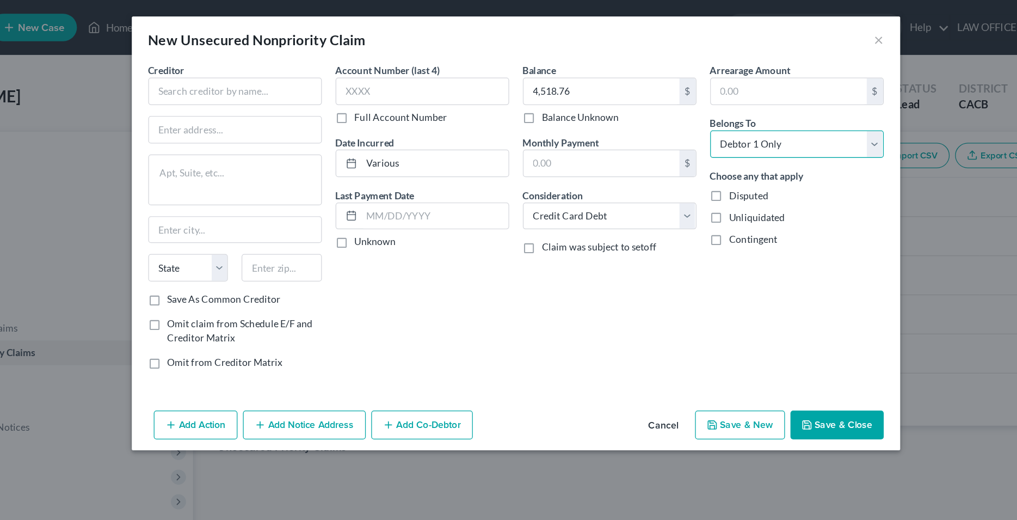
click option "Debtor 1 Only" at bounding box center [0, 0] width 0 height 0
click at [272, 79] on input "text" at bounding box center [286, 73] width 138 height 22
click at [297, 69] on input "Credit one" at bounding box center [286, 73] width 138 height 22
drag, startPoint x: 297, startPoint y: 69, endPoint x: 205, endPoint y: 78, distance: 91.9
click at [217, 79] on input "Credit one" at bounding box center [286, 73] width 138 height 22
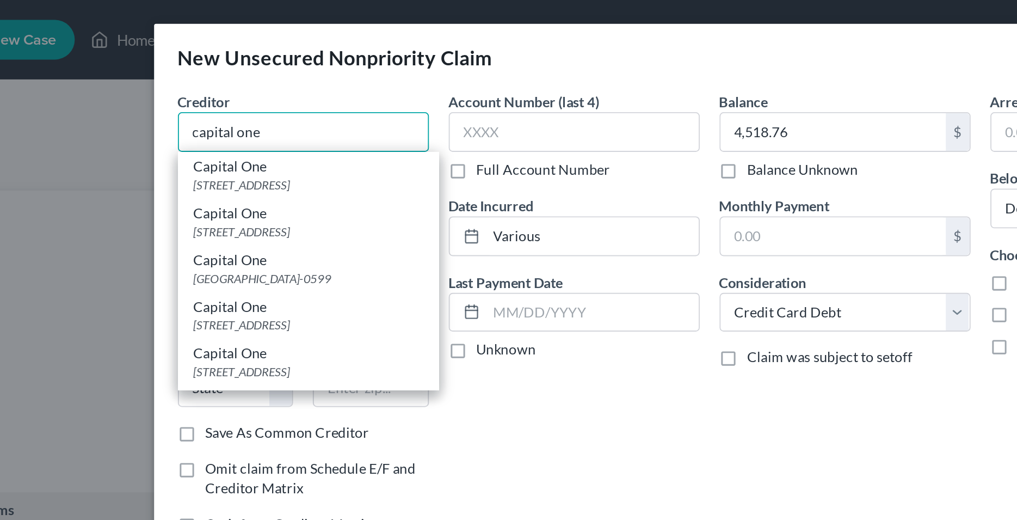
type input "capital one"
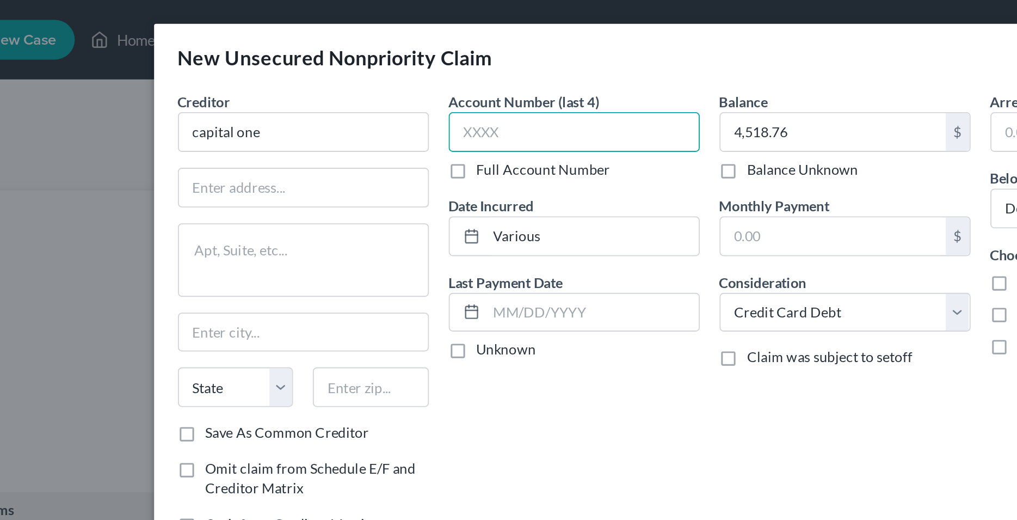
click at [413, 71] on input "text" at bounding box center [435, 73] width 138 height 22
type input "2532"
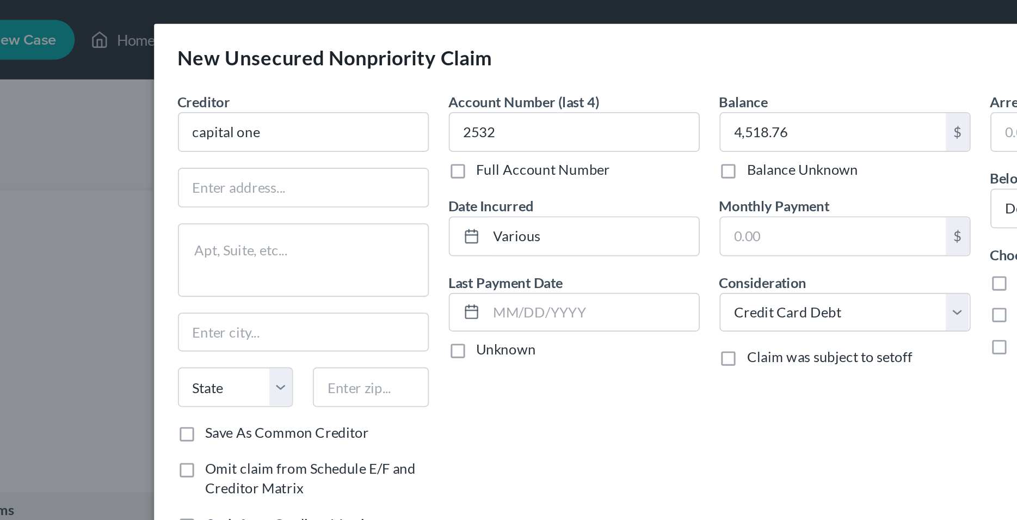
click at [408, 231] on div "Account Number (last 4) 2532 Full Account Number Date Incurred Various Last Pay…" at bounding box center [434, 175] width 149 height 251
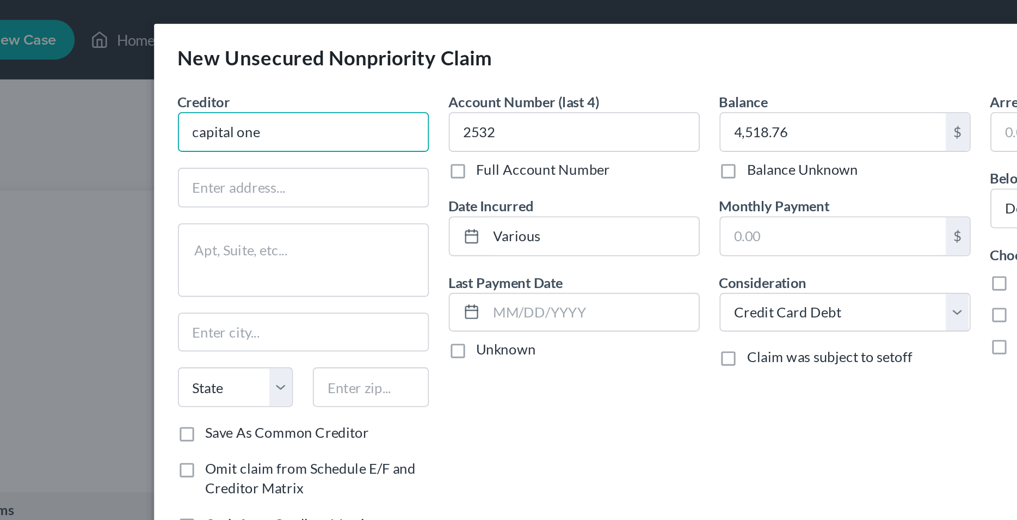
drag, startPoint x: 284, startPoint y: 71, endPoint x: 199, endPoint y: 71, distance: 84.9
click at [217, 77] on input "capital one" at bounding box center [286, 73] width 138 height 22
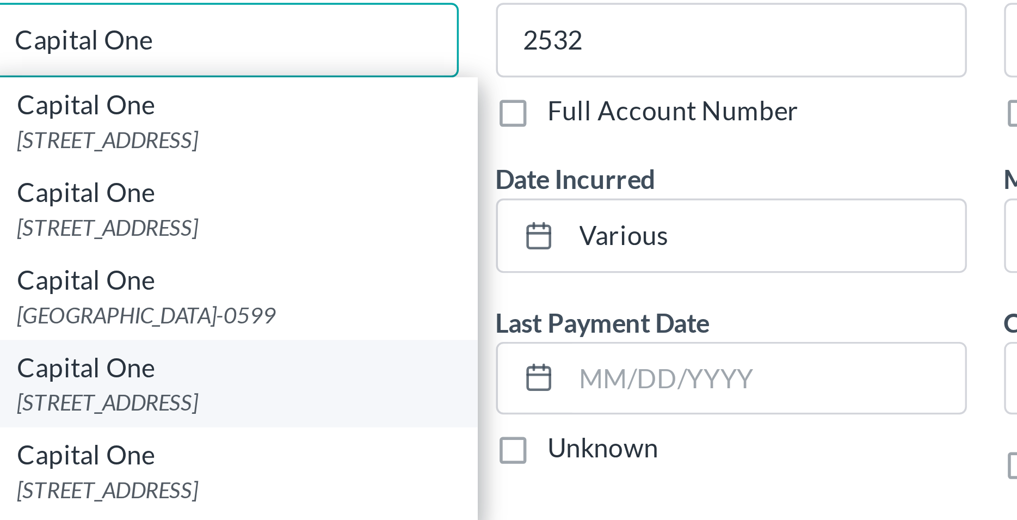
type input "Capital One"
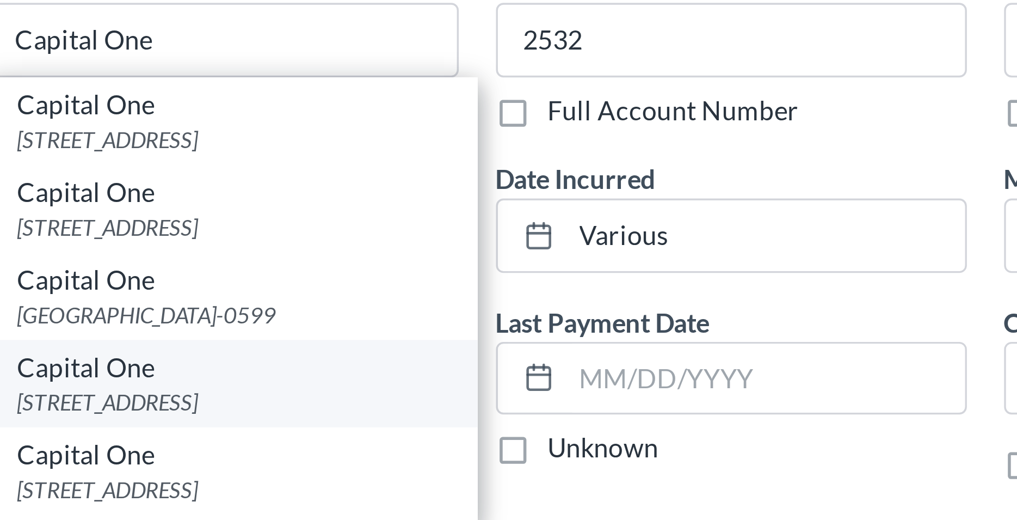
click at [251, 174] on div "Capital One" at bounding box center [289, 168] width 126 height 11
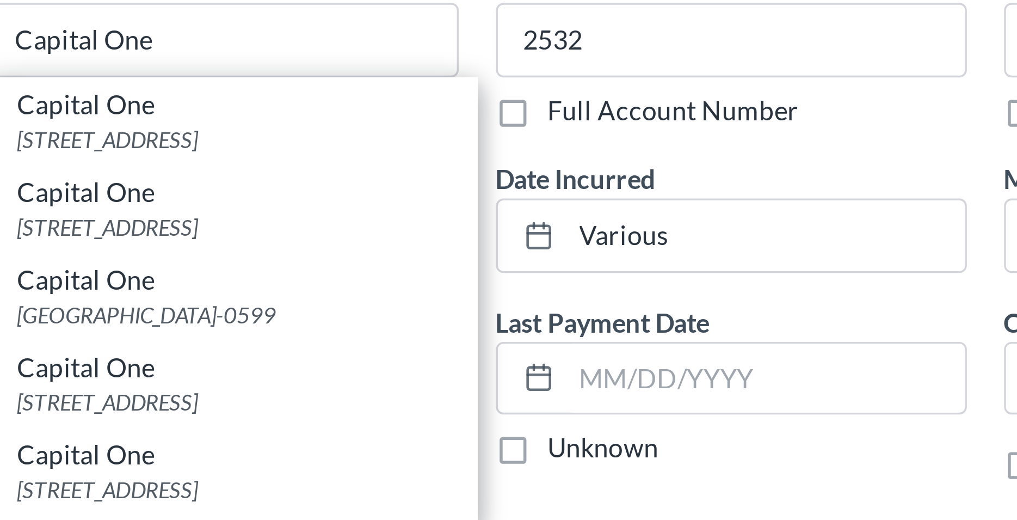
type input "PO Box 60519"
type input "City Of Industry"
select select "4"
type input "91716"
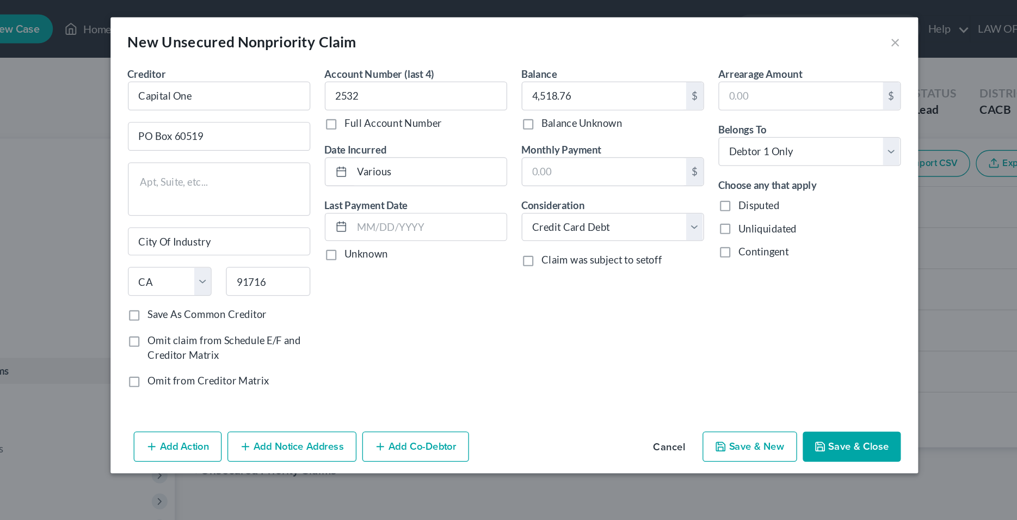
click at [681, 336] on button "Save & New" at bounding box center [686, 336] width 71 height 23
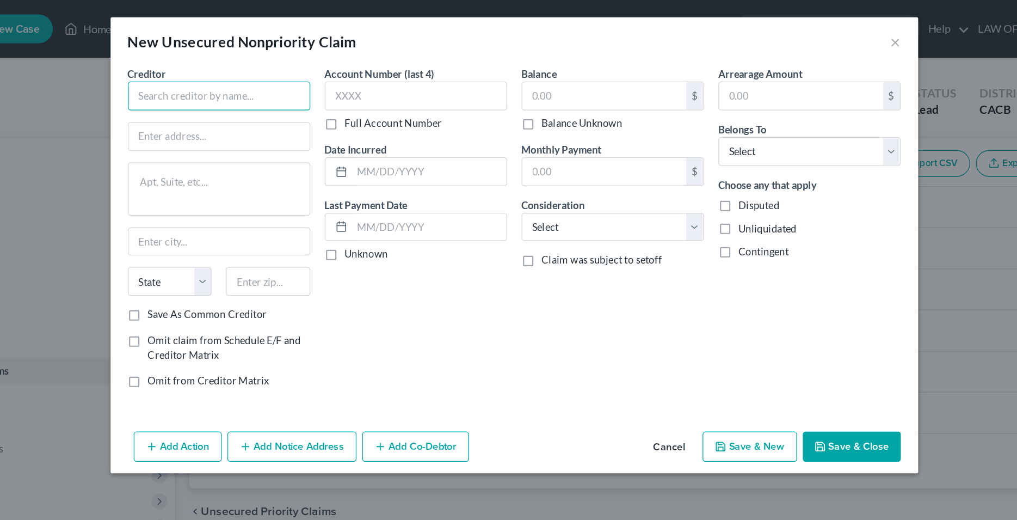
click at [325, 72] on input "text" at bounding box center [286, 73] width 138 height 22
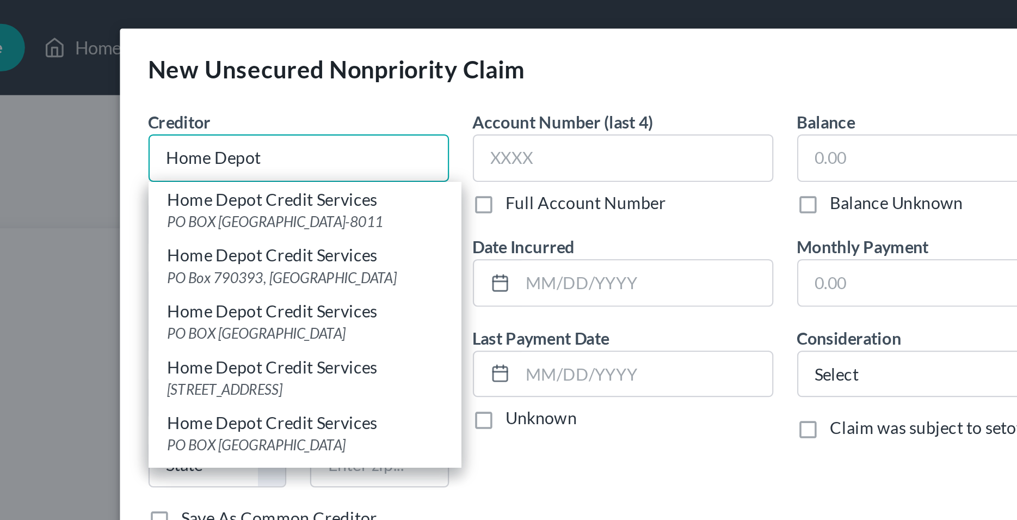
click at [316, 71] on input "Home Depot" at bounding box center [286, 73] width 138 height 22
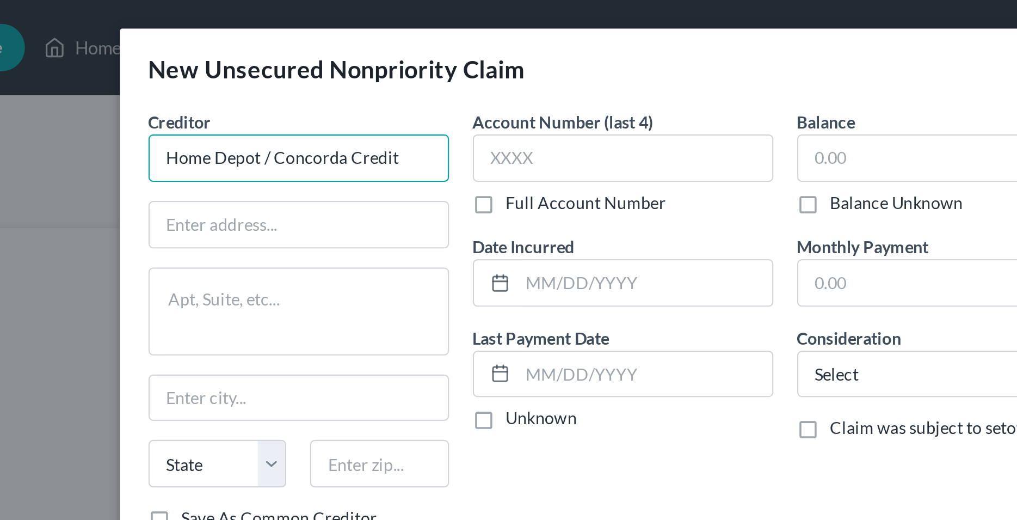
click at [293, 75] on input "Home Depot / Concorda Credit" at bounding box center [286, 73] width 138 height 22
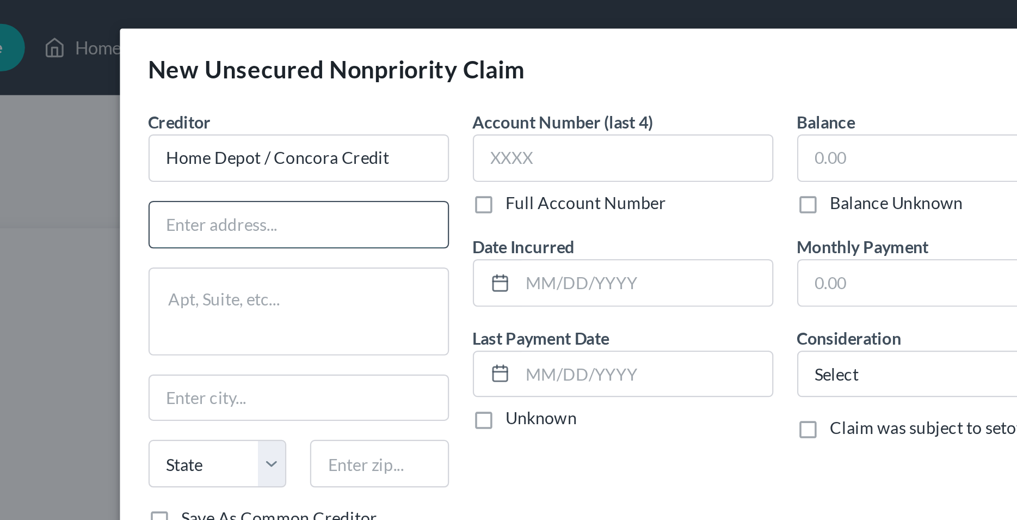
click at [309, 103] on input "text" at bounding box center [286, 103] width 137 height 21
click at [288, 103] on input "text" at bounding box center [286, 103] width 137 height 21
click at [322, 211] on input "text" at bounding box center [323, 212] width 64 height 22
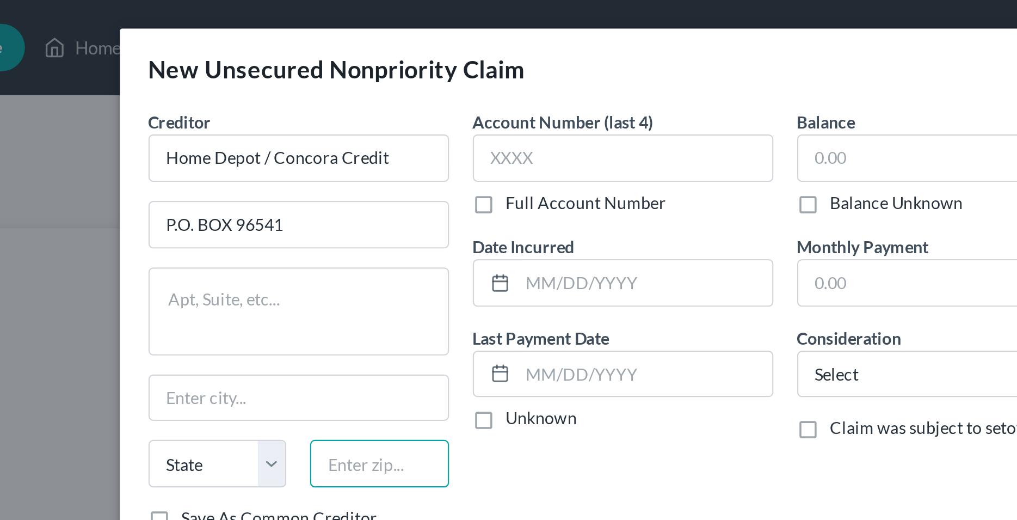
click at [312, 215] on input "text" at bounding box center [323, 212] width 64 height 22
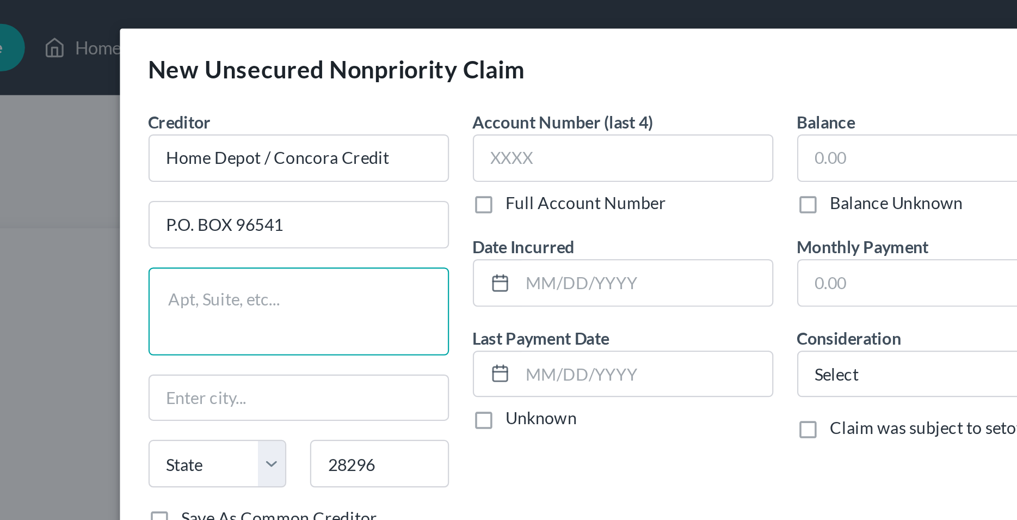
click at [307, 144] on textarea at bounding box center [286, 142] width 138 height 40
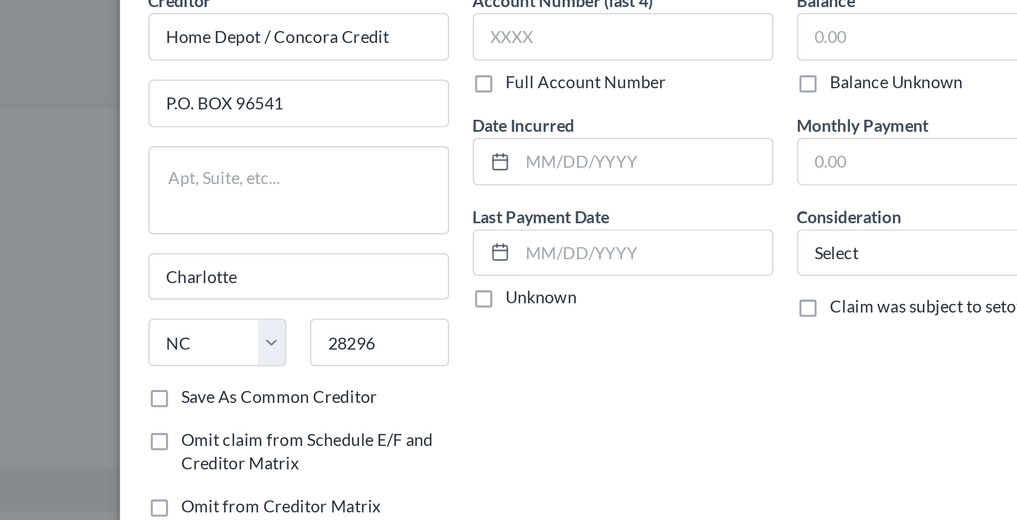
click at [232, 237] on label "Save As Common Creditor" at bounding box center [277, 237] width 90 height 11
click at [237, 237] on input "Save As Common Creditor" at bounding box center [240, 235] width 7 height 7
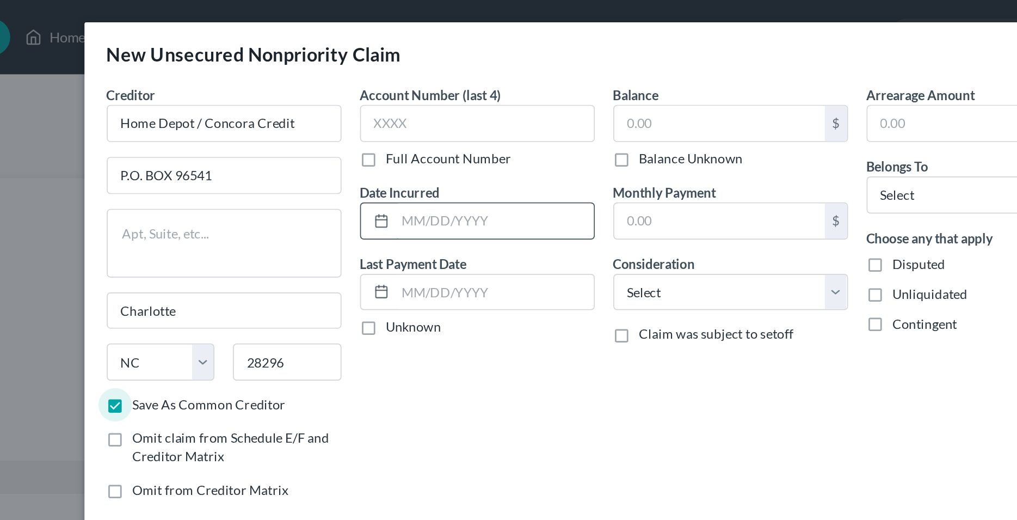
click at [402, 130] on input "text" at bounding box center [444, 129] width 116 height 21
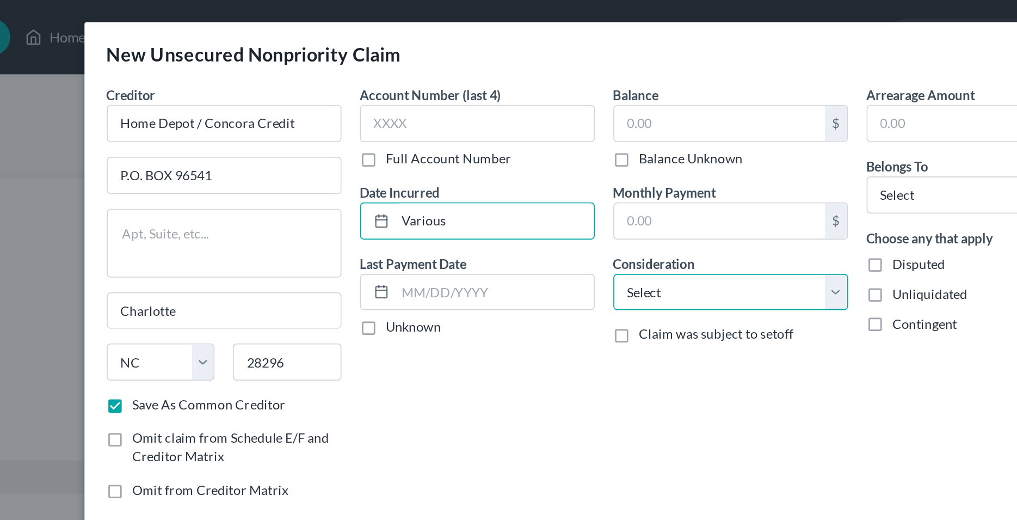
click at [514, 161] on select "Select Cable / Satellite Services Collection Agency Credit Card Debt Debt Couns…" at bounding box center [583, 172] width 138 height 22
click option "Credit Card Debt" at bounding box center [0, 0] width 0 height 0
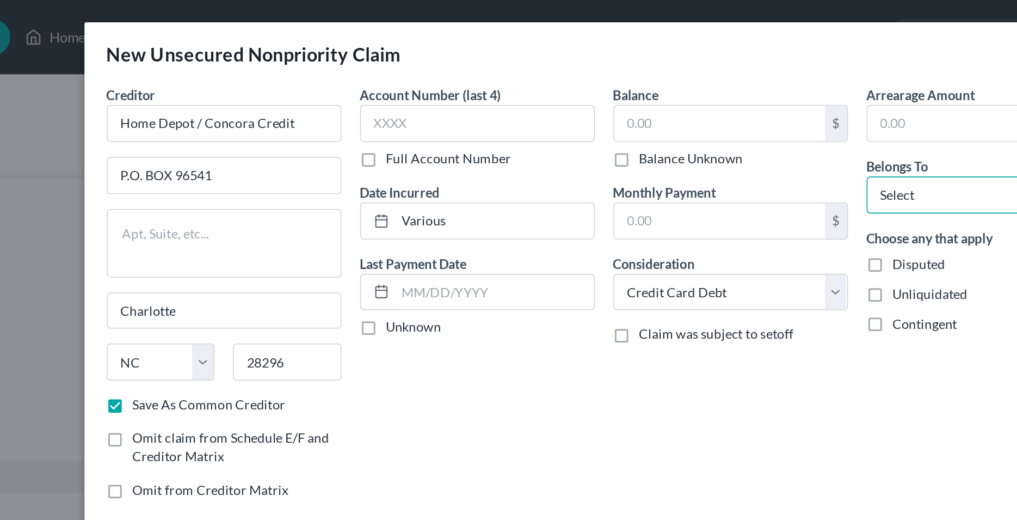
click at [663, 103] on select "Select Debtor 1 Only Debtor 2 Only Debtor 1 And Debtor 2 Only At Least One Of T…" at bounding box center [732, 114] width 138 height 22
click option "Debtor 1 Only" at bounding box center [0, 0] width 0 height 0
click at [413, 232] on div "Account Number (last 4) Full Account Number Date Incurred Various Last Payment …" at bounding box center [434, 175] width 149 height 251
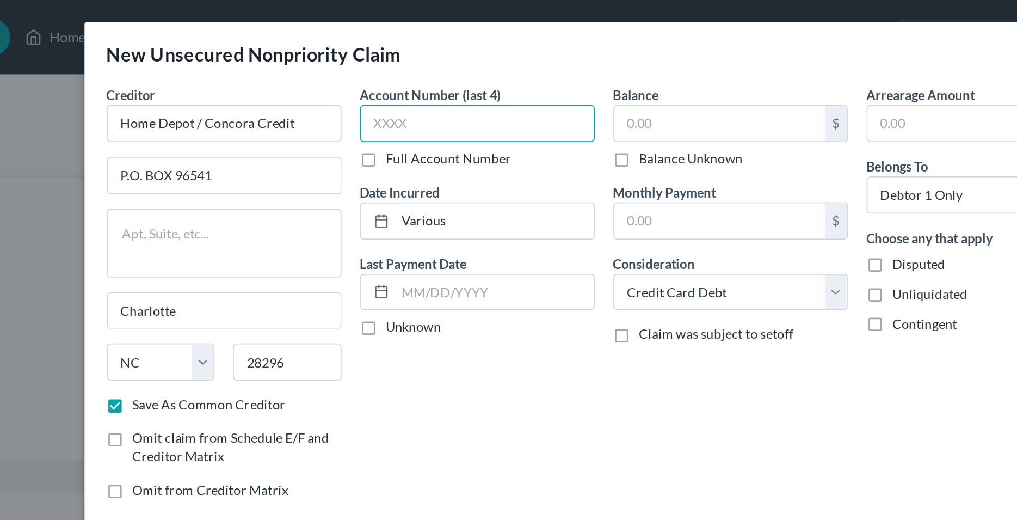
click at [415, 73] on input "text" at bounding box center [435, 73] width 138 height 22
click at [397, 72] on input "text" at bounding box center [435, 73] width 138 height 22
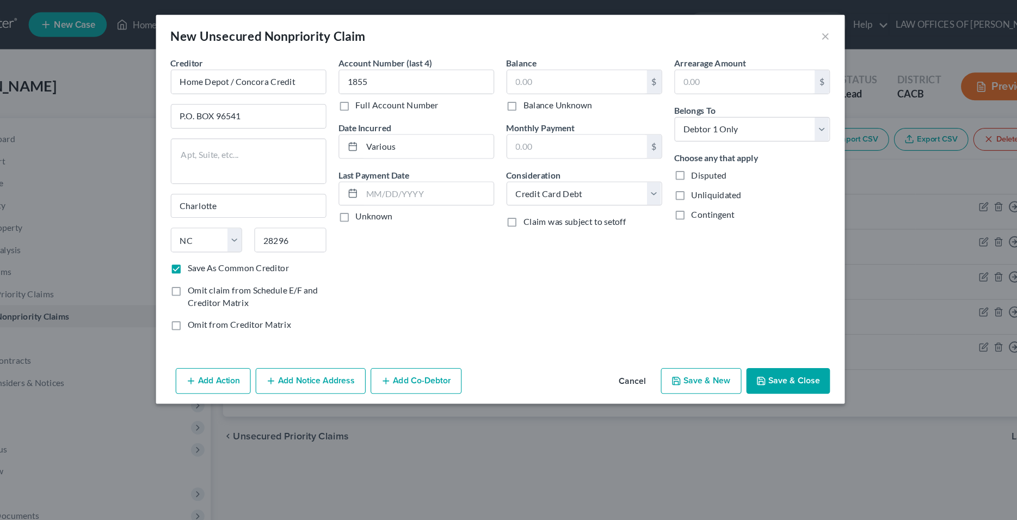
click at [693, 335] on button "Save & New" at bounding box center [686, 336] width 71 height 23
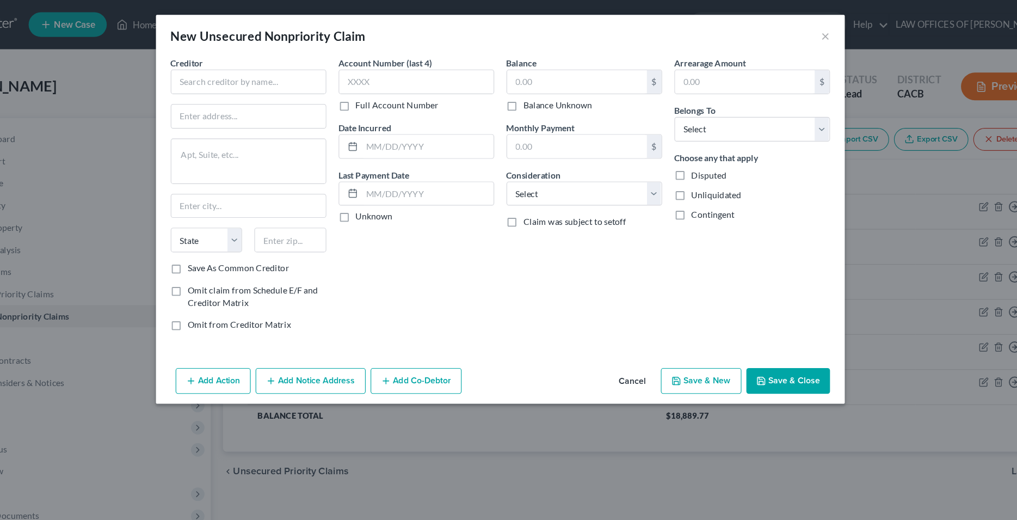
click at [623, 334] on button "Cancel" at bounding box center [625, 338] width 41 height 22
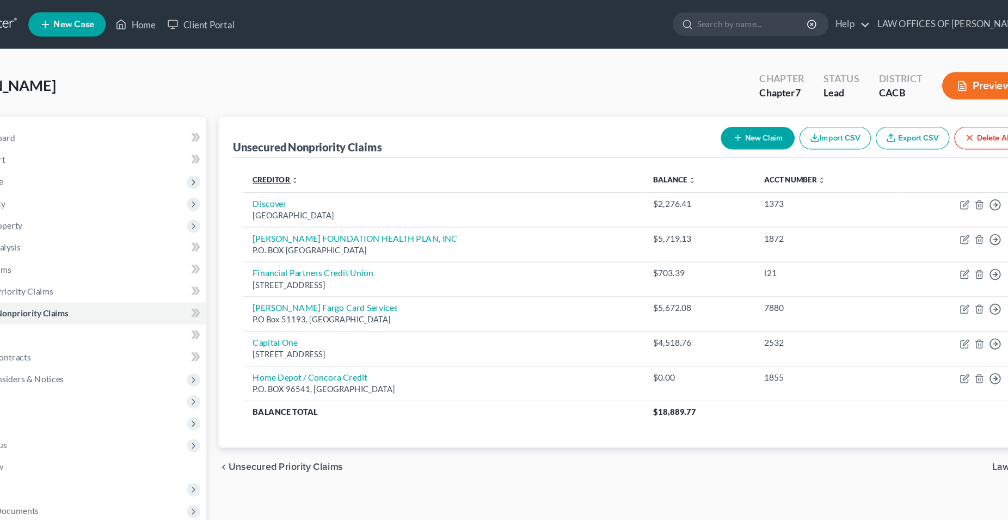
click at [306, 157] on link "Creditor expand_more expand_less unfold_more" at bounding box center [312, 160] width 41 height 8
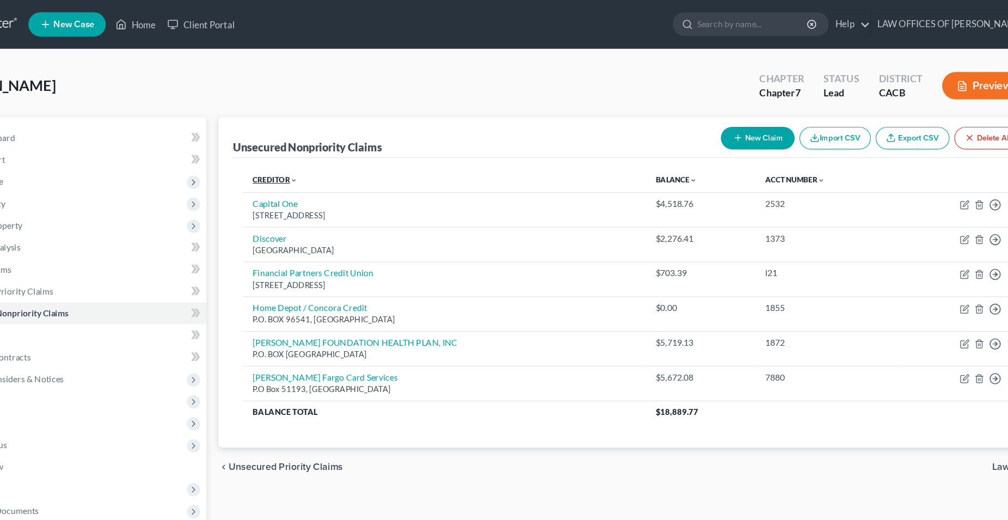
click at [306, 157] on link "Creditor expand_more expand_less unfold_more" at bounding box center [312, 160] width 40 height 8
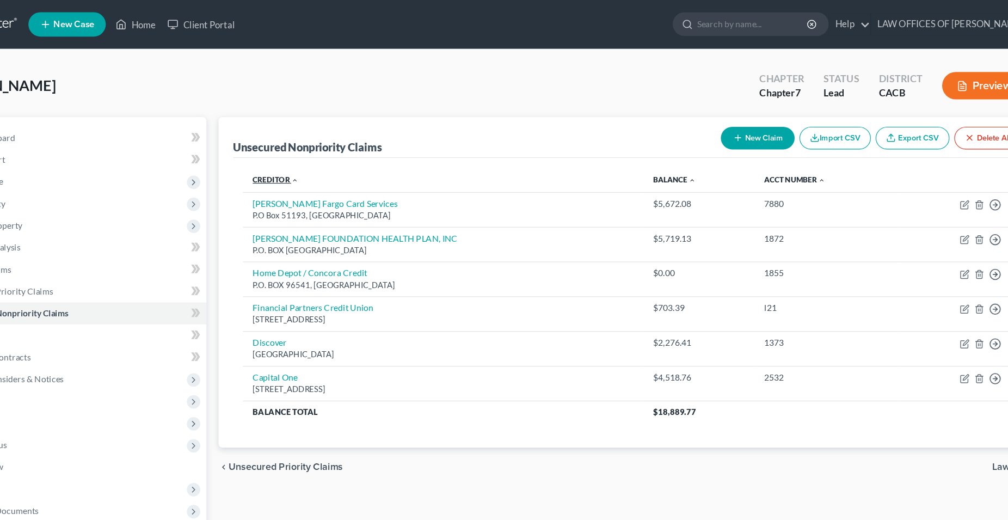
click at [306, 157] on link "Creditor expand_more expand_less unfold_more" at bounding box center [312, 160] width 41 height 8
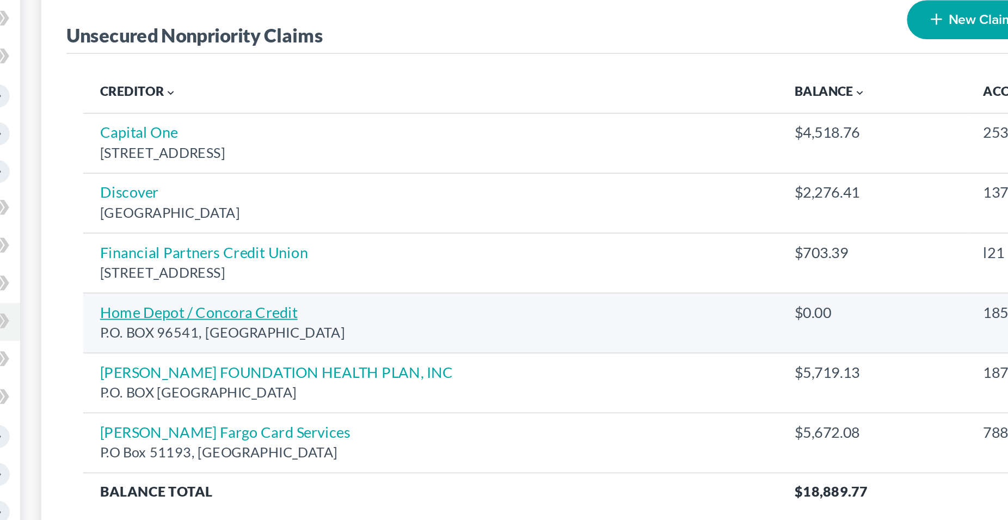
click at [371, 277] on link "Home Depot / Concora Credit" at bounding box center [343, 274] width 102 height 9
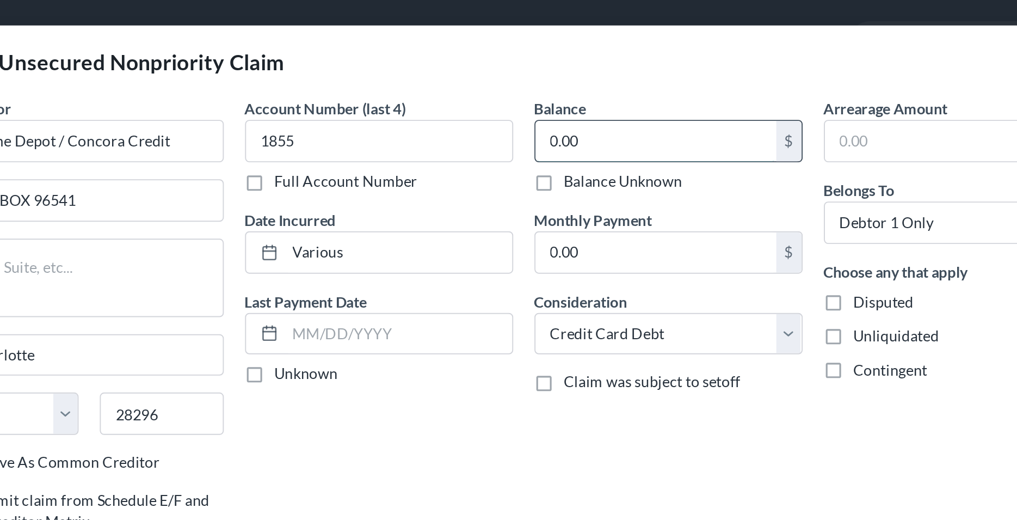
click at [562, 75] on input "0.00" at bounding box center [577, 72] width 124 height 21
click at [490, 218] on div "Account Number (last 4) 1855 Full Account Number Date Incurred Various Last Pay…" at bounding box center [434, 175] width 149 height 251
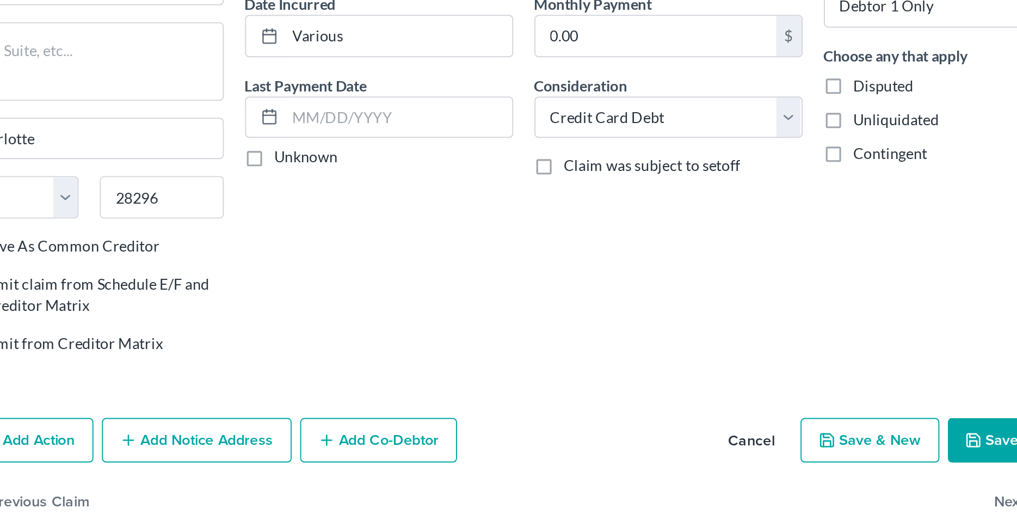
click at [699, 337] on button "Save & New" at bounding box center [686, 336] width 71 height 23
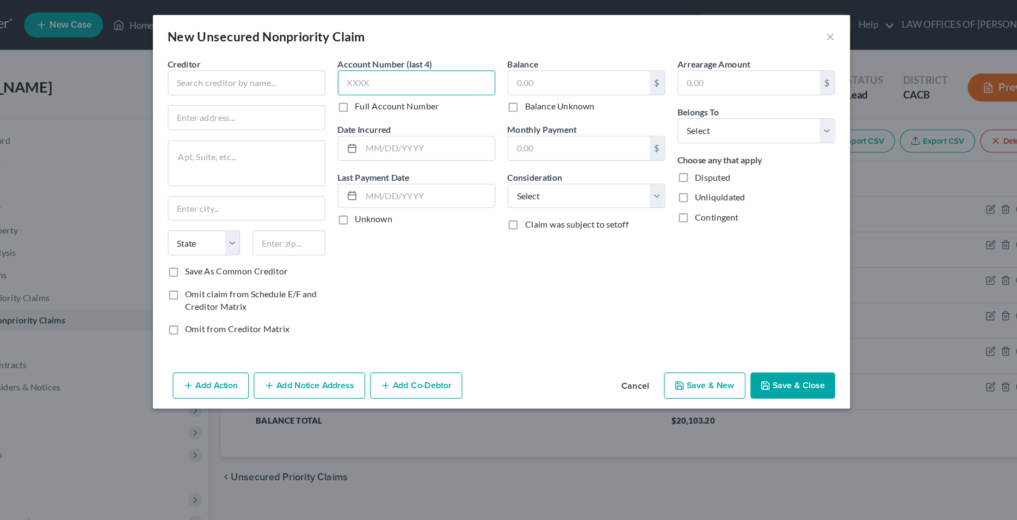
click at [414, 73] on input "text" at bounding box center [435, 73] width 138 height 22
click at [284, 75] on input "text" at bounding box center [286, 73] width 138 height 22
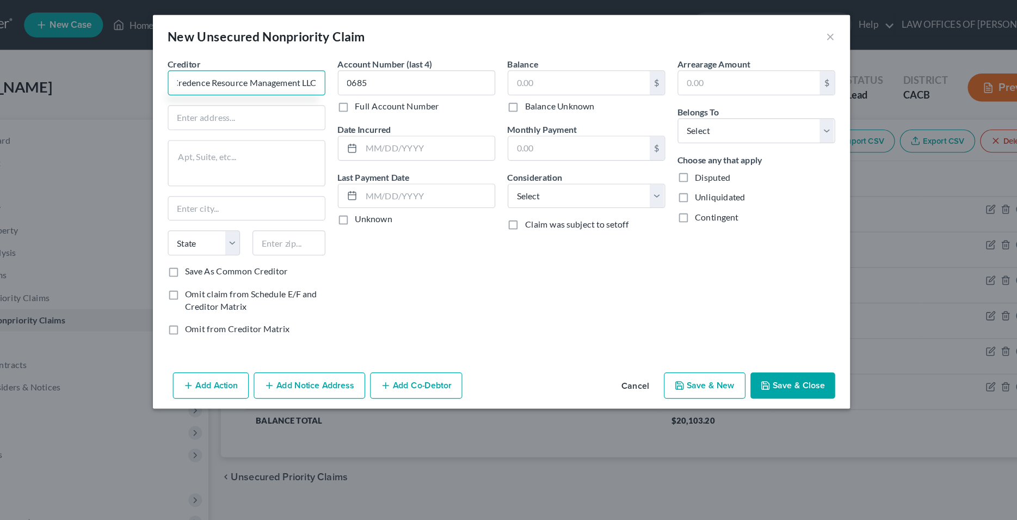
scroll to position [0, 3]
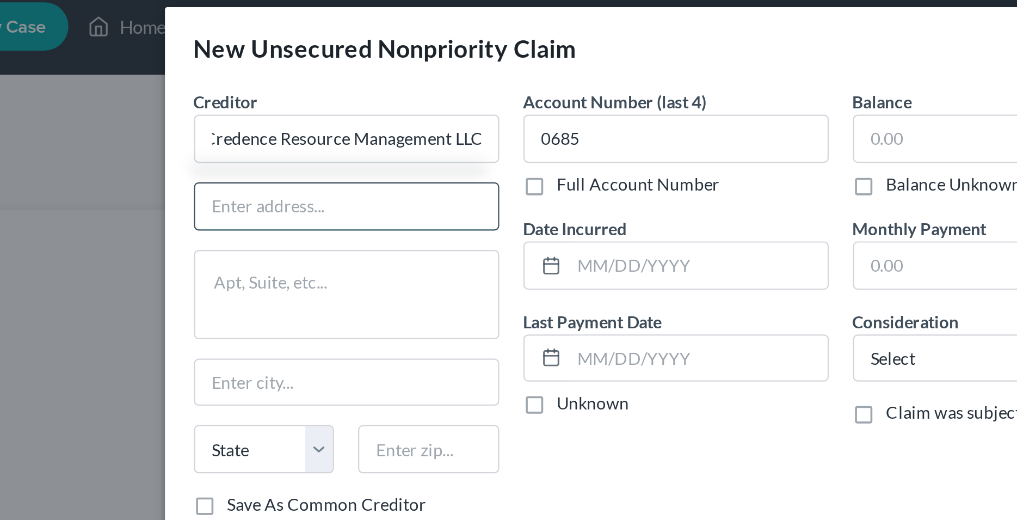
click at [255, 105] on input "text" at bounding box center [286, 103] width 137 height 21
click at [275, 107] on input "text" at bounding box center [286, 103] width 137 height 21
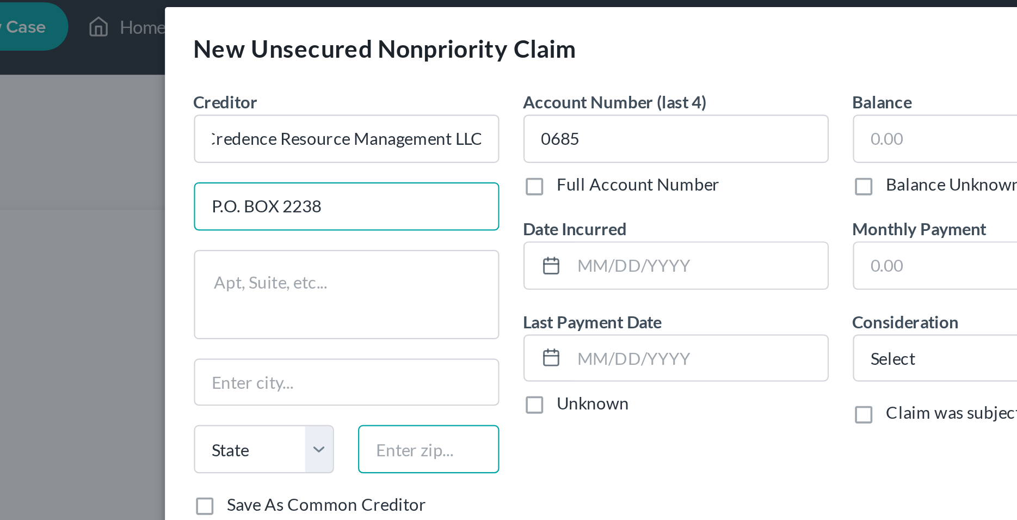
click at [322, 215] on input "text" at bounding box center [323, 212] width 64 height 22
click at [321, 211] on input "text" at bounding box center [323, 212] width 64 height 22
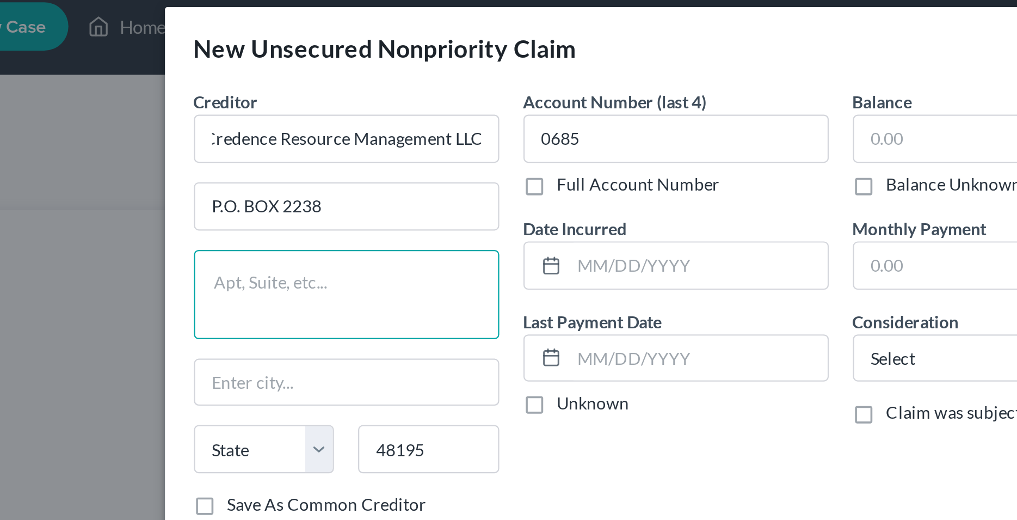
click at [288, 145] on textarea at bounding box center [286, 142] width 138 height 40
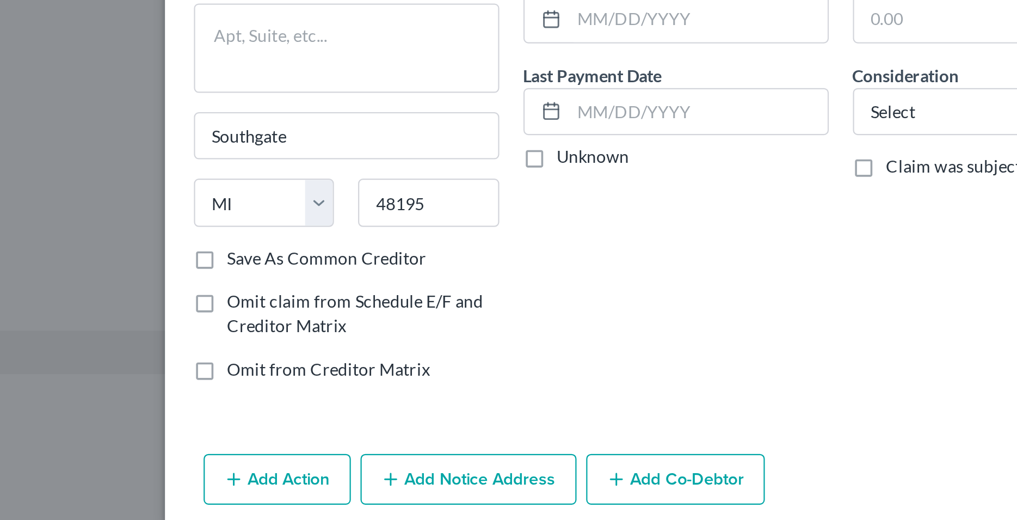
click at [232, 239] on label "Save As Common Creditor" at bounding box center [277, 237] width 90 height 11
click at [237, 239] on input "Save As Common Creditor" at bounding box center [240, 235] width 7 height 7
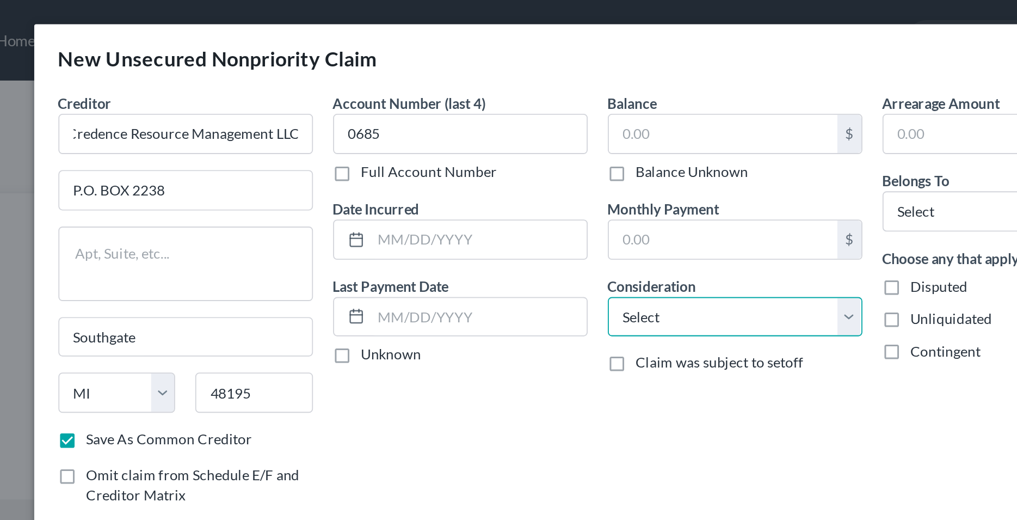
click at [514, 161] on select "Select Cable / Satellite Services Collection Agency Credit Card Debt Debt Couns…" at bounding box center [583, 172] width 138 height 22
click option "Credit Card Debt" at bounding box center [0, 0] width 0 height 0
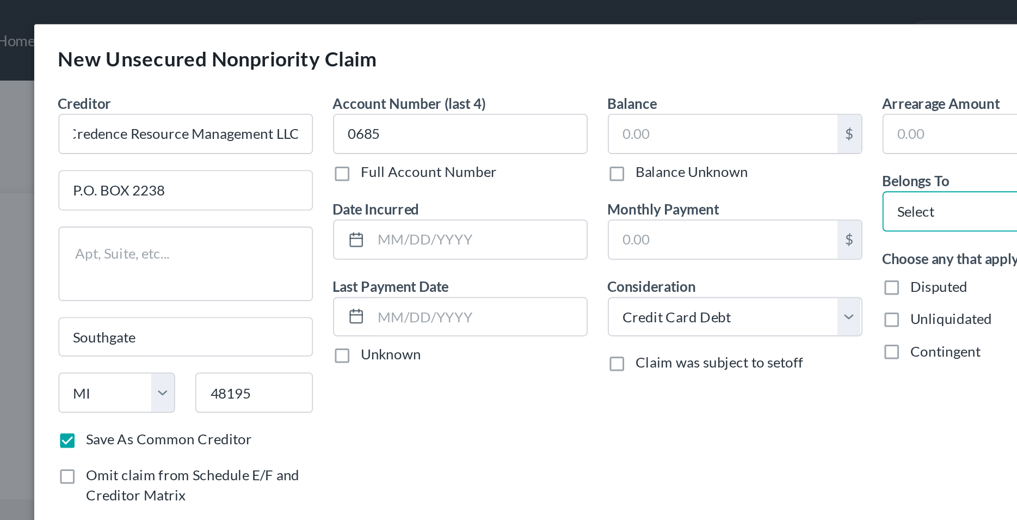
click at [663, 103] on select "Select Debtor 1 Only Debtor 2 Only Debtor 1 And Debtor 2 Only At Least One Of T…" at bounding box center [732, 114] width 138 height 22
click option "Debtor 1 Only" at bounding box center [0, 0] width 0 height 0
click at [463, 210] on div "Account Number (last 4) 0685 Full Account Number Date Incurred Last Payment Dat…" at bounding box center [434, 175] width 149 height 251
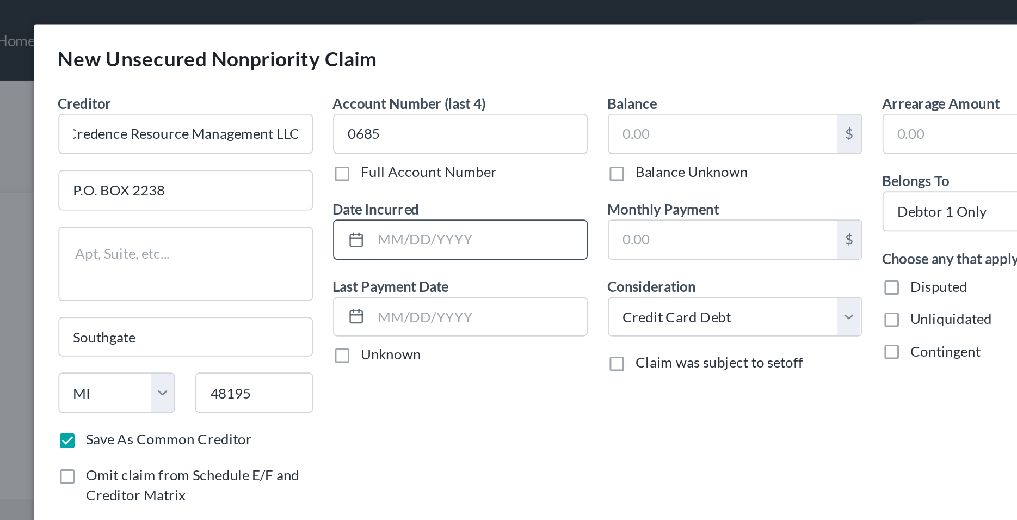
click at [414, 127] on input "text" at bounding box center [444, 129] width 116 height 21
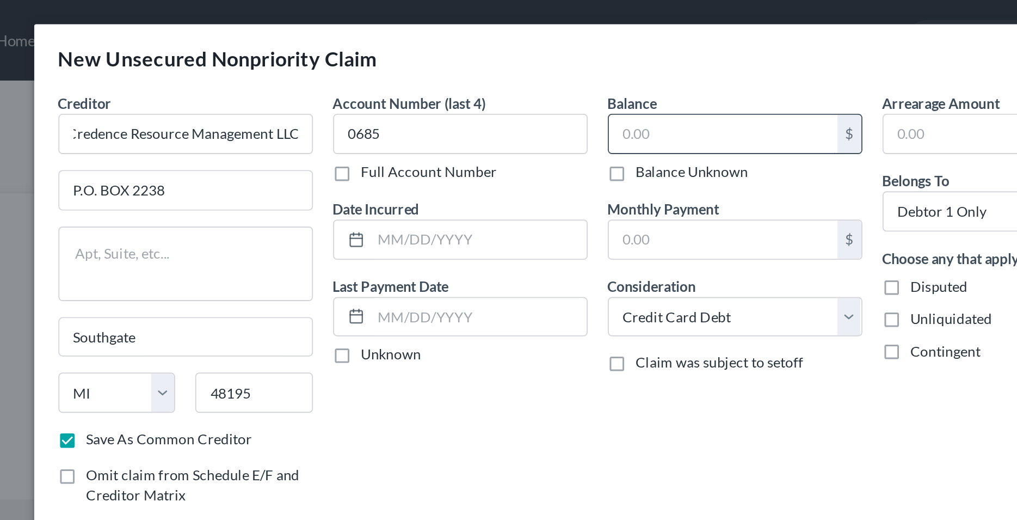
click at [542, 70] on input "text" at bounding box center [577, 72] width 124 height 21
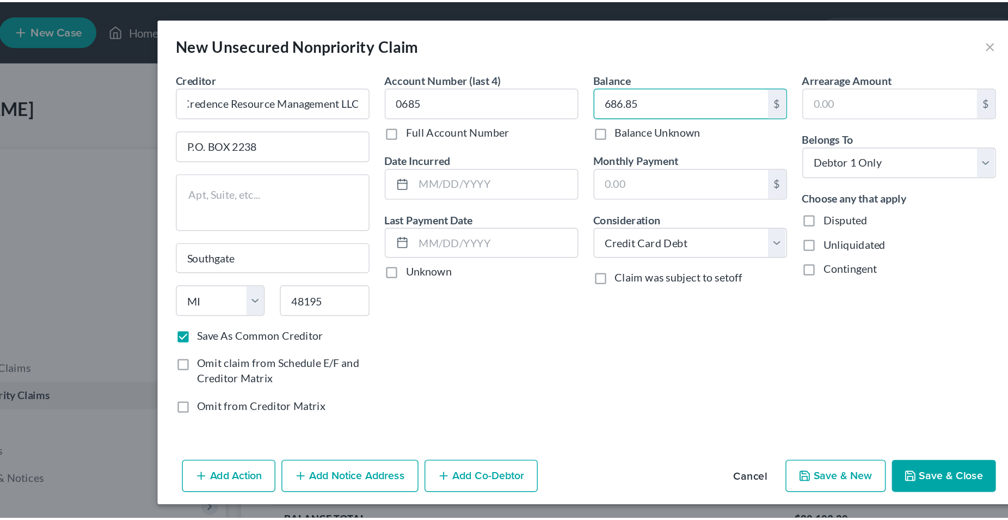
scroll to position [0, 3]
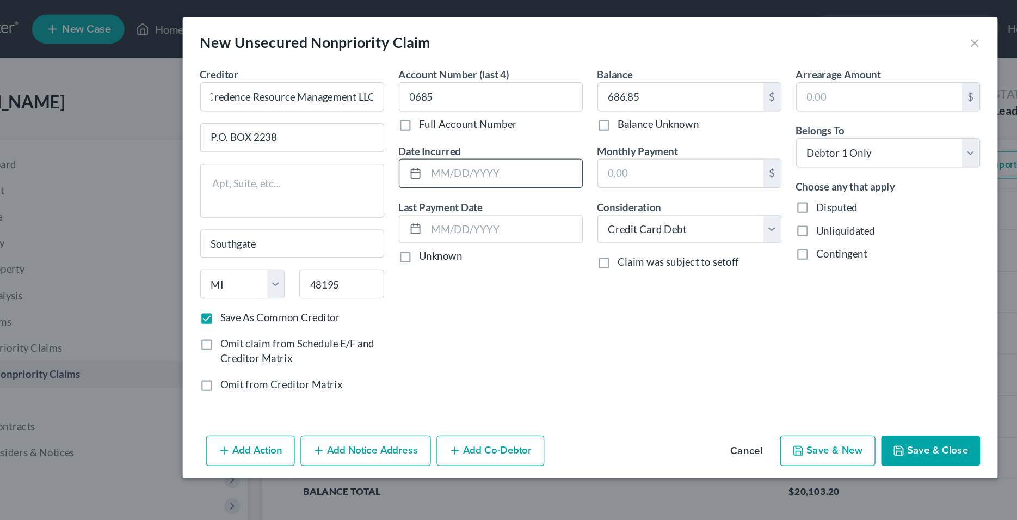
click at [423, 128] on input "text" at bounding box center [444, 129] width 116 height 21
click at [522, 247] on div "Balance 686.85 $ Balance Unknown Balance Undetermined 686.85 $ Balance Unknown …" at bounding box center [583, 175] width 149 height 251
click at [687, 334] on button "Save & New" at bounding box center [686, 336] width 71 height 23
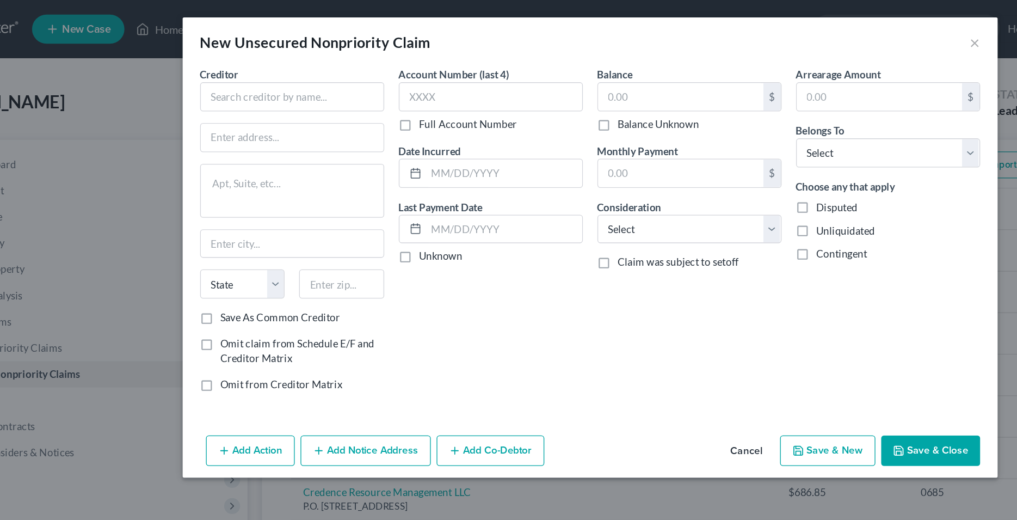
click at [462, 255] on div "Account Number (last 4) Full Account Number Date Incurred Last Payment Date Unk…" at bounding box center [434, 175] width 149 height 251
click at [464, 238] on div "Account Number (last 4) Full Account Number Date Incurred Last Payment Date Unk…" at bounding box center [434, 175] width 149 height 251
click at [632, 336] on button "Cancel" at bounding box center [625, 338] width 41 height 22
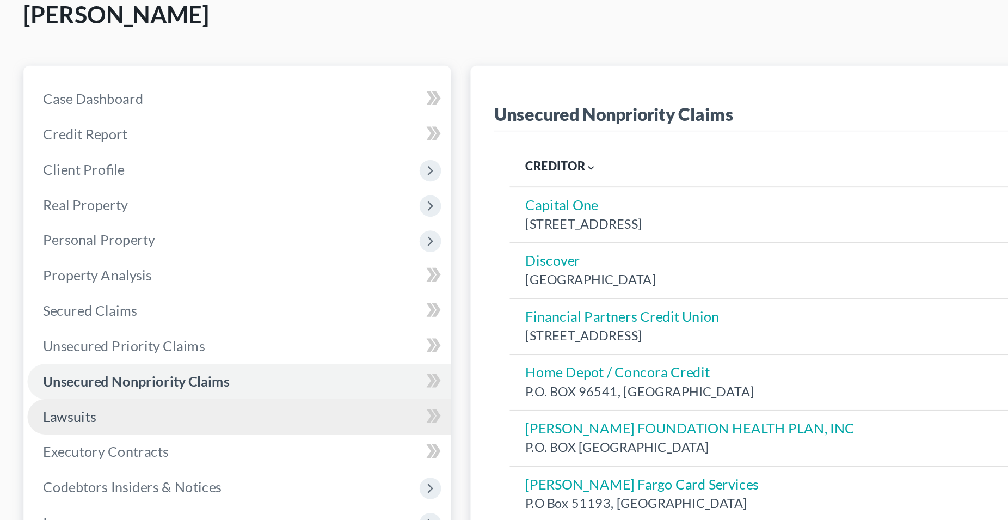
scroll to position [45, 0]
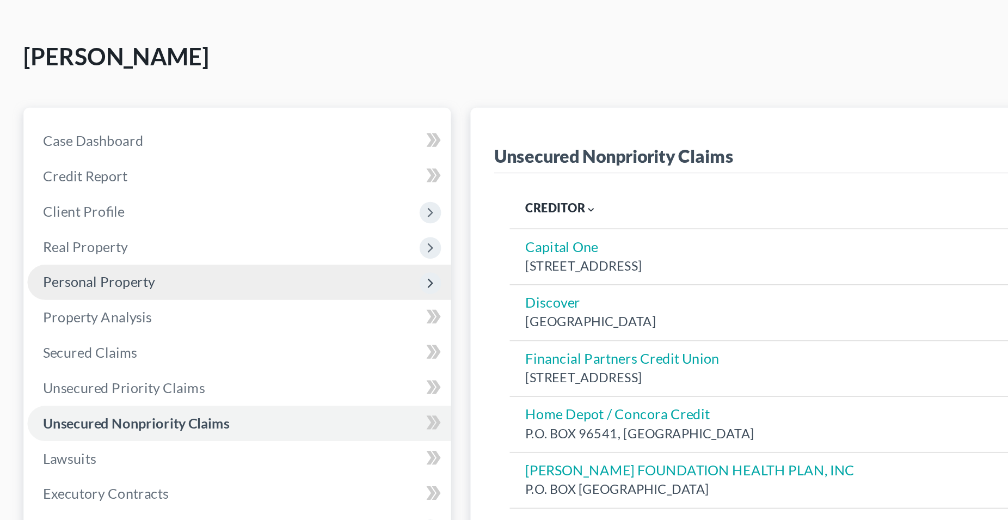
click at [70, 158] on span "Personal Property" at bounding box center [55, 156] width 62 height 9
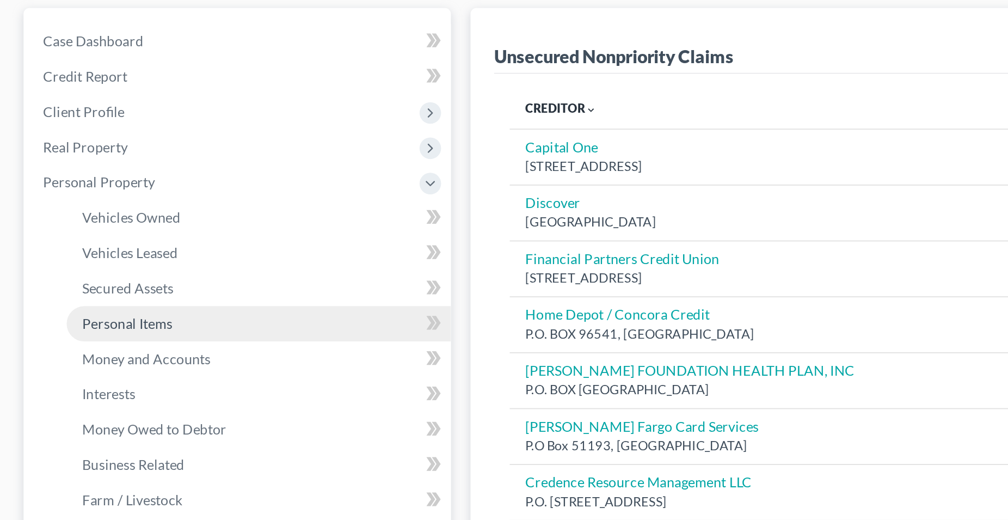
click at [84, 237] on span "Personal Items" at bounding box center [71, 234] width 50 height 9
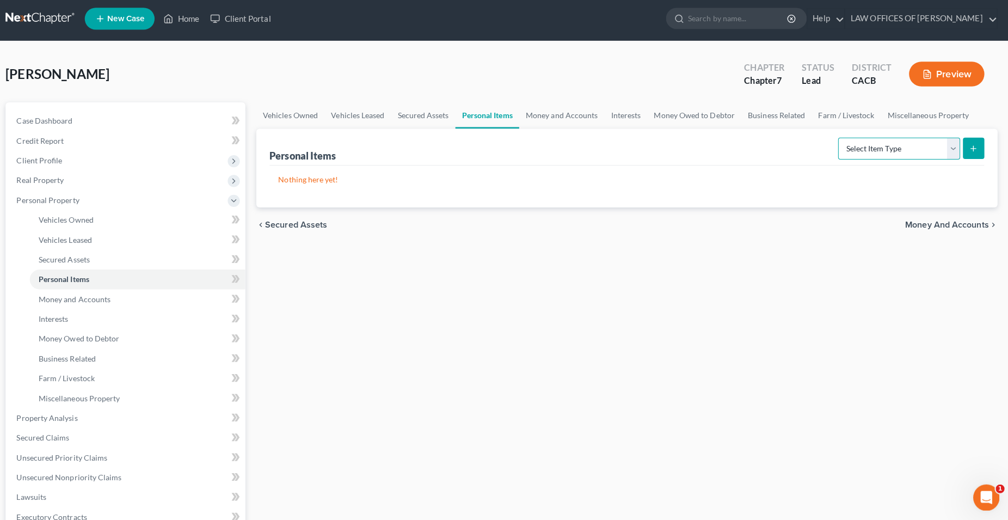
click at [837, 139] on select "Select Item Type Clothing Collectibles Of Value Electronics Firearms Household …" at bounding box center [897, 150] width 121 height 22
click option "Household Goods" at bounding box center [0, 0] width 0 height 0
click at [965, 152] on button "submit" at bounding box center [971, 149] width 21 height 21
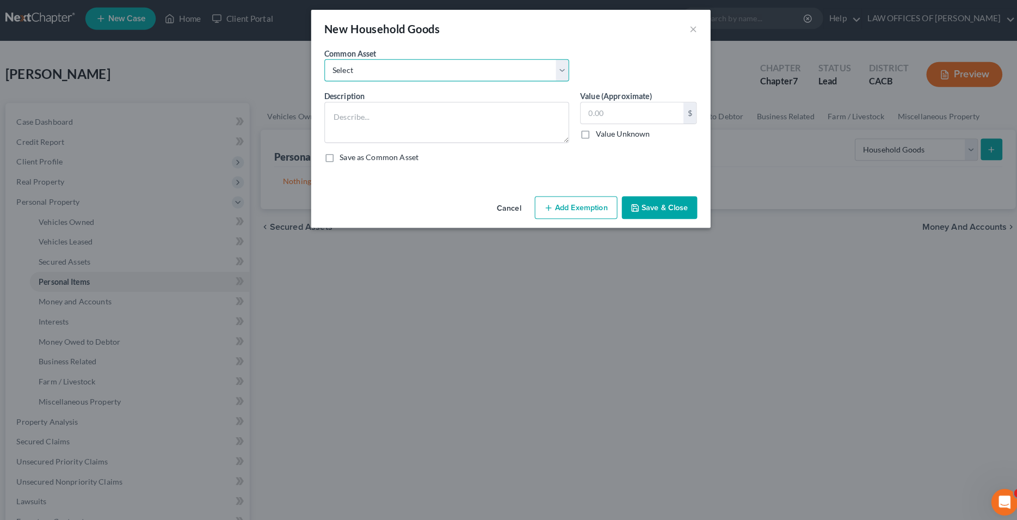
click at [326, 62] on select "Select Used Household Goods" at bounding box center [446, 73] width 240 height 22
click option "Used Household Goods" at bounding box center [0, 0] width 0 height 0
drag, startPoint x: 641, startPoint y: 112, endPoint x: 662, endPoint y: 108, distance: 22.2
click at [662, 108] on input "1,500.00" at bounding box center [628, 114] width 101 height 21
click at [480, 171] on div "Description * Used Household Goods Value (Approximate) 1,500.00 $ Value Unknown…" at bounding box center [509, 132] width 377 height 80
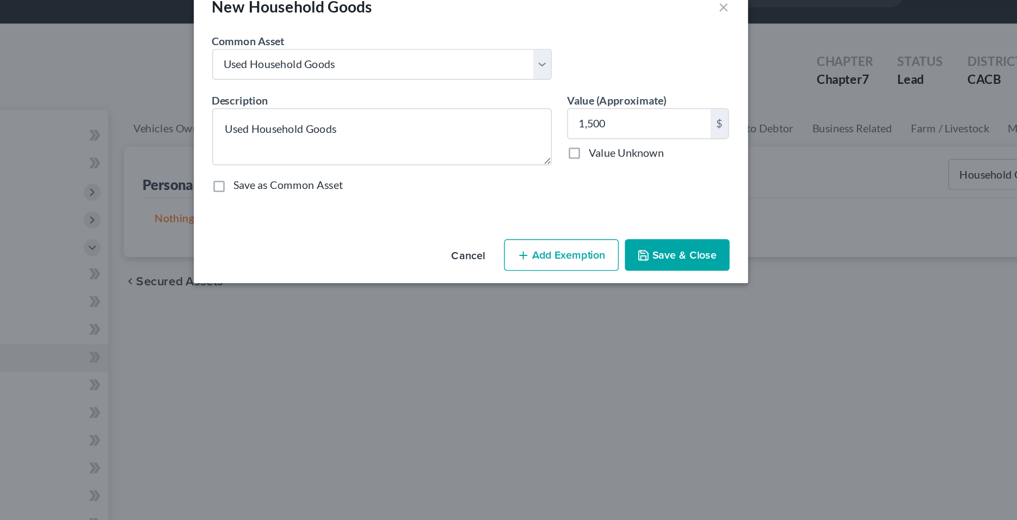
click at [636, 205] on button "Save & Close" at bounding box center [655, 207] width 74 height 23
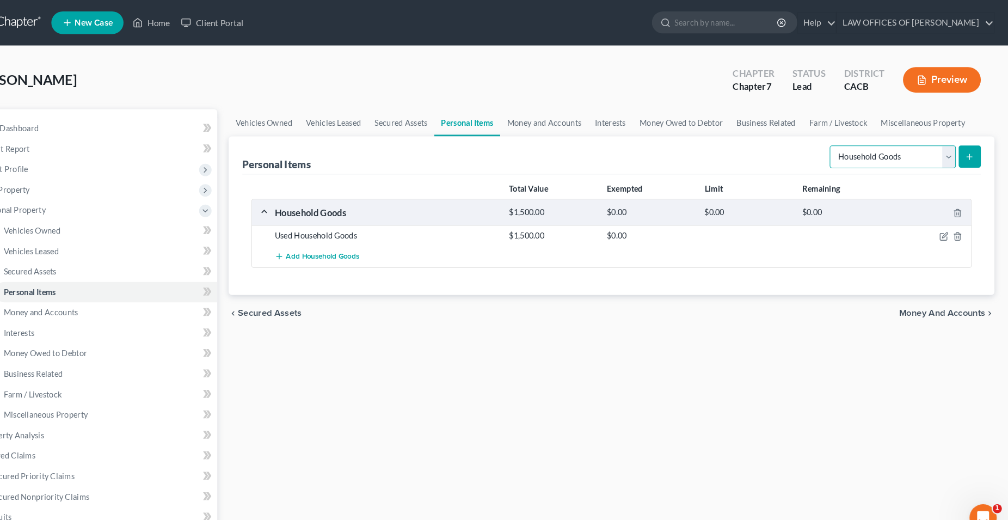
click at [837, 139] on select "Select Item Type Clothing Collectibles Of Value Electronics Firearms Household …" at bounding box center [897, 150] width 121 height 22
click option "Electronics" at bounding box center [0, 0] width 0 height 0
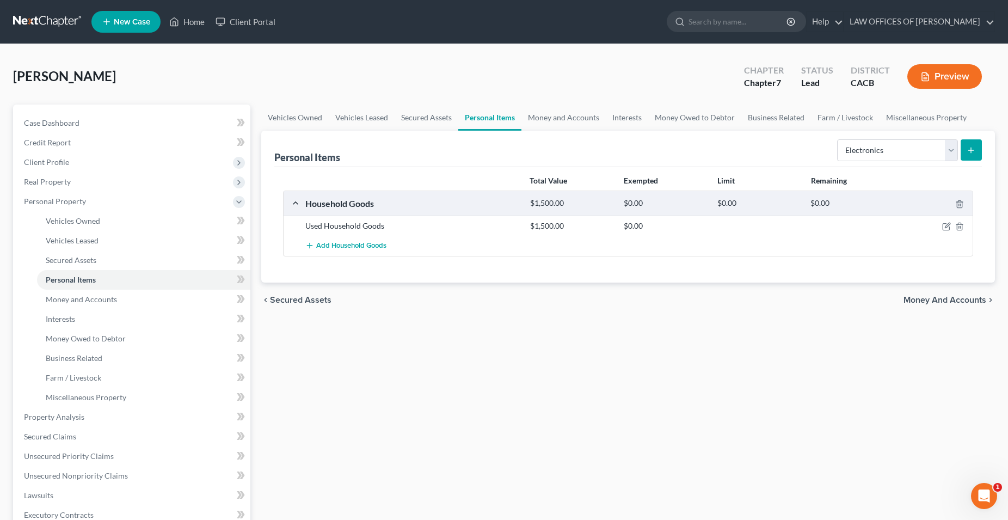
click at [972, 143] on button "submit" at bounding box center [971, 149] width 21 height 21
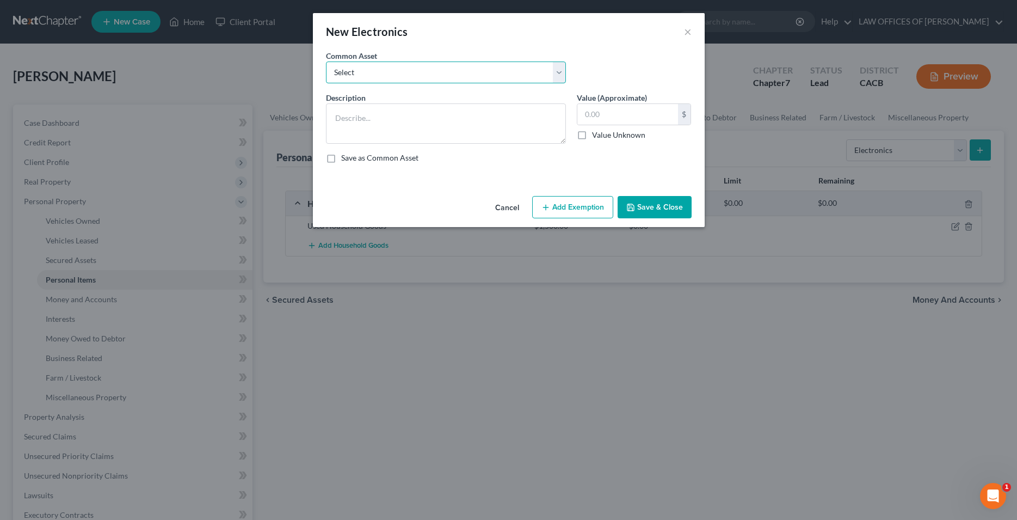
click at [326, 62] on select "Select Electronic Devices" at bounding box center [446, 73] width 240 height 22
click option "Electronic Devices" at bounding box center [0, 0] width 0 height 0
click at [631, 112] on input "500.00" at bounding box center [628, 114] width 101 height 21
click at [634, 206] on icon "button" at bounding box center [631, 207] width 7 height 7
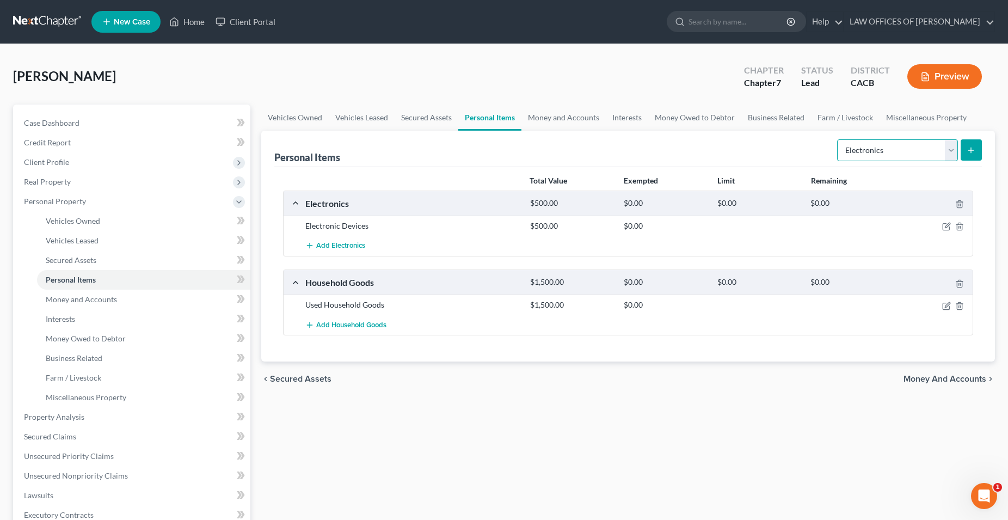
click at [837, 139] on select "Select Item Type Clothing Collectibles Of Value Electronics Firearms Household …" at bounding box center [897, 150] width 121 height 22
click option "Jewelry" at bounding box center [0, 0] width 0 height 0
click at [967, 149] on icon "submit" at bounding box center [971, 150] width 9 height 9
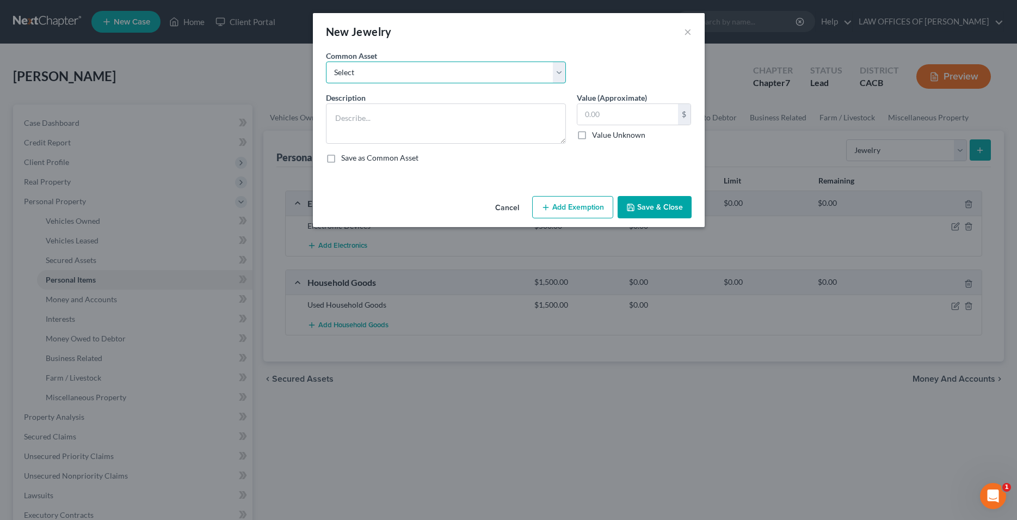
click at [326, 62] on select "Select Jewelry" at bounding box center [446, 73] width 240 height 22
click option "Jewelry" at bounding box center [0, 0] width 0 height 0
click at [407, 114] on textarea "Jewelry" at bounding box center [446, 123] width 240 height 40
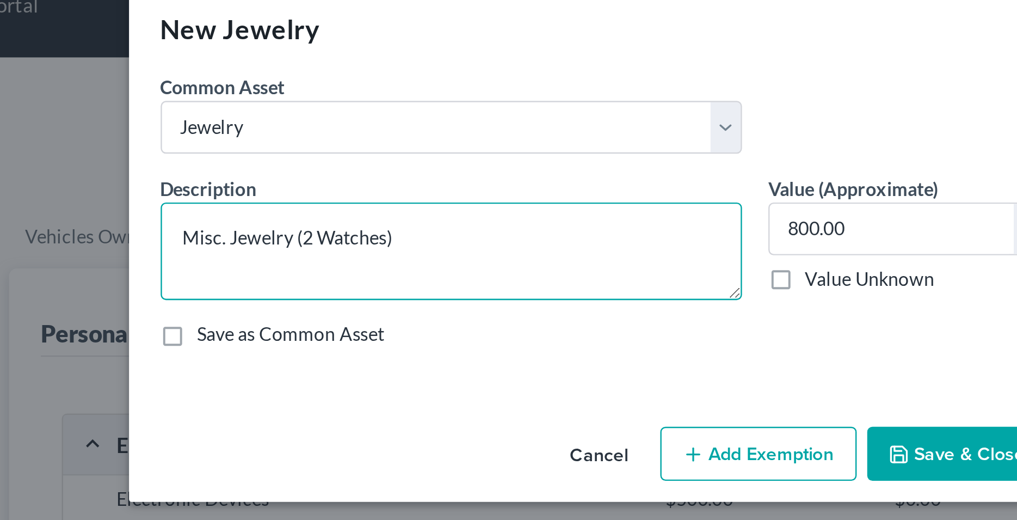
click at [381, 117] on textarea "Misc. Jewelry (2 Watches)" at bounding box center [446, 123] width 240 height 40
click at [444, 130] on textarea "Misc. Jewelry and (2 Watches)" at bounding box center [446, 123] width 240 height 40
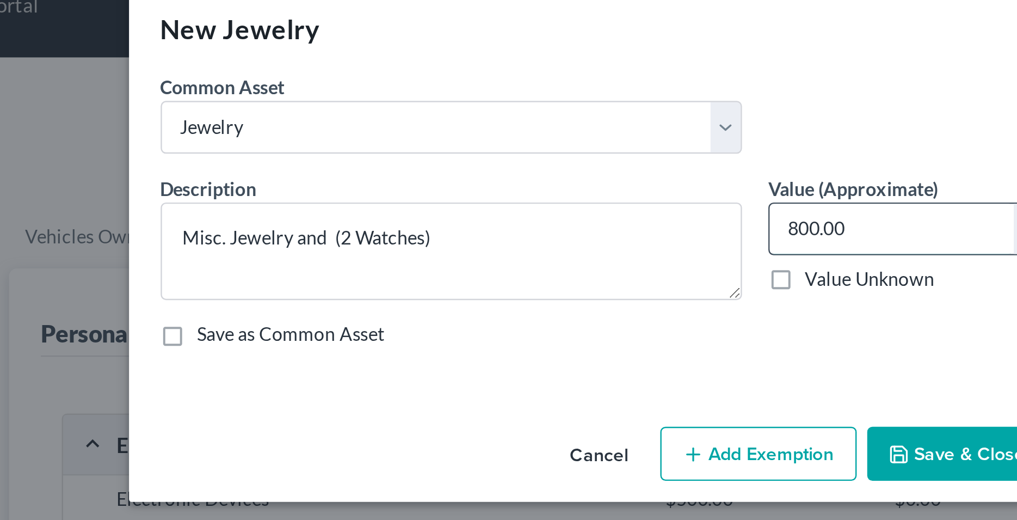
click at [638, 112] on input "800.00" at bounding box center [628, 114] width 101 height 21
click at [664, 206] on button "Save & Close" at bounding box center [655, 207] width 74 height 23
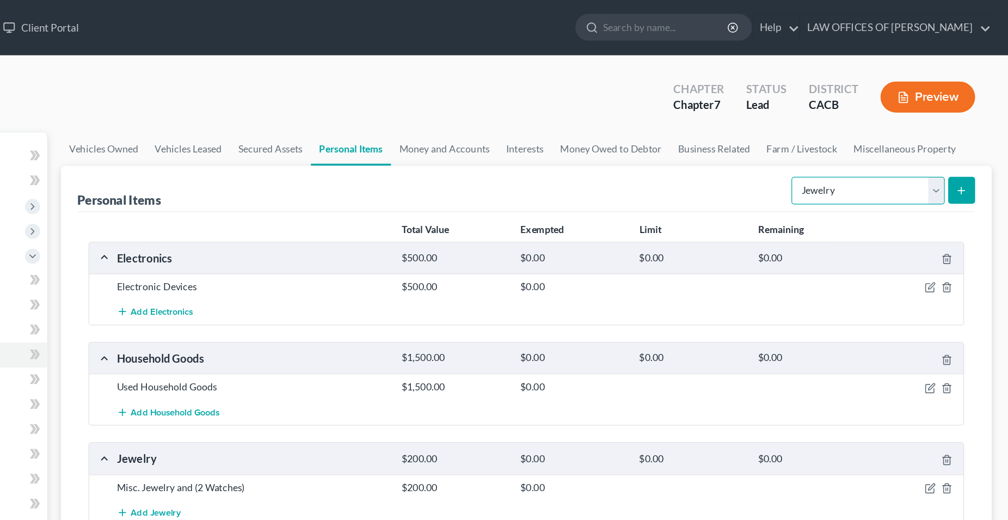
click at [837, 139] on select "Select Item Type Clothing Collectibles Of Value Electronics Firearms Household …" at bounding box center [897, 150] width 121 height 22
click option "Other" at bounding box center [0, 0] width 0 height 0
click at [837, 139] on select "Select Item Type Clothing Collectibles Of Value Electronics Firearms Household …" at bounding box center [897, 150] width 121 height 22
click option "Pet(s)" at bounding box center [0, 0] width 0 height 0
click at [975, 149] on icon "submit" at bounding box center [971, 150] width 9 height 9
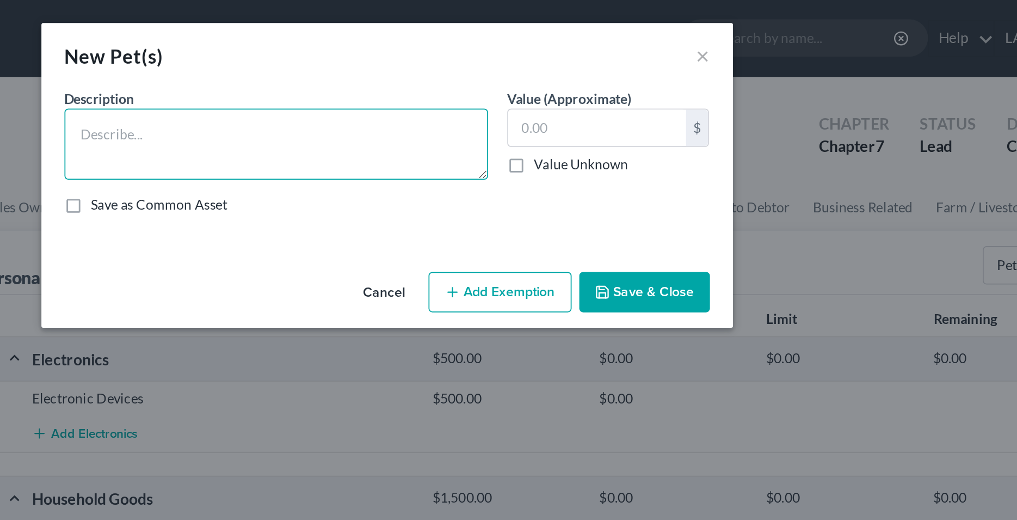
click at [382, 75] on textarea at bounding box center [446, 82] width 240 height 40
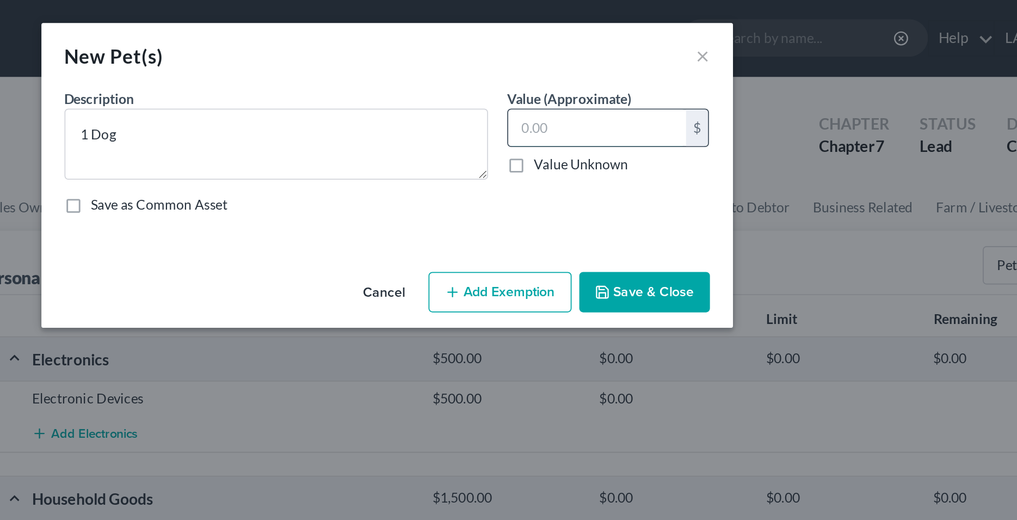
click at [612, 77] on input "text" at bounding box center [628, 72] width 101 height 21
click at [649, 170] on button "Save & Close" at bounding box center [655, 165] width 74 height 23
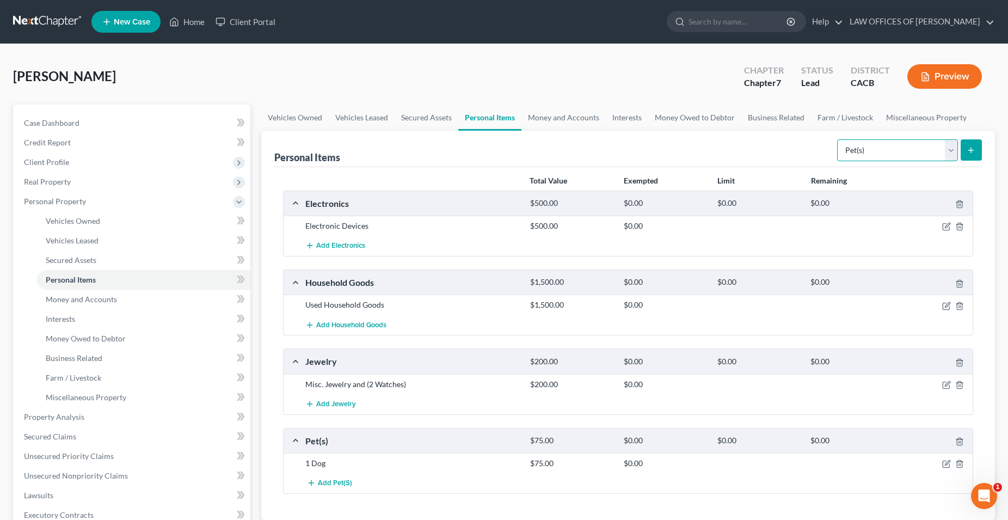
click at [837, 139] on select "Select Item Type Clothing Collectibles Of Value Electronics Firearms Household …" at bounding box center [897, 150] width 121 height 22
click at [635, 94] on div "Hernandez, Daniel Upgraded Chapter Chapter 7 Status Lead District CACB Preview" at bounding box center [504, 80] width 982 height 47
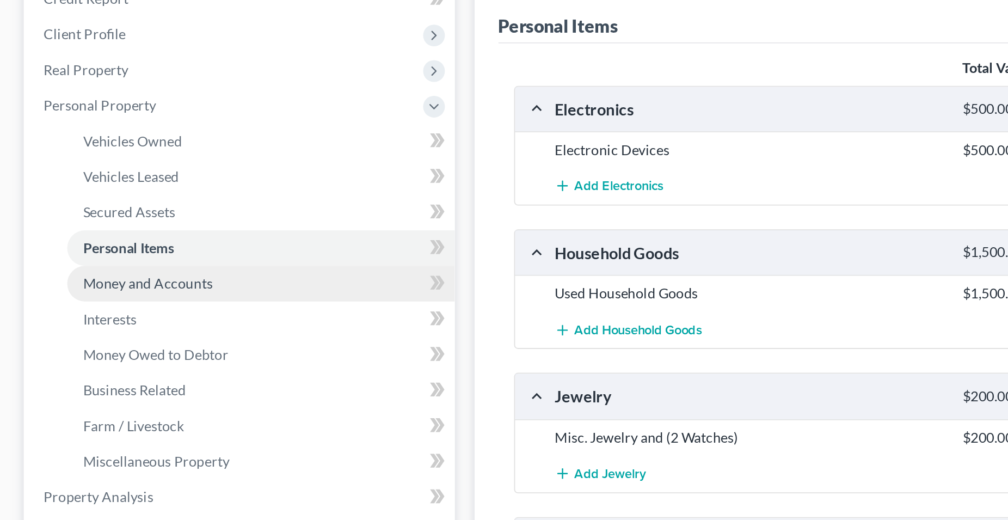
click at [105, 300] on span "Money and Accounts" at bounding box center [81, 298] width 71 height 9
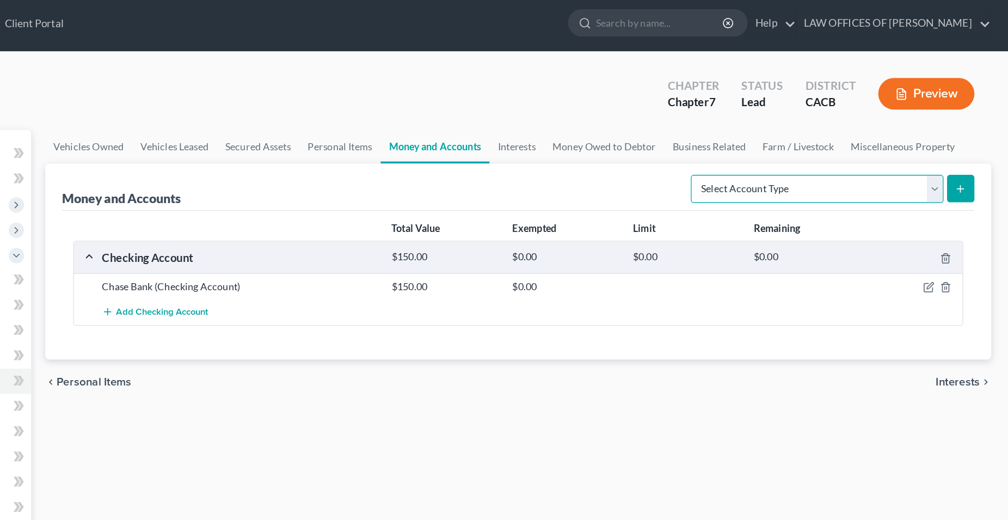
click at [762, 139] on select "Select Account Type Brokerage Cash on Hand Certificates of Deposit Checking Acc…" at bounding box center [860, 150] width 196 height 22
click option "Cash on Hand" at bounding box center [0, 0] width 0 height 0
click at [973, 154] on icon "submit" at bounding box center [971, 150] width 9 height 9
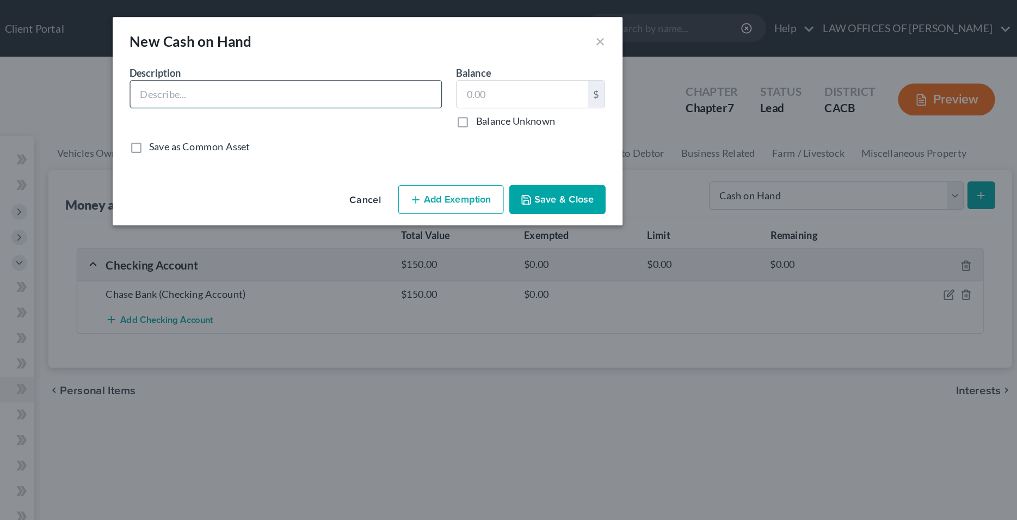
click at [411, 77] on input "text" at bounding box center [446, 72] width 239 height 21
click at [597, 73] on input "text" at bounding box center [628, 72] width 101 height 21
click at [642, 153] on button "Save & Close" at bounding box center [655, 153] width 74 height 23
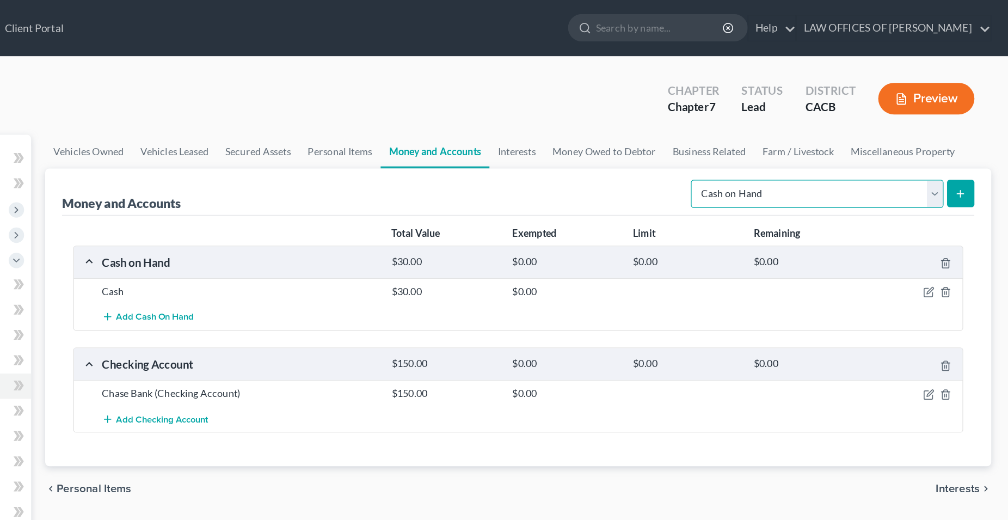
click at [762, 139] on select "Select Account Type Brokerage Cash on Hand Certificates of Deposit Checking Acc…" at bounding box center [860, 150] width 196 height 22
click option "Checking Account" at bounding box center [0, 0] width 0 height 0
click at [968, 154] on button "submit" at bounding box center [971, 149] width 21 height 21
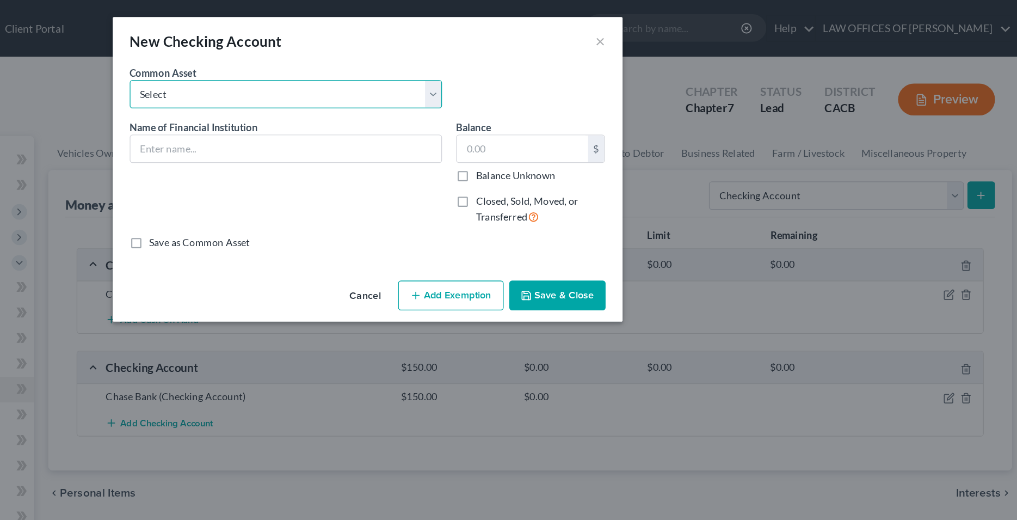
click at [326, 62] on select "Select BANK OF AMERICA (JOINT) 6347 BANK OF AMERICA (JOINT) WELLS FARGO Chase B…" at bounding box center [446, 73] width 240 height 22
click option "Bank of America" at bounding box center [0, 0] width 0 height 0
click at [326, 62] on select "Select BANK OF AMERICA (JOINT) 6347 BANK OF AMERICA (JOINT) WELLS FARGO Chase B…" at bounding box center [446, 73] width 240 height 22
click option "WELLS FARGO" at bounding box center [0, 0] width 0 height 0
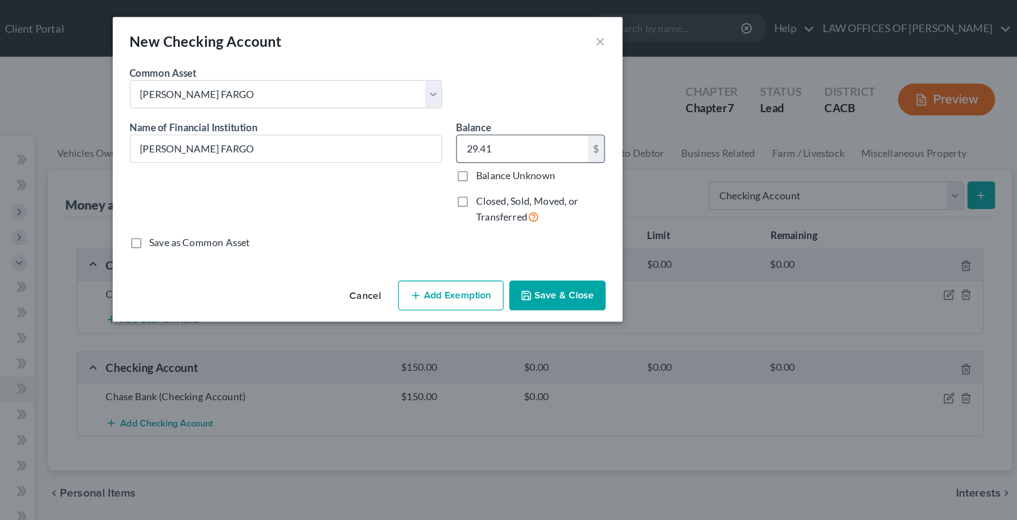
click at [610, 119] on input "29.41" at bounding box center [628, 114] width 101 height 21
click at [654, 230] on button "Save & Close" at bounding box center [655, 227] width 74 height 23
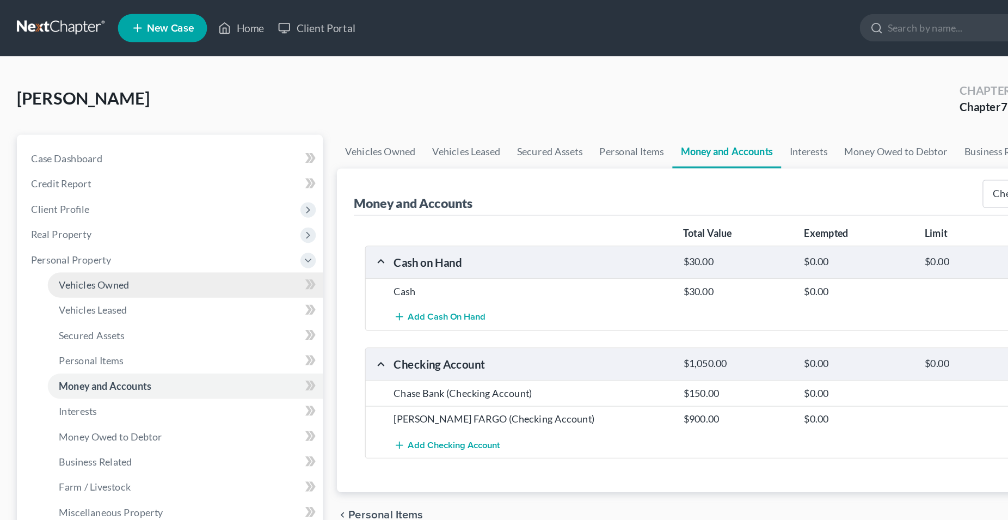
click at [59, 225] on span "Vehicles Owned" at bounding box center [73, 220] width 54 height 9
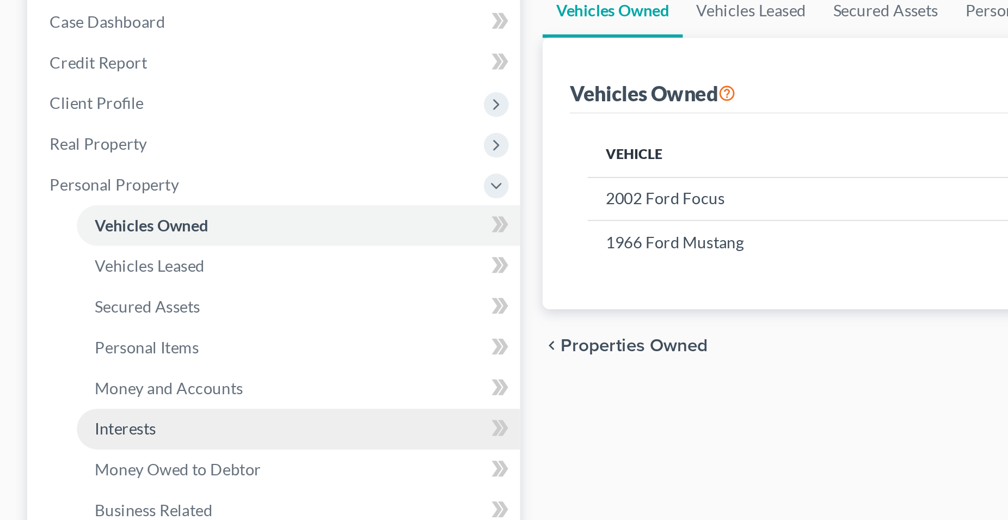
click at [70, 320] on span "Interests" at bounding box center [60, 318] width 29 height 9
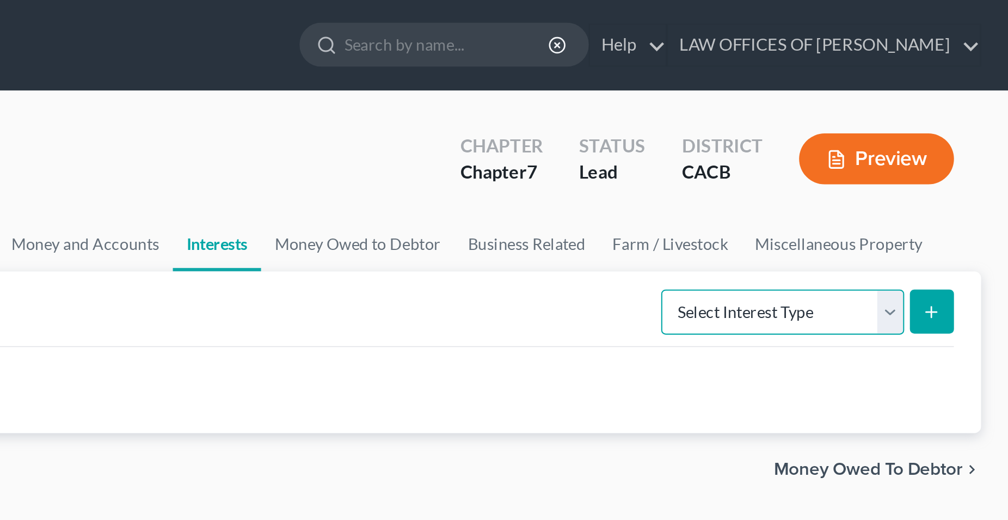
click at [841, 139] on select "Select Interest Type 401K Annuity Bond Education IRA Government Bond Government…" at bounding box center [899, 150] width 117 height 22
click at [818, 190] on div "Nothing here yet!" at bounding box center [628, 187] width 708 height 41
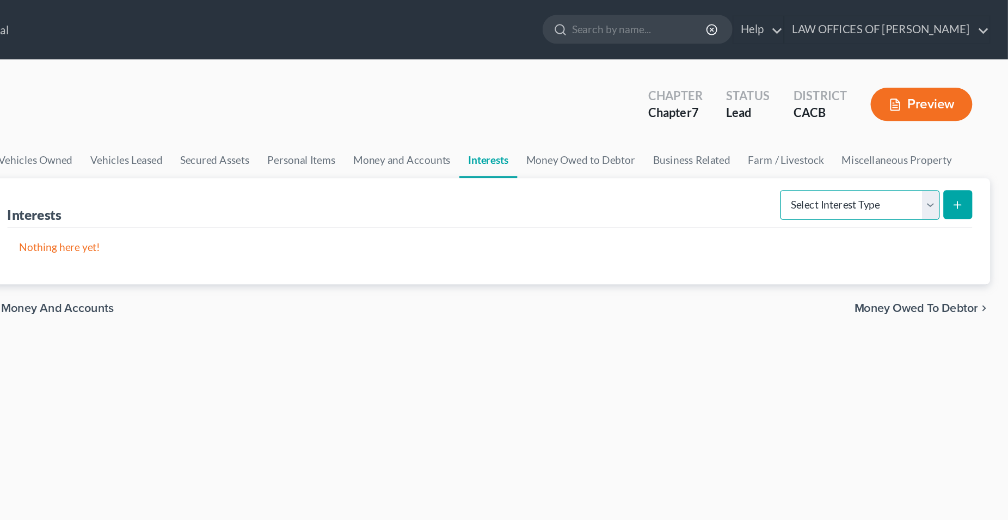
click at [841, 139] on select "Select Interest Type 401K Annuity Bond Education IRA Government Bond Government…" at bounding box center [899, 150] width 117 height 22
click option "401K" at bounding box center [0, 0] width 0 height 0
click at [971, 152] on line "submit" at bounding box center [971, 150] width 0 height 5
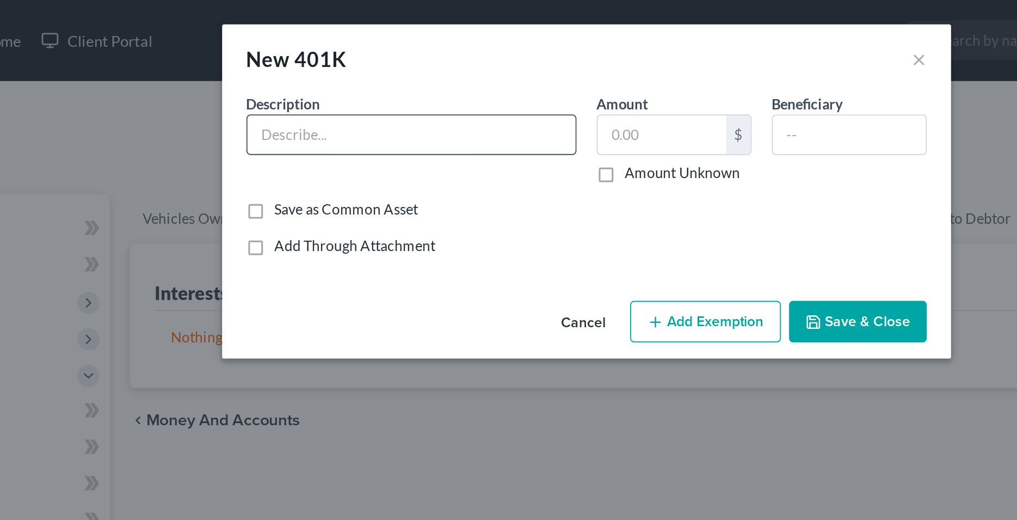
click at [381, 74] on input "text" at bounding box center [415, 72] width 176 height 21
click at [542, 79] on input "text" at bounding box center [549, 72] width 69 height 21
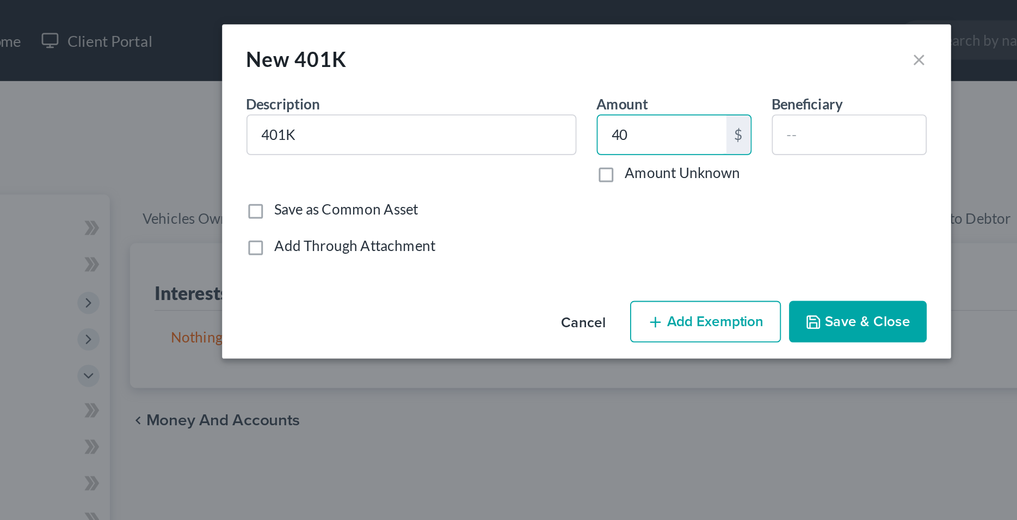
click at [647, 171] on button "Save & Close" at bounding box center [655, 173] width 74 height 23
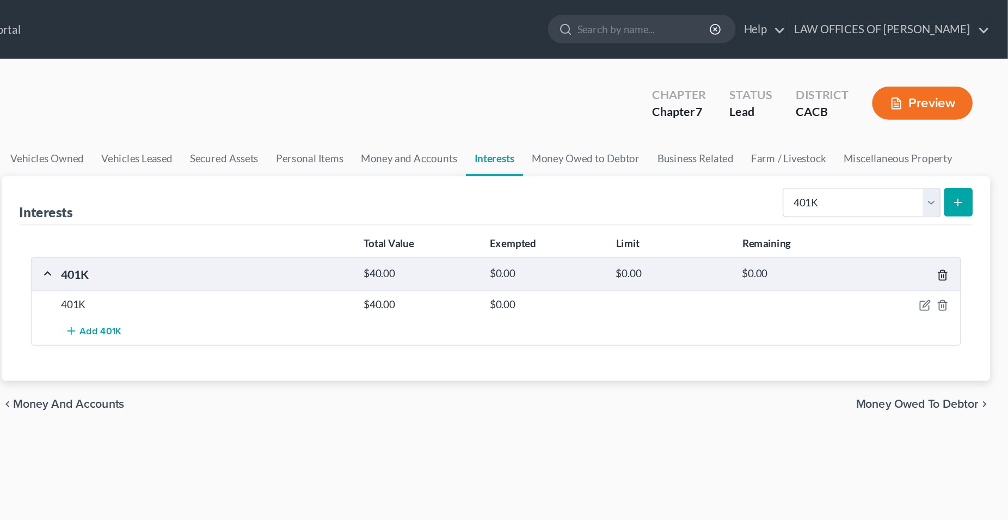
click at [959, 205] on line "button" at bounding box center [959, 205] width 0 height 2
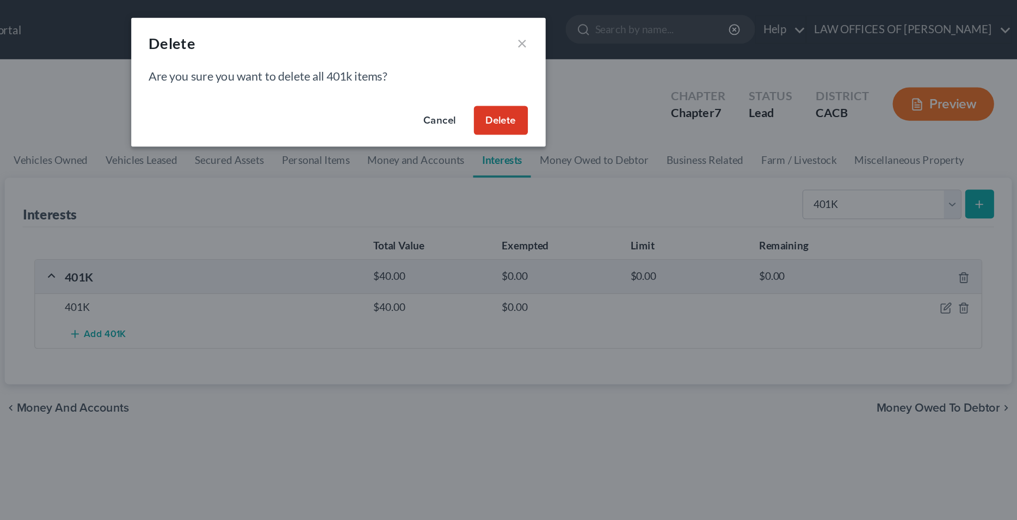
click at [622, 91] on button "Delete" at bounding box center [629, 89] width 40 height 22
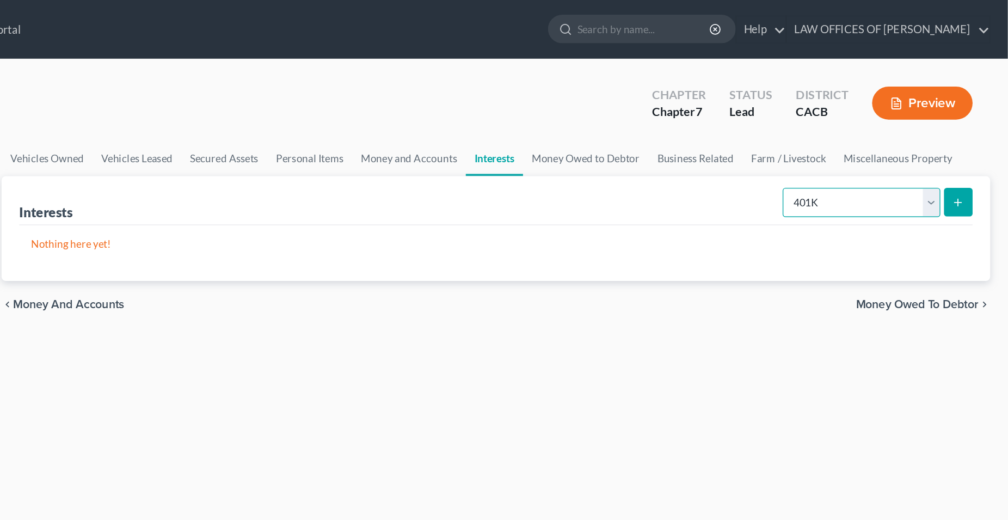
click at [841, 139] on select "Select Interest Type 401K Annuity Bond Education IRA Government Bond Government…" at bounding box center [899, 150] width 117 height 22
click option "401K" at bounding box center [0, 0] width 0 height 0
click at [978, 153] on button "submit" at bounding box center [971, 149] width 21 height 21
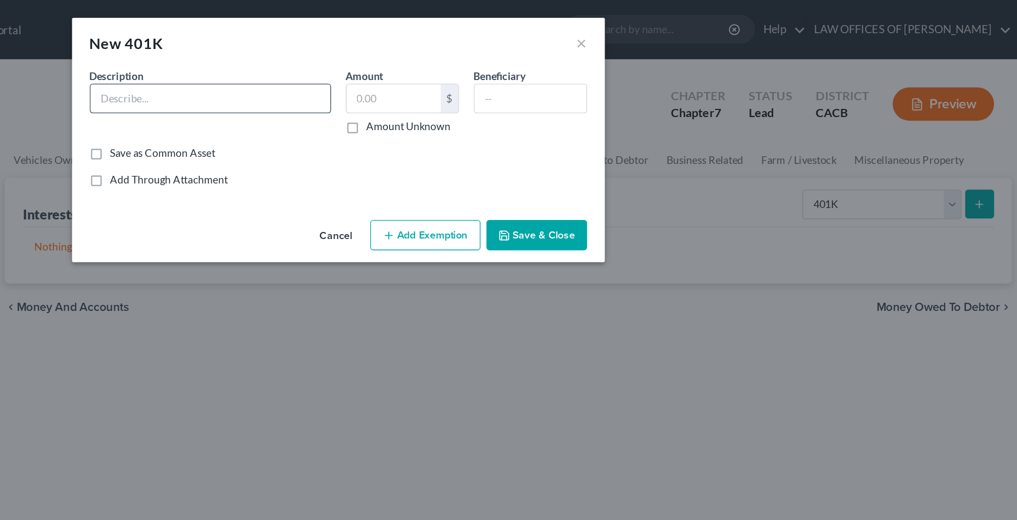
click at [386, 67] on input "text" at bounding box center [415, 72] width 176 height 21
click at [539, 71] on input "text" at bounding box center [549, 72] width 69 height 21
click at [638, 72] on input "text" at bounding box center [650, 72] width 82 height 21
click at [643, 175] on button "Save & Close" at bounding box center [655, 173] width 74 height 23
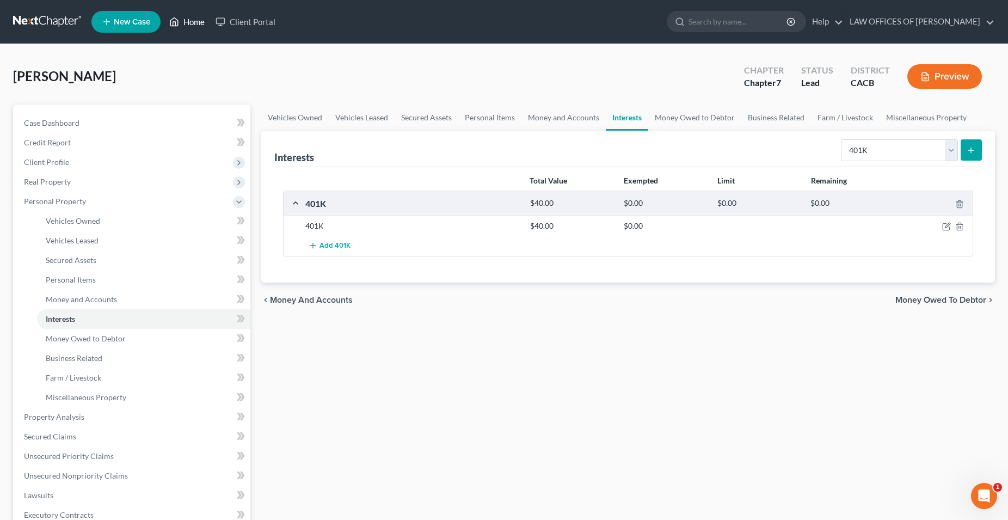
click at [179, 23] on icon at bounding box center [174, 21] width 10 height 13
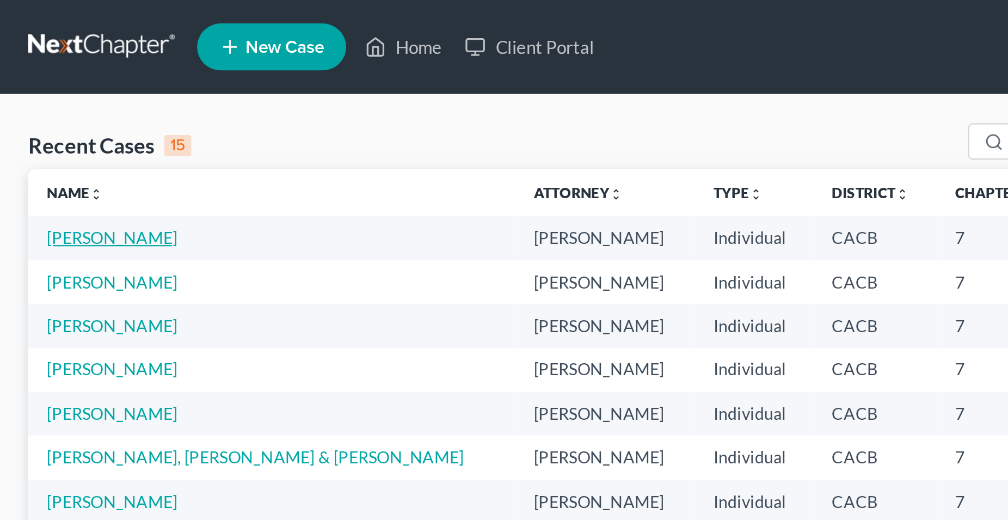
click at [58, 113] on link "Hernandez, Daniel" at bounding box center [52, 110] width 60 height 9
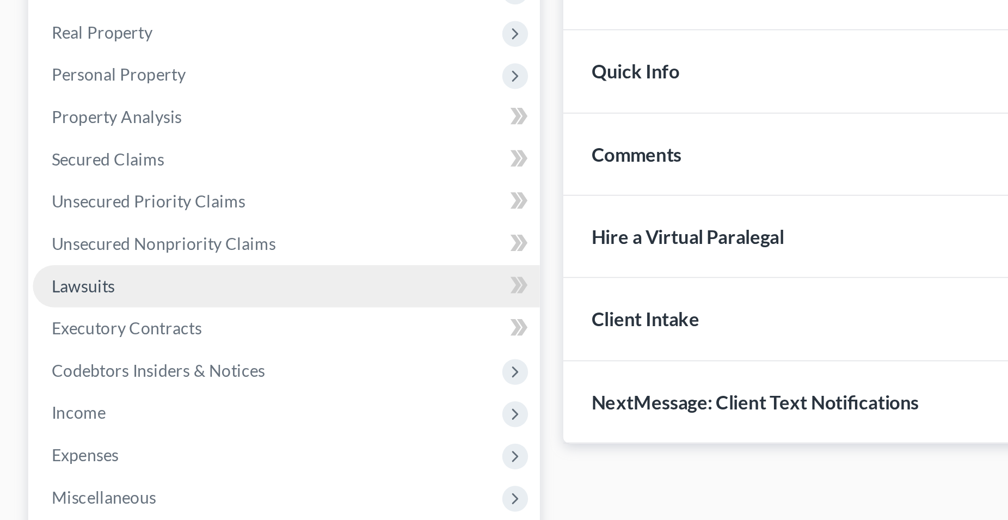
click at [52, 301] on span "Lawsuits" at bounding box center [38, 298] width 29 height 9
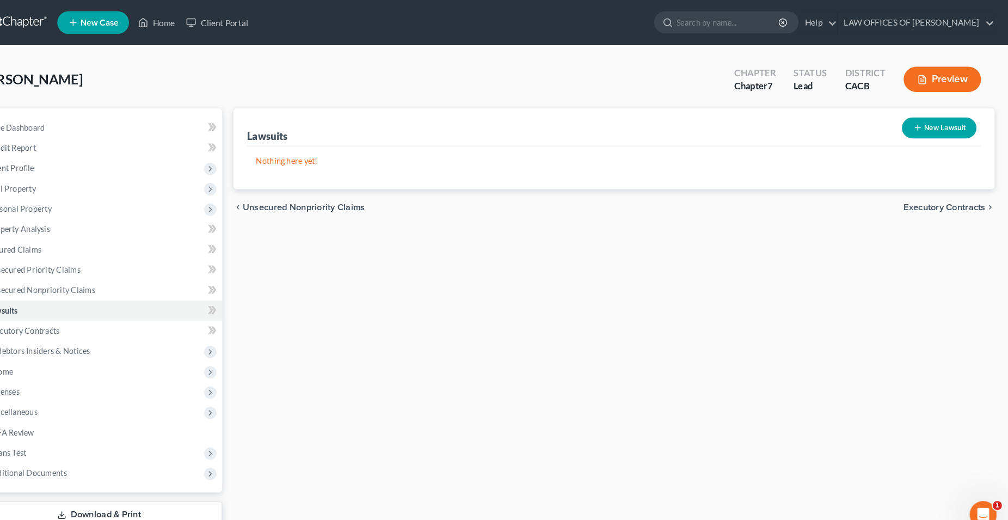
click at [933, 126] on button "New Lawsuit" at bounding box center [942, 123] width 72 height 20
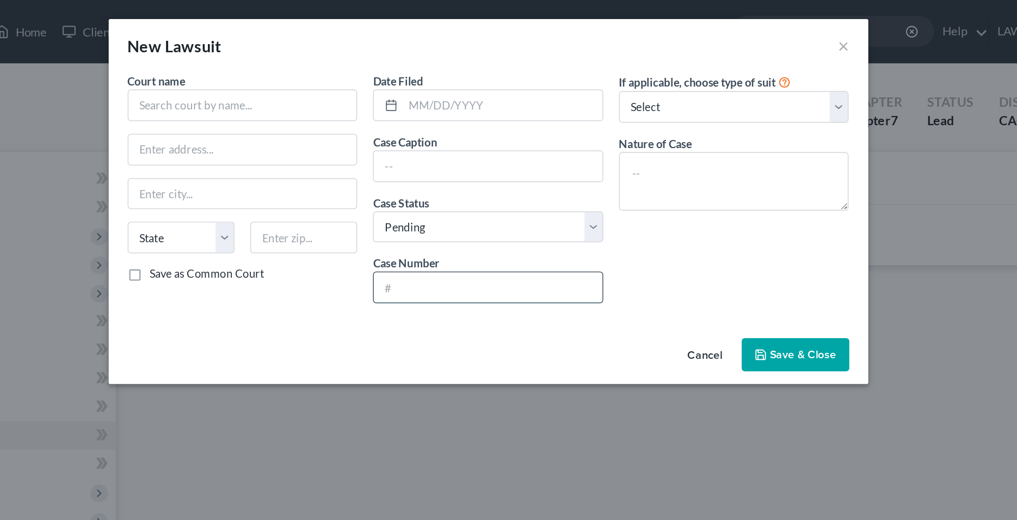
click at [458, 203] on input "text" at bounding box center [508, 197] width 157 height 21
click at [447, 198] on input "text" at bounding box center [508, 197] width 157 height 21
paste input "24NWLC48853"
click at [380, 223] on div "Court name * State AL AK AR AZ CA CO CT DE DC FL GA GU HI ID IL IN IA KS KY LA …" at bounding box center [509, 139] width 523 height 178
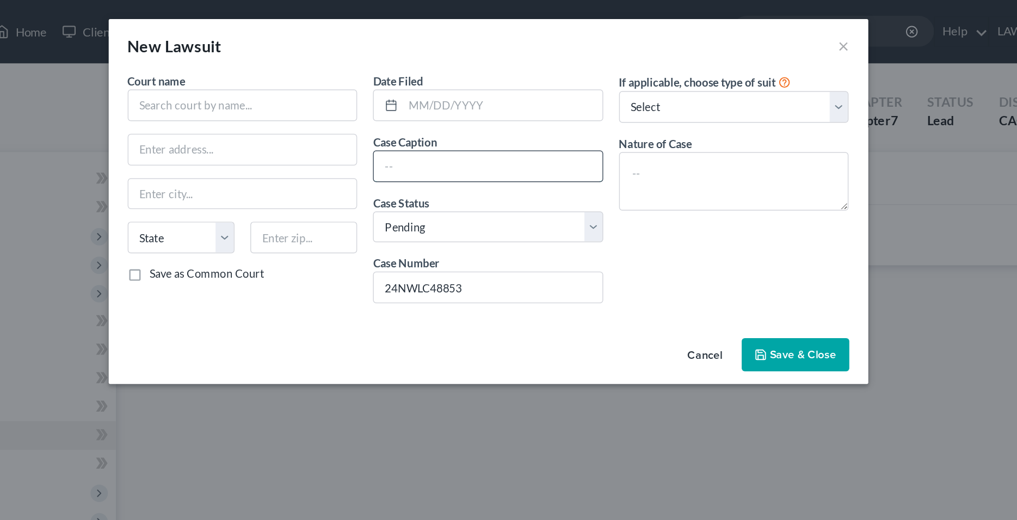
click at [469, 112] on input "text" at bounding box center [508, 114] width 157 height 21
paste input "FINANCIAL PARTNERS CREDIT UNION, A CALIFORNIA CORPORATION VS DANIEL HERNANDEZ"
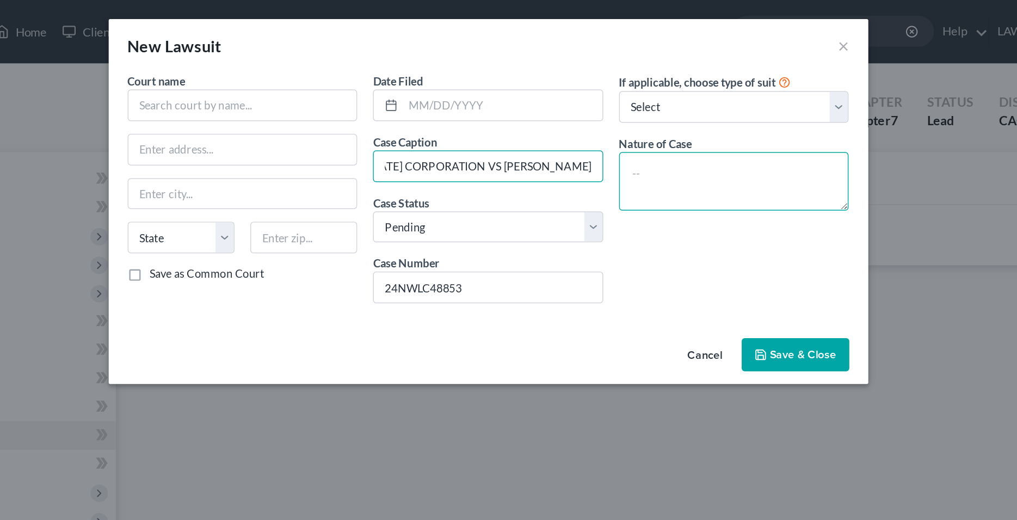
click at [625, 120] on textarea at bounding box center [678, 125] width 158 height 40
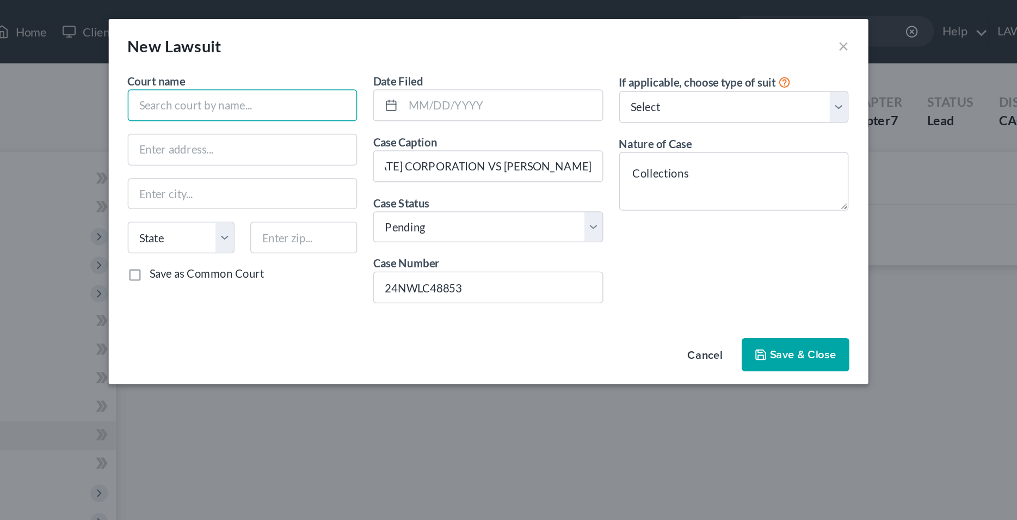
click at [323, 72] on input "text" at bounding box center [340, 73] width 158 height 22
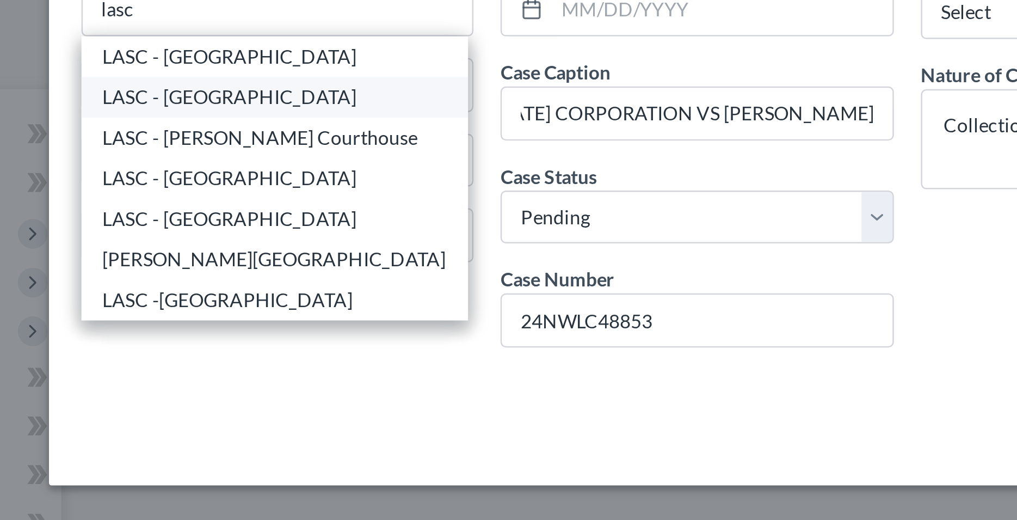
click at [322, 110] on div "LASC - Norwalk Courthouse" at bounding box center [338, 107] width 138 height 11
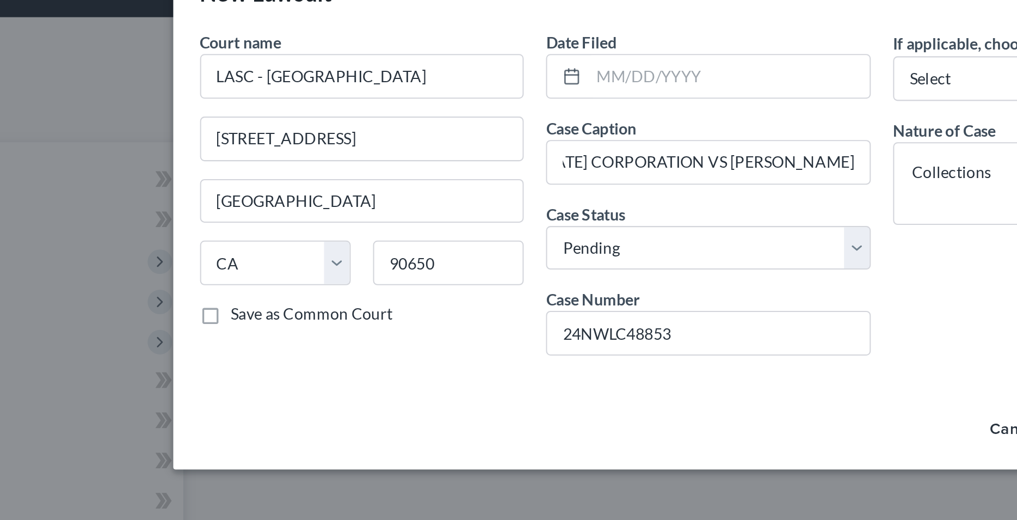
scroll to position [0, 203]
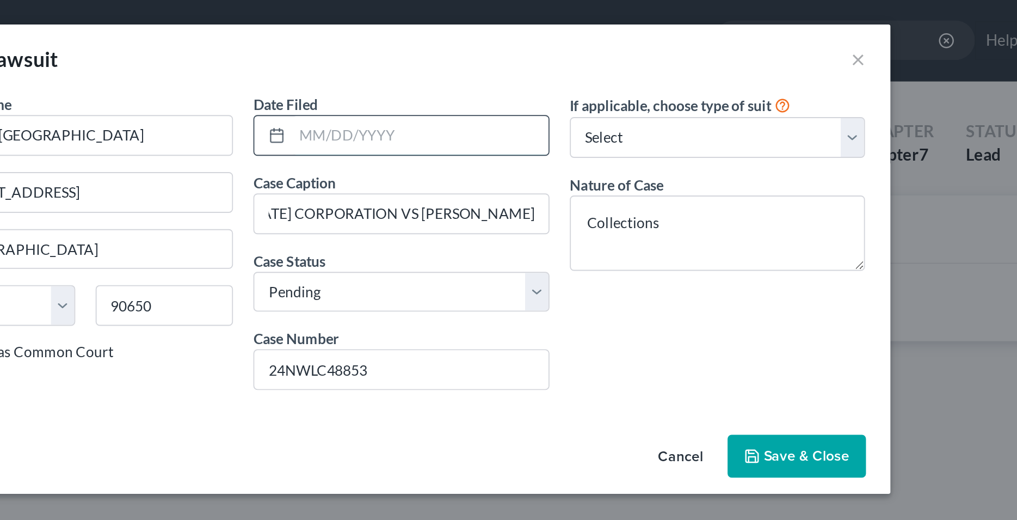
click at [513, 73] on input "text" at bounding box center [518, 72] width 137 height 21
click at [641, 186] on div "If applicable, choose type of suit Select Repossession Garnishment Foreclosure …" at bounding box center [677, 133] width 169 height 167
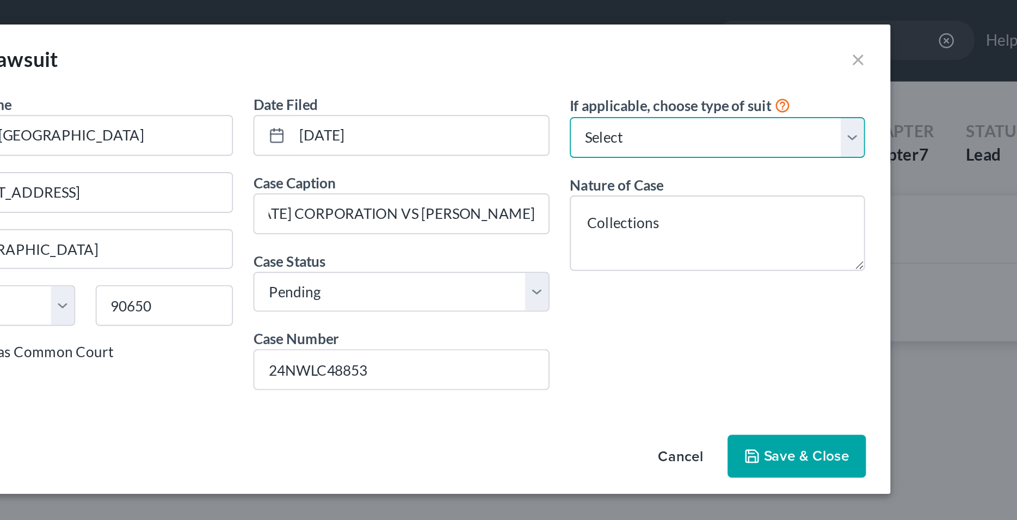
click at [599, 63] on select "Select Repossession Garnishment Foreclosure Attached, Seized, Or Levied Other" at bounding box center [678, 74] width 158 height 22
click option "Other" at bounding box center [0, 0] width 0 height 0
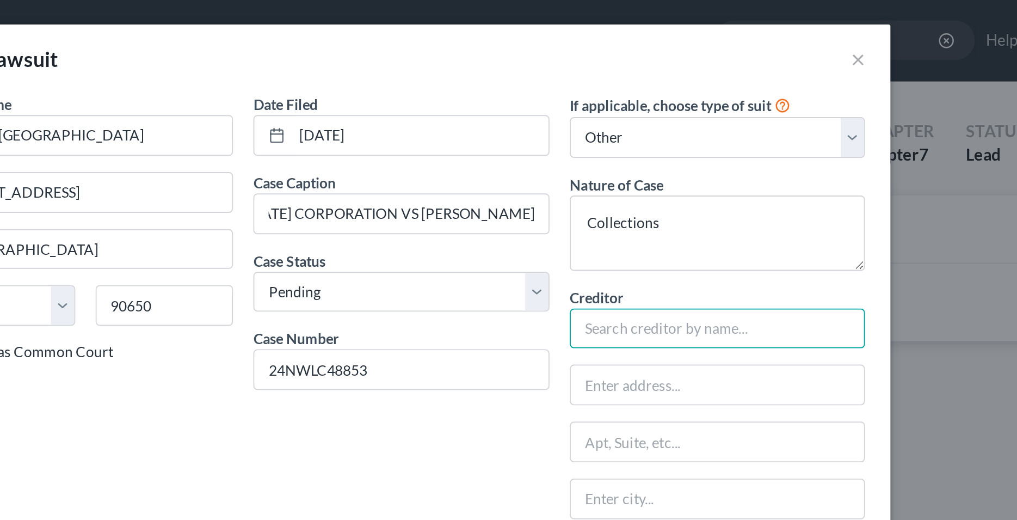
click at [625, 176] on input "text" at bounding box center [678, 176] width 158 height 22
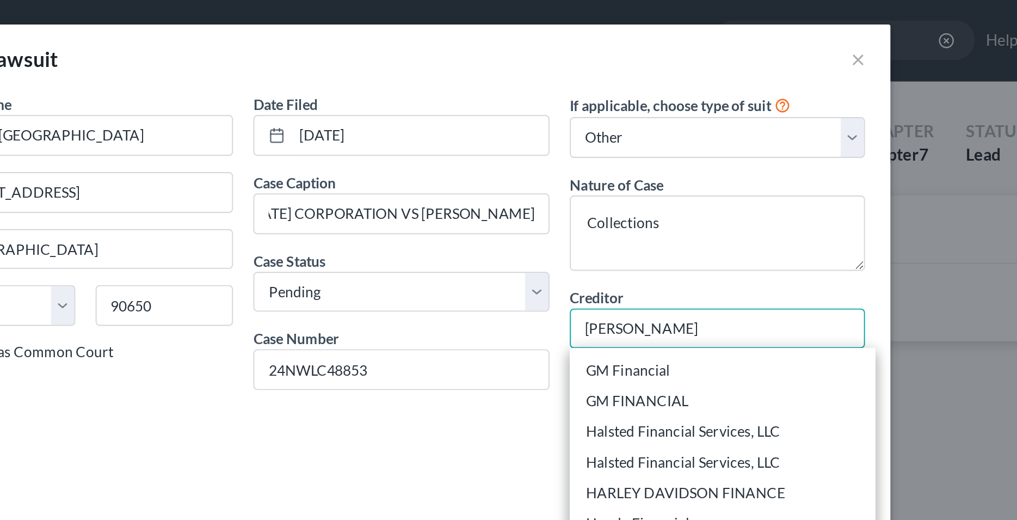
scroll to position [474, 0]
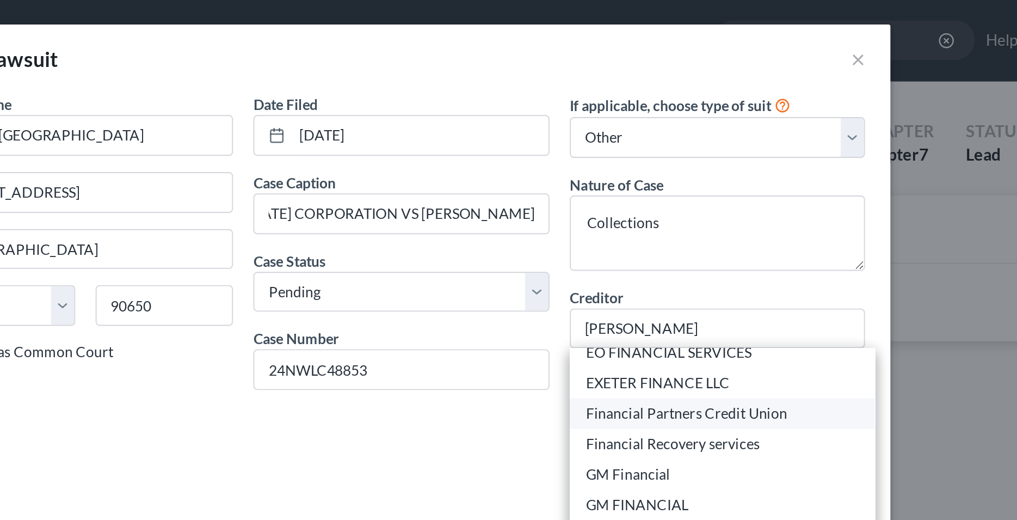
click at [667, 225] on div "Financial Partners Credit Union" at bounding box center [680, 221] width 146 height 11
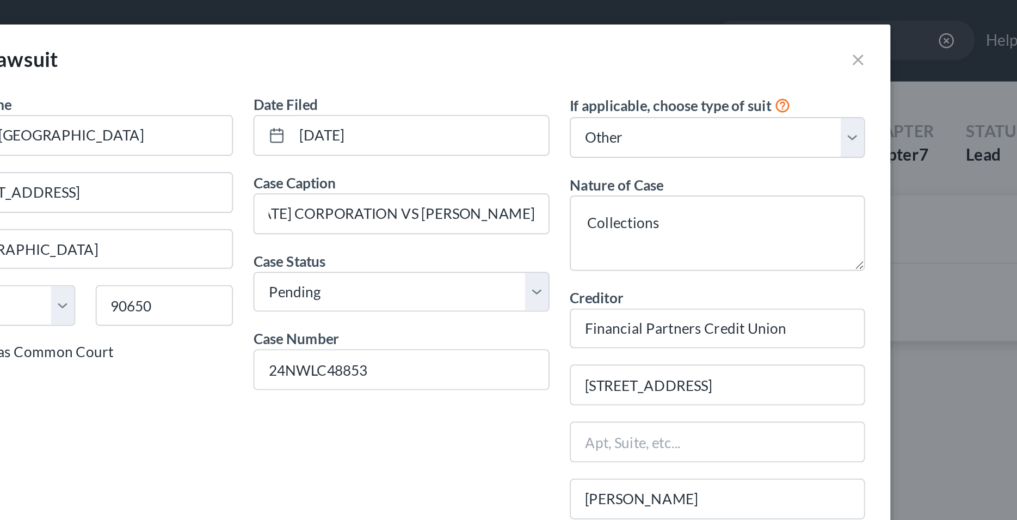
scroll to position [0, 0]
click at [543, 255] on div "Date Filed 11/07/2024 Case Caption FINANCIAL PARTNERS CREDIT UNION, A CALIFORNI…" at bounding box center [508, 221] width 169 height 343
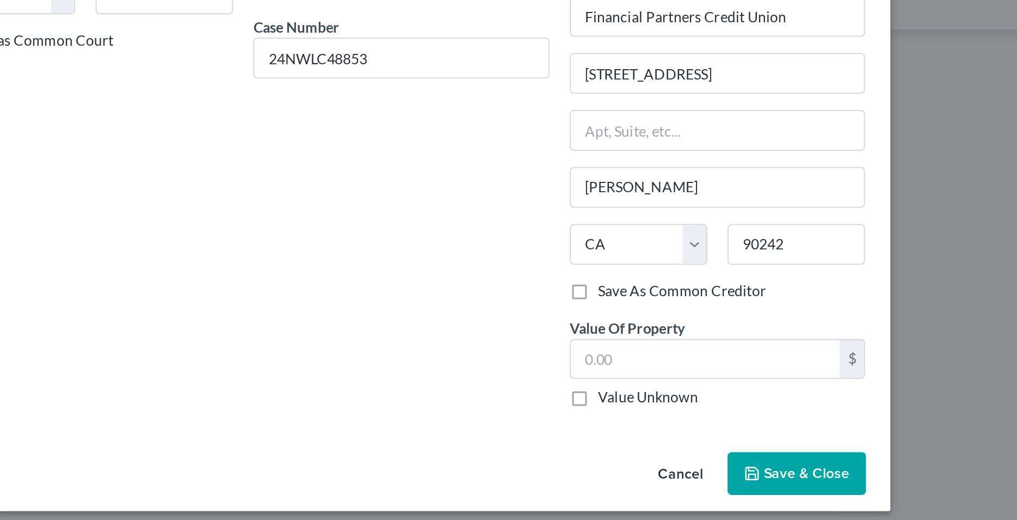
click at [726, 421] on span "Save & Close" at bounding box center [726, 419] width 46 height 9
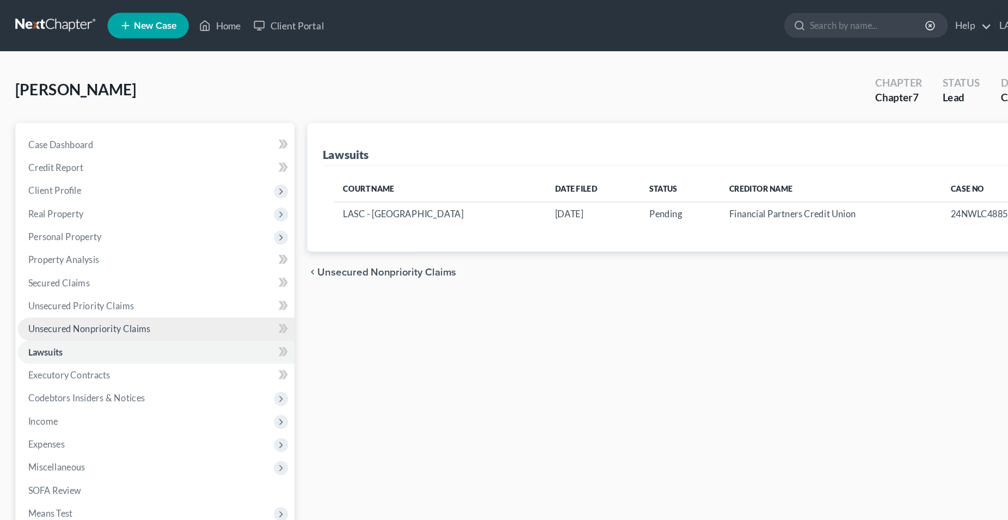
click at [76, 277] on span "Unsecured Nonpriority Claims" at bounding box center [76, 279] width 104 height 9
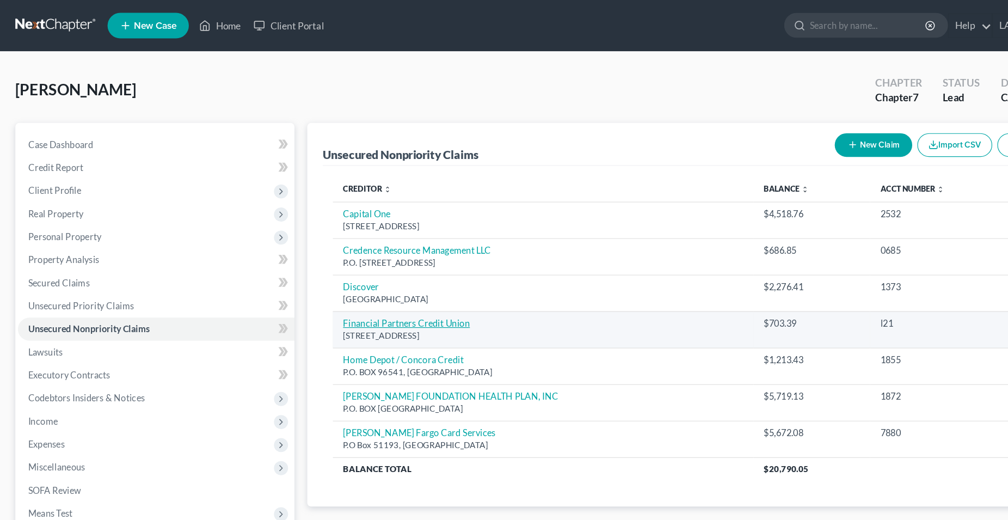
click at [346, 278] on link "Financial Partners Credit Union" at bounding box center [346, 274] width 108 height 9
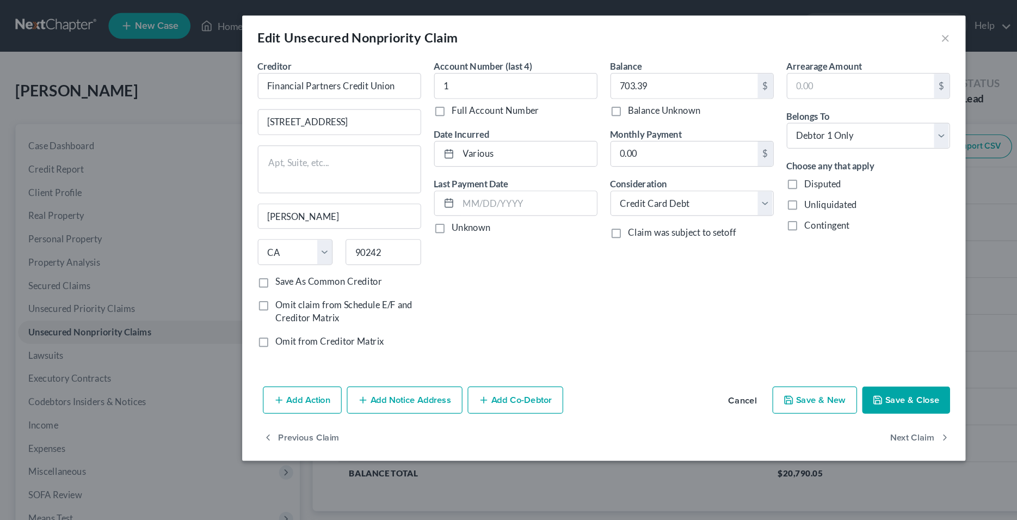
click at [346, 339] on button "Add Notice Address" at bounding box center [340, 336] width 97 height 23
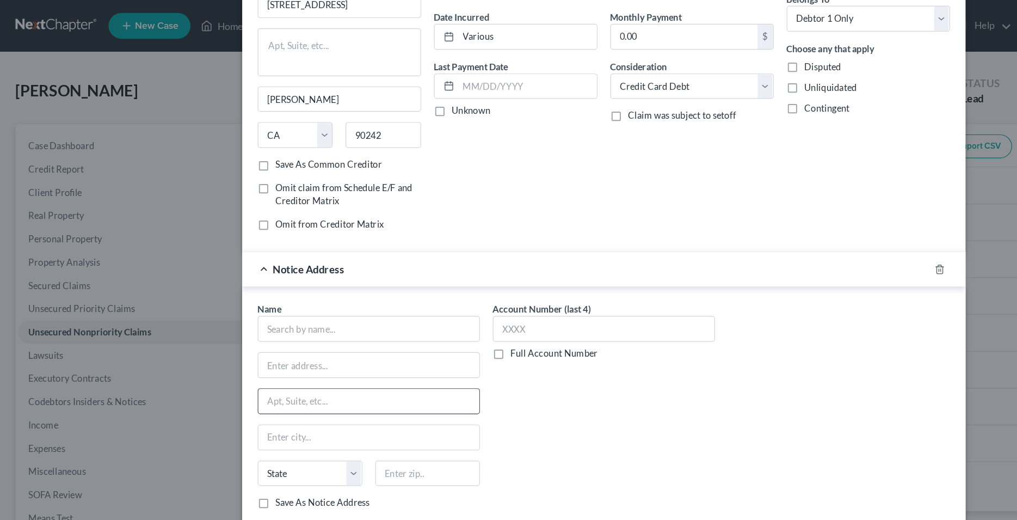
scroll to position [111, 0]
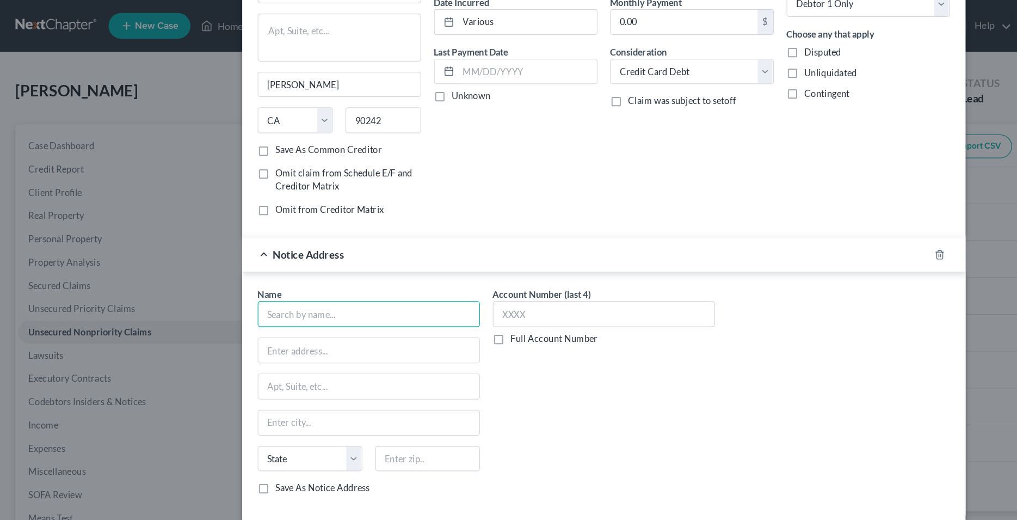
click at [273, 266] on input "text" at bounding box center [310, 265] width 187 height 22
click at [293, 268] on input "text" at bounding box center [310, 265] width 187 height 22
click at [328, 387] on input "text" at bounding box center [360, 387] width 88 height 22
click at [323, 268] on input "text" at bounding box center [310, 265] width 187 height 22
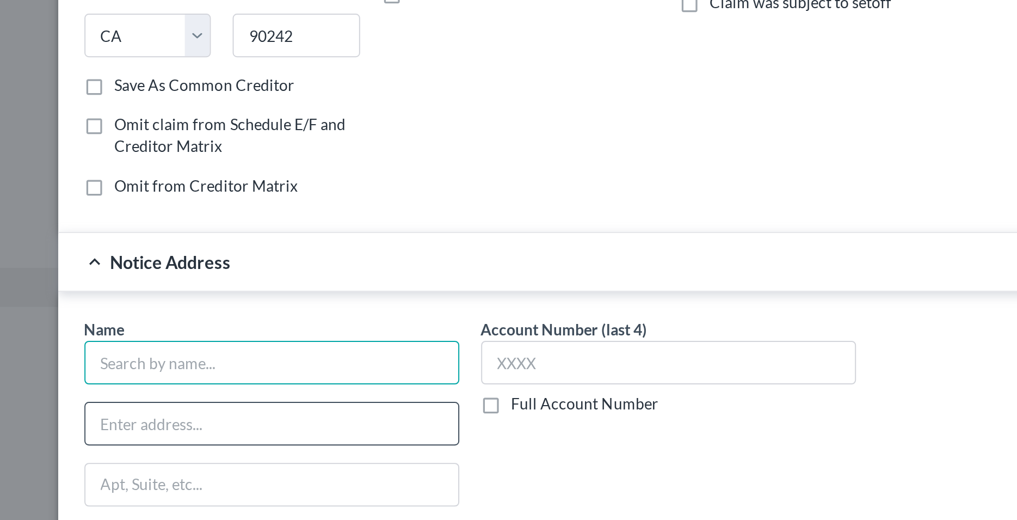
scroll to position [45, 0]
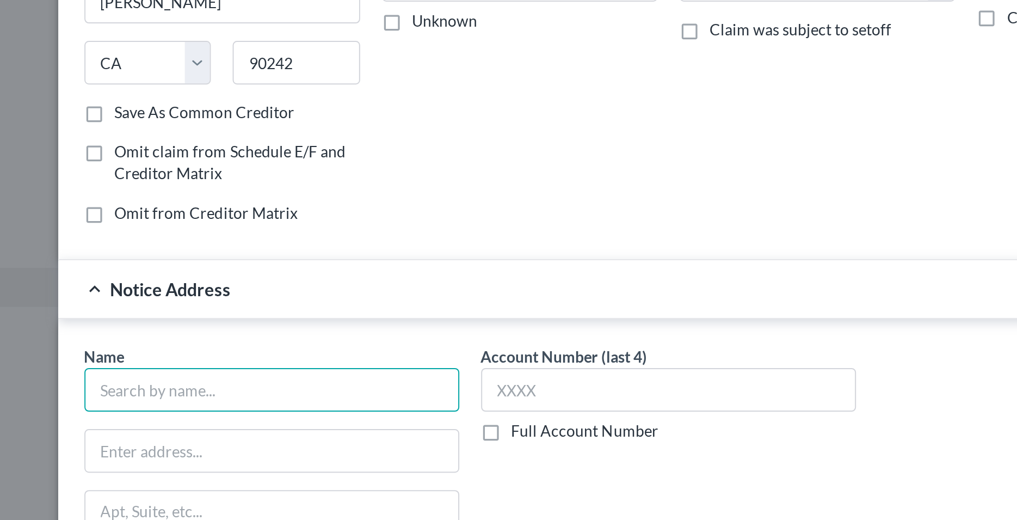
click at [306, 334] on input "text" at bounding box center [310, 331] width 187 height 22
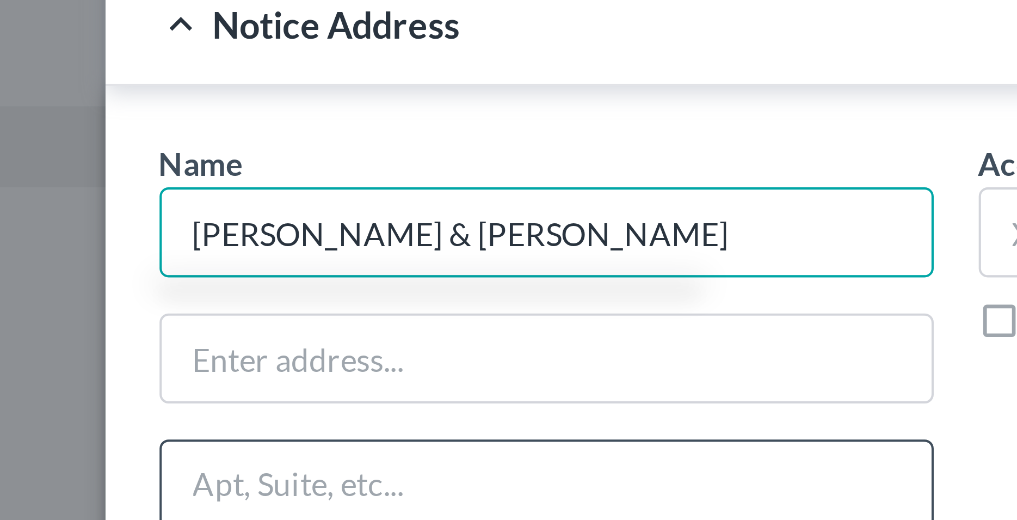
scroll to position [100, 0]
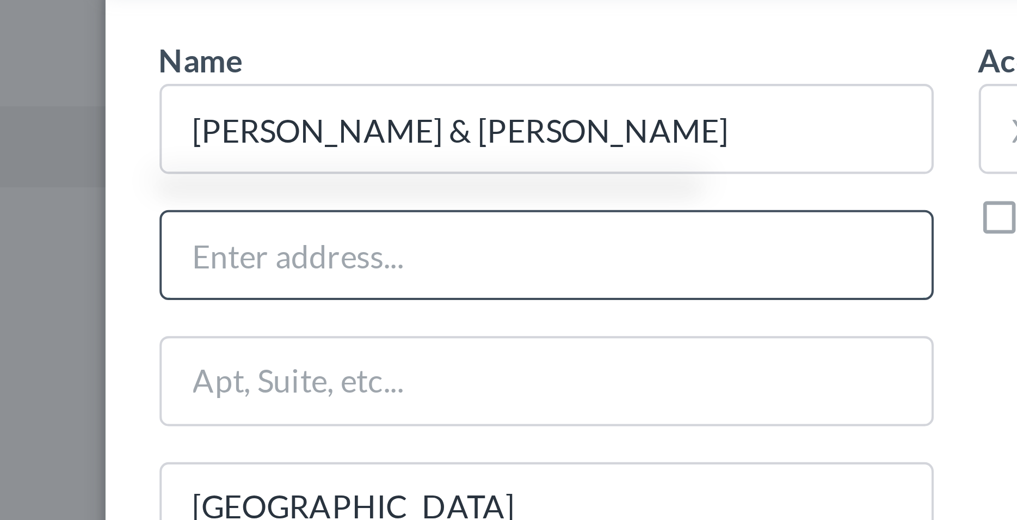
click at [281, 305] on input "text" at bounding box center [311, 306] width 186 height 21
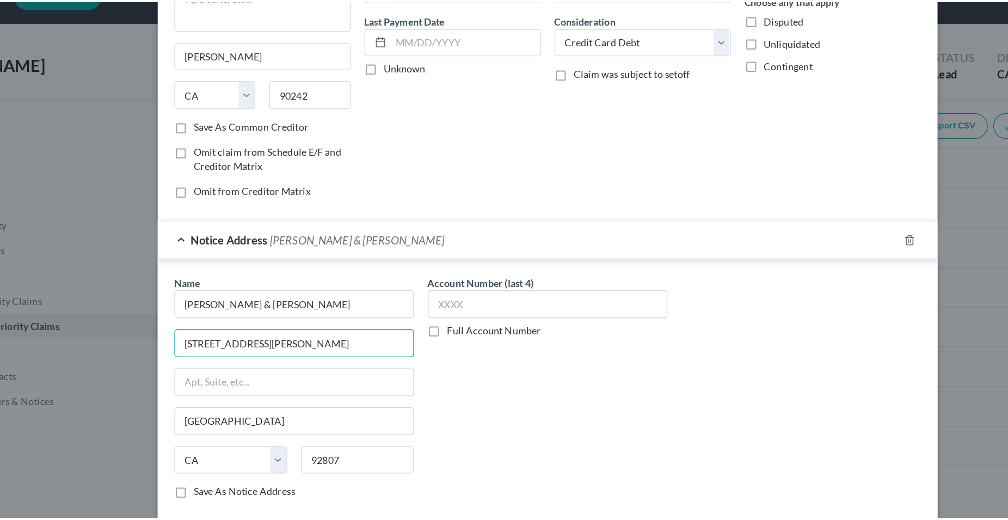
scroll to position [116, 0]
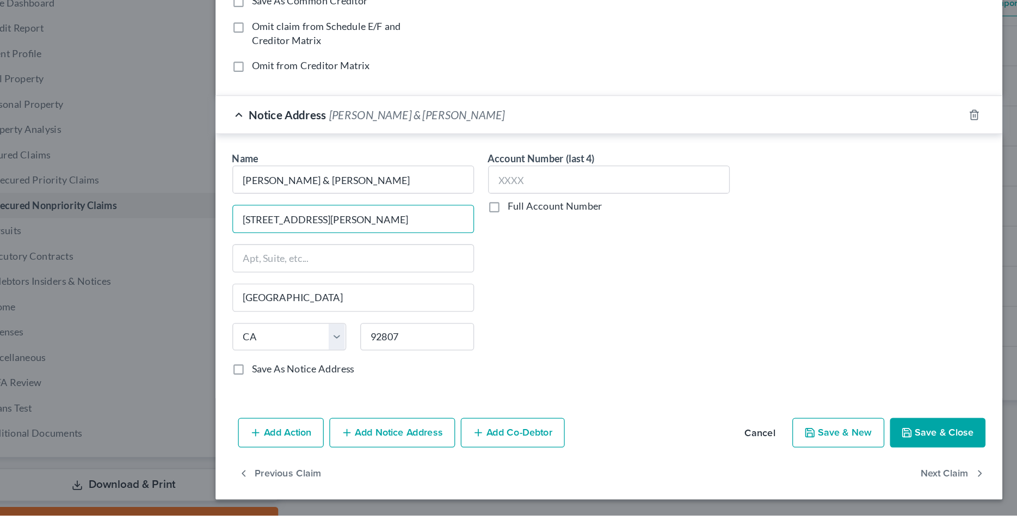
click at [749, 460] on button "Save & Close" at bounding box center [764, 455] width 74 height 23
